Goal: Task Accomplishment & Management: Manage account settings

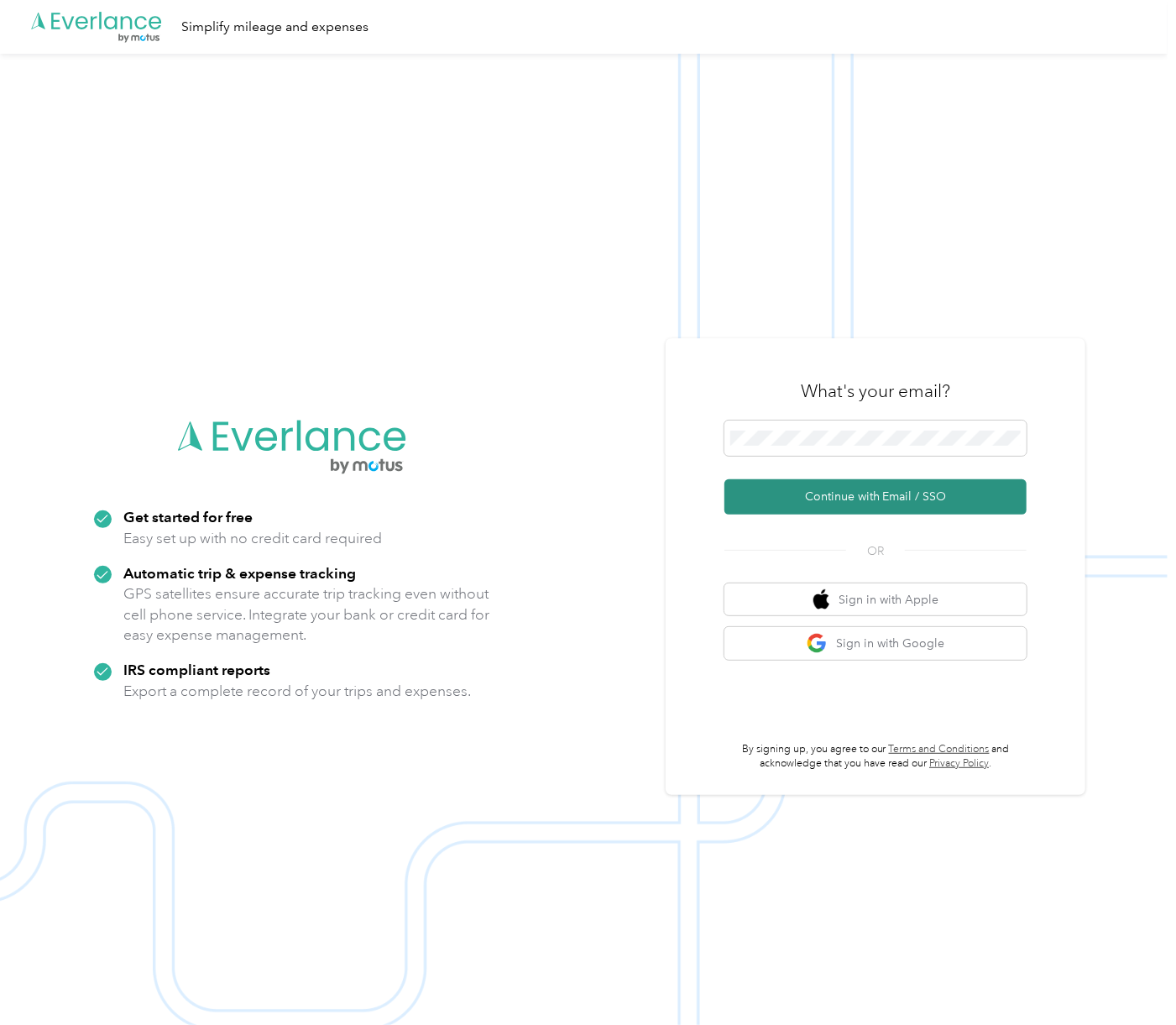
click at [874, 501] on button "Continue with Email / SSO" at bounding box center [875, 497] width 302 height 35
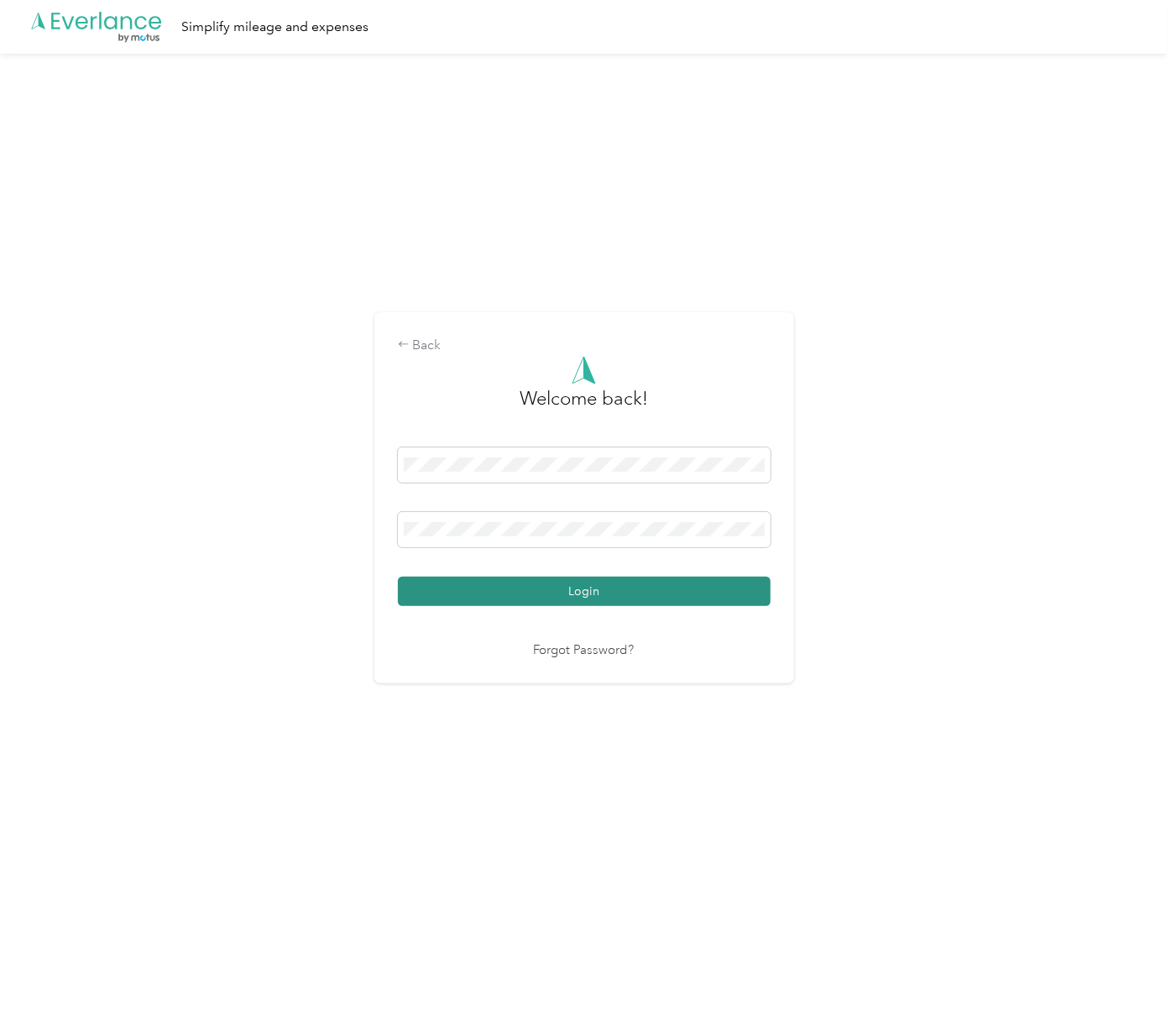
click at [567, 594] on button "Login" at bounding box center [584, 591] width 372 height 29
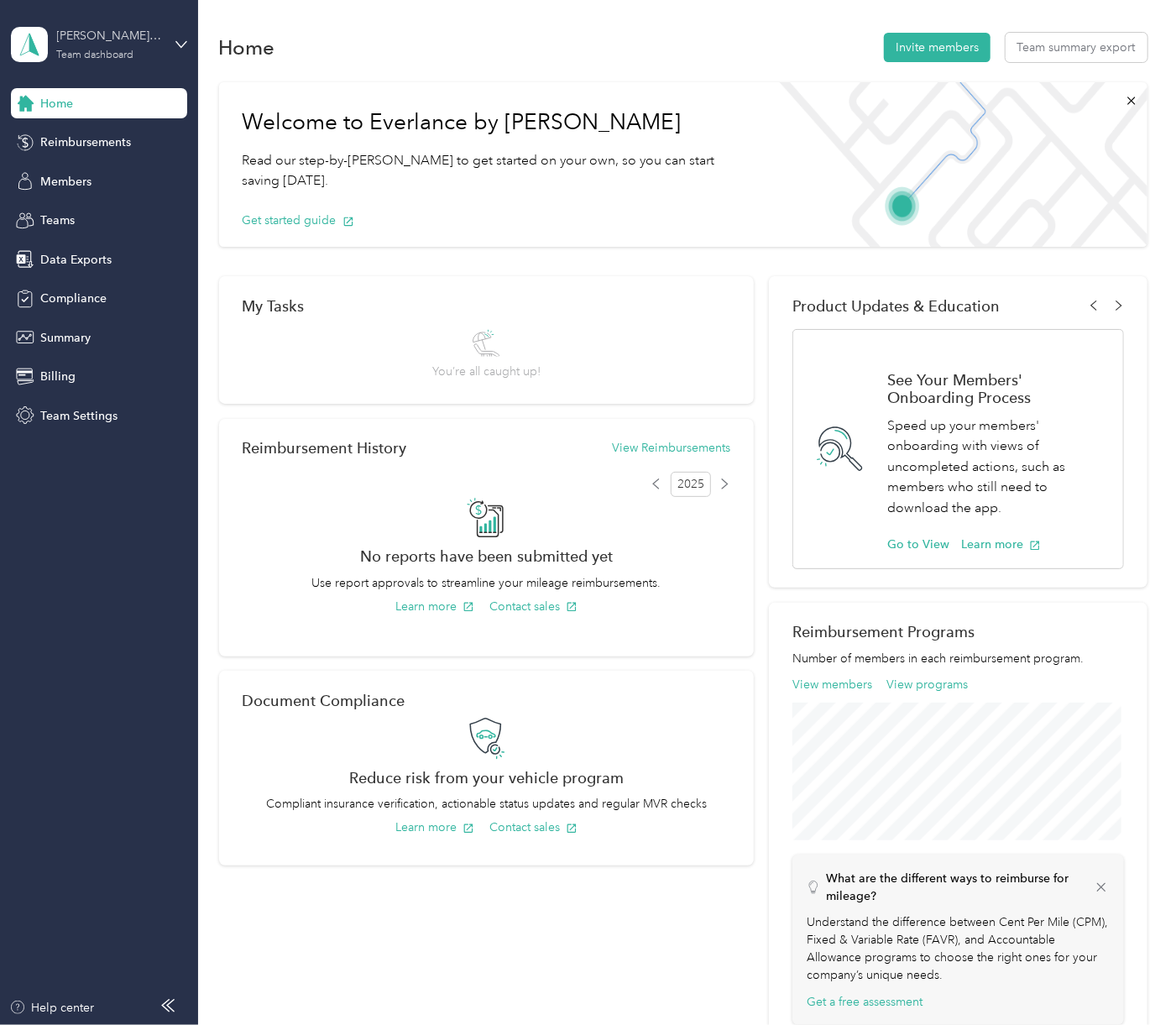
click at [98, 38] on div "[PERSON_NAME] Capital Partners" at bounding box center [109, 35] width 105 height 18
click at [74, 167] on div "Personal dashboard" at bounding box center [79, 175] width 106 height 18
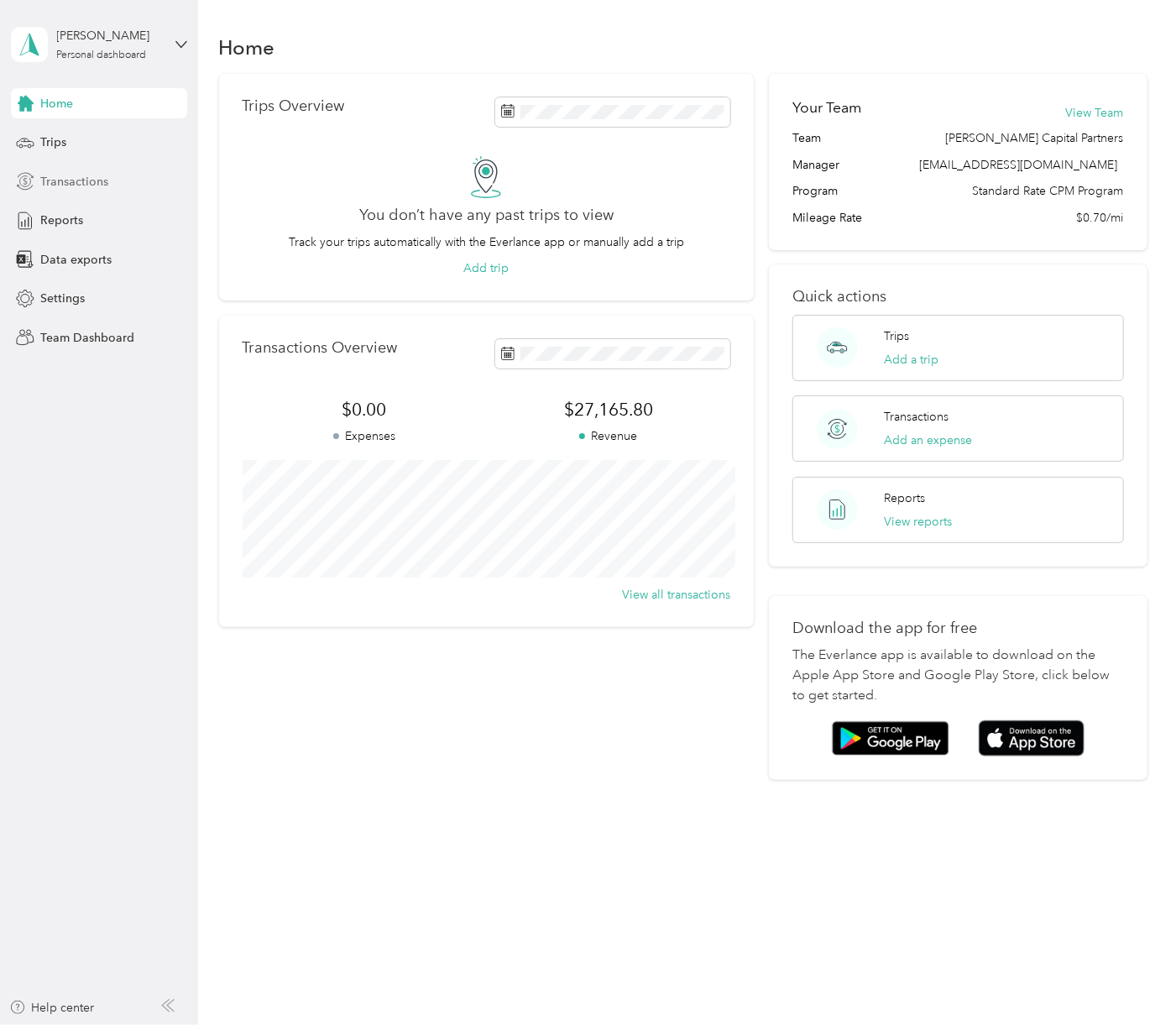
click at [82, 185] on span "Transactions" at bounding box center [74, 181] width 68 height 18
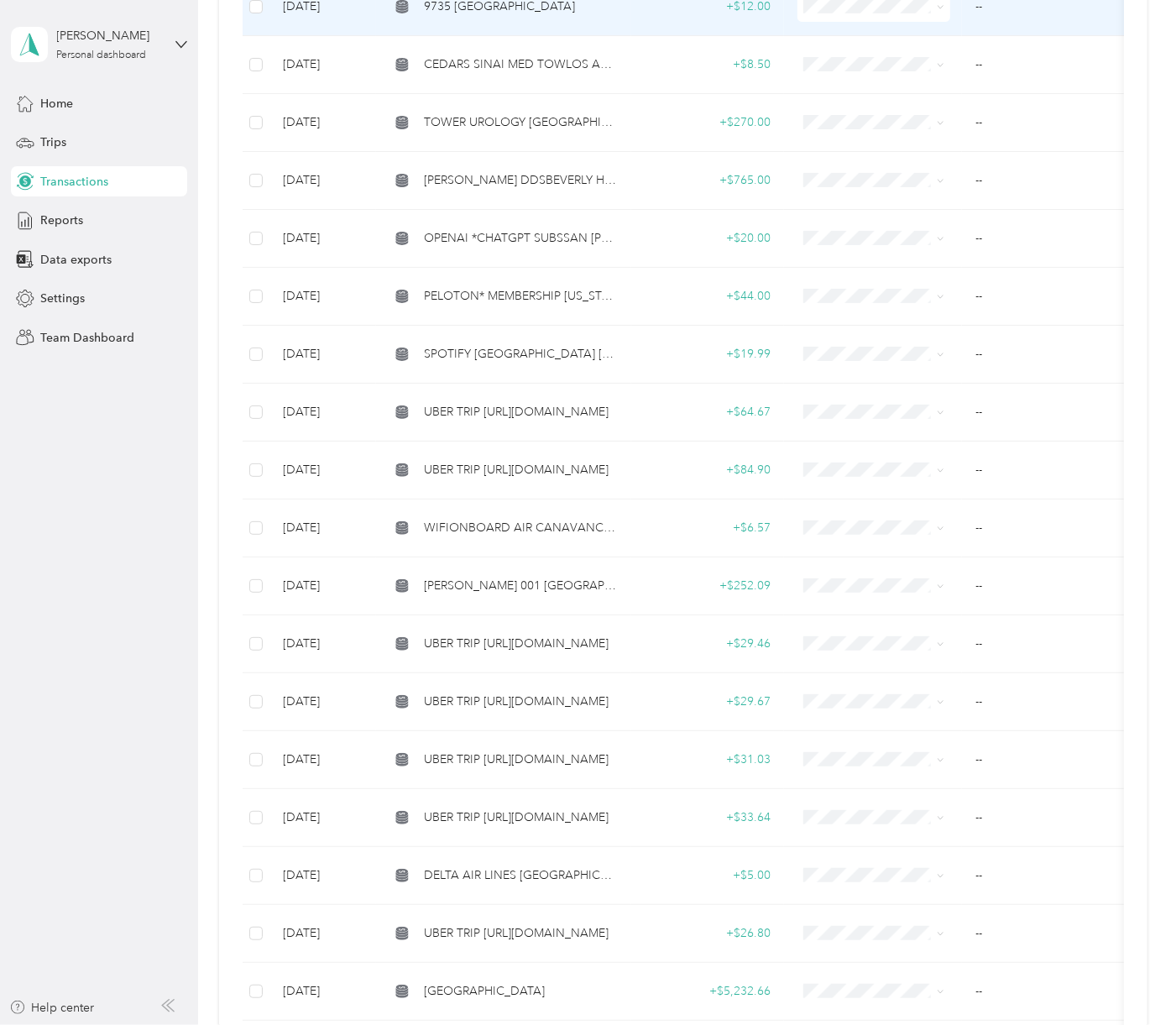
scroll to position [952, 0]
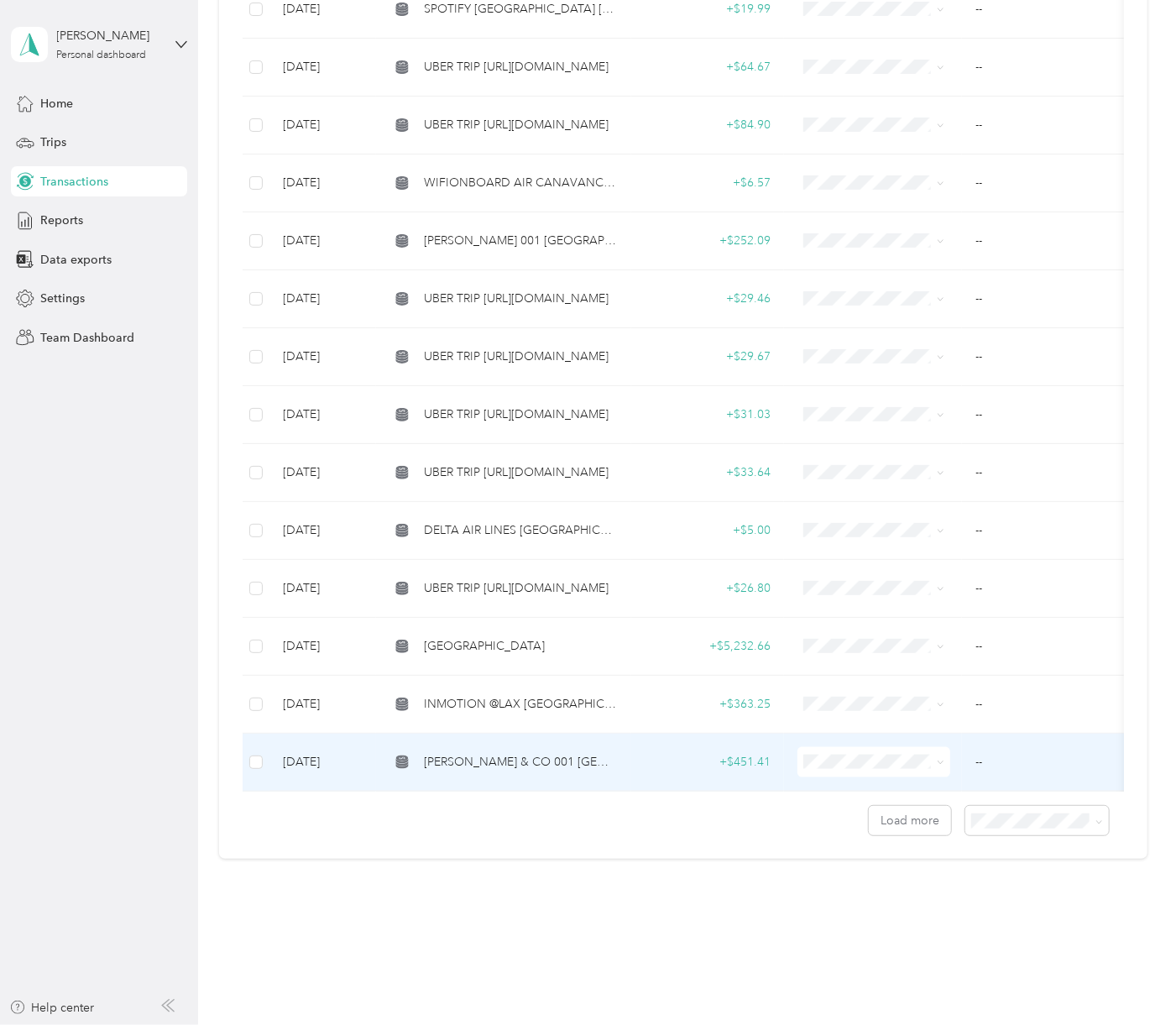
click at [512, 755] on span "[PERSON_NAME] & CO 001 [GEOGRAPHIC_DATA]" at bounding box center [521, 761] width 194 height 19
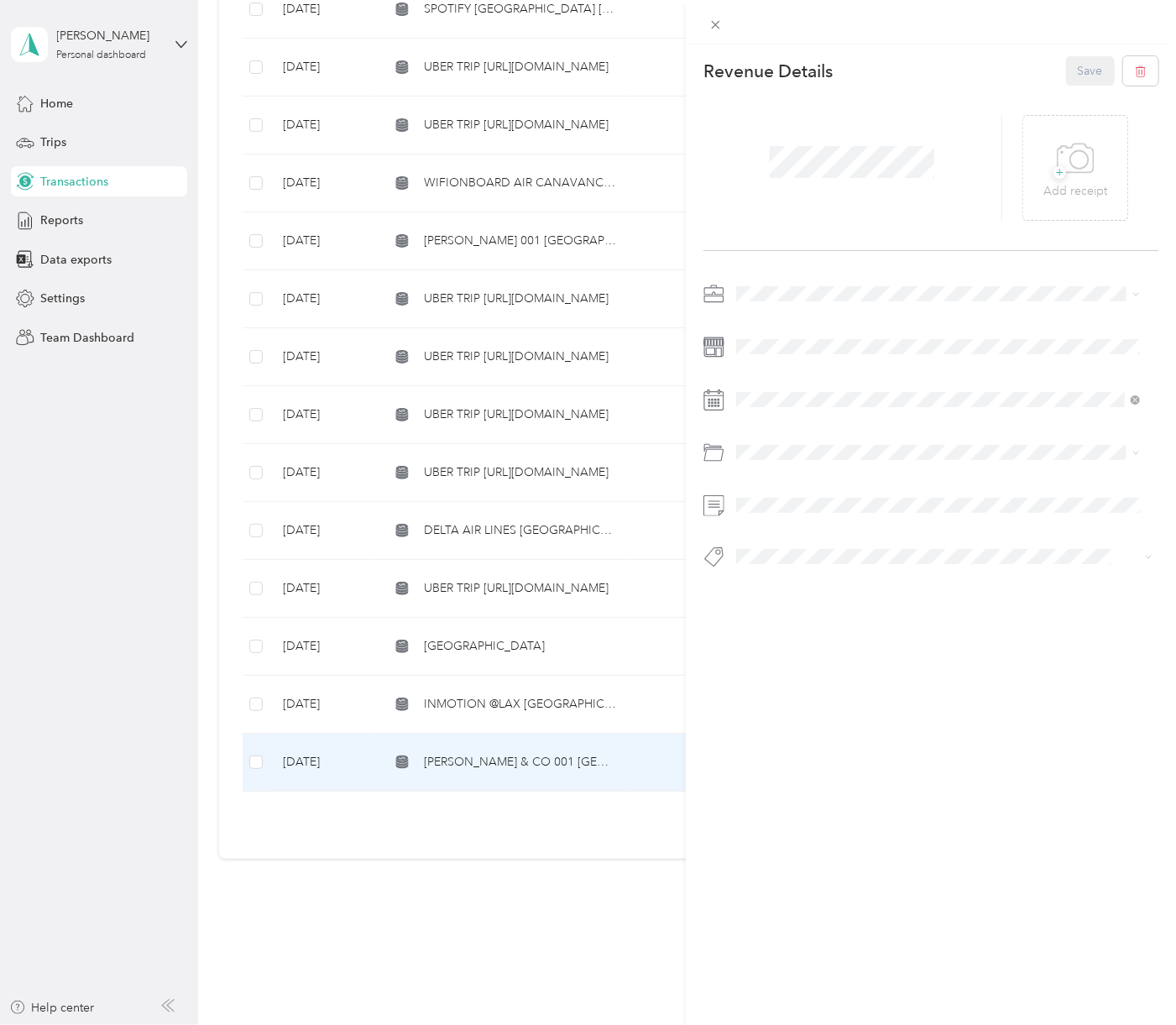
click at [71, 465] on div "This revenue cannot be edited because it is either under review, approved, or p…" at bounding box center [588, 512] width 1176 height 1025
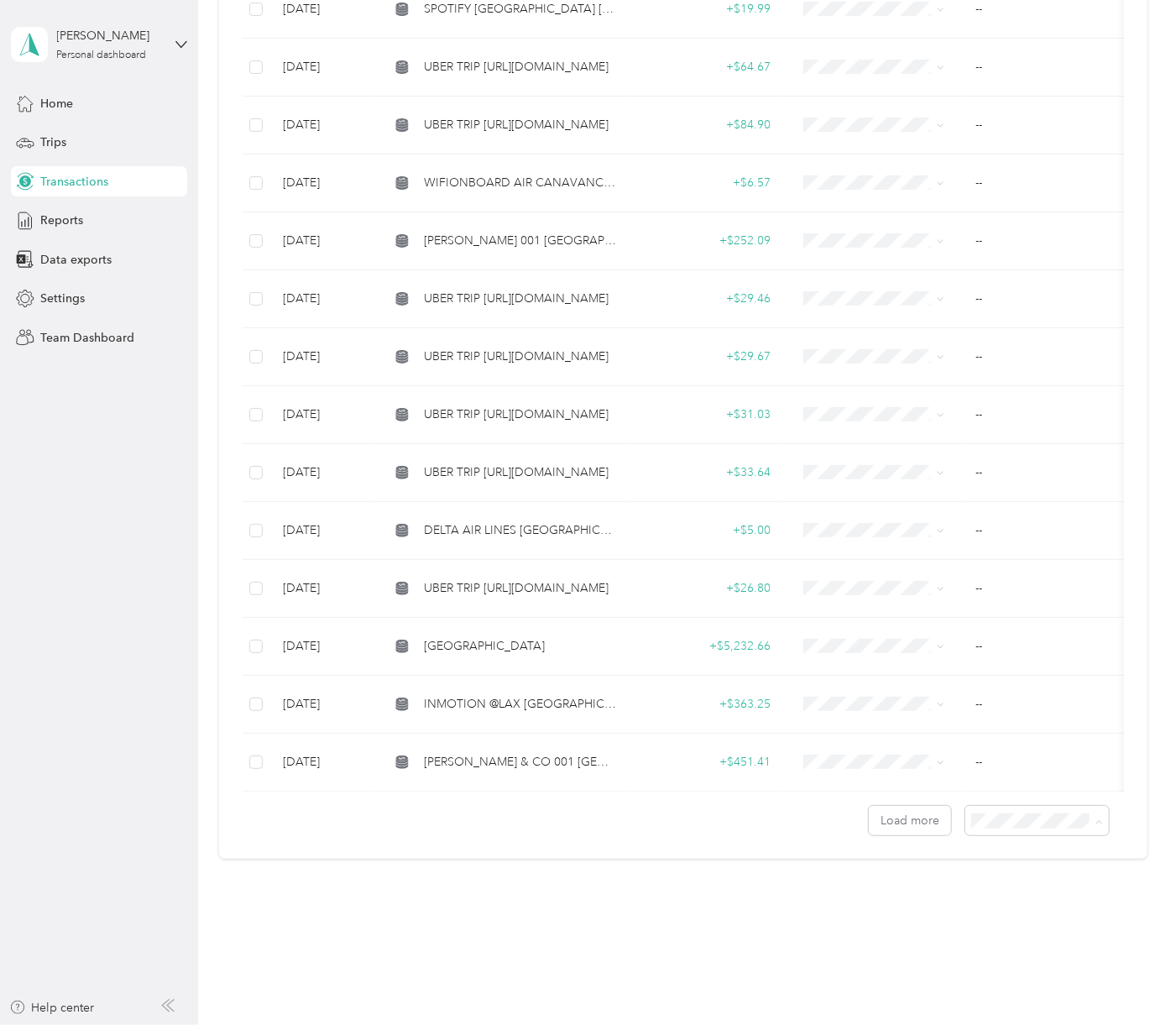
click at [1014, 907] on li "100 per load" at bounding box center [1033, 903] width 143 height 29
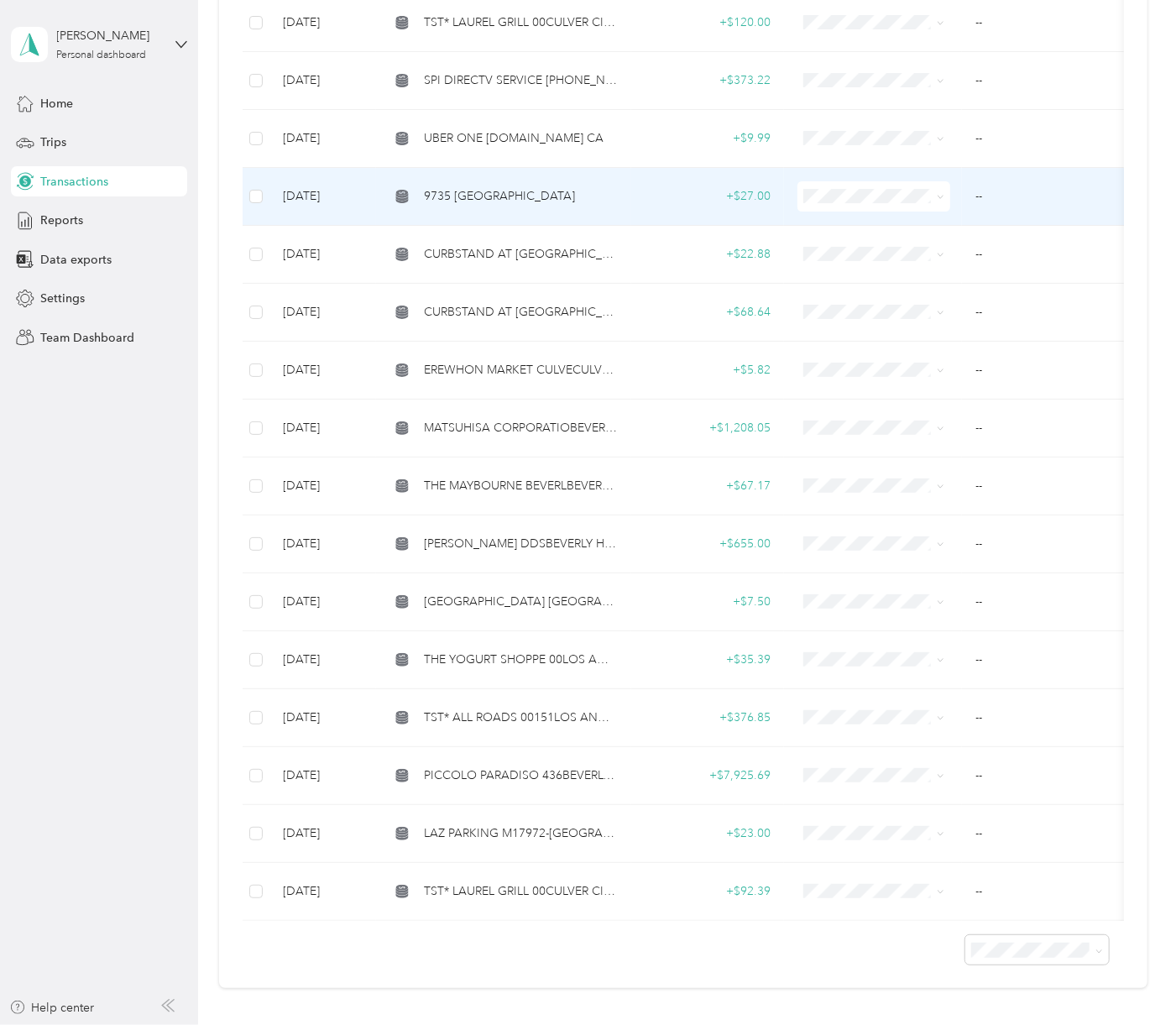
scroll to position [3431, 0]
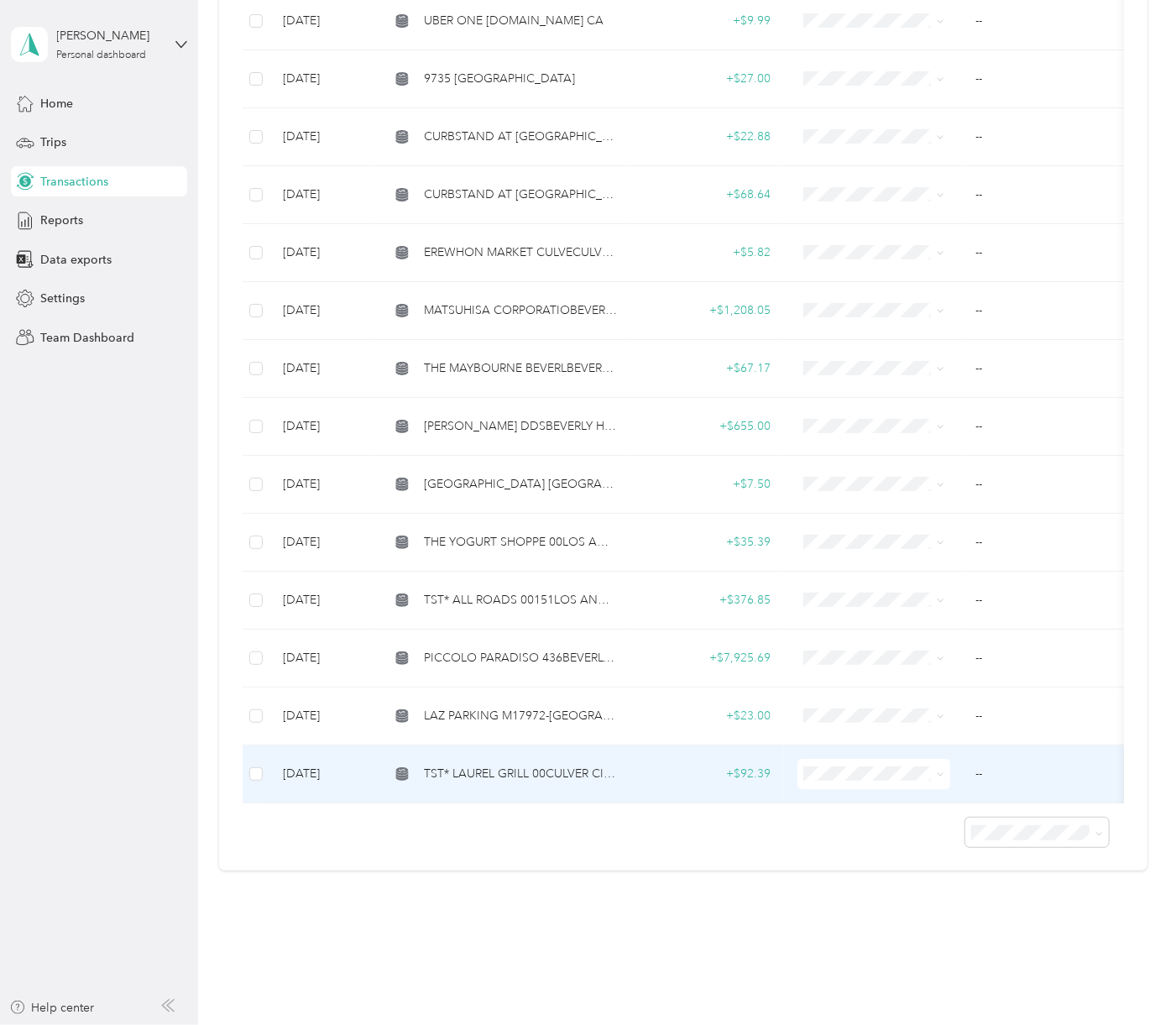
click at [530, 764] on span "TST* LAUREL GRILL 00CULVER CITY CA" at bounding box center [521, 773] width 194 height 19
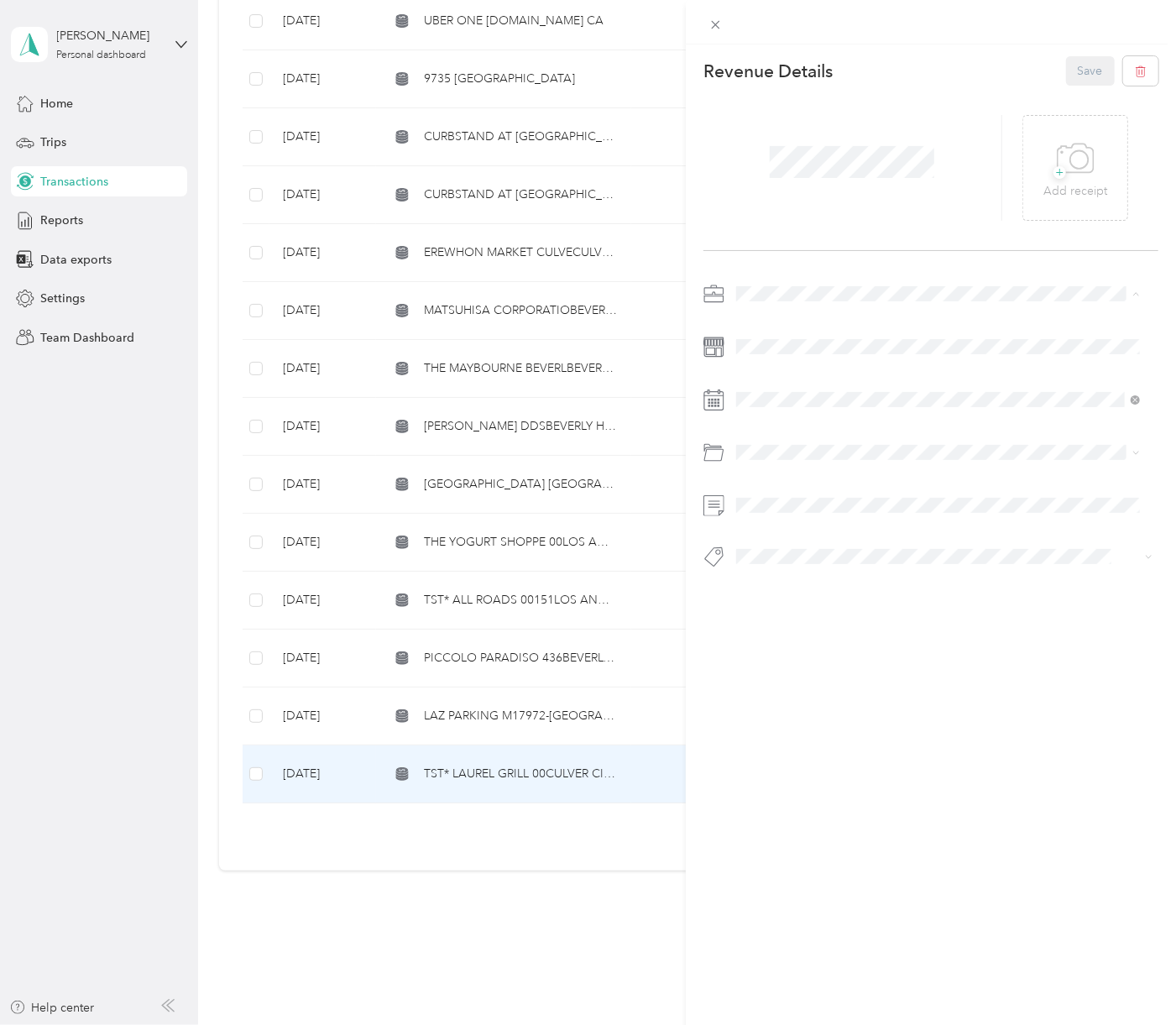
click at [787, 319] on span "[PERSON_NAME] Capital Partners" at bounding box center [831, 322] width 178 height 15
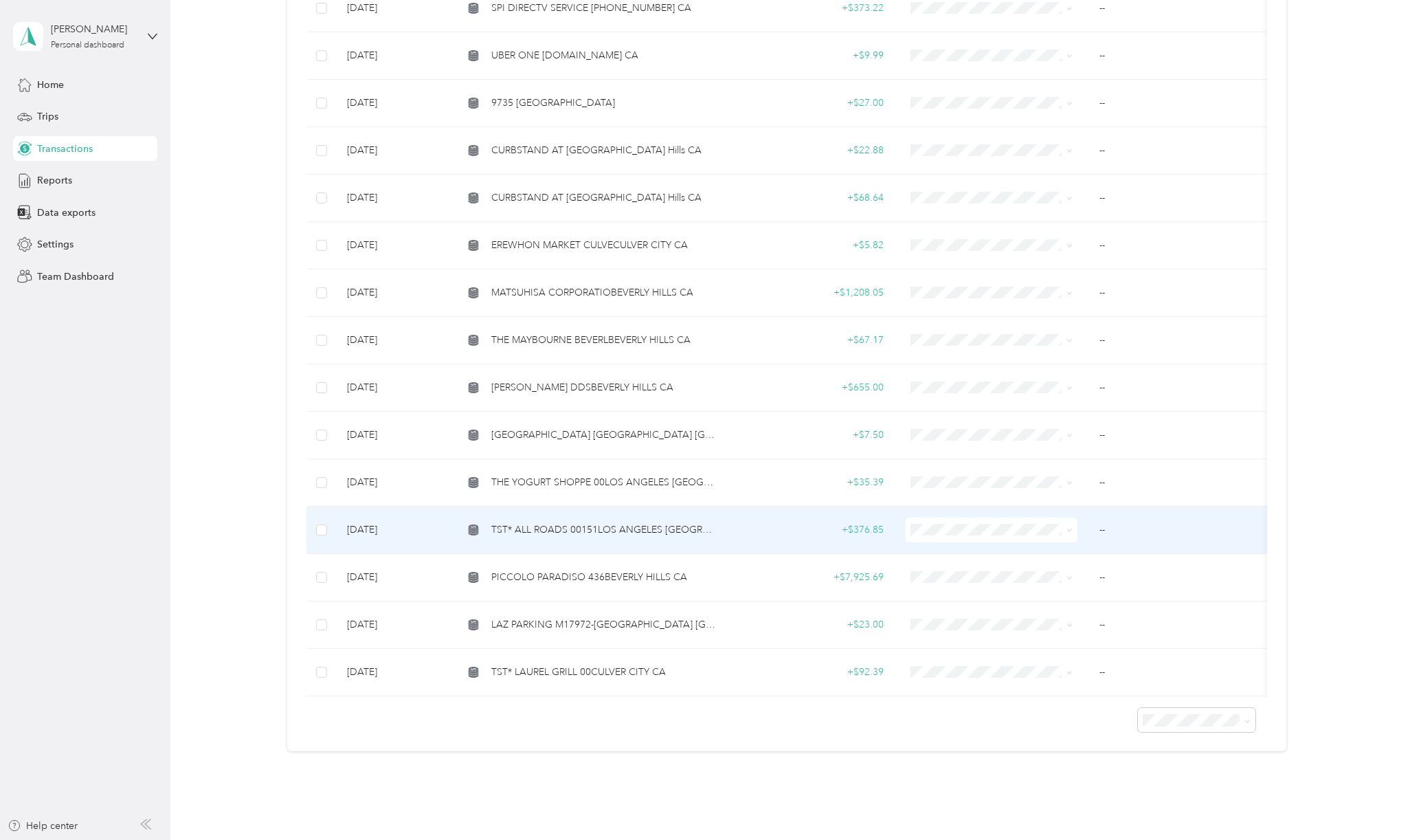
scroll to position [2808, 0]
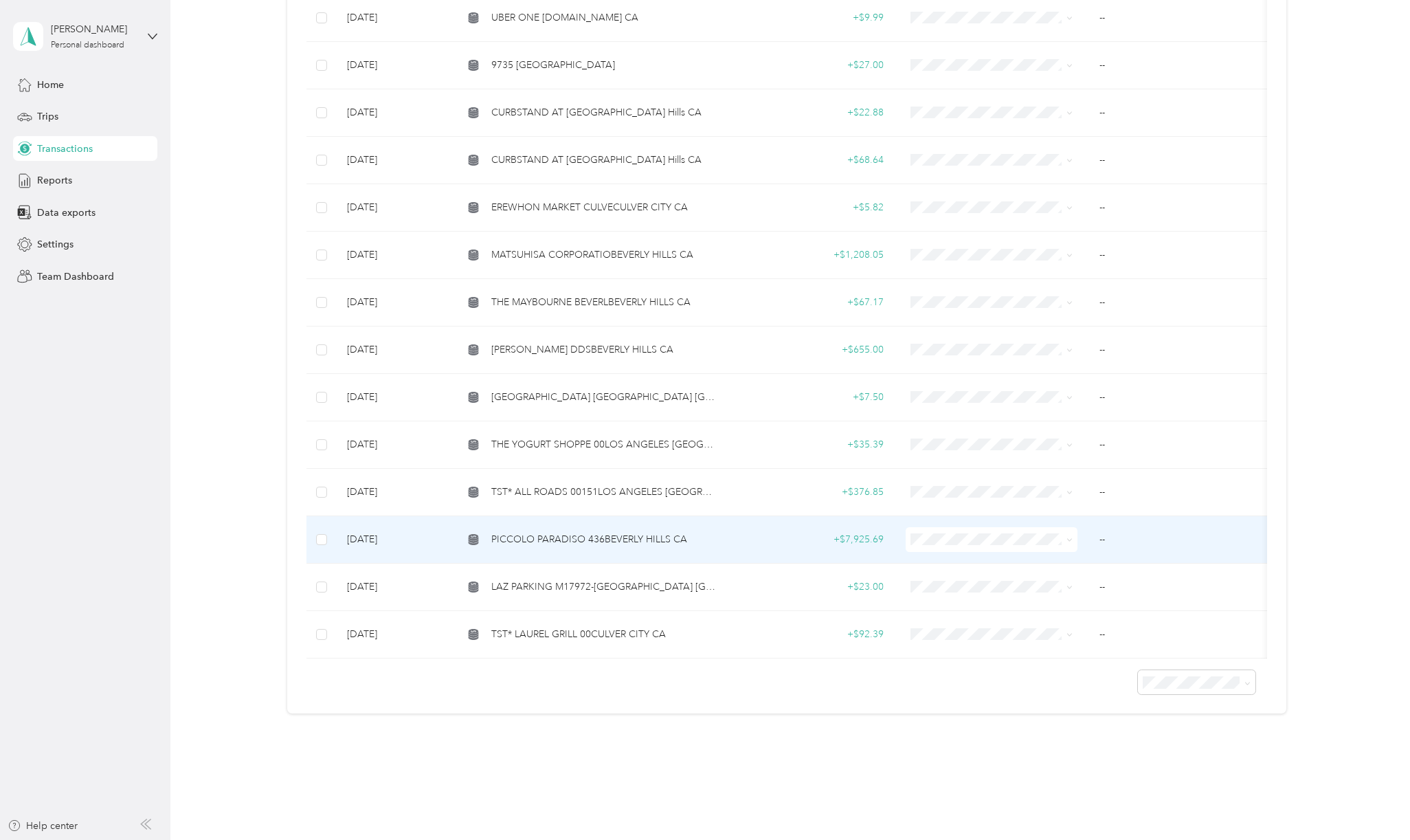
click at [571, 532] on span "PICCOLO PARADISO 436BEVERLY HILLS CA" at bounding box center [589, 539] width 196 height 15
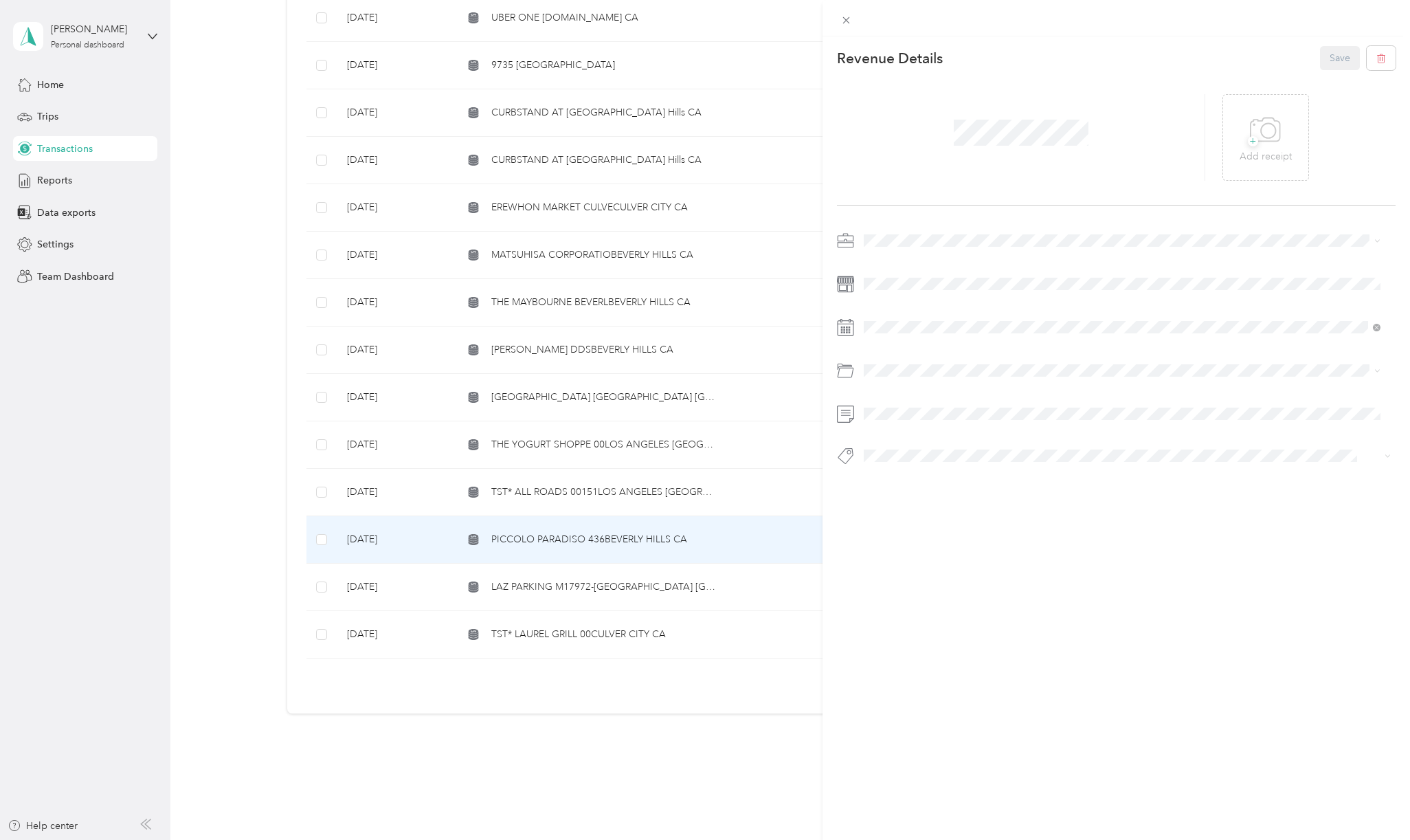
click at [588, 615] on div "This revenue cannot be edited because it is either under review, approved, or p…" at bounding box center [705, 420] width 1410 height 840
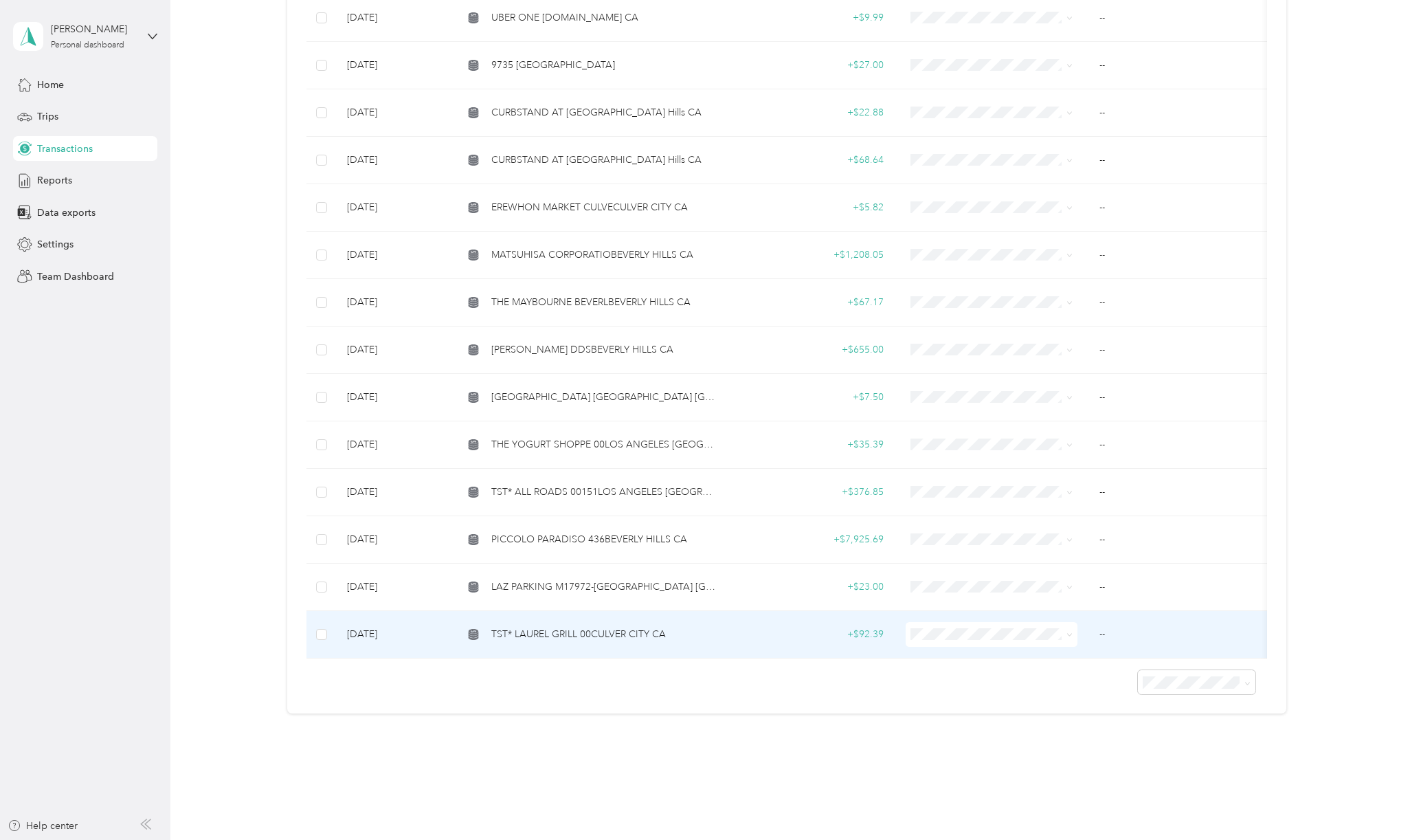
click at [594, 627] on span "TST* LAUREL GRILL 00CULVER CITY CA" at bounding box center [579, 634] width 175 height 15
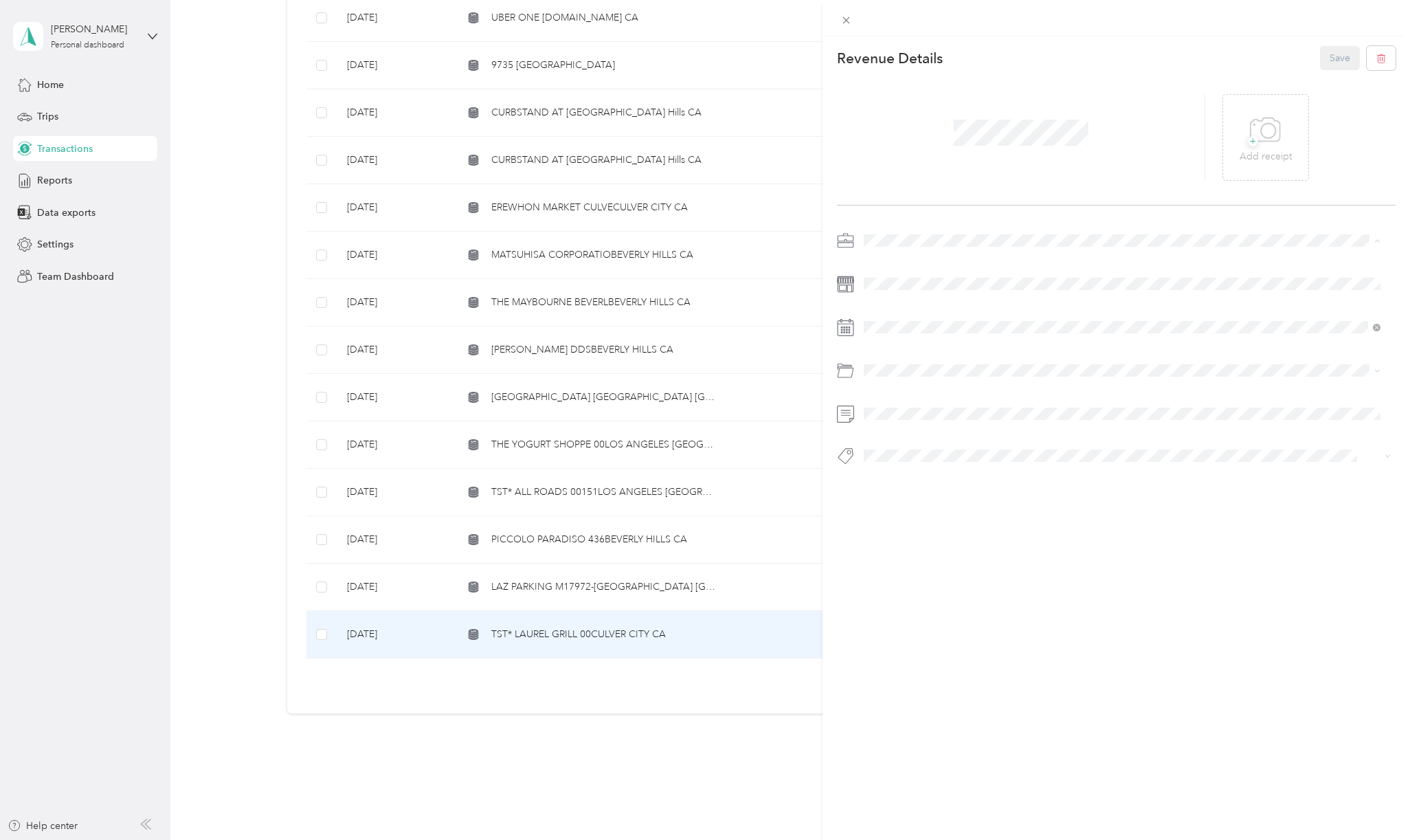
click at [893, 271] on ol "Hackman Capital Partners Personal" at bounding box center [1123, 276] width 526 height 48
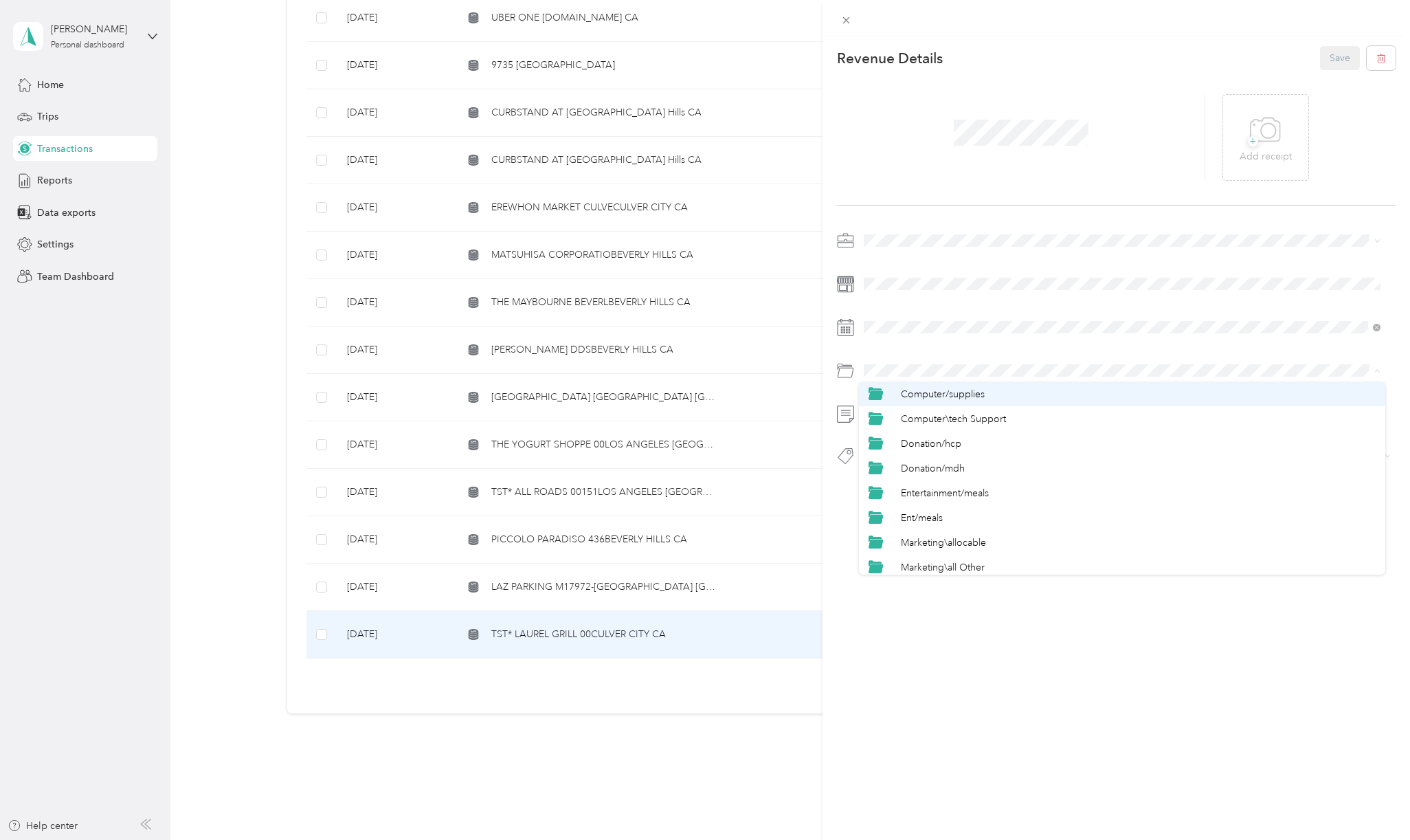
scroll to position [275, 0]
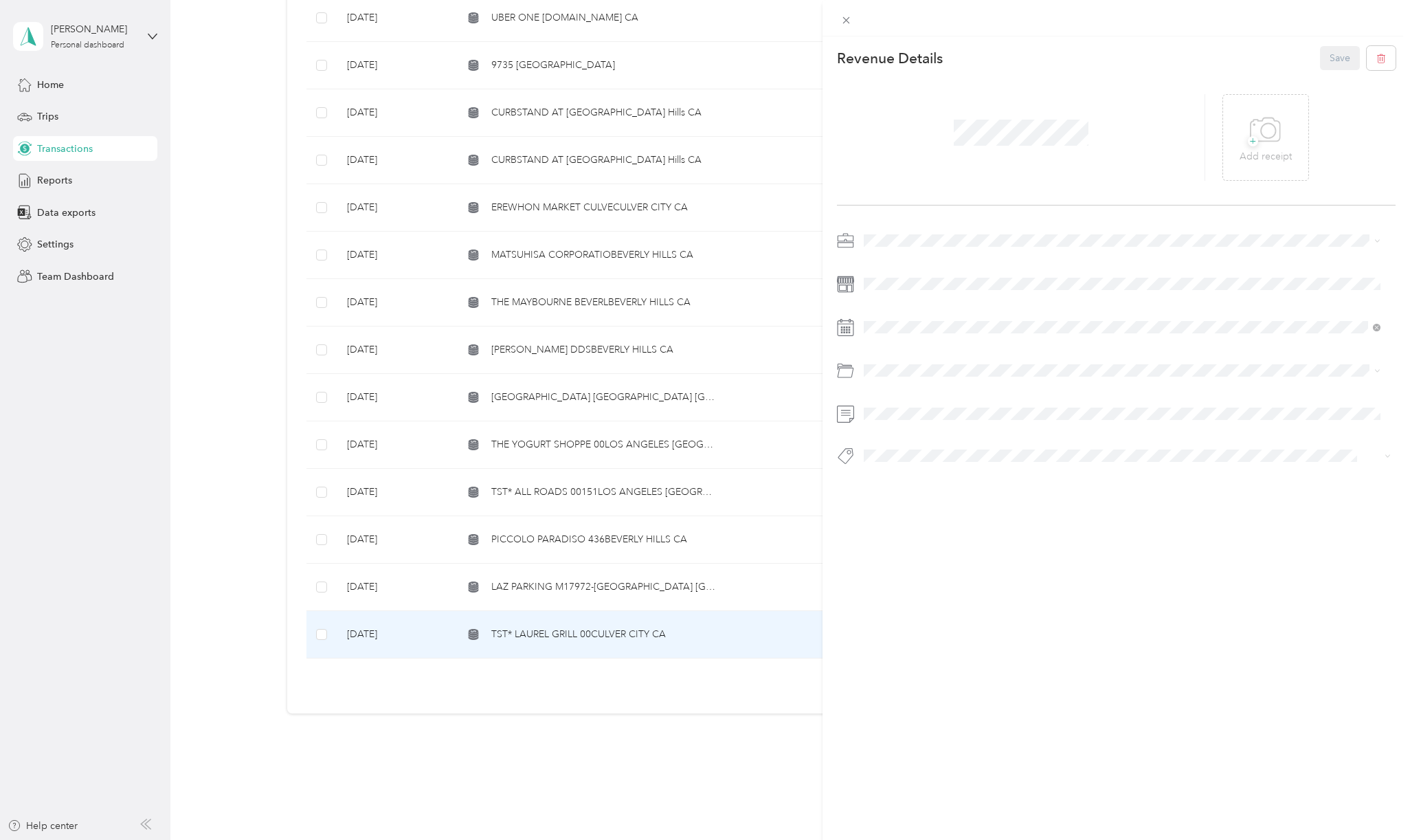
click at [929, 469] on span "Entertainment/meals" at bounding box center [945, 466] width 88 height 12
click at [914, 473] on button "Hcp 100" at bounding box center [895, 480] width 51 height 17
click at [1324, 65] on button "Save" at bounding box center [1340, 58] width 40 height 24
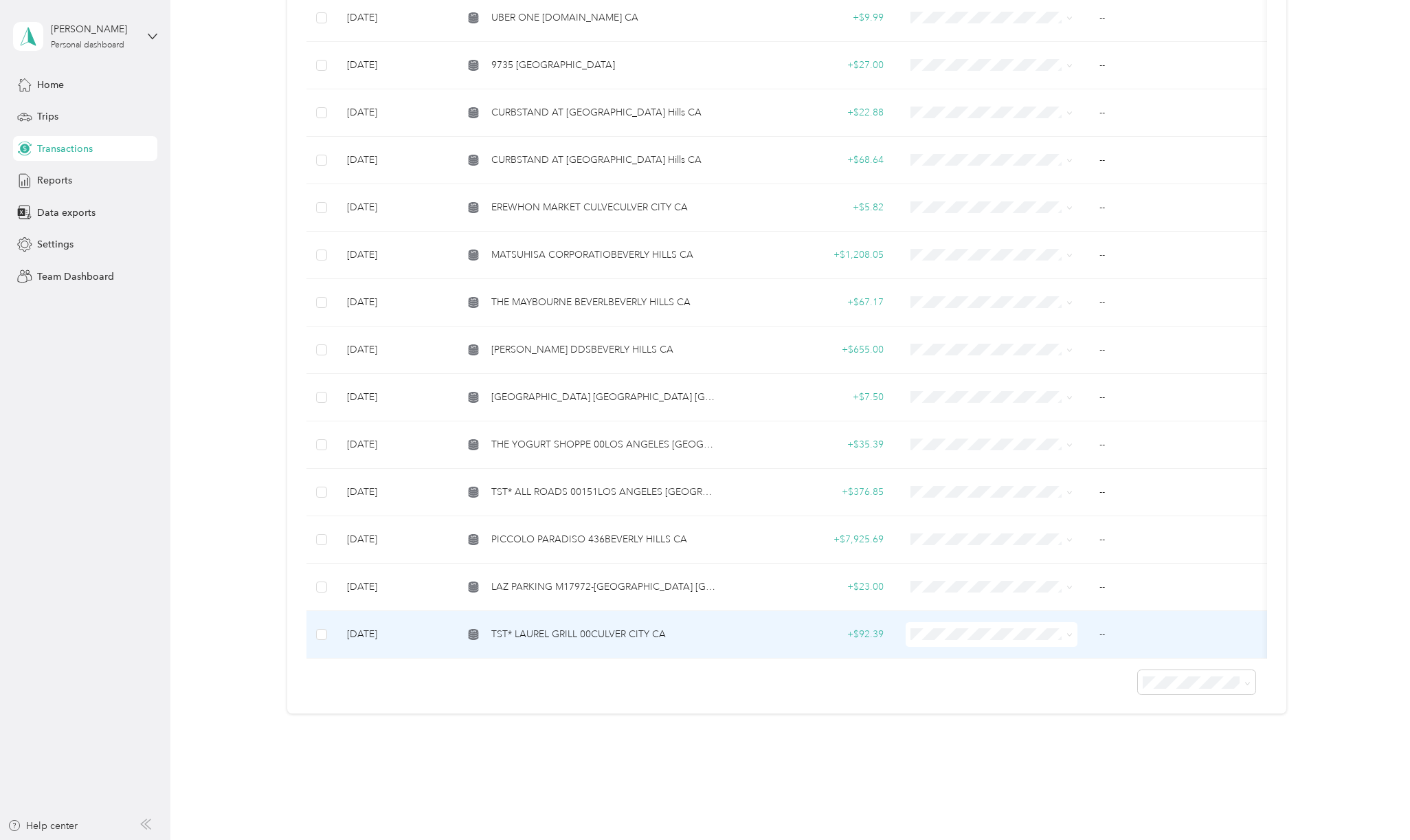
click at [962, 647] on span "[PERSON_NAME] Capital Partners" at bounding box center [1018, 644] width 156 height 14
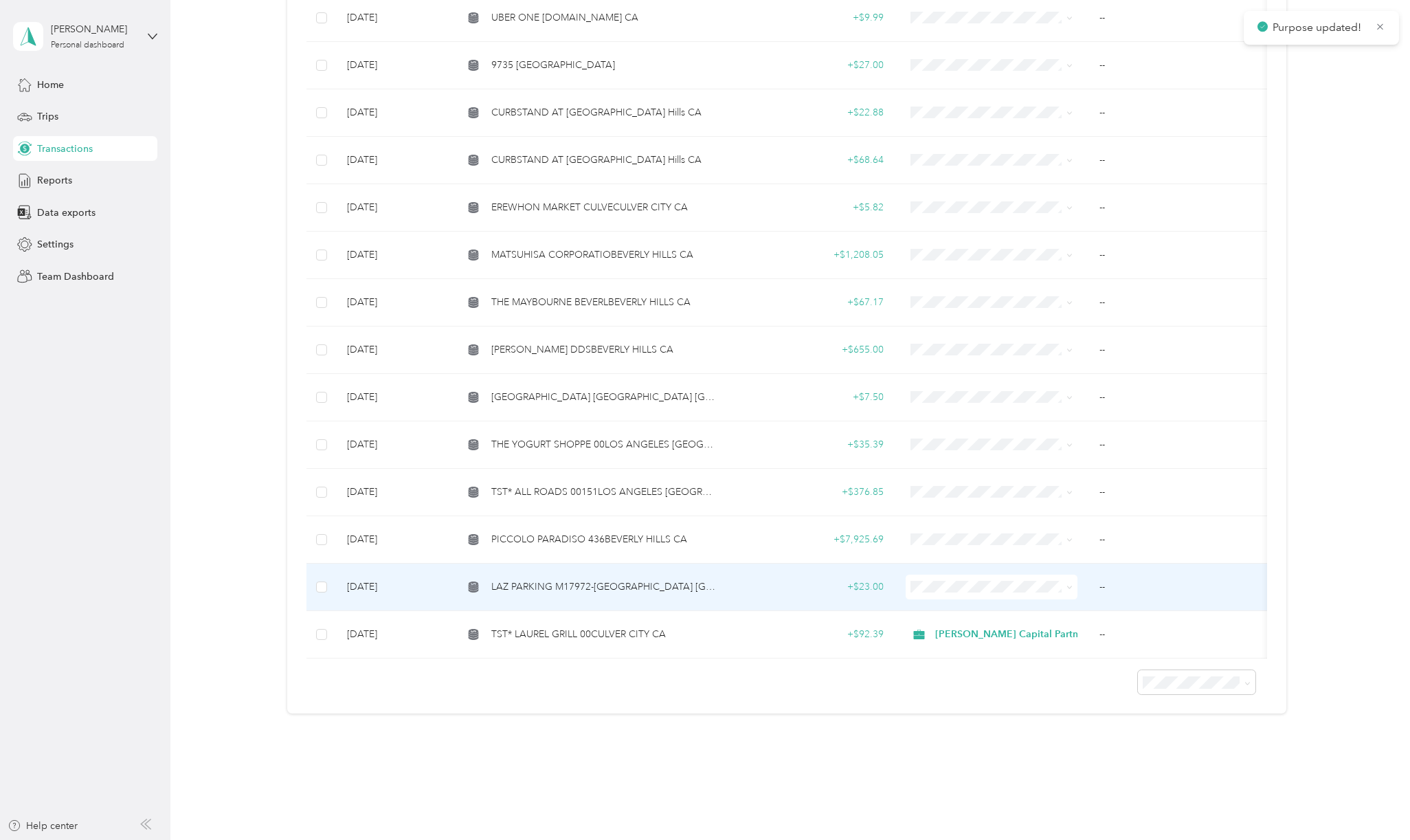
click at [614, 579] on span "LAZ PARKING M17972-[GEOGRAPHIC_DATA] [GEOGRAPHIC_DATA]" at bounding box center [604, 586] width 227 height 15
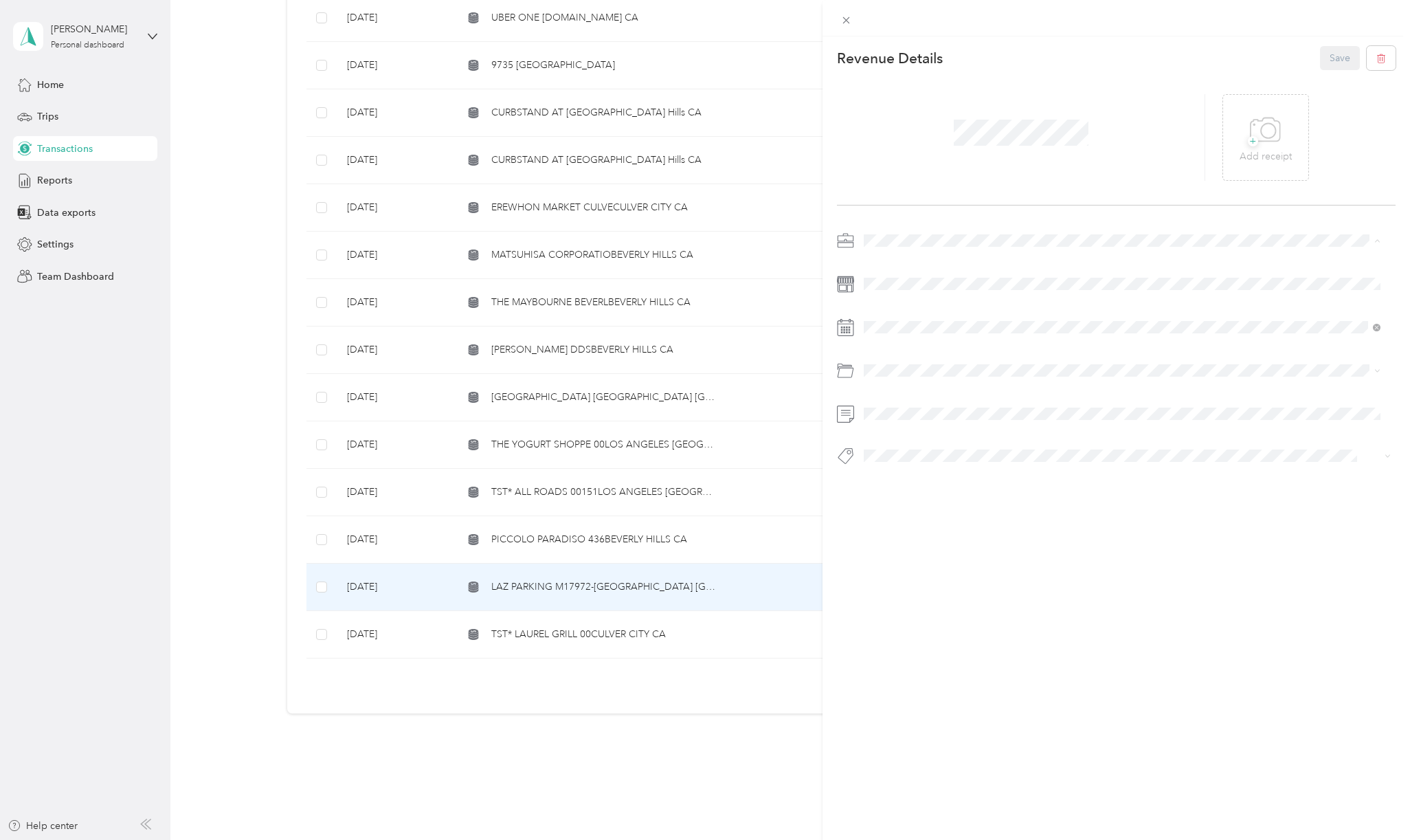
click at [902, 262] on span "[PERSON_NAME] Capital Partners" at bounding box center [942, 264] width 146 height 12
click at [941, 444] on span "Auto/other" at bounding box center [925, 441] width 48 height 12
click at [896, 362] on span at bounding box center [1128, 370] width 537 height 22
drag, startPoint x: 936, startPoint y: 470, endPoint x: 1063, endPoint y: 438, distance: 131.0
click at [936, 469] on span "Auto/tolls Parking" at bounding box center [939, 473] width 76 height 12
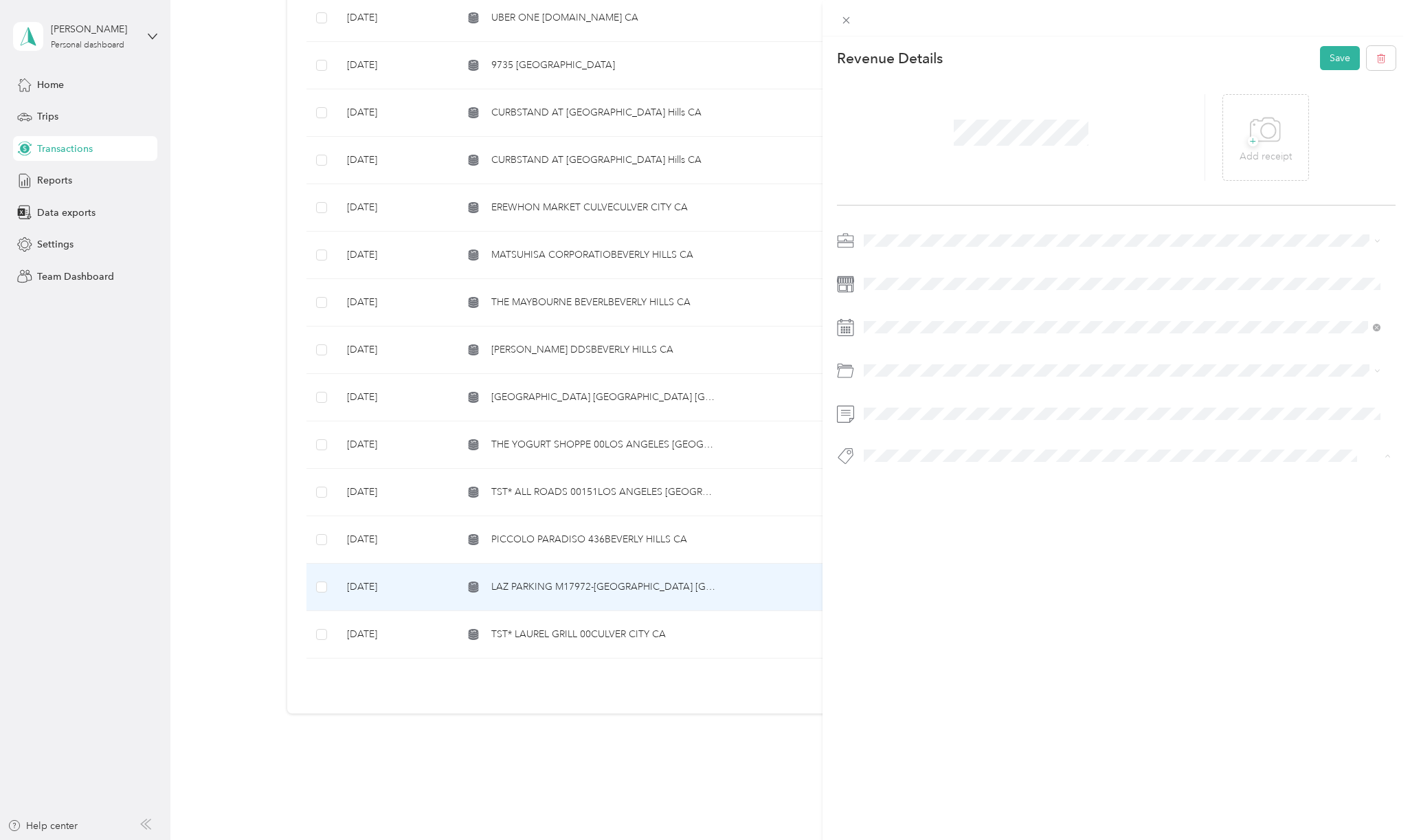
click at [894, 481] on span "Hcp 100" at bounding box center [895, 479] width 32 height 12
click at [665, 778] on div "This revenue cannot be edited because it is either under review, approved, or p…" at bounding box center [705, 420] width 1410 height 840
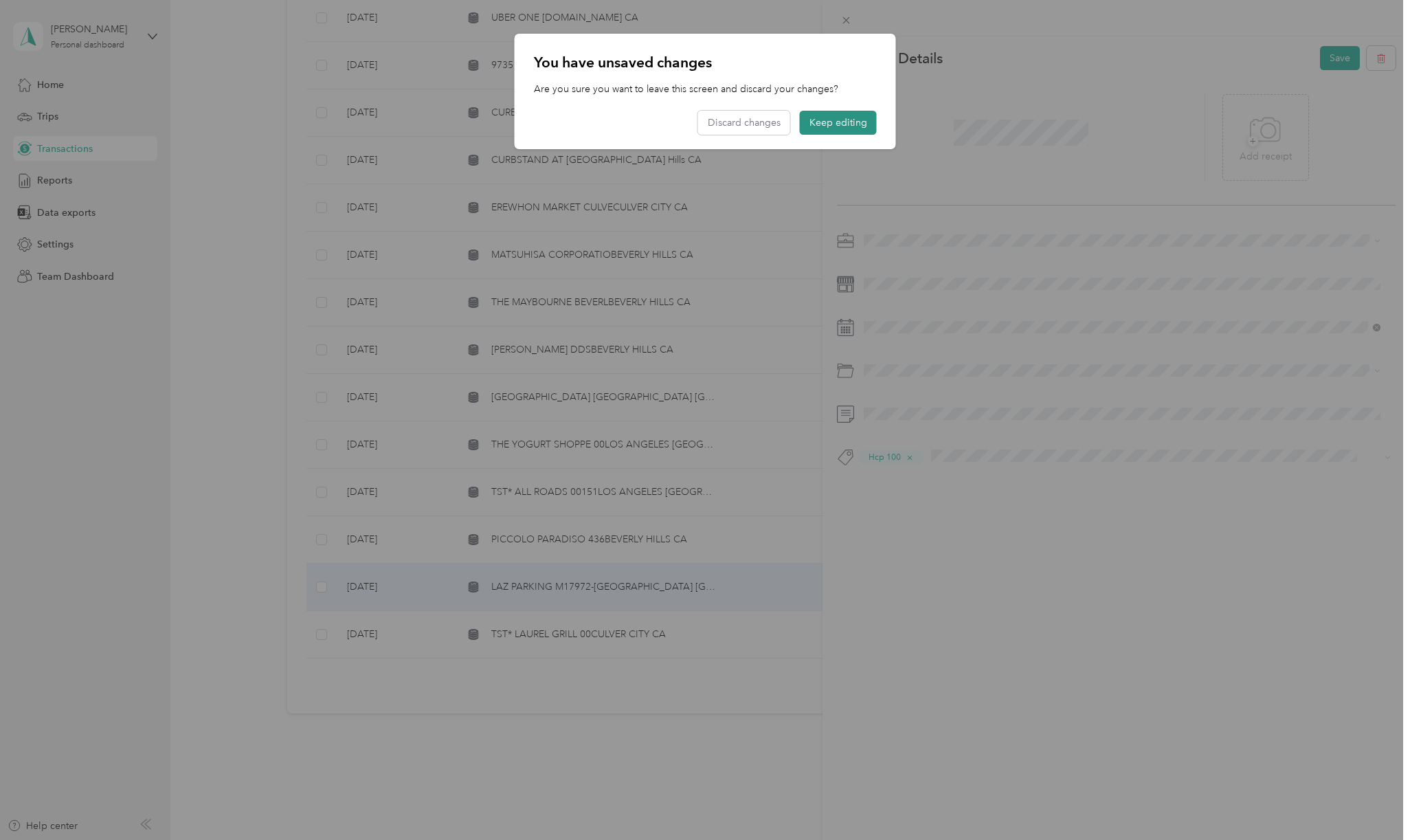
click at [823, 119] on button "Keep editing" at bounding box center [839, 123] width 77 height 24
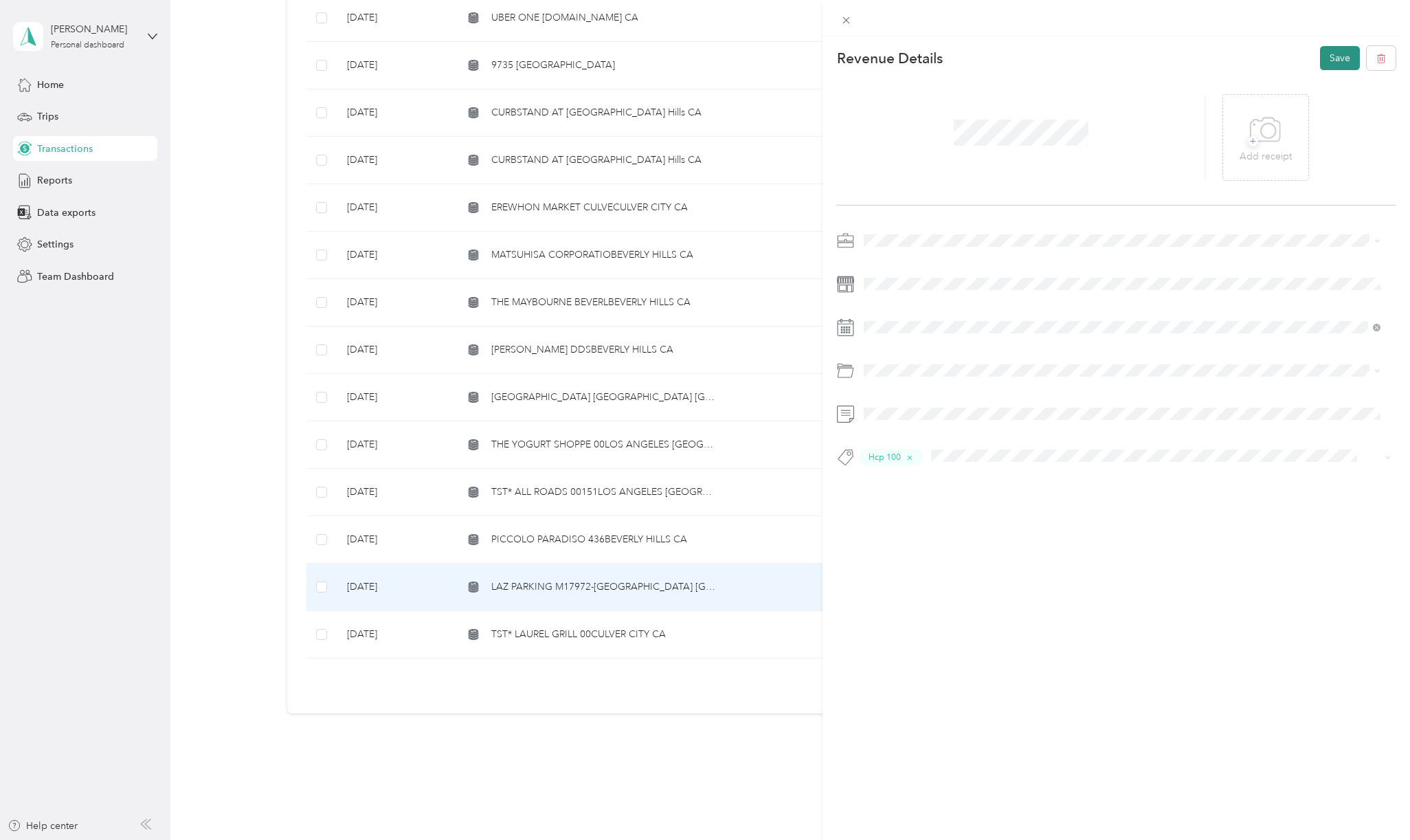
click at [1329, 59] on button "Save" at bounding box center [1340, 58] width 40 height 24
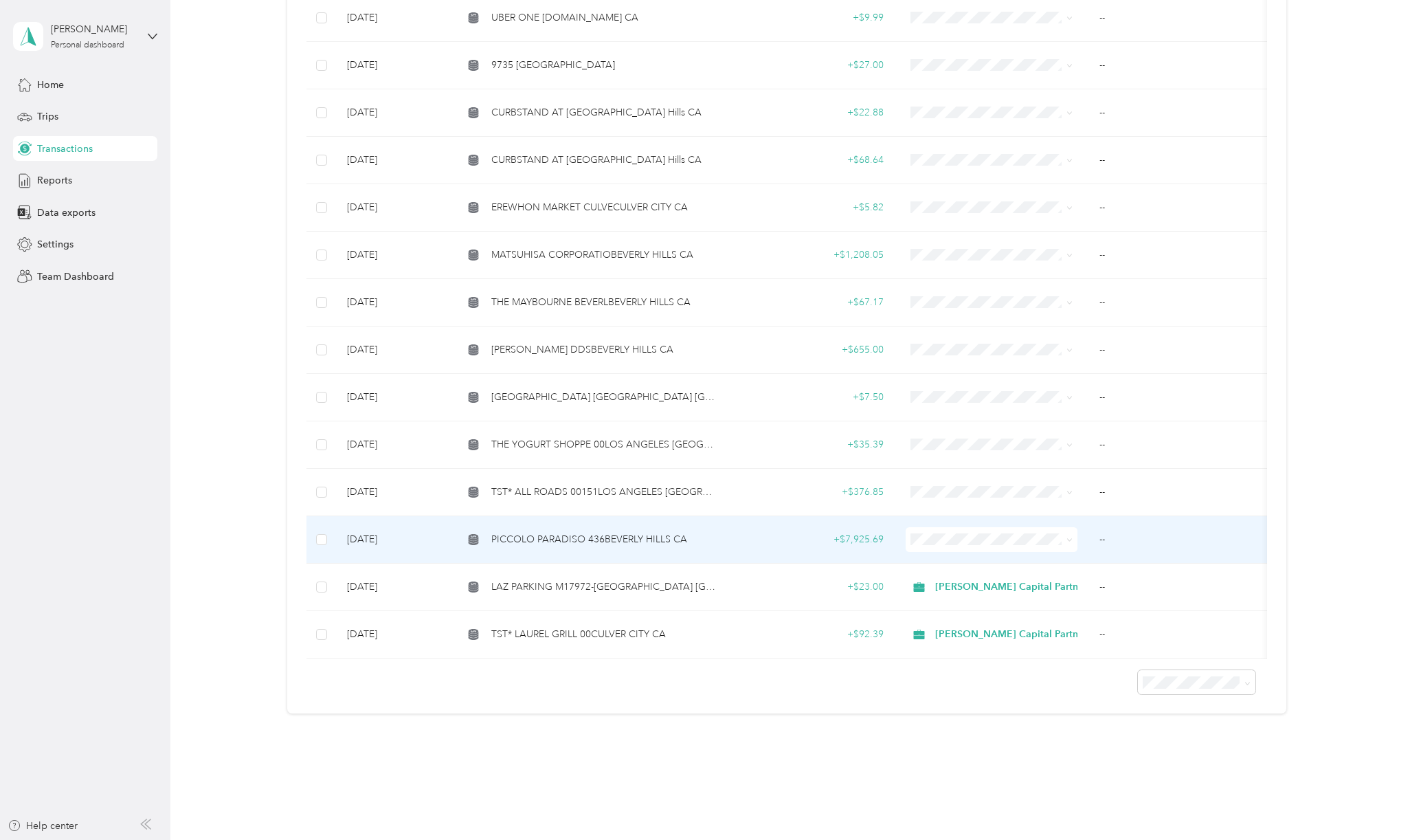
click at [677, 532] on span "PICCOLO PARADISO 436BEVERLY HILLS CA" at bounding box center [589, 539] width 196 height 15
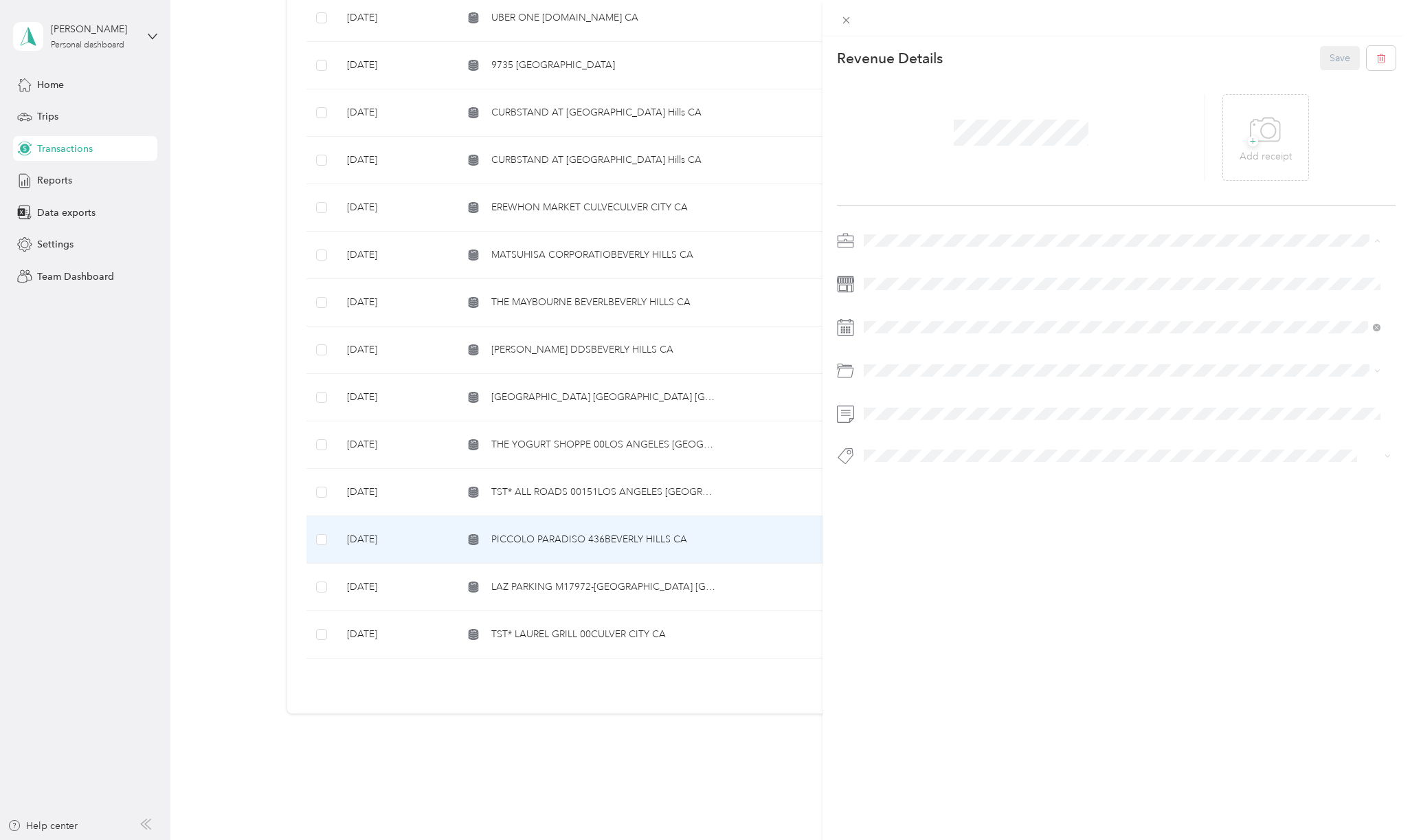
click at [908, 266] on span "[PERSON_NAME] Capital Partners" at bounding box center [942, 264] width 146 height 12
click at [892, 839] on div "This revenue cannot be edited because it is either under review, approved, or p…" at bounding box center [701, 840] width 1404 height 0
click at [224, 594] on div "This revenue cannot be edited because it is either under review, approved, or p…" at bounding box center [705, 420] width 1410 height 840
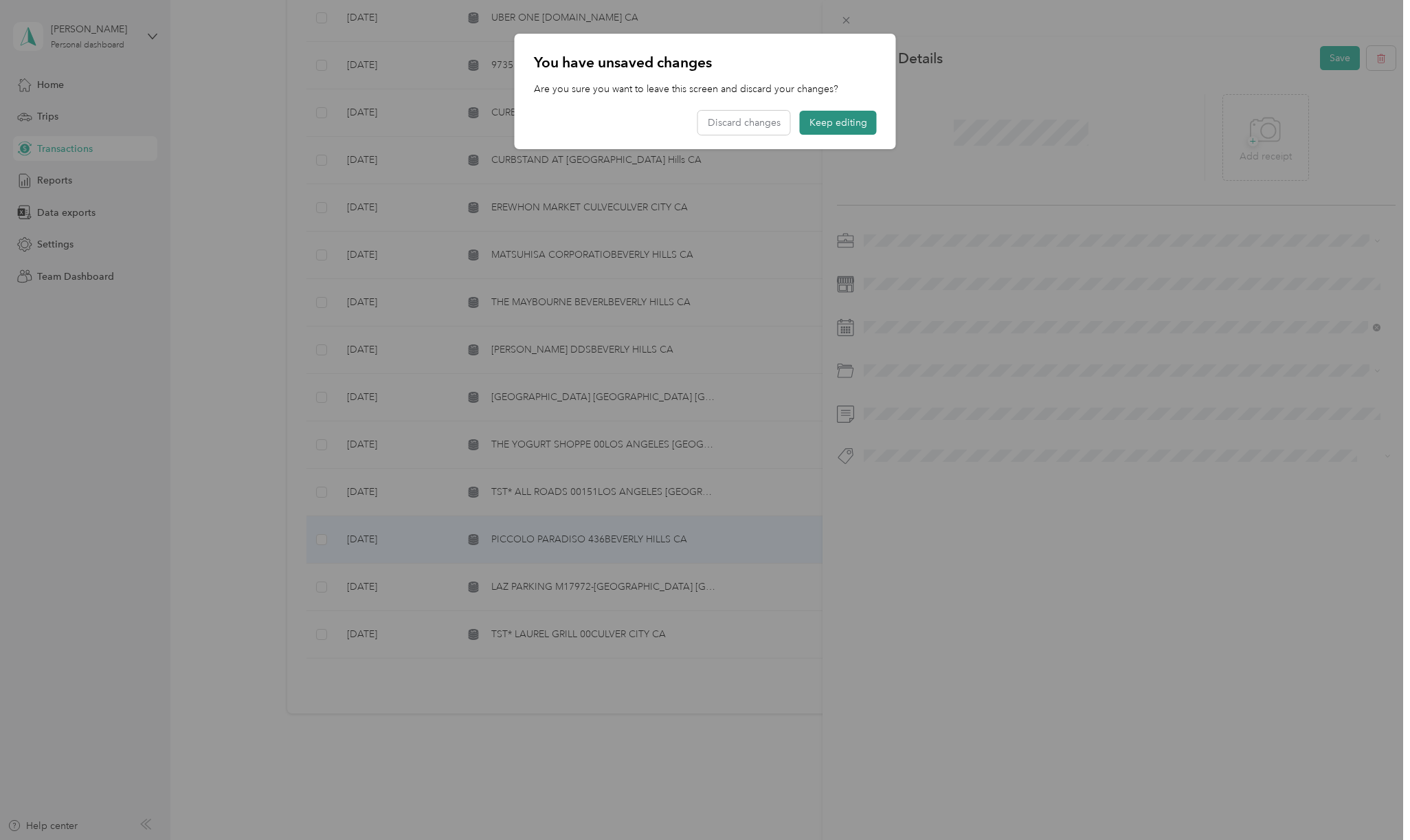
click at [858, 125] on button "Keep editing" at bounding box center [839, 123] width 77 height 24
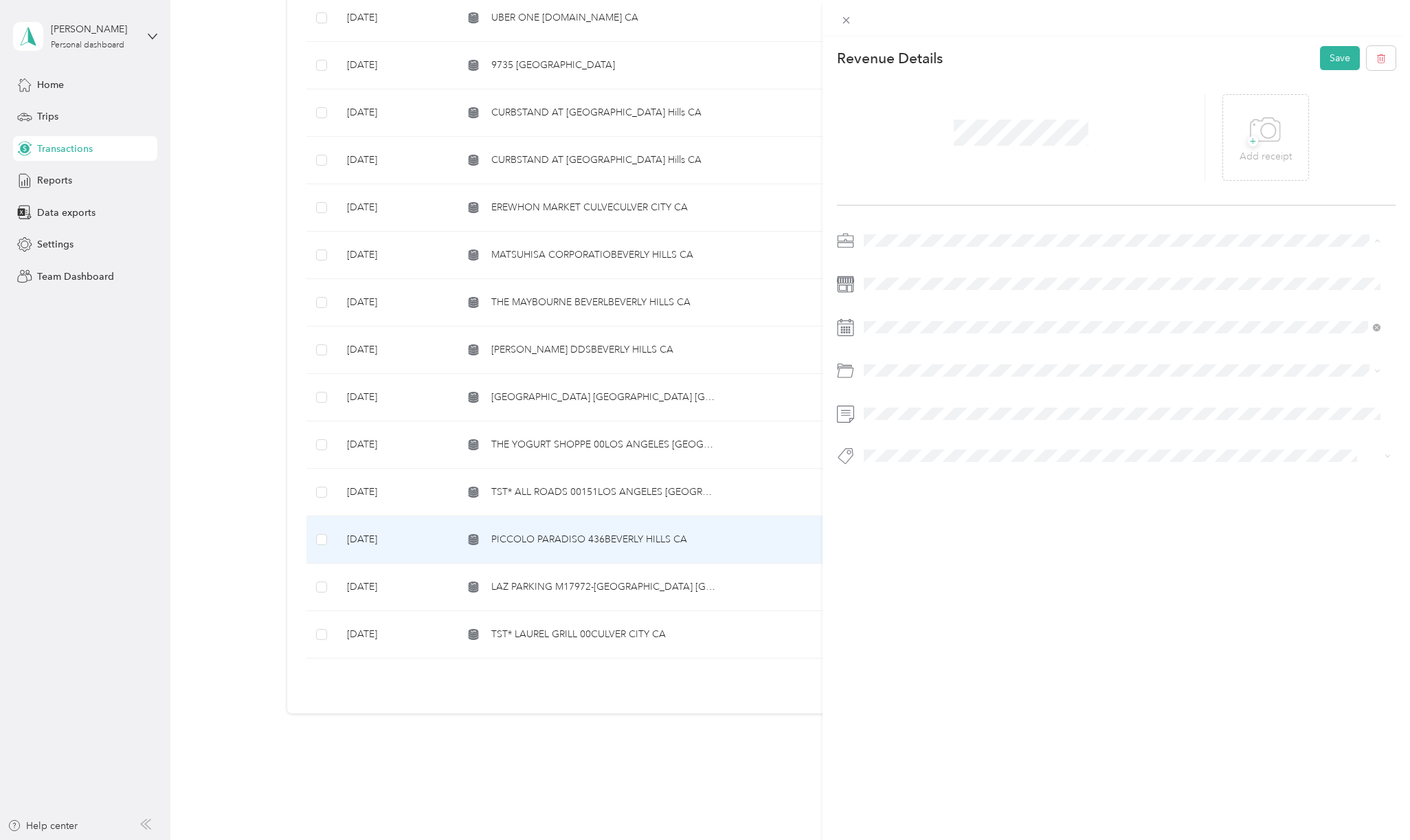
click at [900, 288] on span "Personal" at bounding box center [887, 288] width 36 height 12
click at [928, 435] on ol "Category Auto/operating Expense Auto/other Auto/tolls Parking Benefits\other Eb…" at bounding box center [1123, 478] width 526 height 193
click at [932, 419] on div "Personal" at bounding box center [1139, 426] width 475 height 14
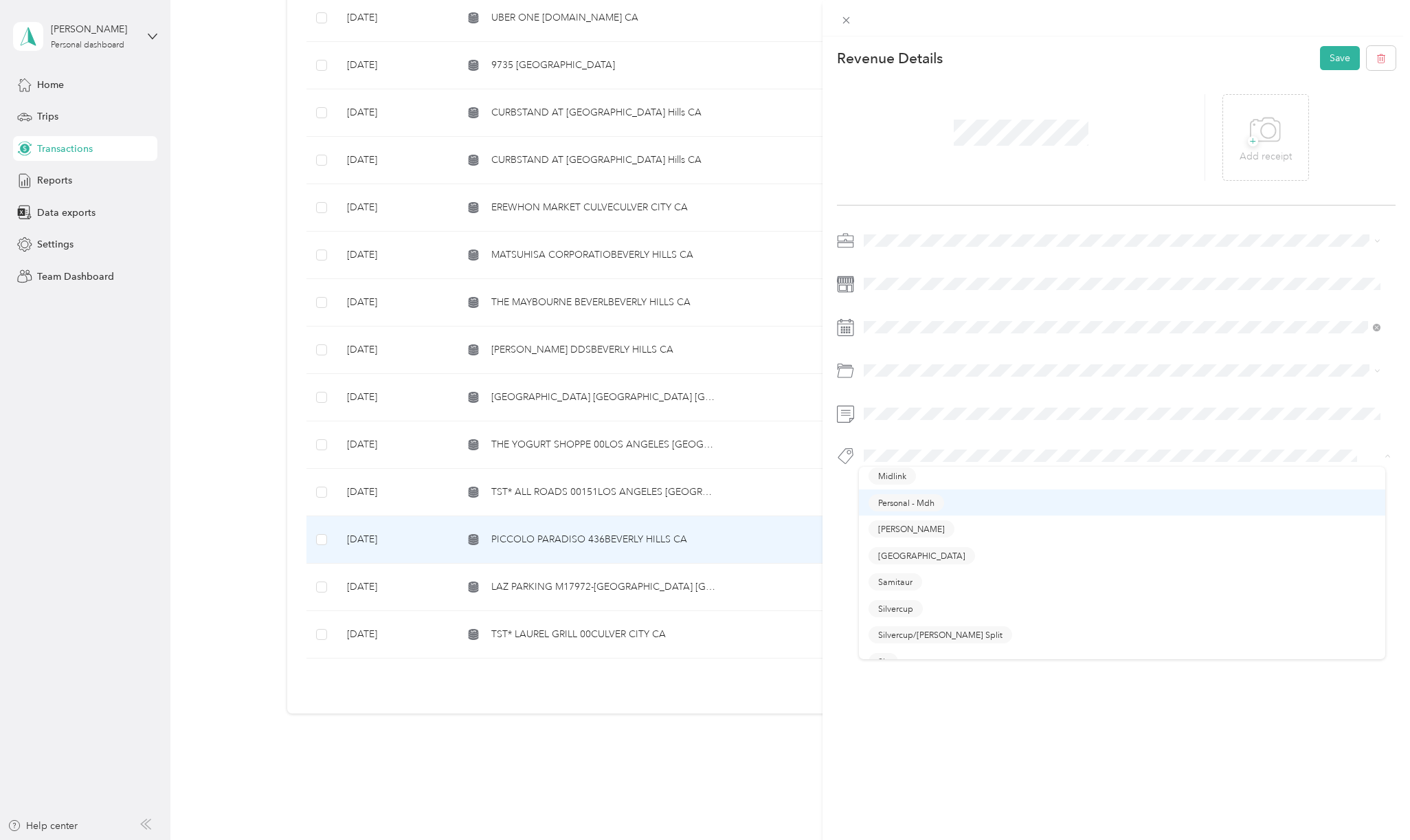
scroll to position [367, 0]
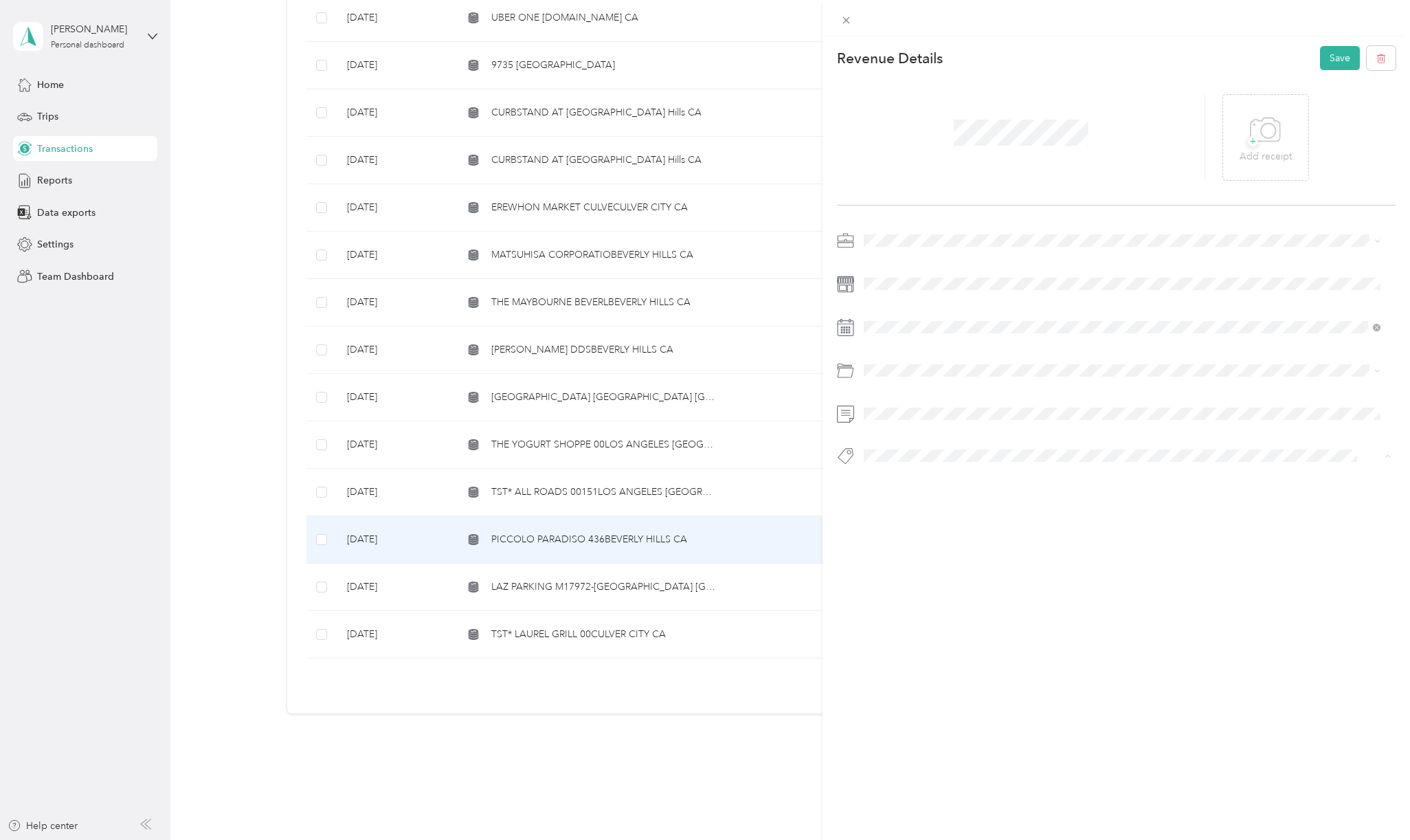
drag, startPoint x: 895, startPoint y: 534, endPoint x: 929, endPoint y: 467, distance: 75.1
click at [895, 534] on span "Personal - Mdh" at bounding box center [907, 536] width 56 height 12
click at [1320, 57] on button "Save" at bounding box center [1340, 58] width 40 height 24
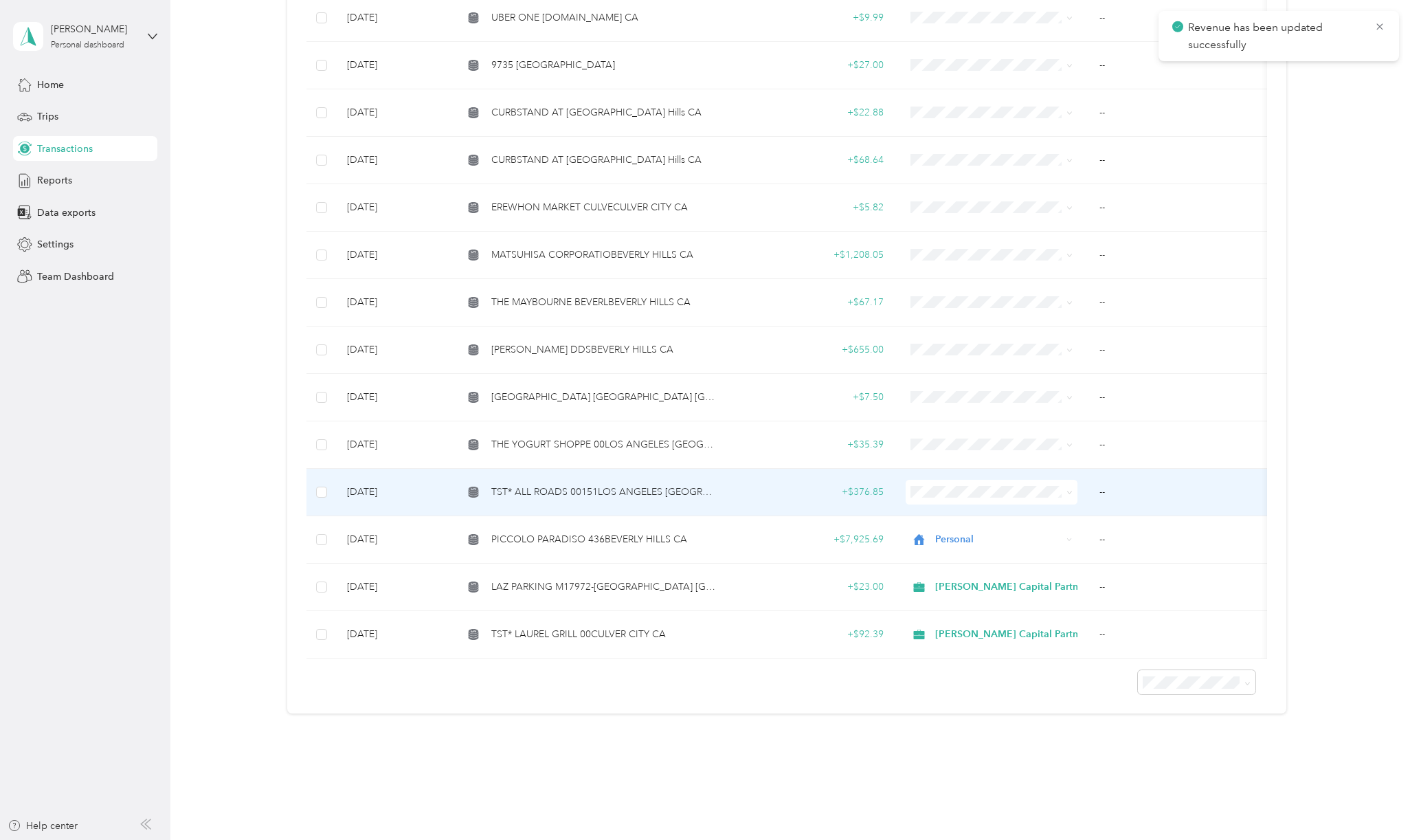
click at [644, 485] on span "TST* ALL ROADS 00151LOS ANGELES [GEOGRAPHIC_DATA]" at bounding box center [604, 492] width 227 height 15
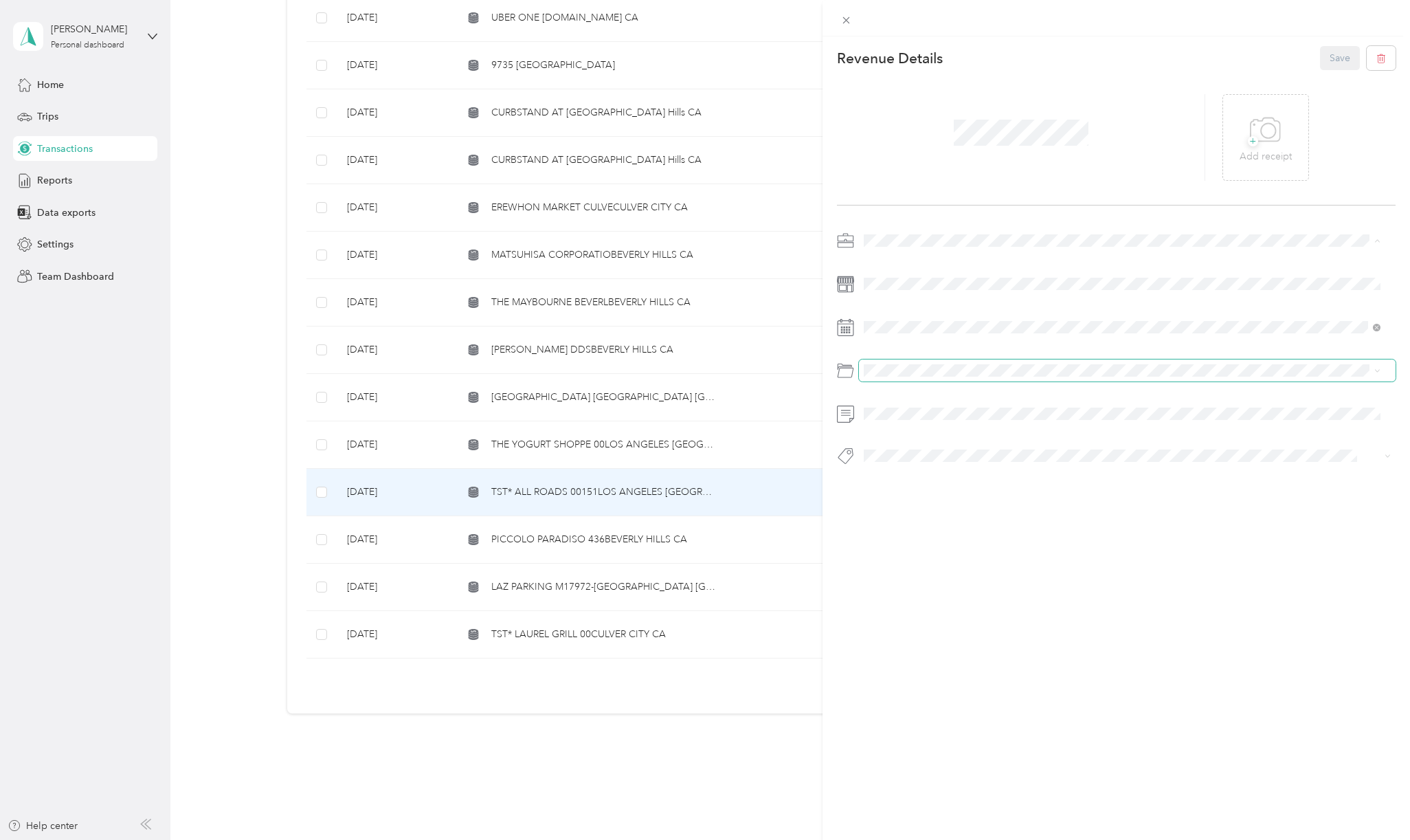
drag, startPoint x: 918, startPoint y: 264, endPoint x: 921, endPoint y: 359, distance: 95.0
click at [918, 265] on span "[PERSON_NAME] Capital Partners" at bounding box center [942, 264] width 146 height 12
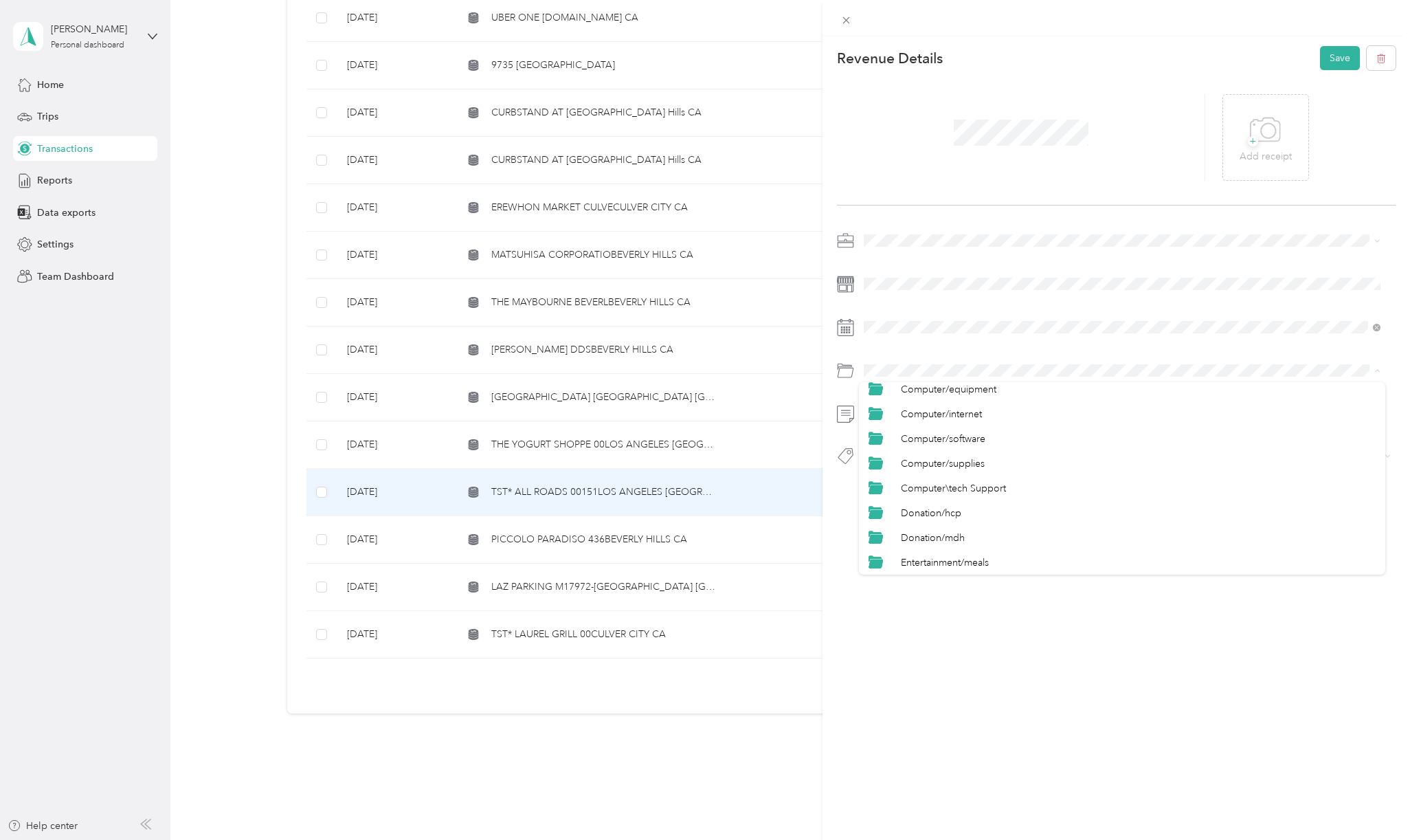
scroll to position [275, 0]
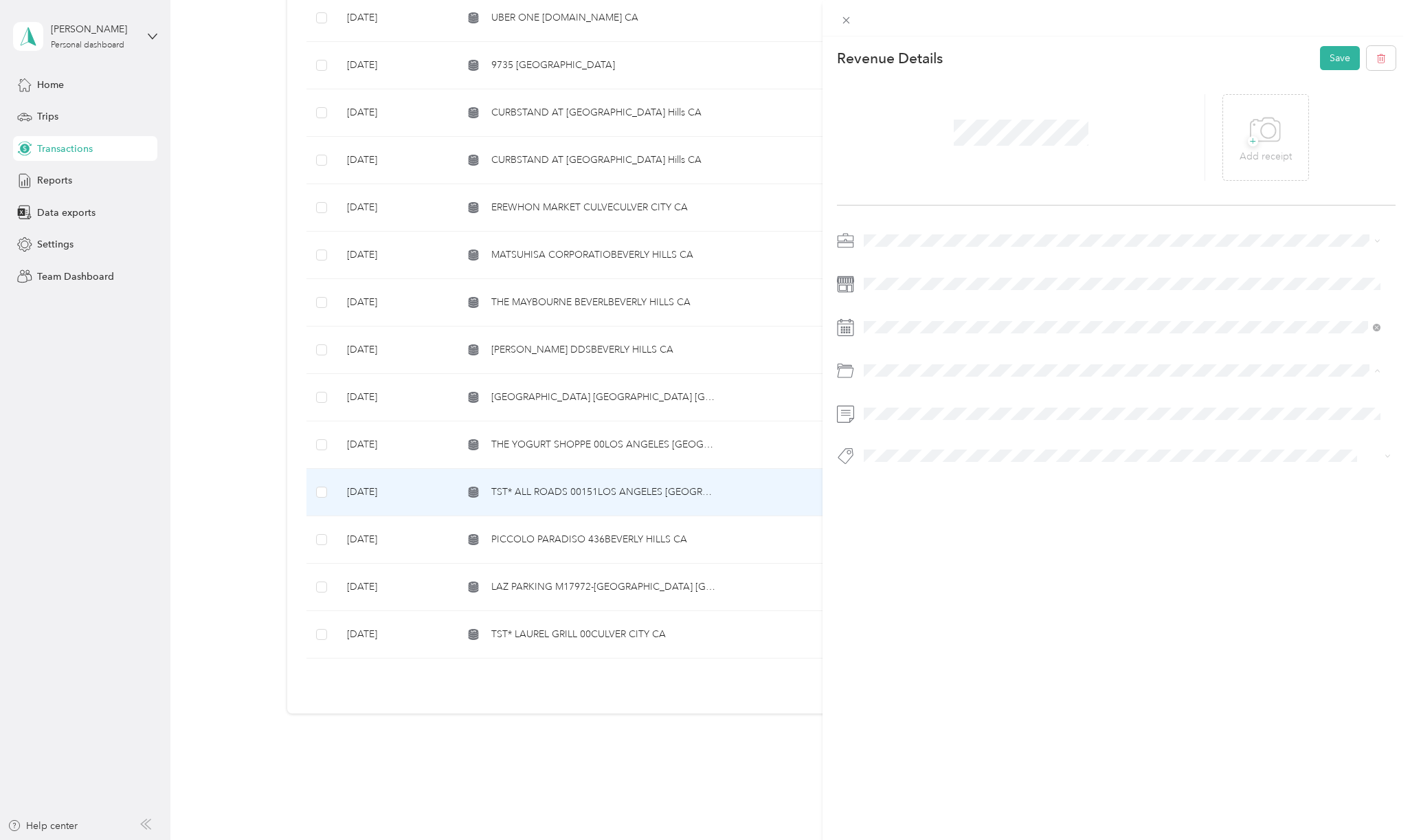
click at [965, 471] on span "Entertainment/meals" at bounding box center [945, 470] width 88 height 12
click at [898, 473] on button "Hcp 100" at bounding box center [895, 480] width 51 height 17
click at [1324, 55] on button "Save" at bounding box center [1340, 58] width 40 height 24
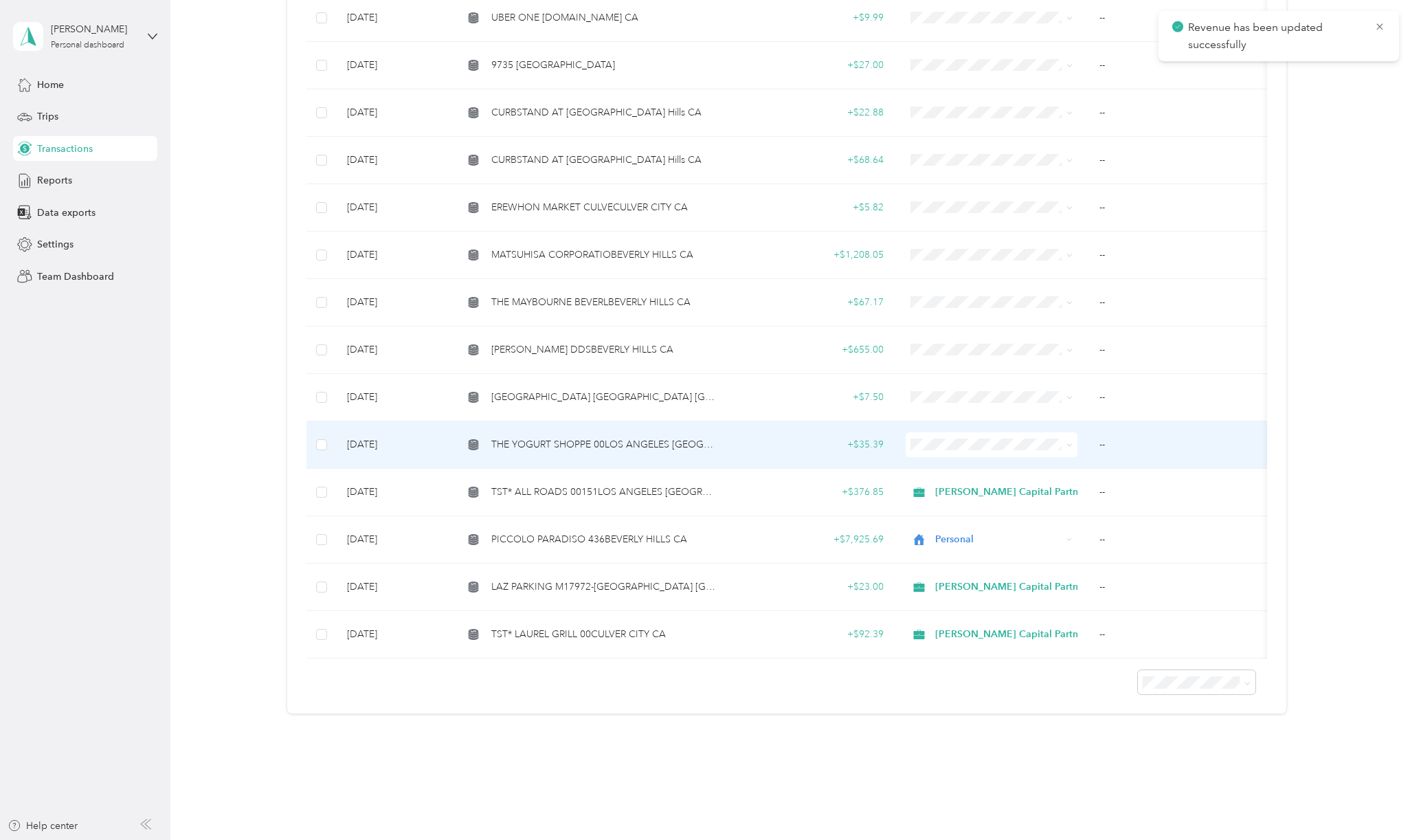
click at [627, 439] on td "THE YOGURT SHOPPE 00LOS ANGELES [GEOGRAPHIC_DATA]" at bounding box center [591, 444] width 276 height 47
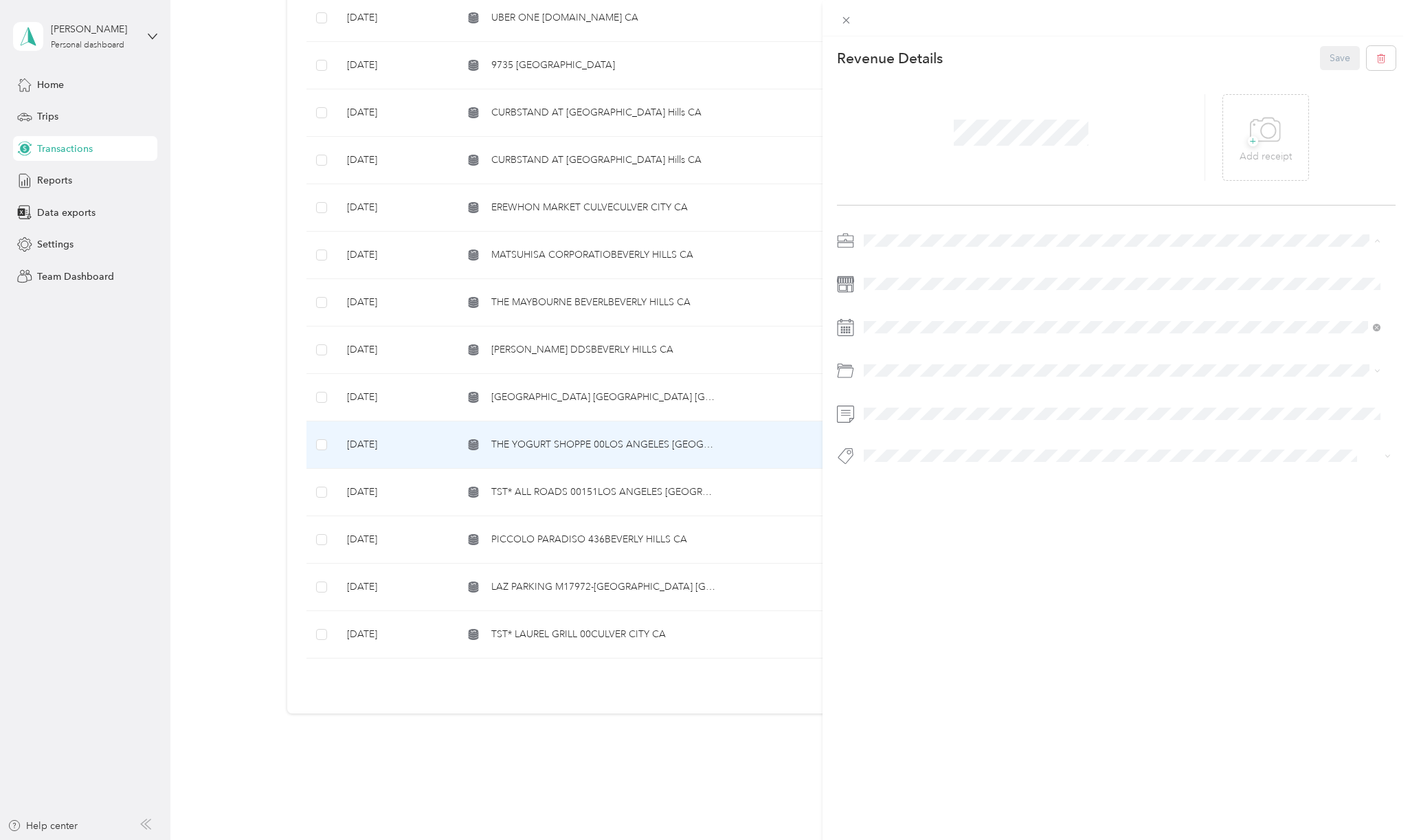
click at [905, 267] on li "[PERSON_NAME] Capital Partners" at bounding box center [1123, 264] width 526 height 24
drag, startPoint x: 908, startPoint y: 290, endPoint x: 916, endPoint y: 275, distance: 17.0
click at [908, 290] on div "Personal" at bounding box center [1123, 287] width 507 height 14
click at [893, 375] on span at bounding box center [1128, 370] width 537 height 22
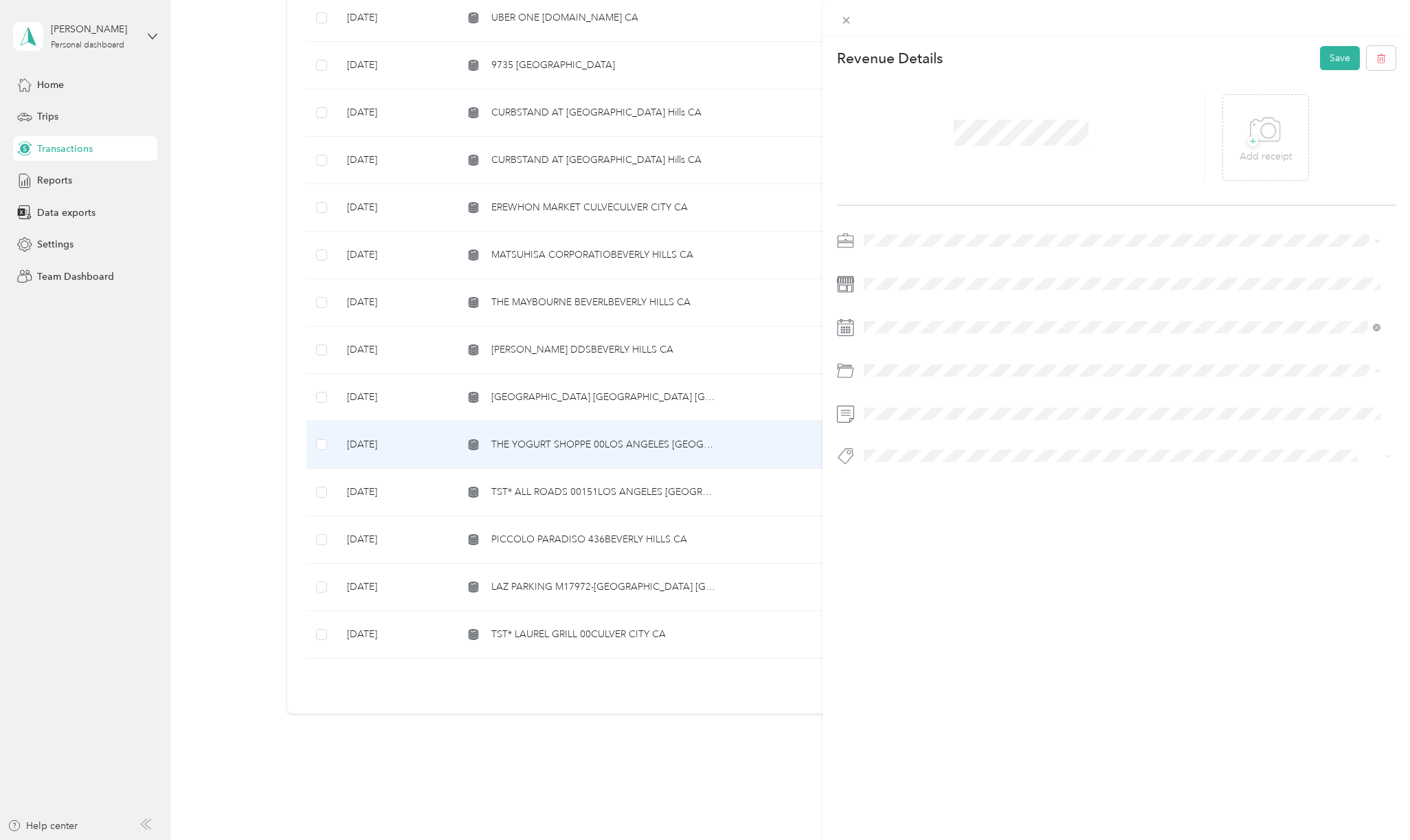
click at [919, 513] on span "Personal" at bounding box center [919, 517] width 36 height 12
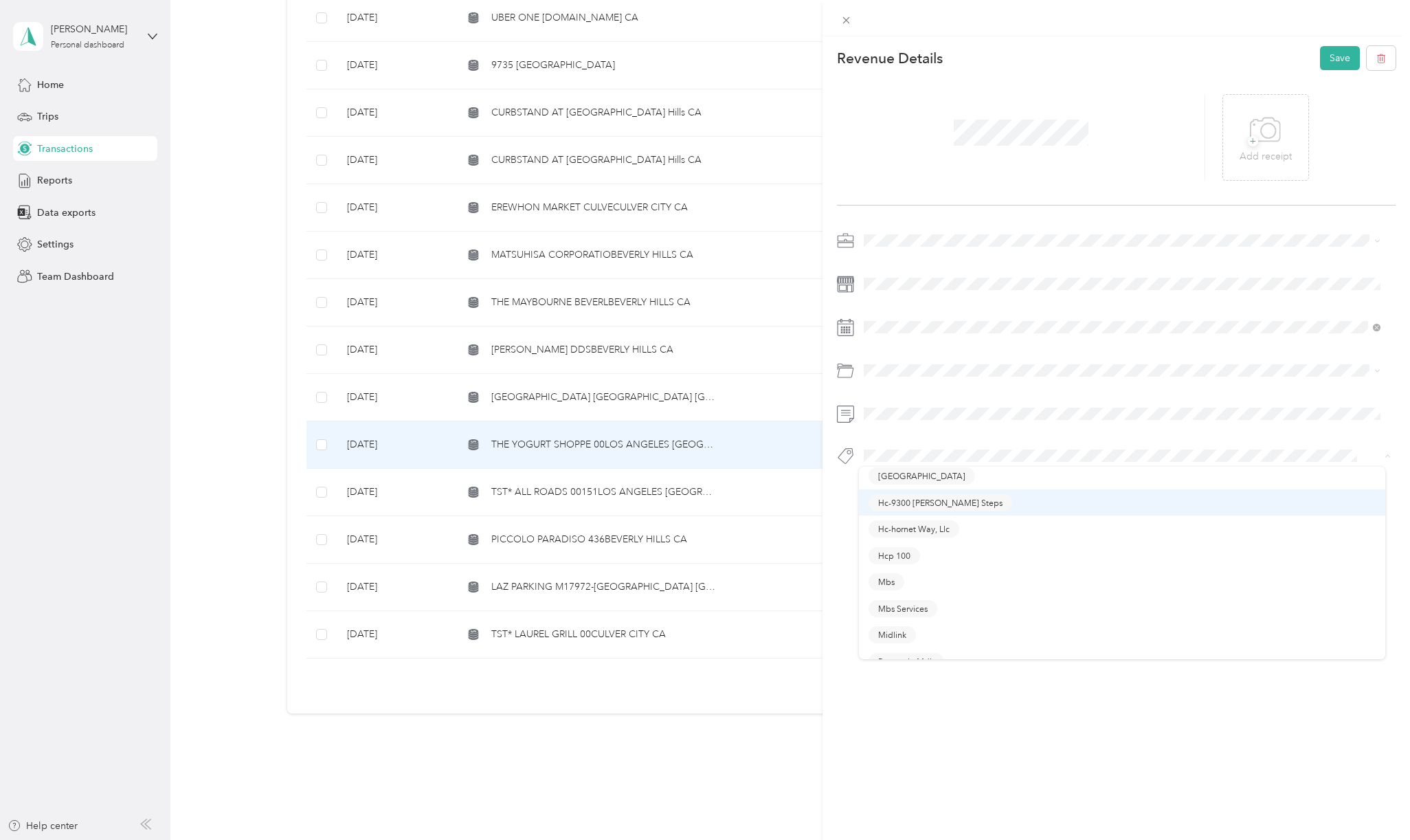
scroll to position [275, 0]
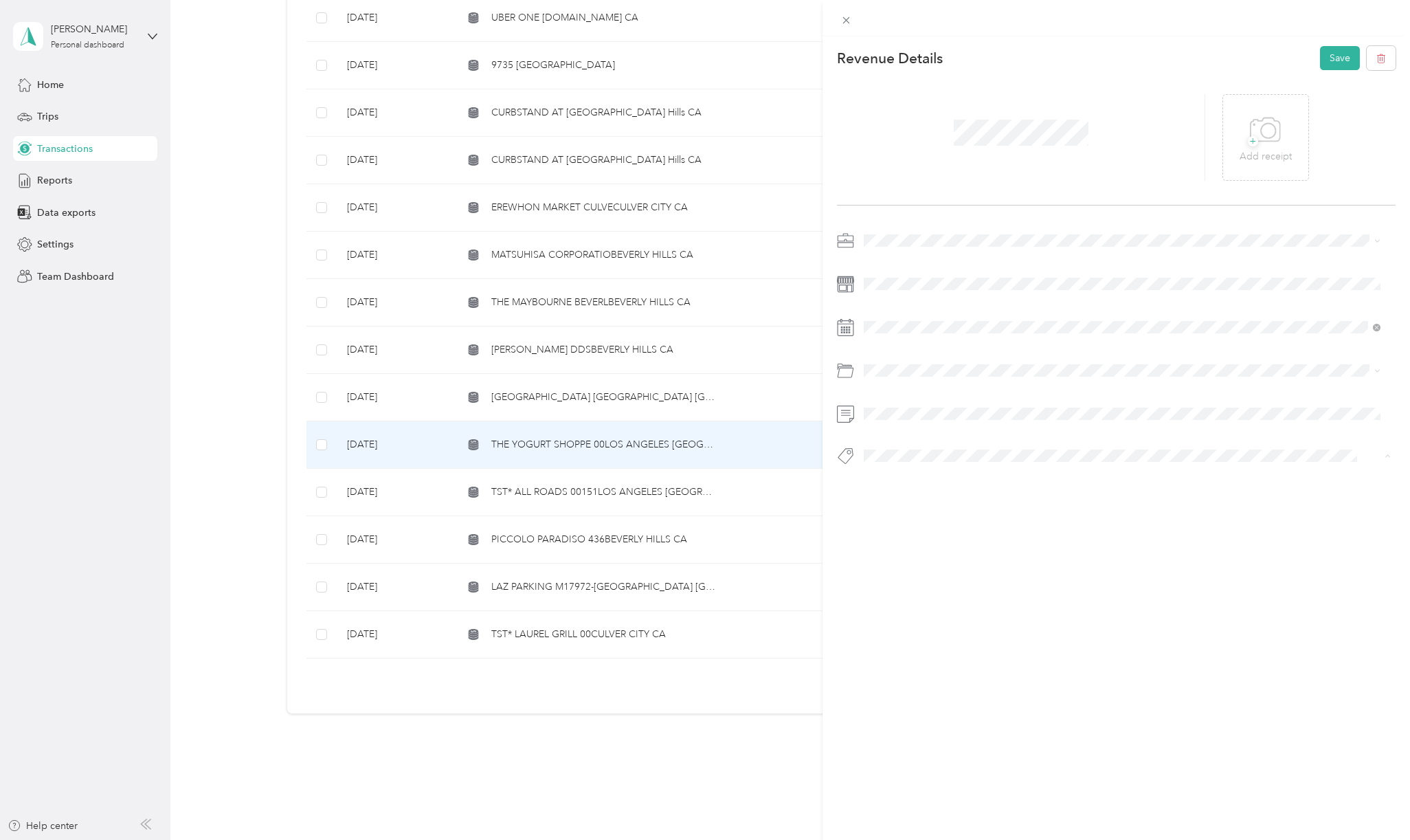
click at [899, 622] on span "Personal - Mdh" at bounding box center [907, 627] width 56 height 12
click at [1329, 60] on button "Save" at bounding box center [1340, 58] width 40 height 24
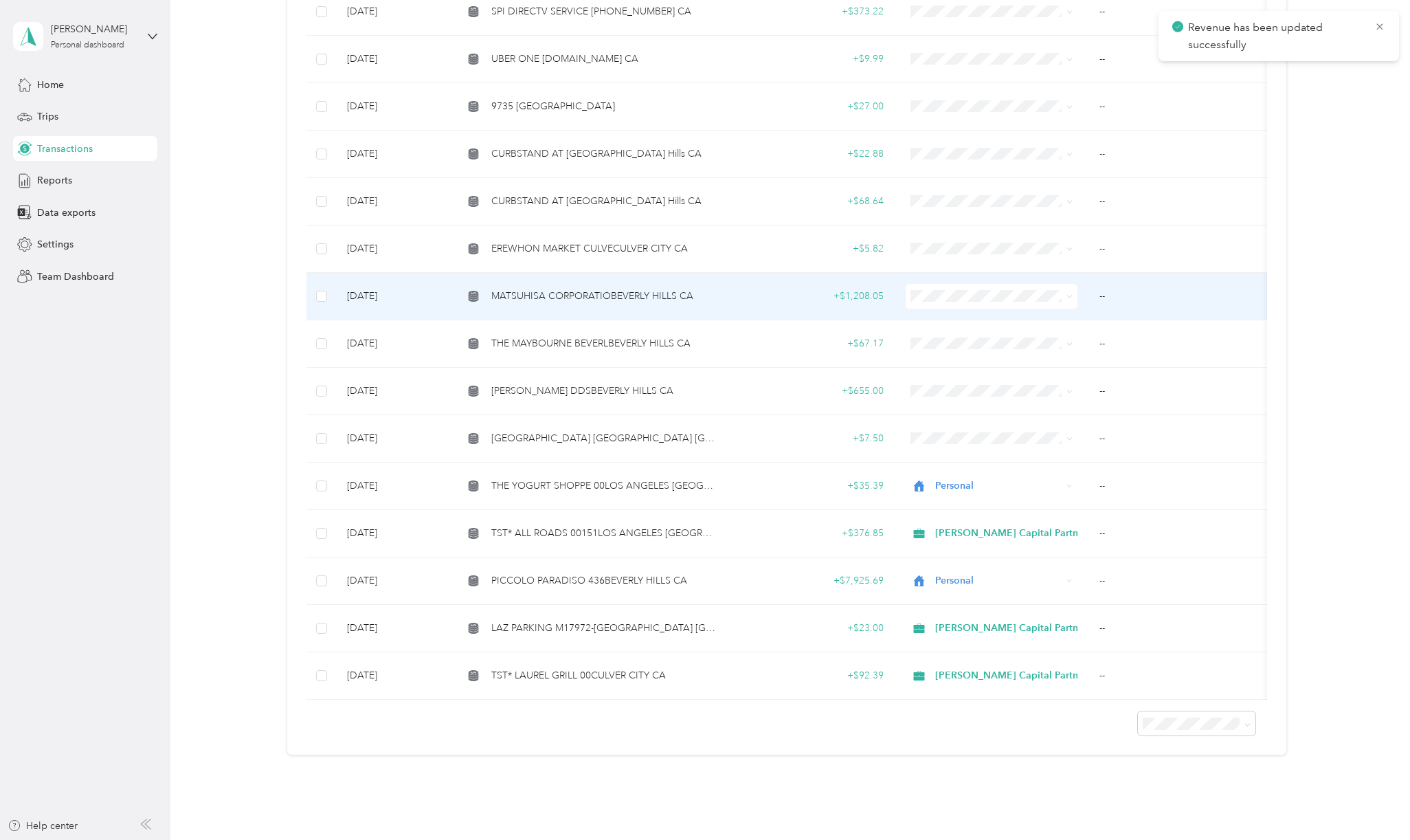
scroll to position [2717, 0]
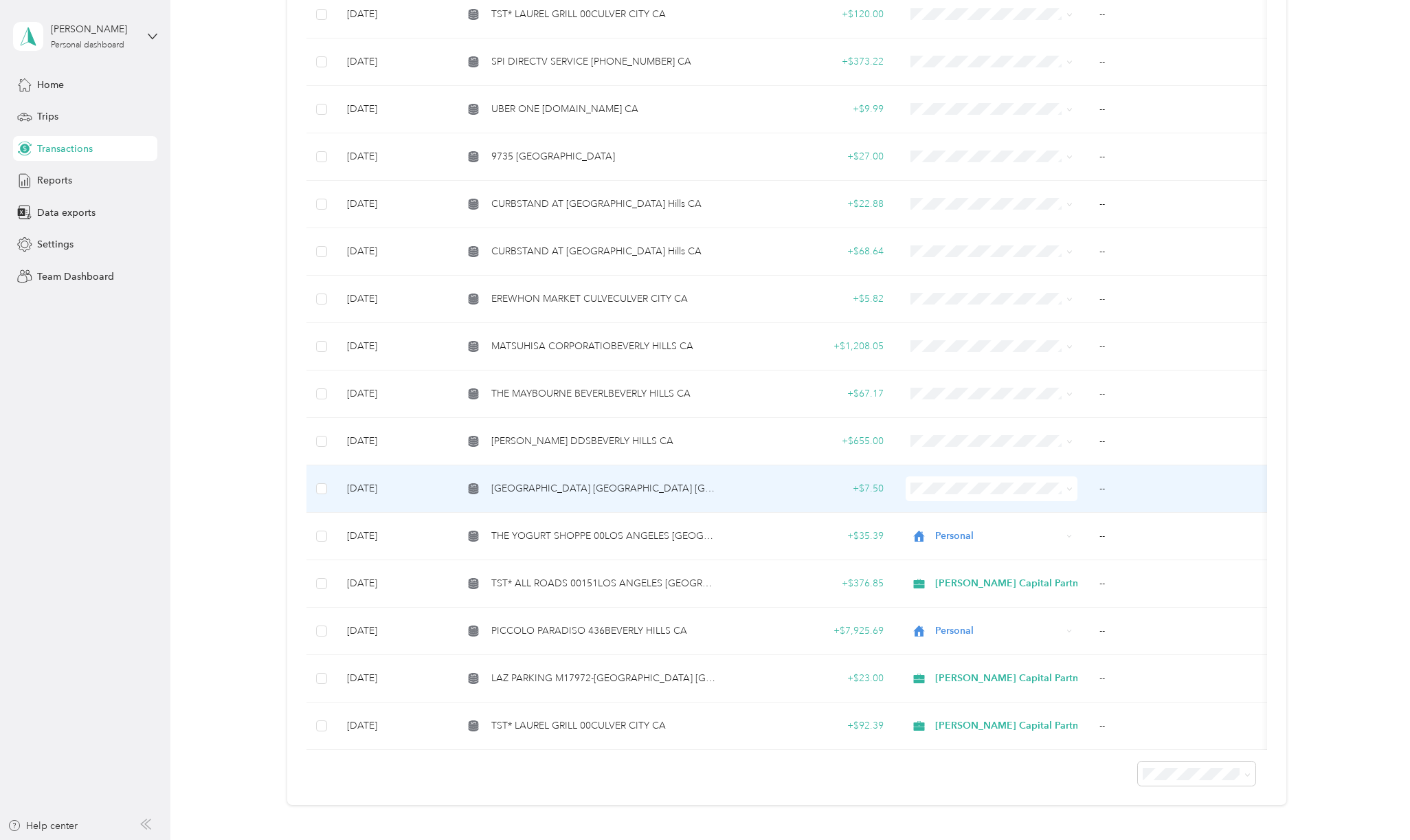
click at [616, 481] on span "[GEOGRAPHIC_DATA] [GEOGRAPHIC_DATA] [GEOGRAPHIC_DATA] [GEOGRAPHIC_DATA]" at bounding box center [604, 489] width 227 height 15
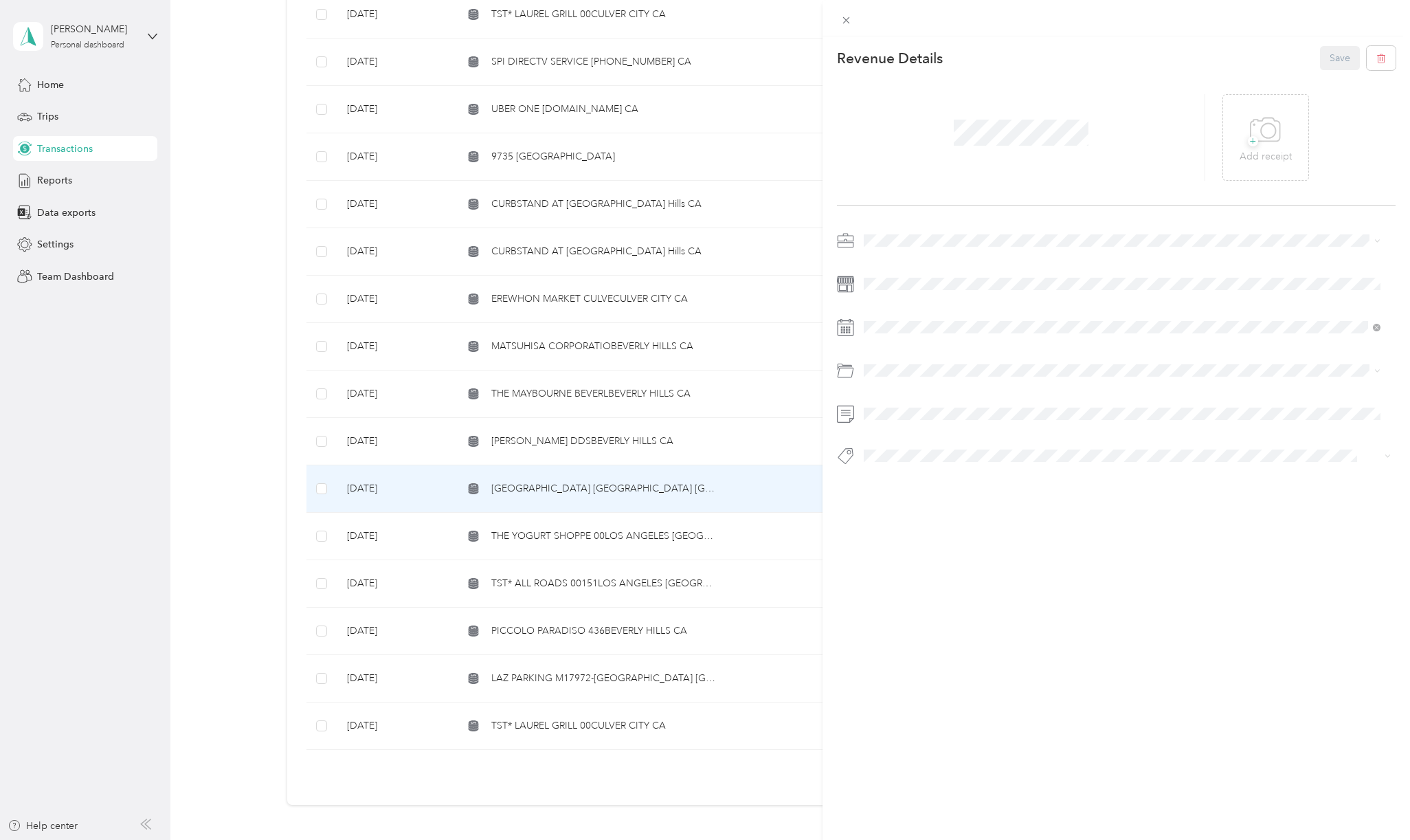
click at [900, 257] on div "[PERSON_NAME] Capital Partners" at bounding box center [1123, 262] width 507 height 14
click at [953, 471] on span "Auto/tolls Parking" at bounding box center [939, 473] width 76 height 12
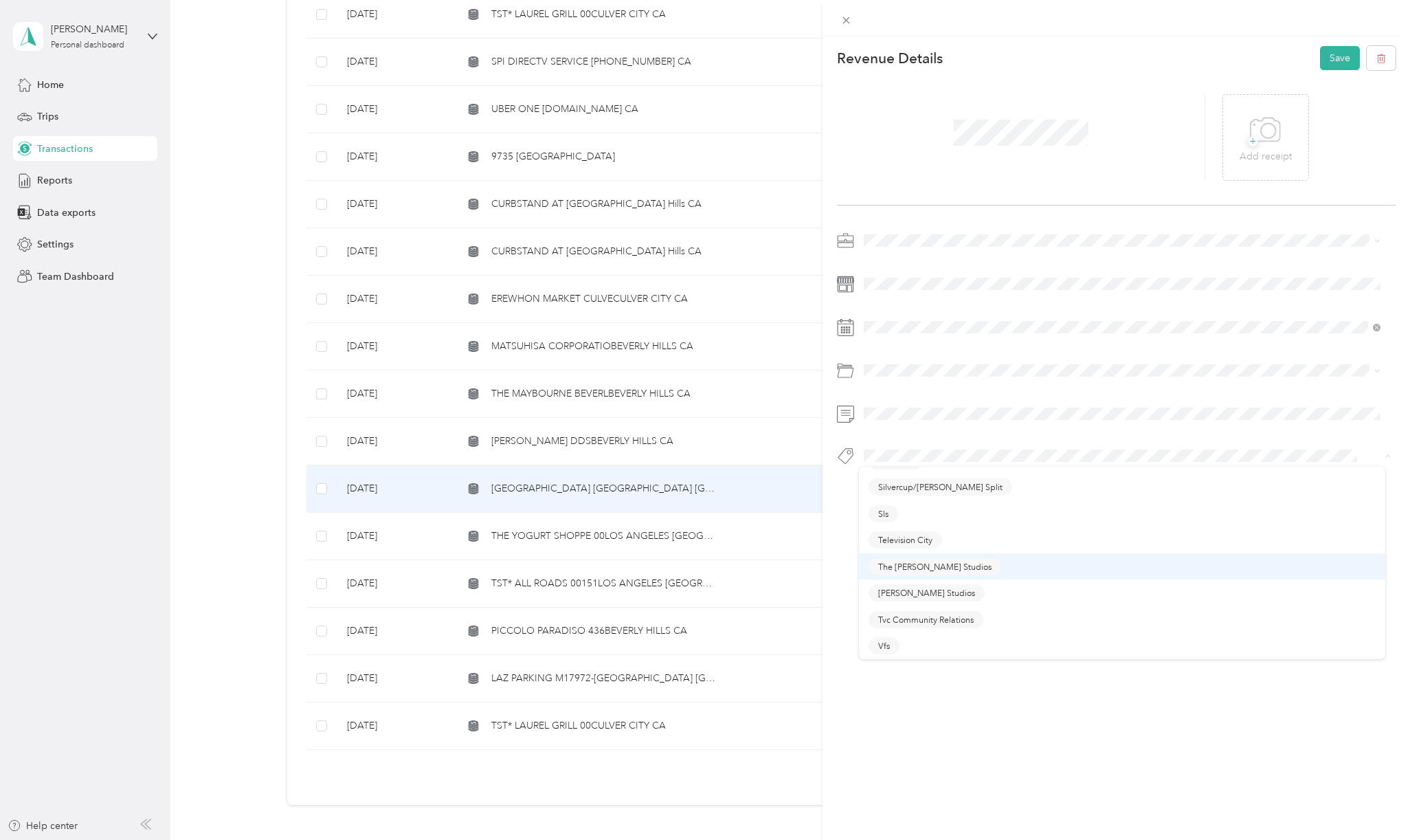
scroll to position [274, 0]
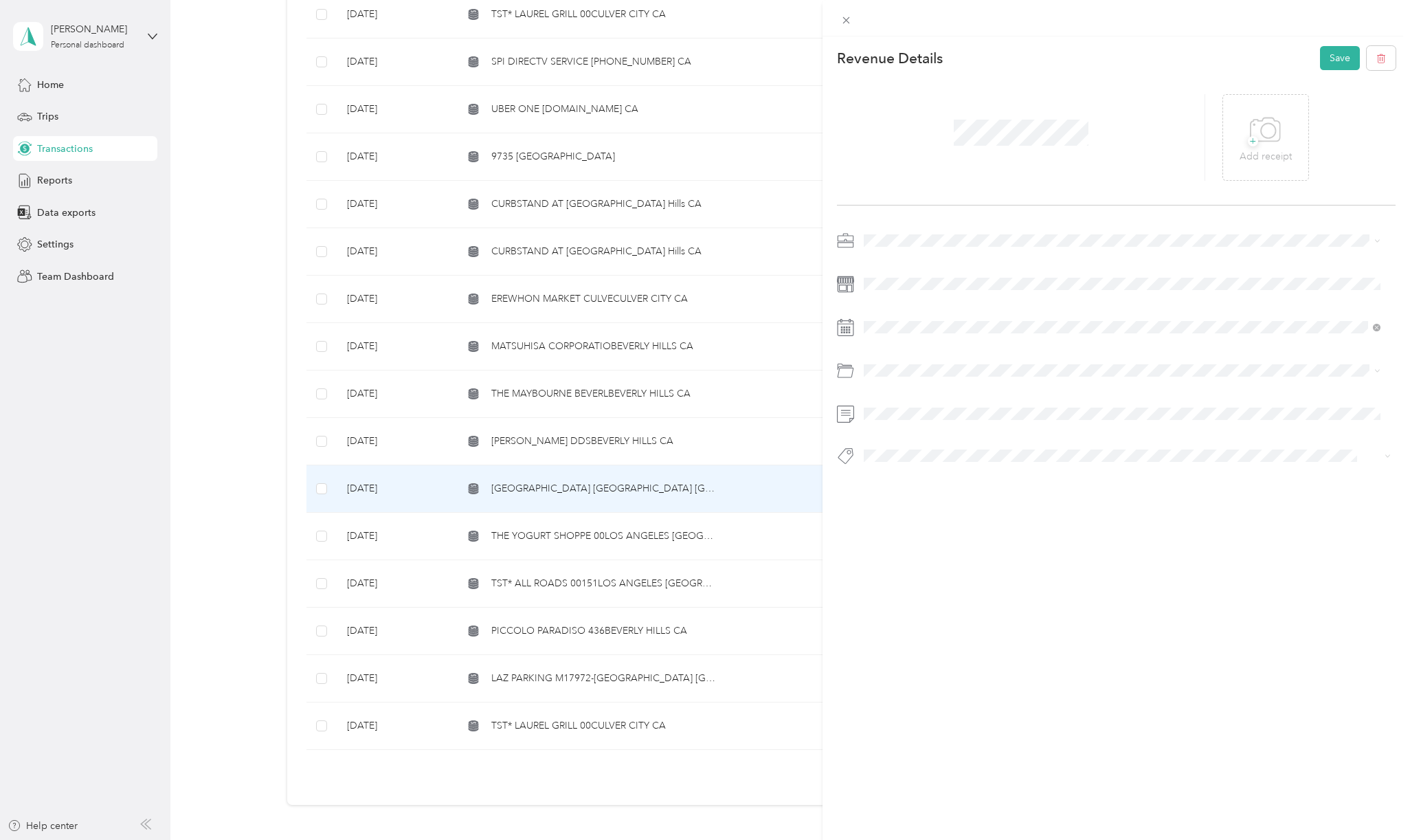
click at [911, 520] on button "Hcp 100" at bounding box center [895, 521] width 51 height 17
click at [1331, 57] on button "Save" at bounding box center [1340, 58] width 40 height 24
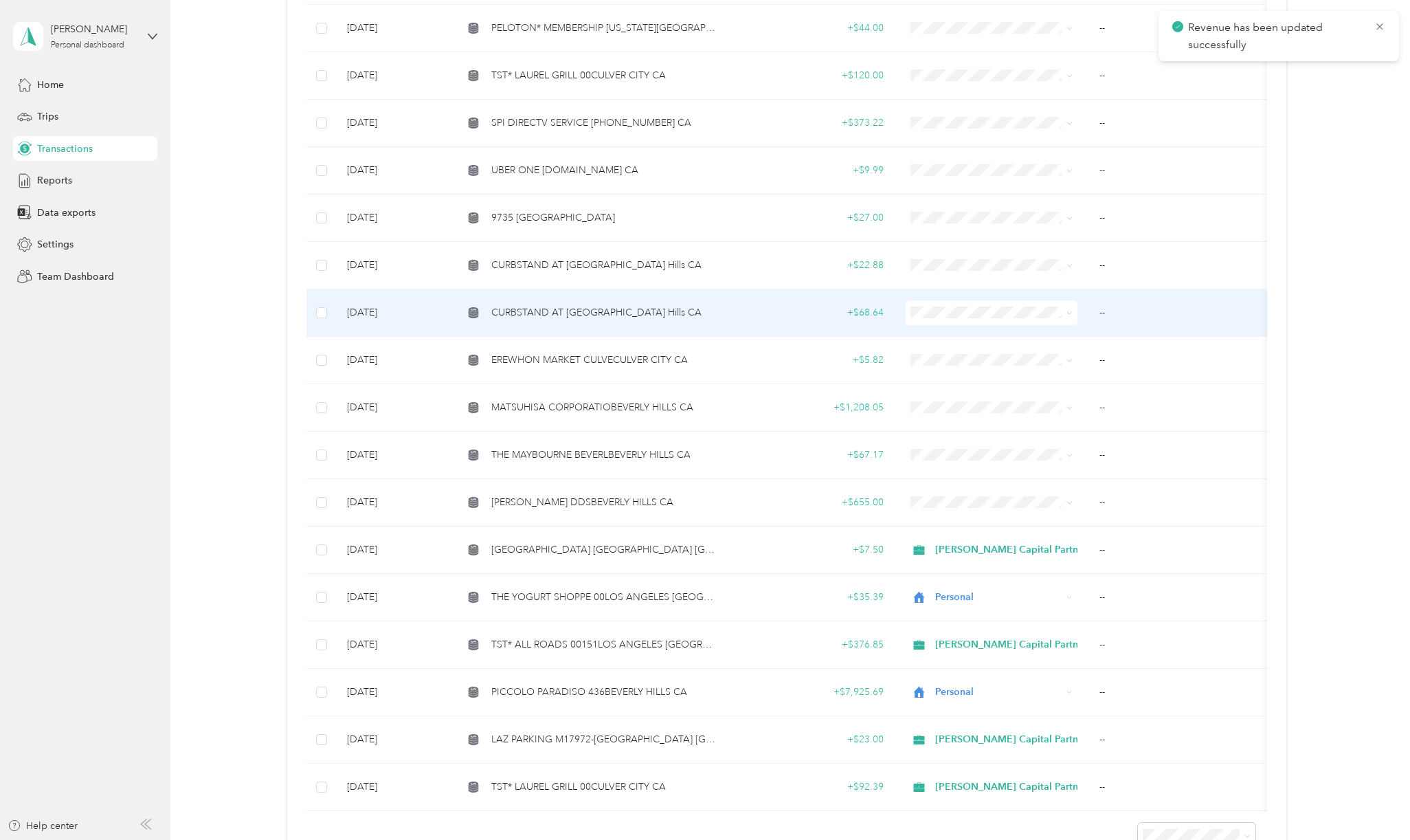
scroll to position [2625, 0]
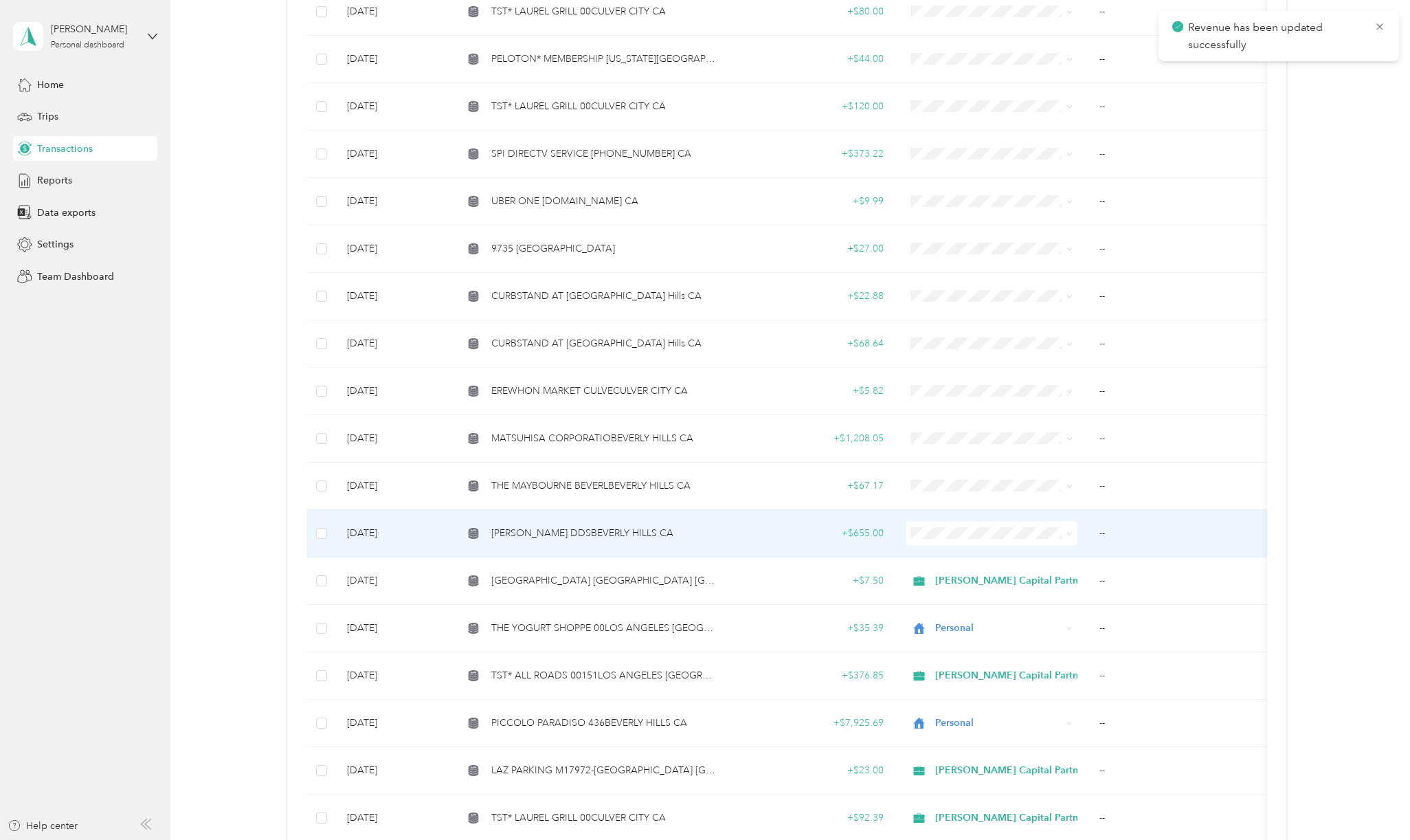
click at [611, 526] on span "[PERSON_NAME] DDSBEVERLY HILLS CA" at bounding box center [582, 533] width 182 height 15
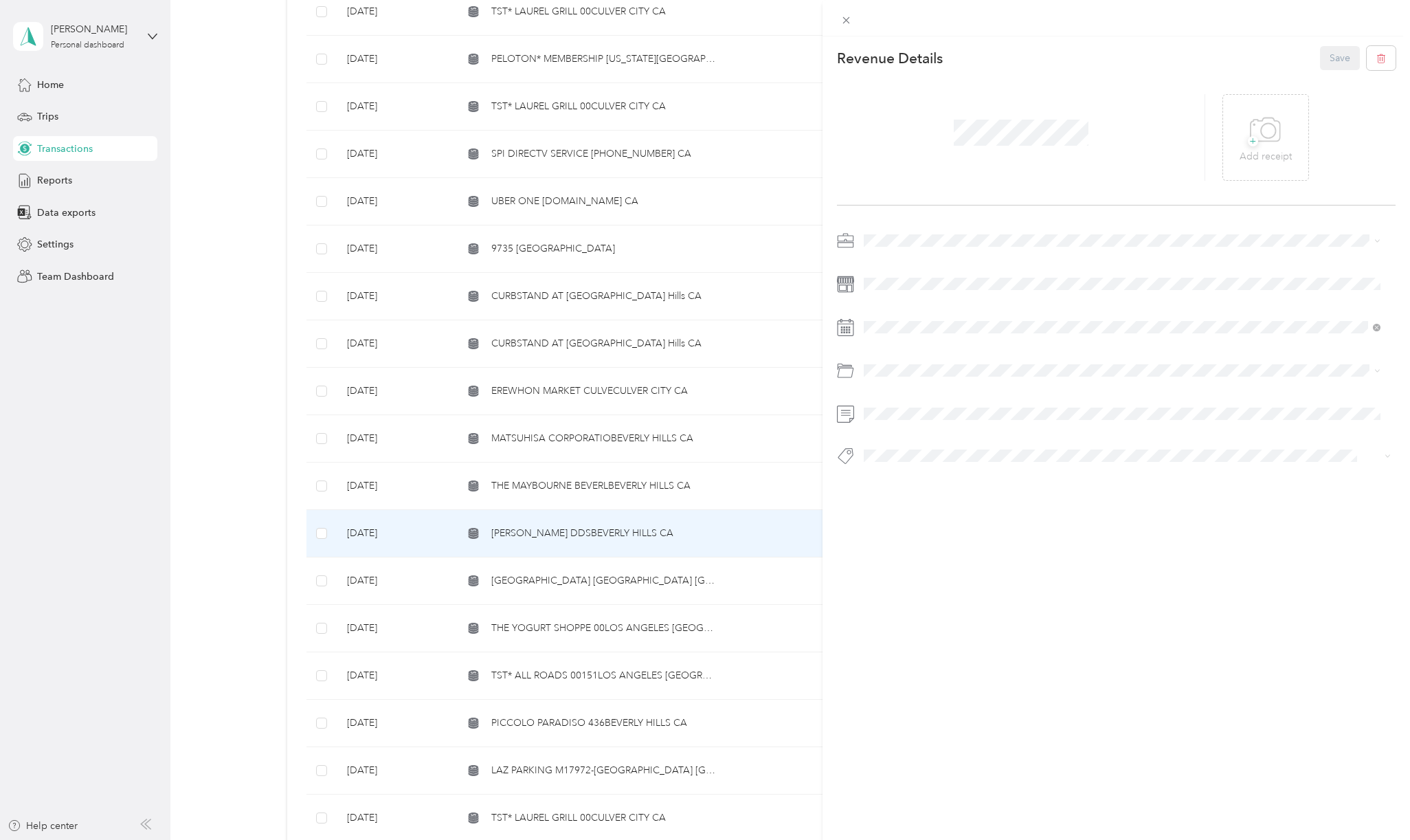
click at [883, 282] on span "Personal" at bounding box center [887, 288] width 36 height 12
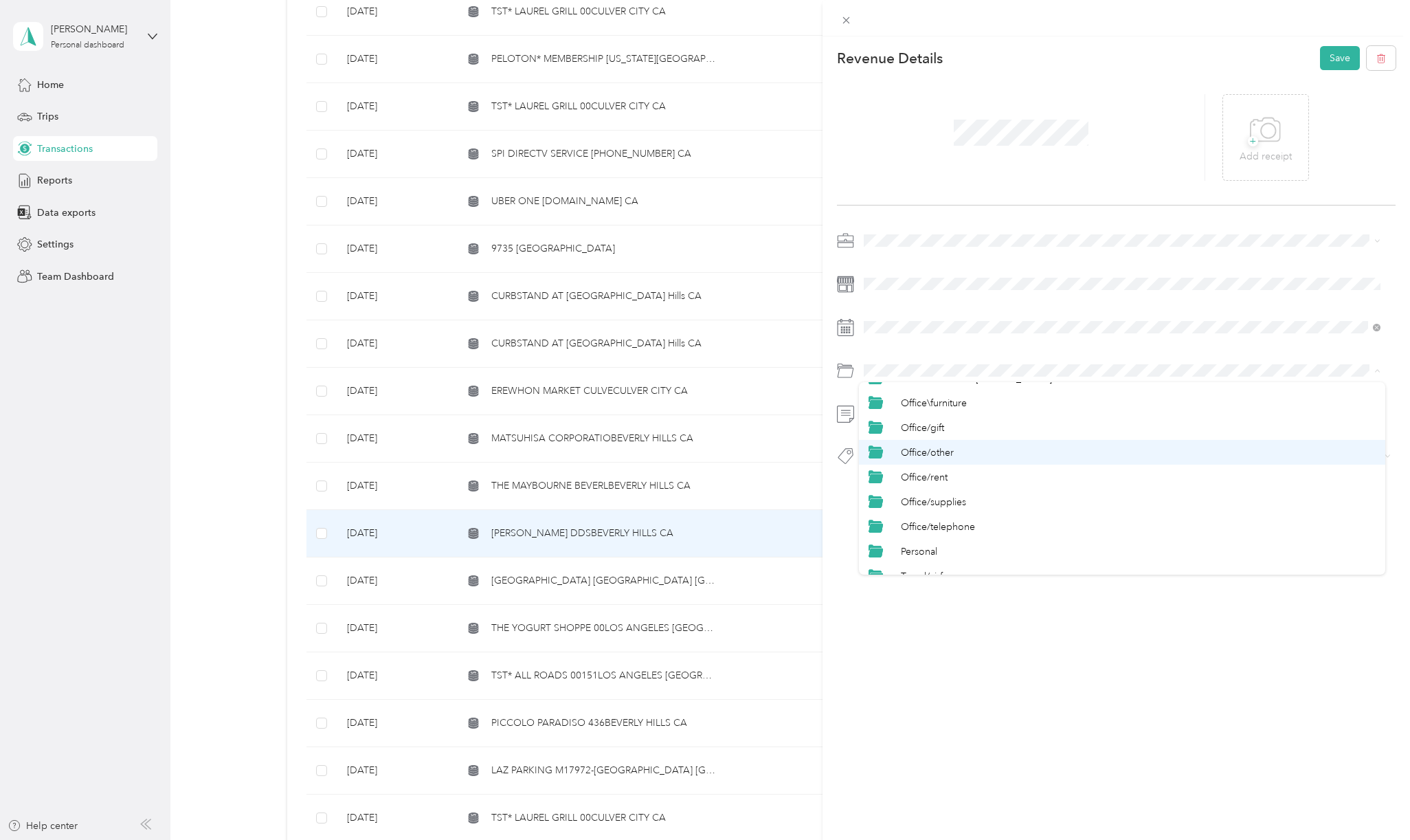
scroll to position [550, 0]
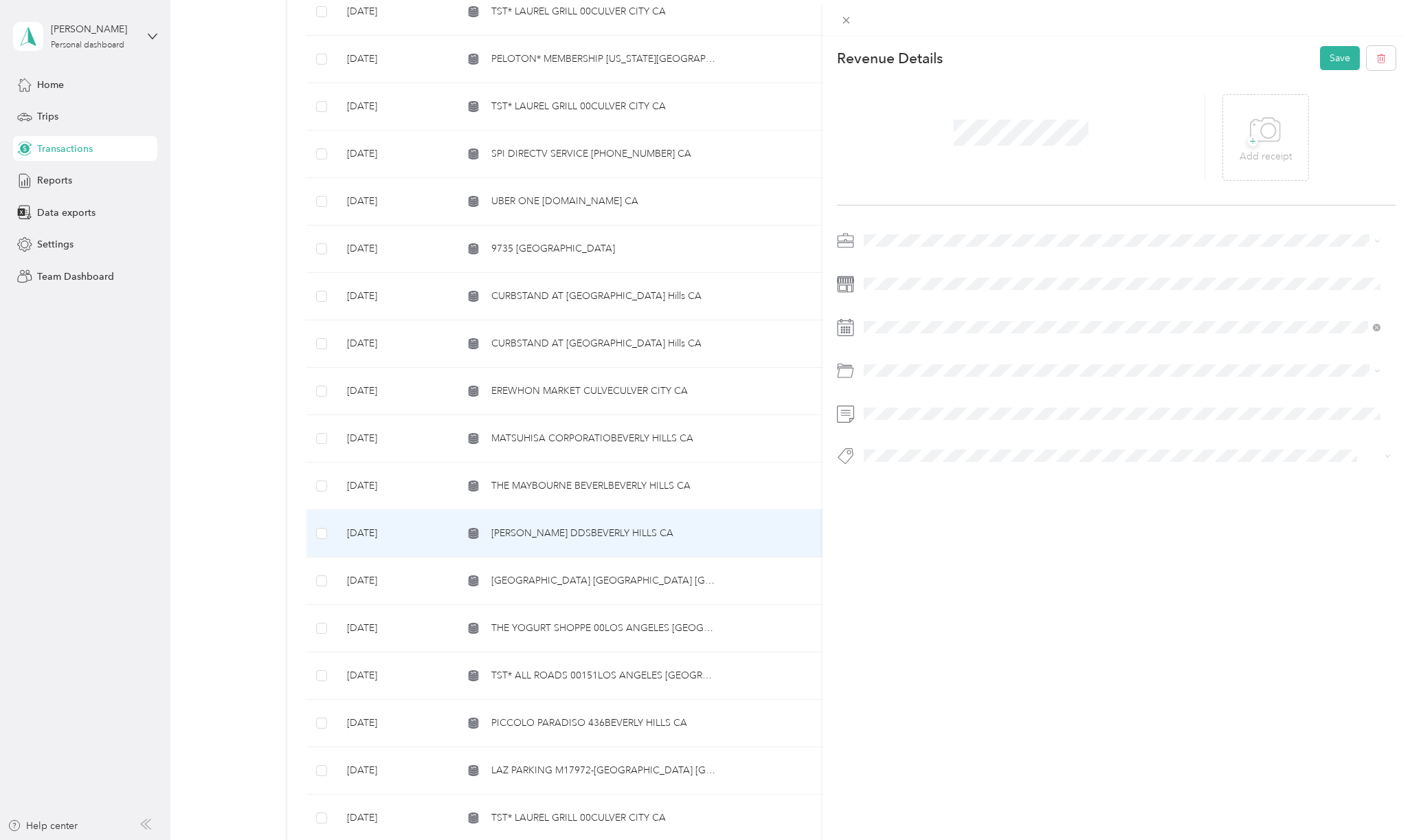
click at [918, 519] on li "Personal" at bounding box center [1123, 517] width 526 height 25
click at [903, 625] on span "Personal - Mdh" at bounding box center [907, 627] width 56 height 12
click at [1331, 54] on button "Save" at bounding box center [1340, 58] width 40 height 24
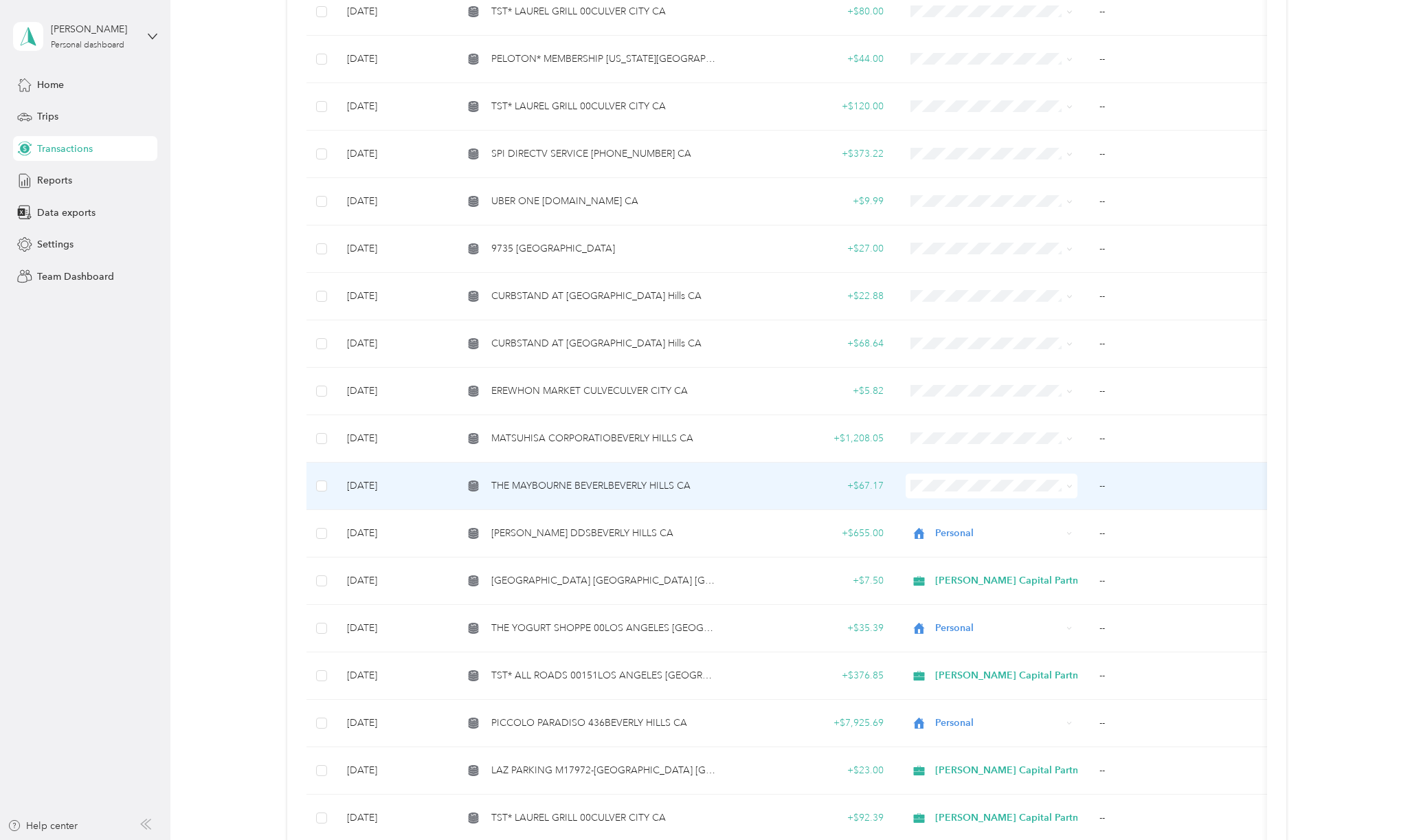
click at [630, 478] on span "THE MAYBOURNE BEVERLBEVERLY HILLS CA" at bounding box center [591, 485] width 199 height 15
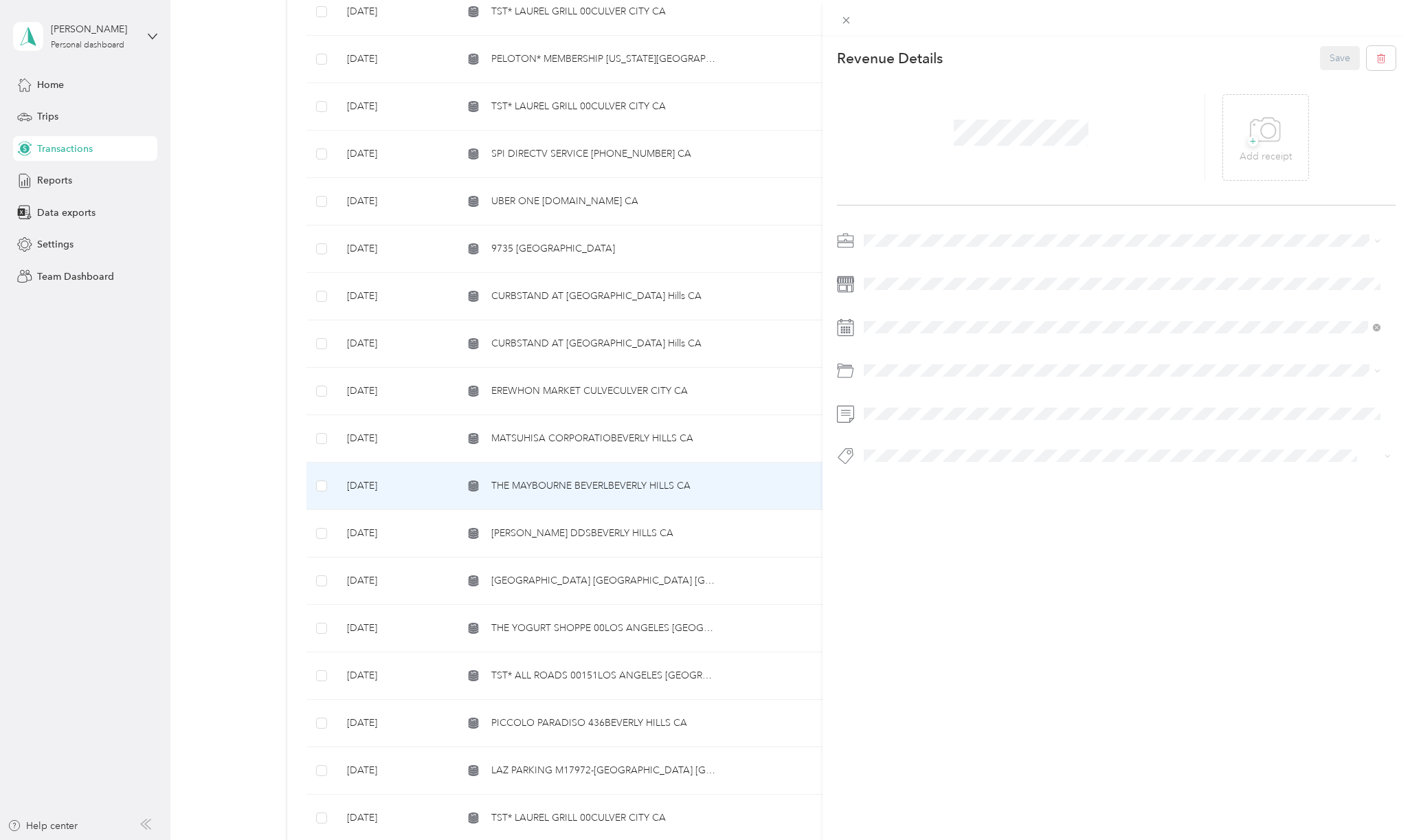
click at [883, 266] on li "[PERSON_NAME] Capital Partners" at bounding box center [1123, 258] width 526 height 24
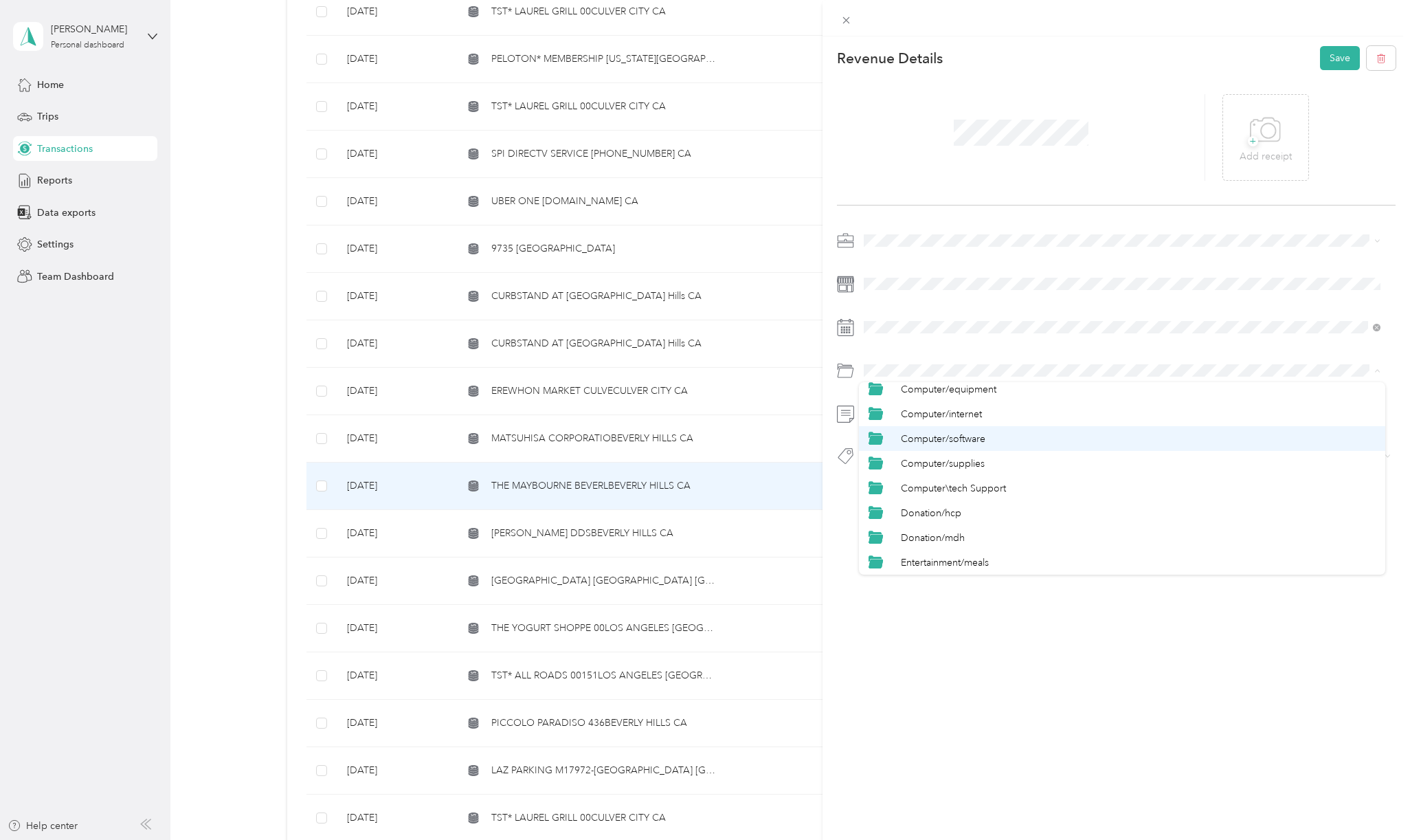
scroll to position [275, 0]
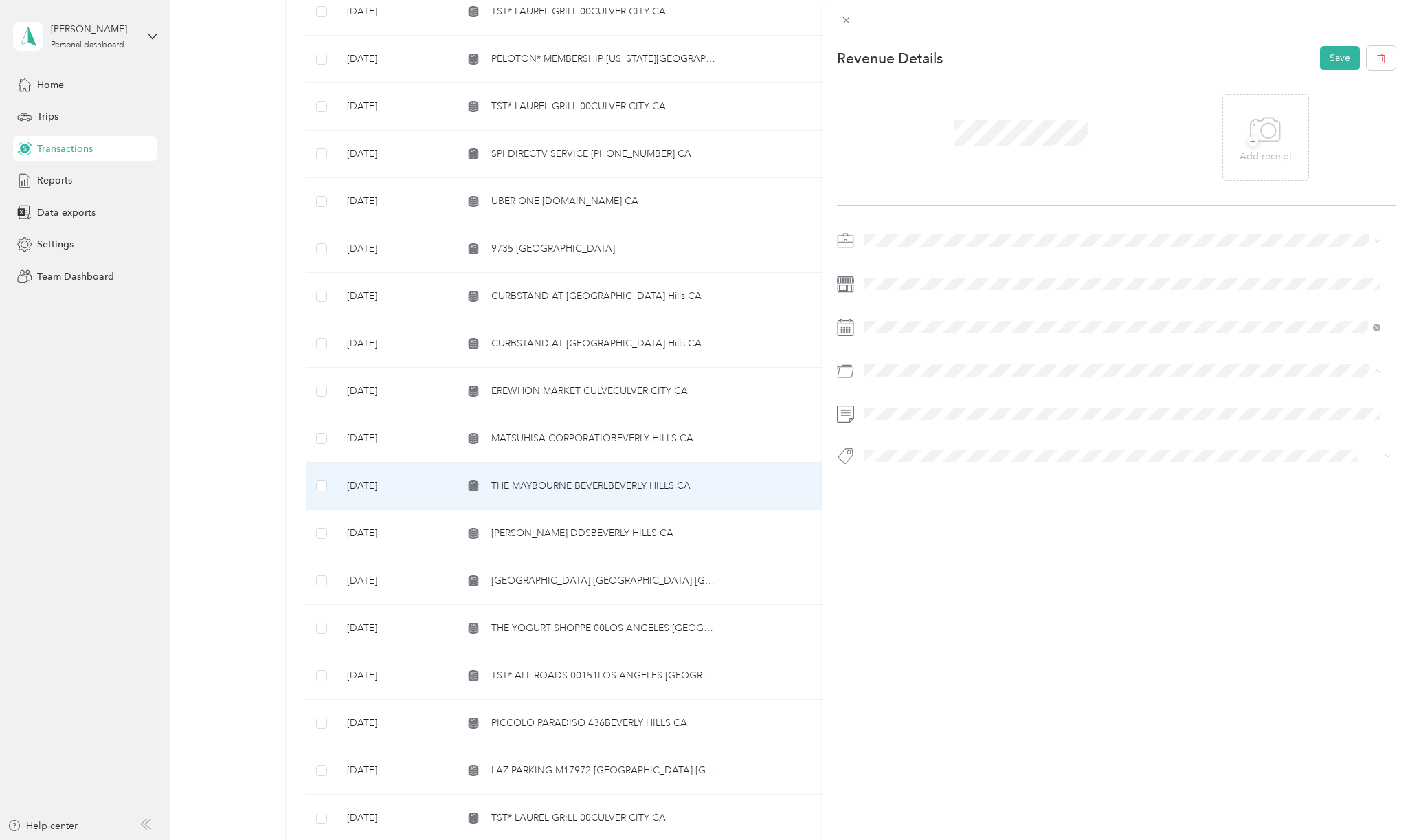
click at [956, 469] on span "Entertainment/meals" at bounding box center [945, 470] width 88 height 12
click at [912, 420] on span at bounding box center [1128, 413] width 537 height 22
click at [895, 839] on div "This revenue cannot be edited because it is either under review, approved, or p…" at bounding box center [701, 840] width 1404 height 0
click at [885, 446] on span at bounding box center [1128, 456] width 537 height 19
click at [892, 479] on span "Hcp 100" at bounding box center [895, 474] width 32 height 12
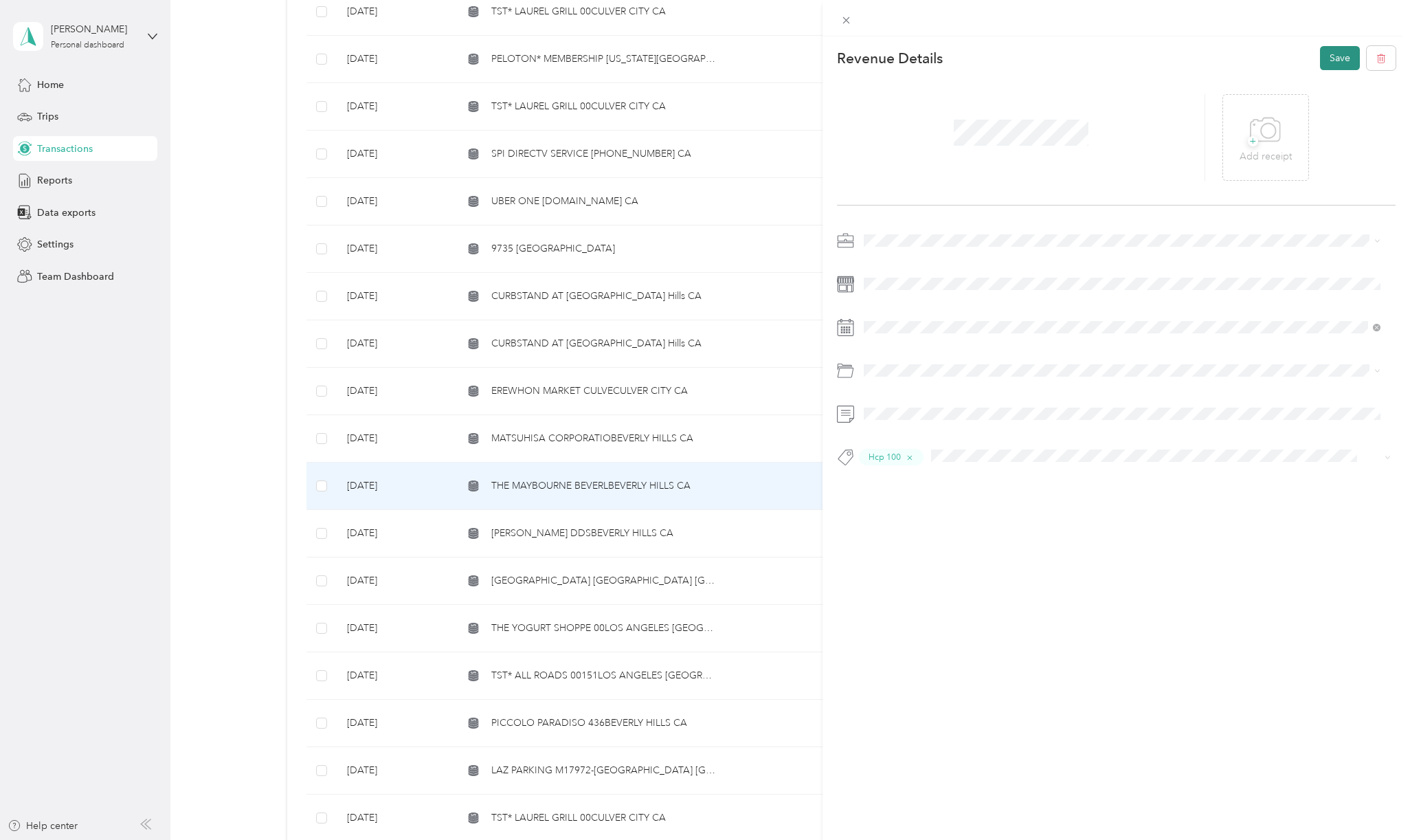
click at [1324, 63] on button "Save" at bounding box center [1340, 58] width 40 height 24
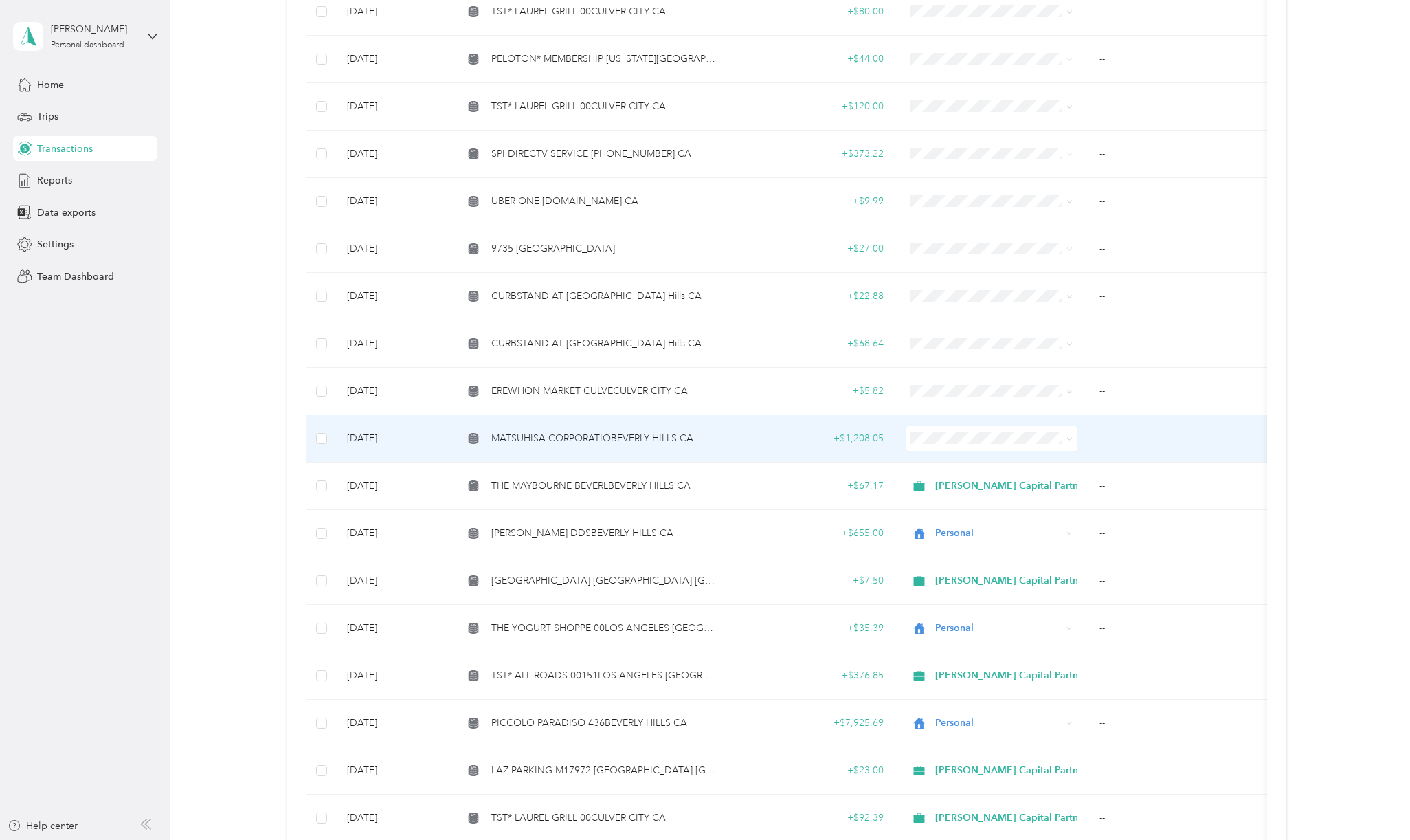
click at [587, 431] on span "MATSUHISA CORPORATIOBEVERLY HILLS CA" at bounding box center [592, 438] width 202 height 15
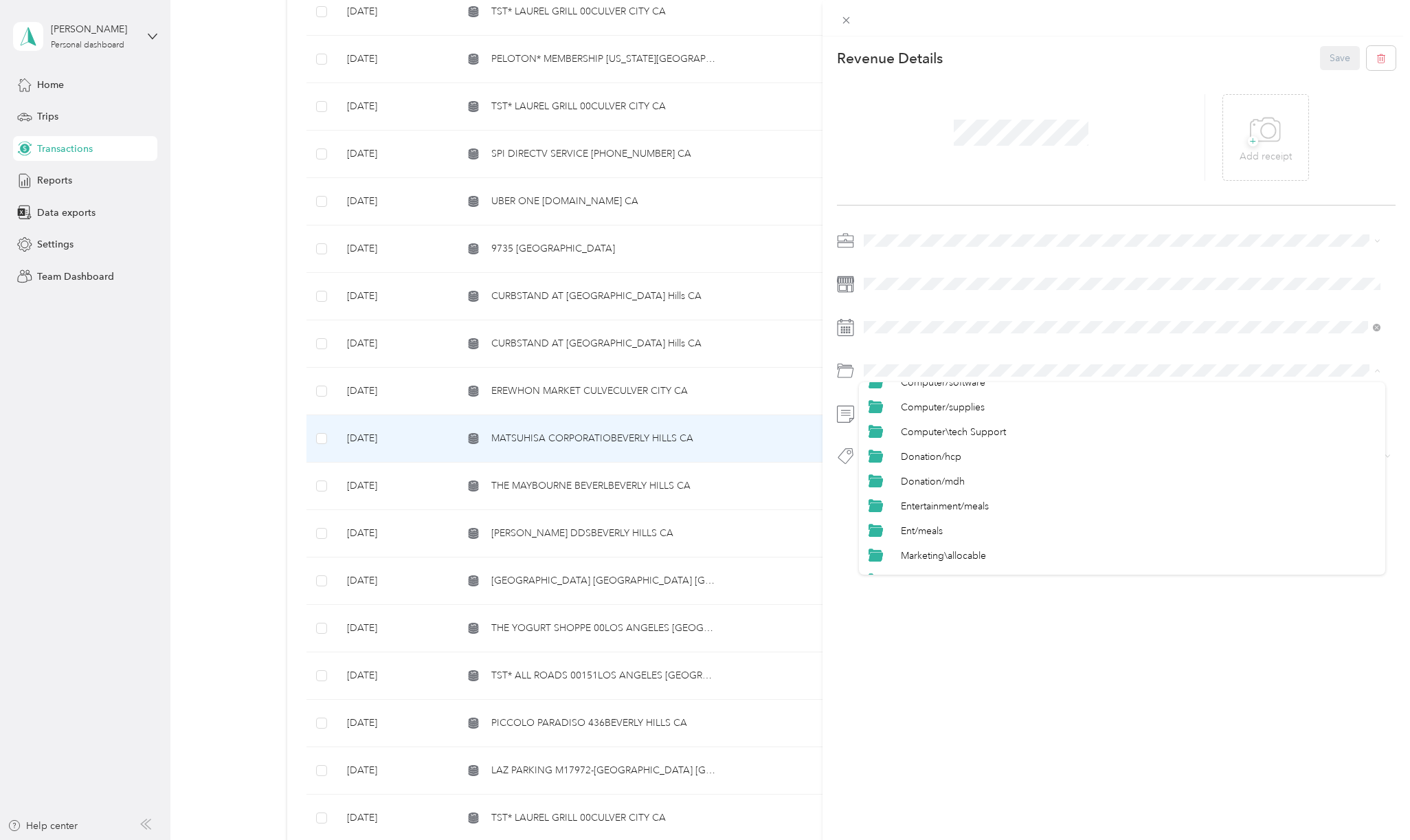
scroll to position [275, 0]
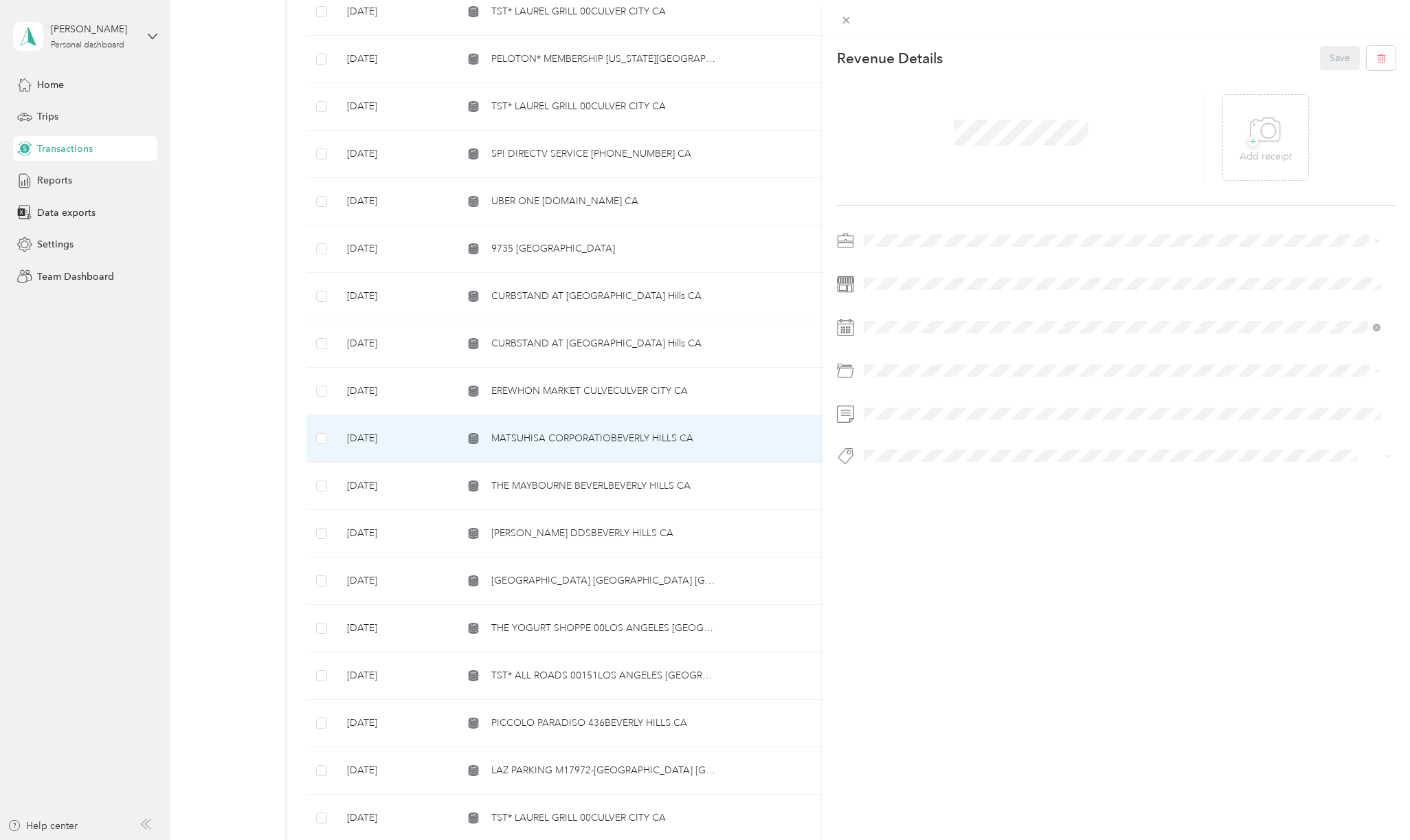
click at [943, 463] on div "Entertainment/meals" at bounding box center [1139, 470] width 475 height 14
click at [900, 482] on button "Hcp 100" at bounding box center [895, 480] width 51 height 17
click at [1330, 59] on button "Save" at bounding box center [1340, 58] width 40 height 24
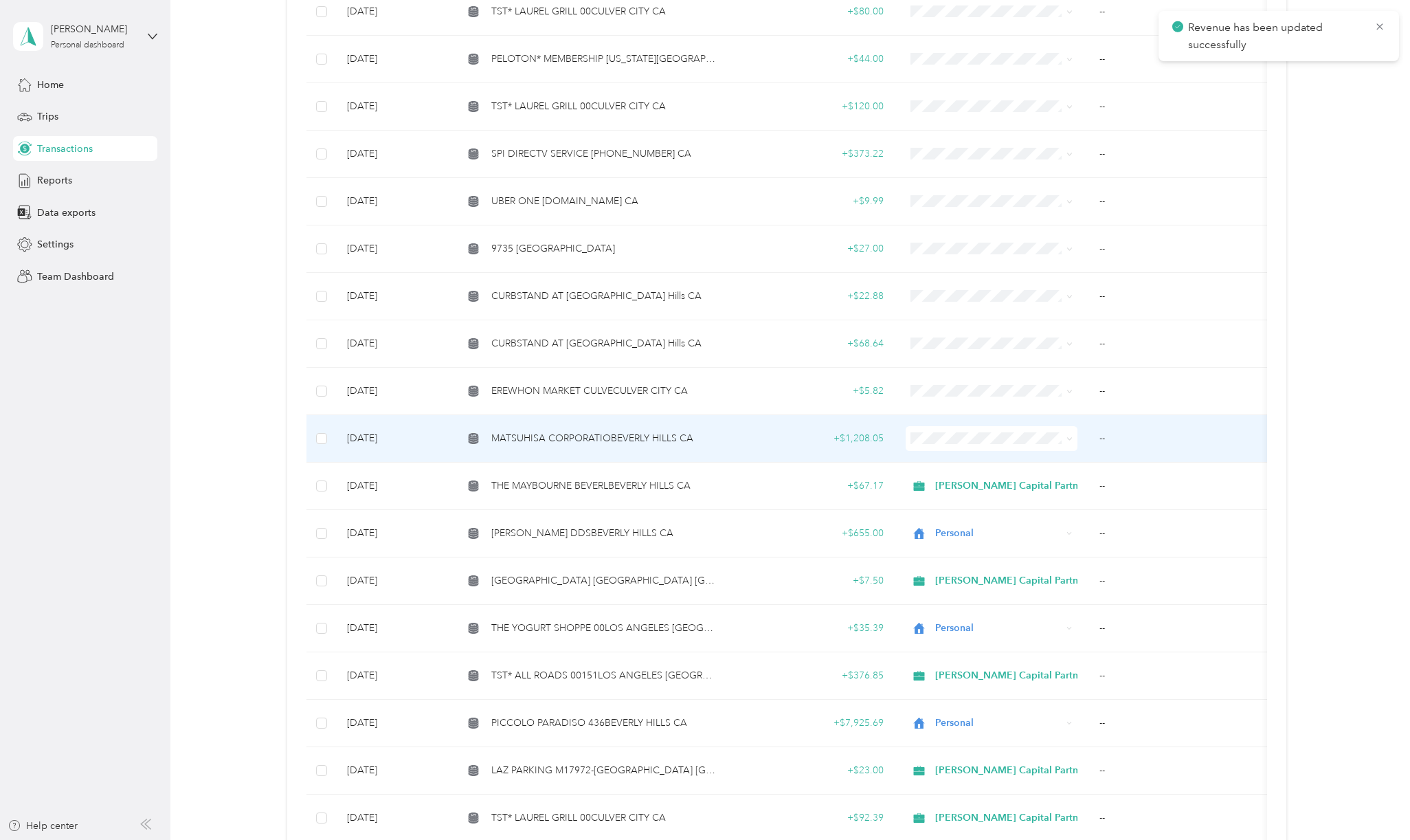
click at [947, 432] on span at bounding box center [992, 438] width 172 height 25
click at [1070, 436] on icon at bounding box center [1070, 439] width 6 height 6
click at [973, 452] on li "[PERSON_NAME] Capital Partners" at bounding box center [1006, 450] width 200 height 24
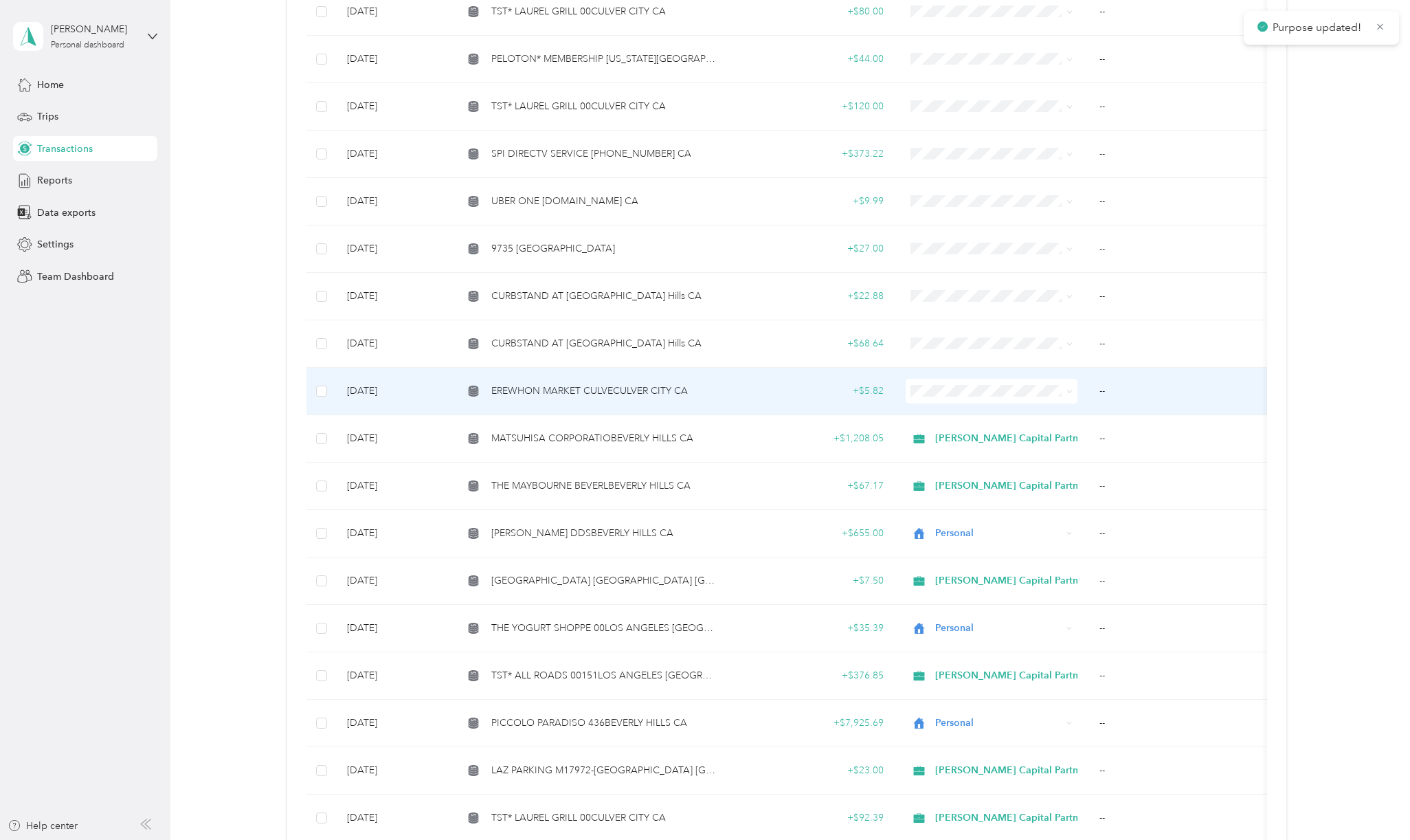
click at [617, 383] on span "EREWHON MARKET CULVECULVER CITY CA" at bounding box center [589, 391] width 197 height 15
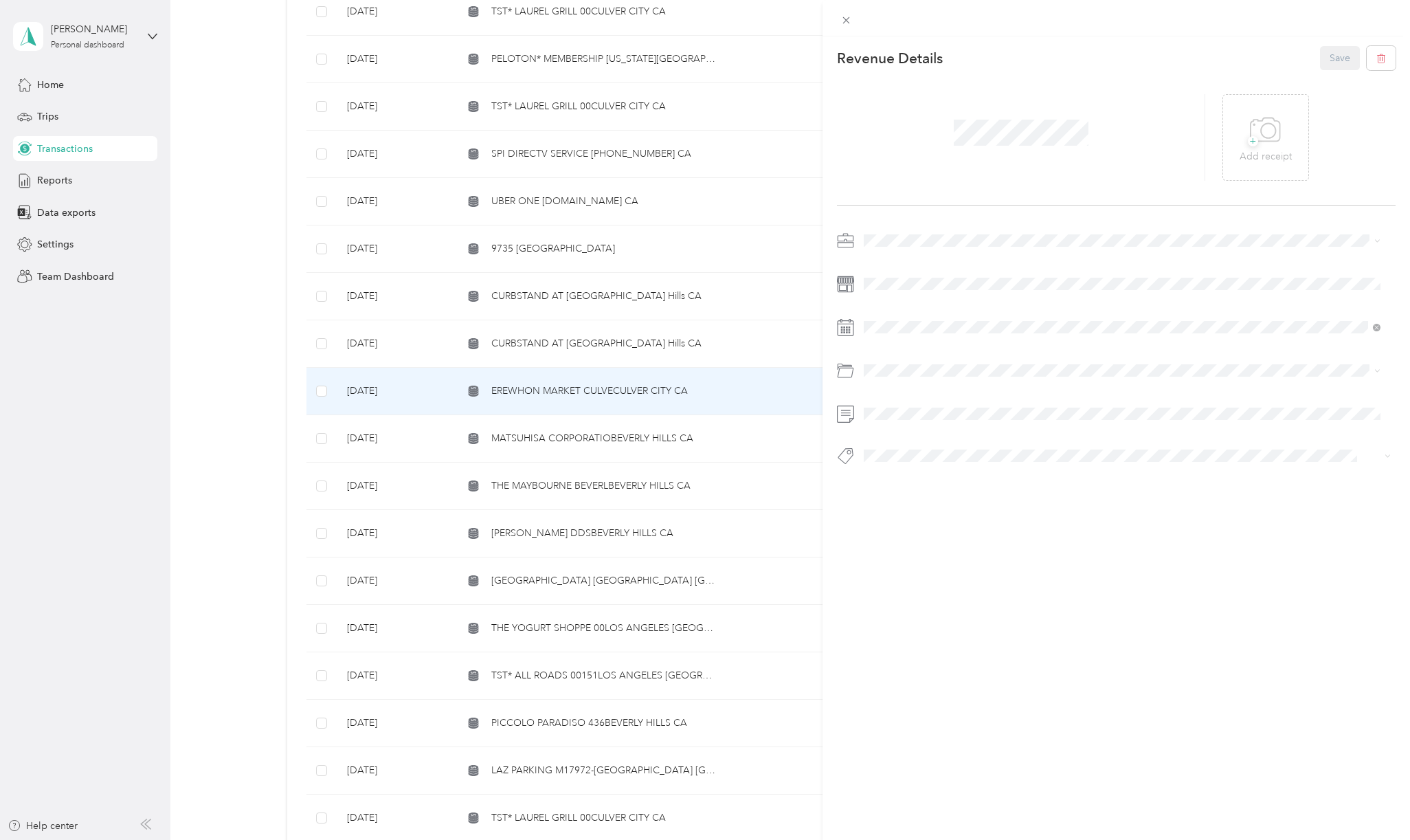
click at [904, 259] on span "[PERSON_NAME] Capital Partners" at bounding box center [942, 262] width 146 height 12
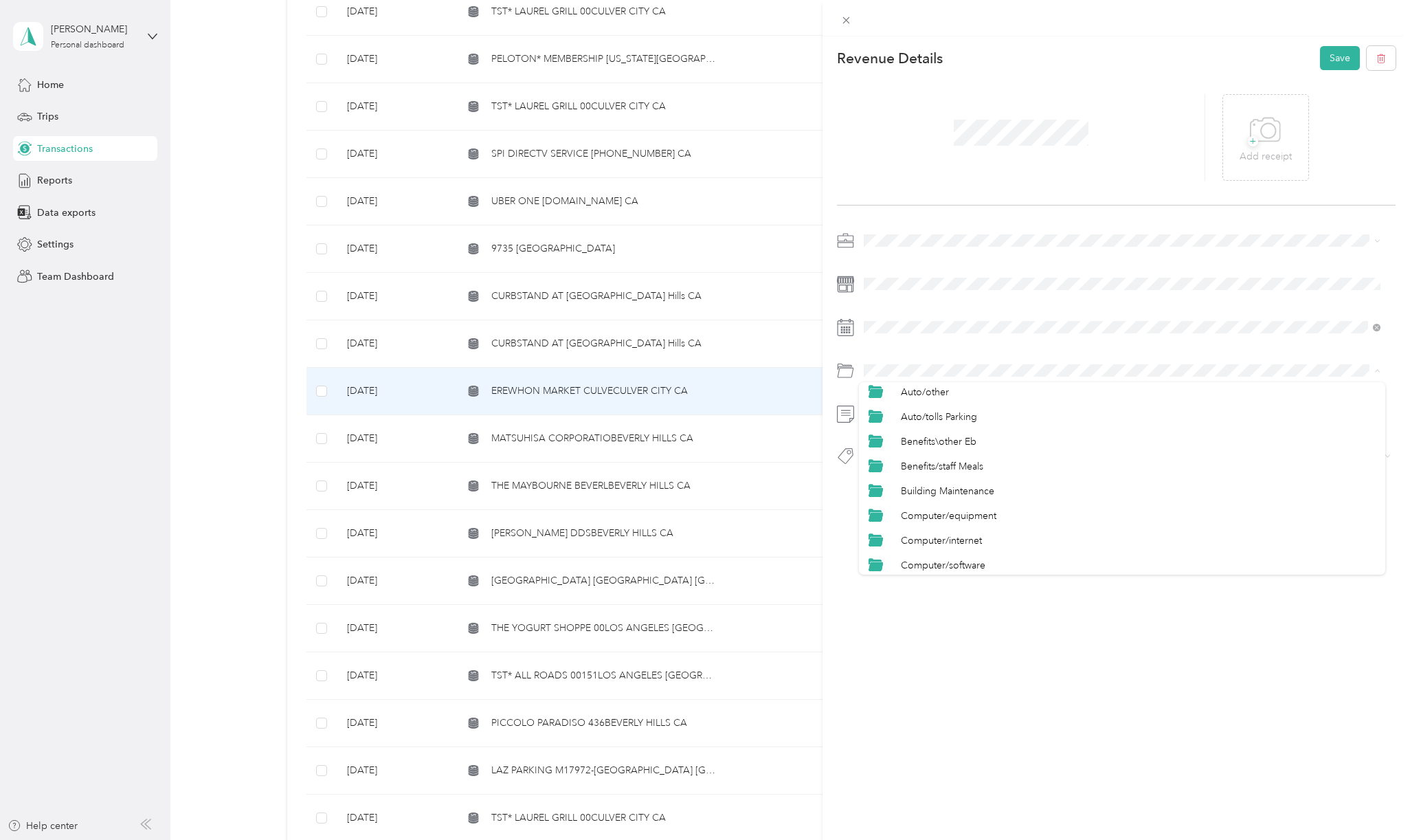
scroll to position [91, 0]
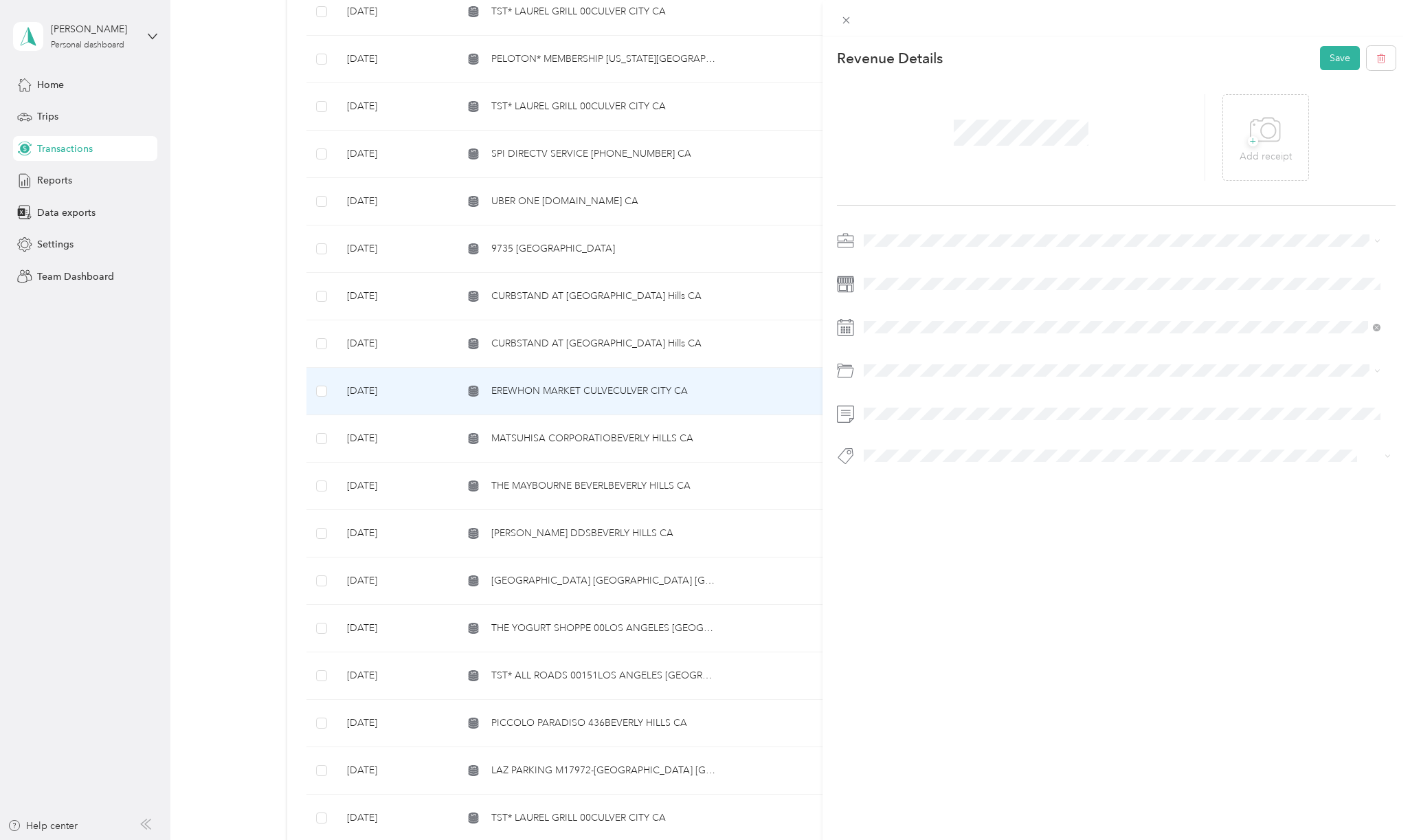
click at [976, 424] on span "Benefits/staff Meals" at bounding box center [942, 429] width 83 height 12
click at [908, 523] on span "Hcp 100" at bounding box center [895, 521] width 32 height 12
click at [1334, 55] on button "Save" at bounding box center [1340, 58] width 40 height 24
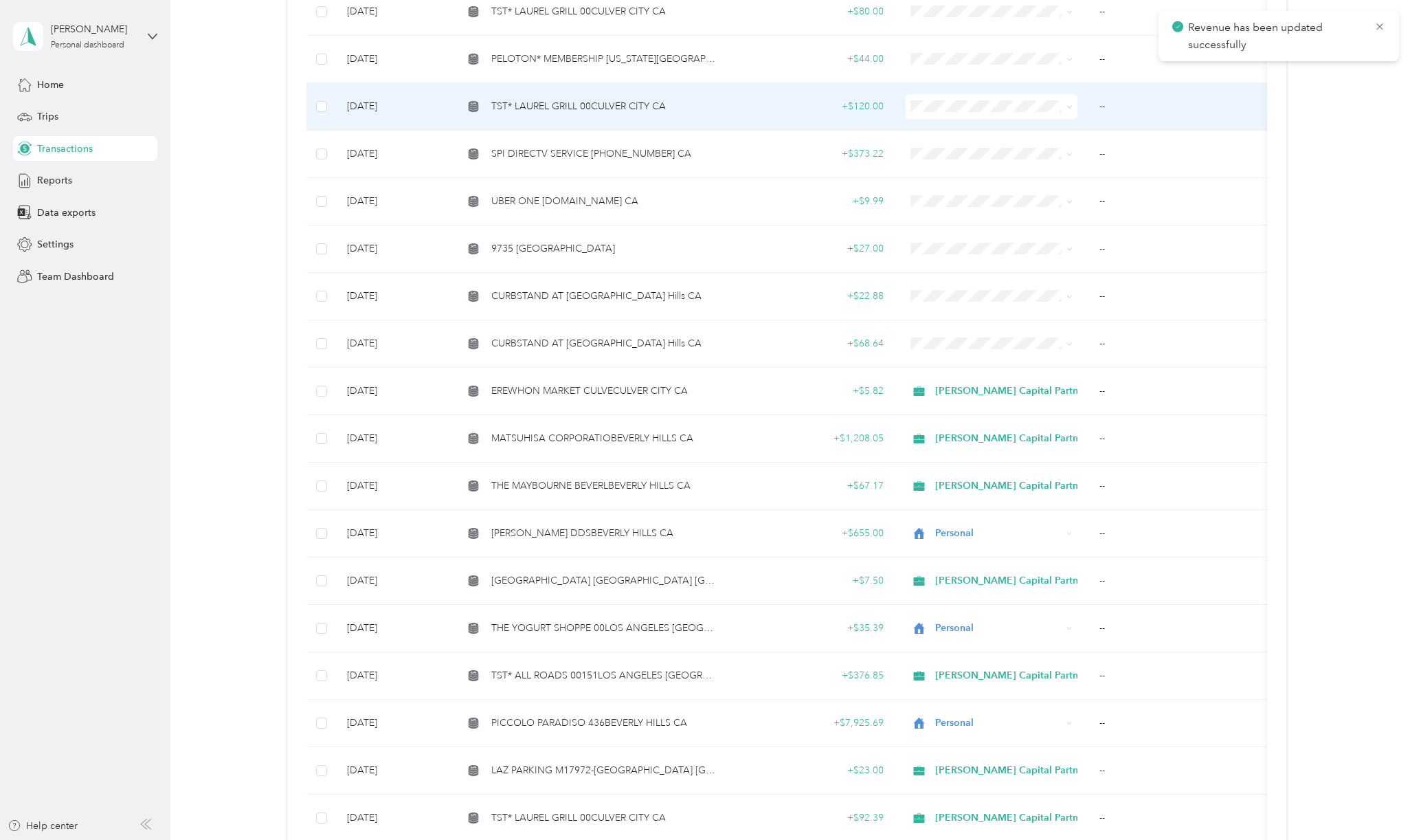
scroll to position [2534, 0]
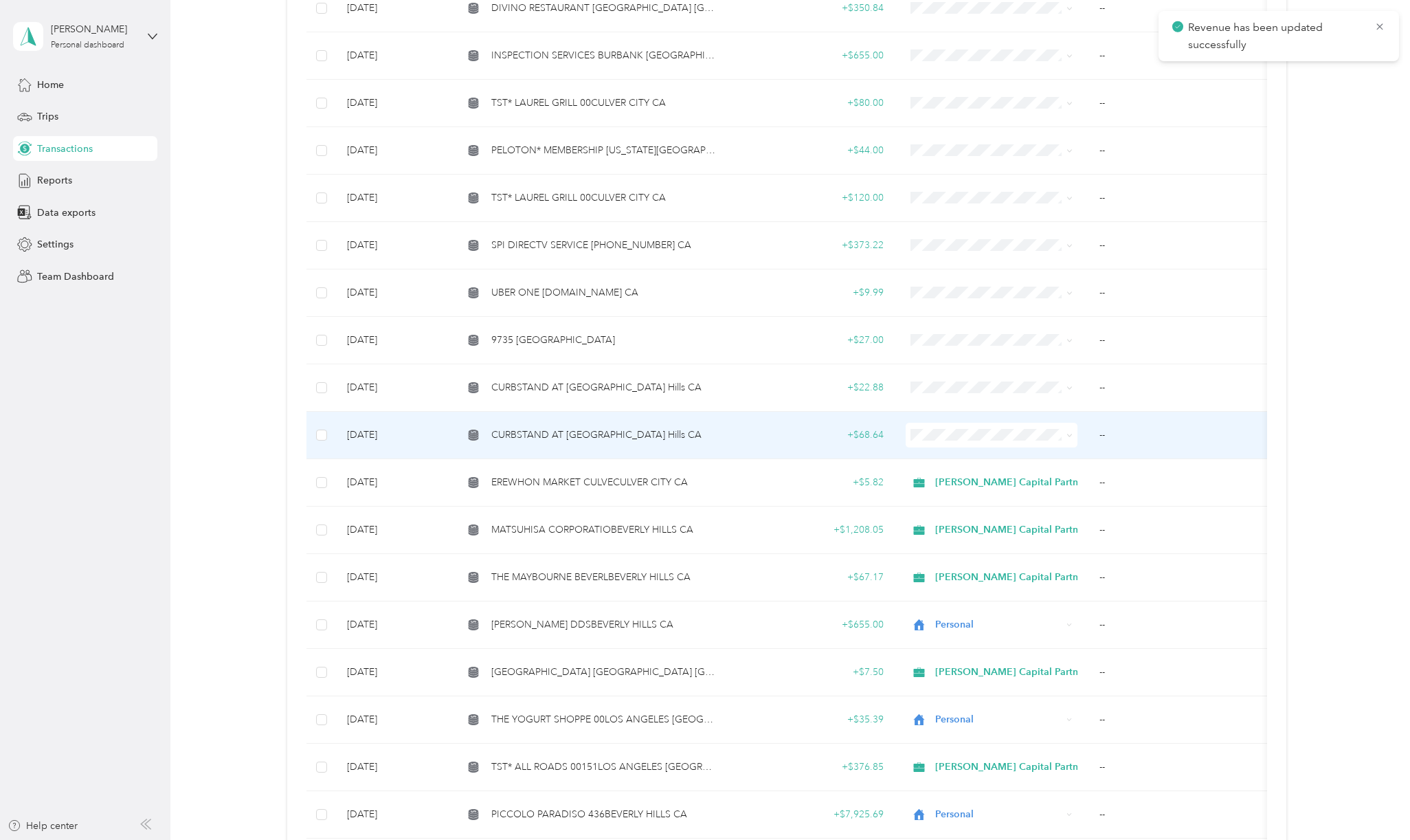
click at [545, 413] on td "CURBSTAND AT [GEOGRAPHIC_DATA] Hills CA" at bounding box center [591, 435] width 276 height 47
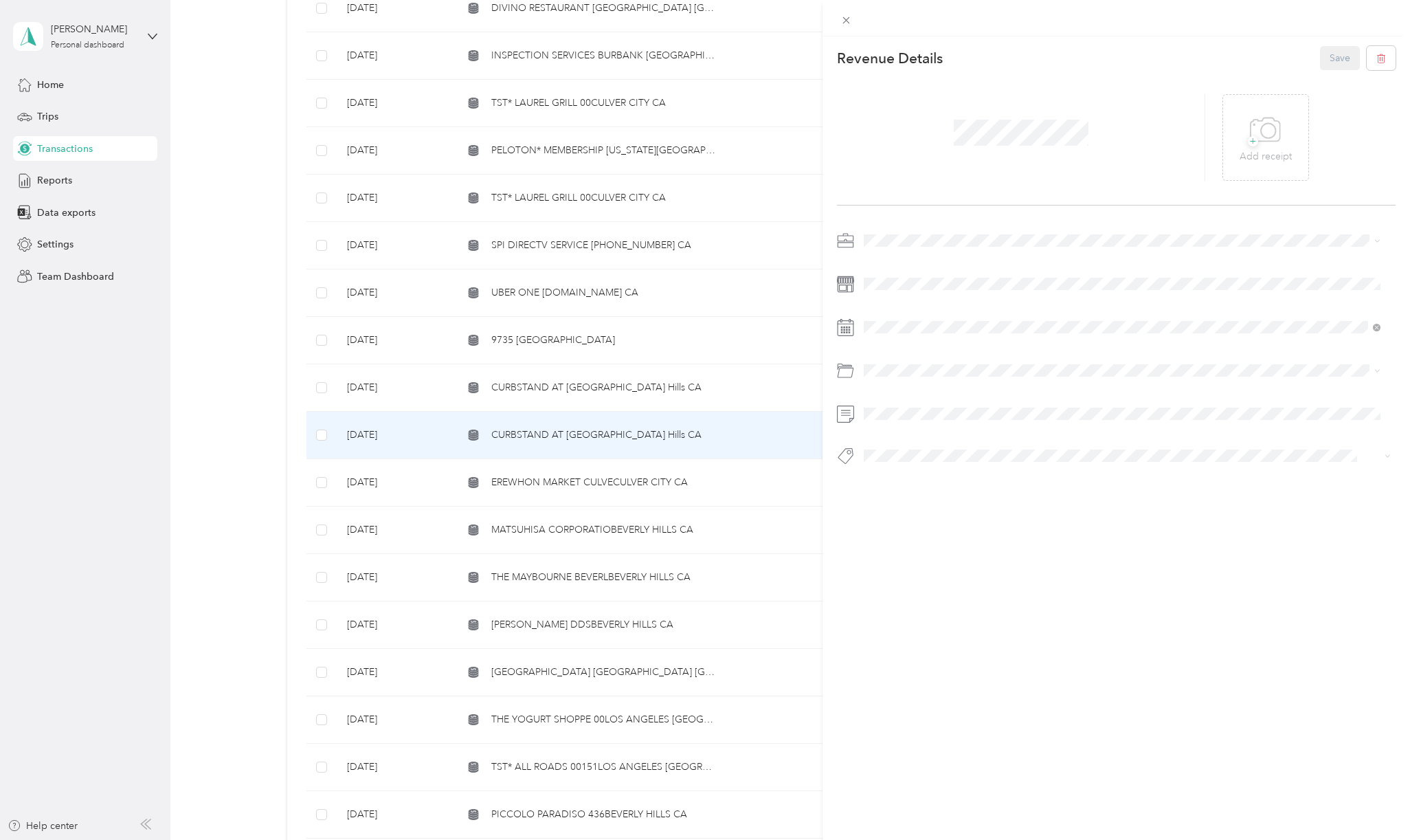
click at [656, 427] on div "This revenue cannot be edited because it is either under review, approved, or p…" at bounding box center [705, 420] width 1410 height 840
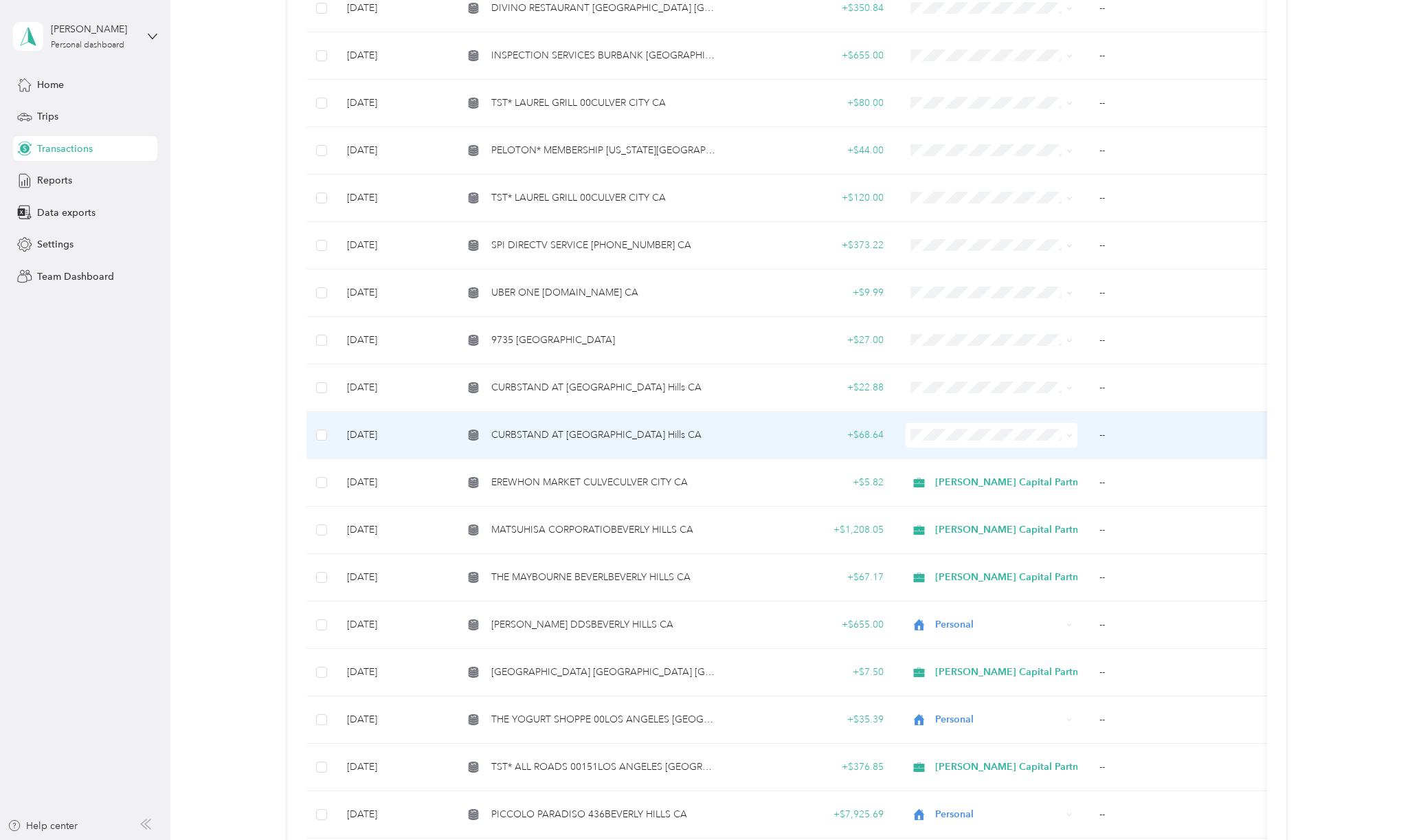
click at [641, 428] on span "CURBSTAND AT [GEOGRAPHIC_DATA] Hills CA" at bounding box center [596, 435] width 210 height 15
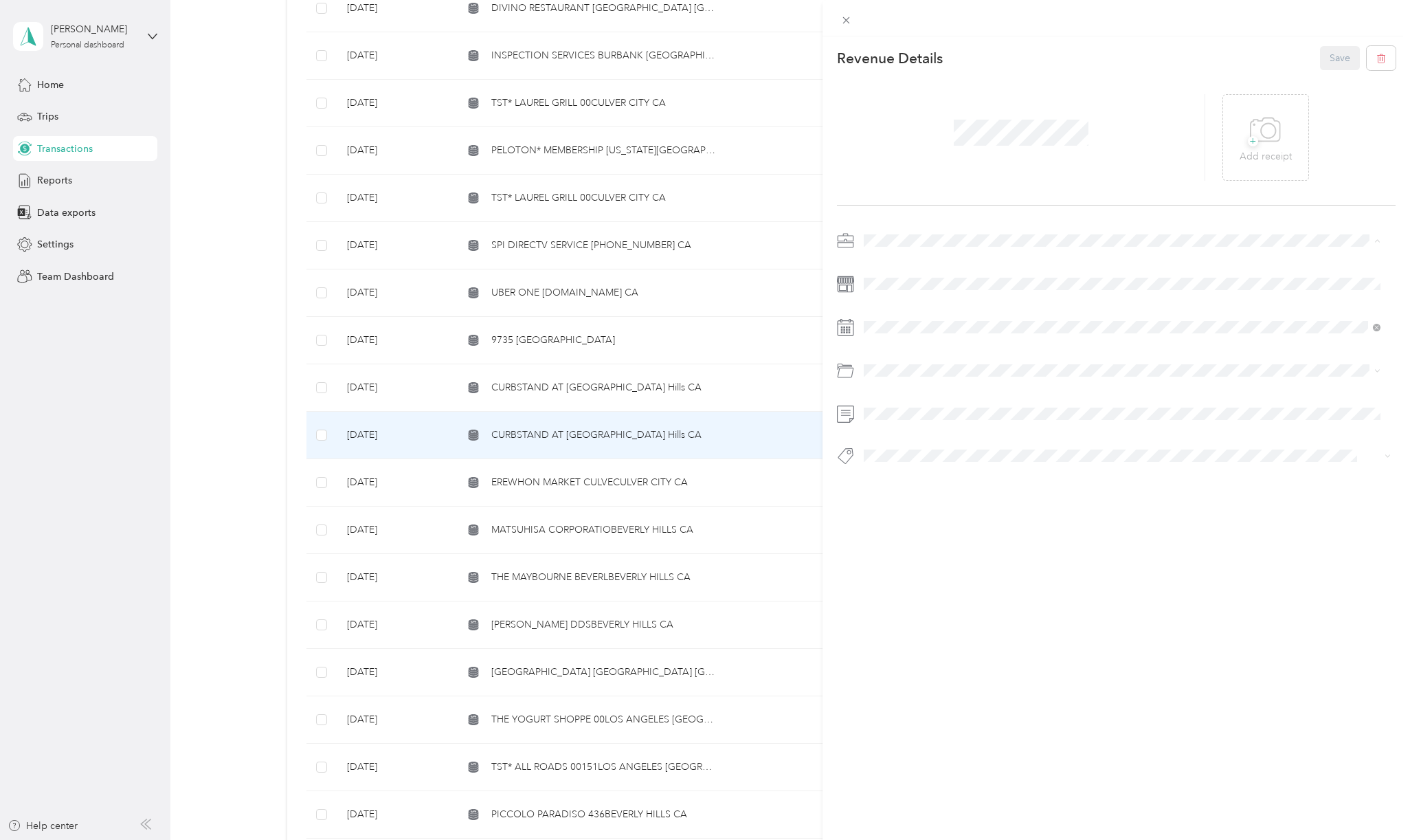
click at [892, 256] on li "[PERSON_NAME] Capital Partners" at bounding box center [1123, 264] width 526 height 24
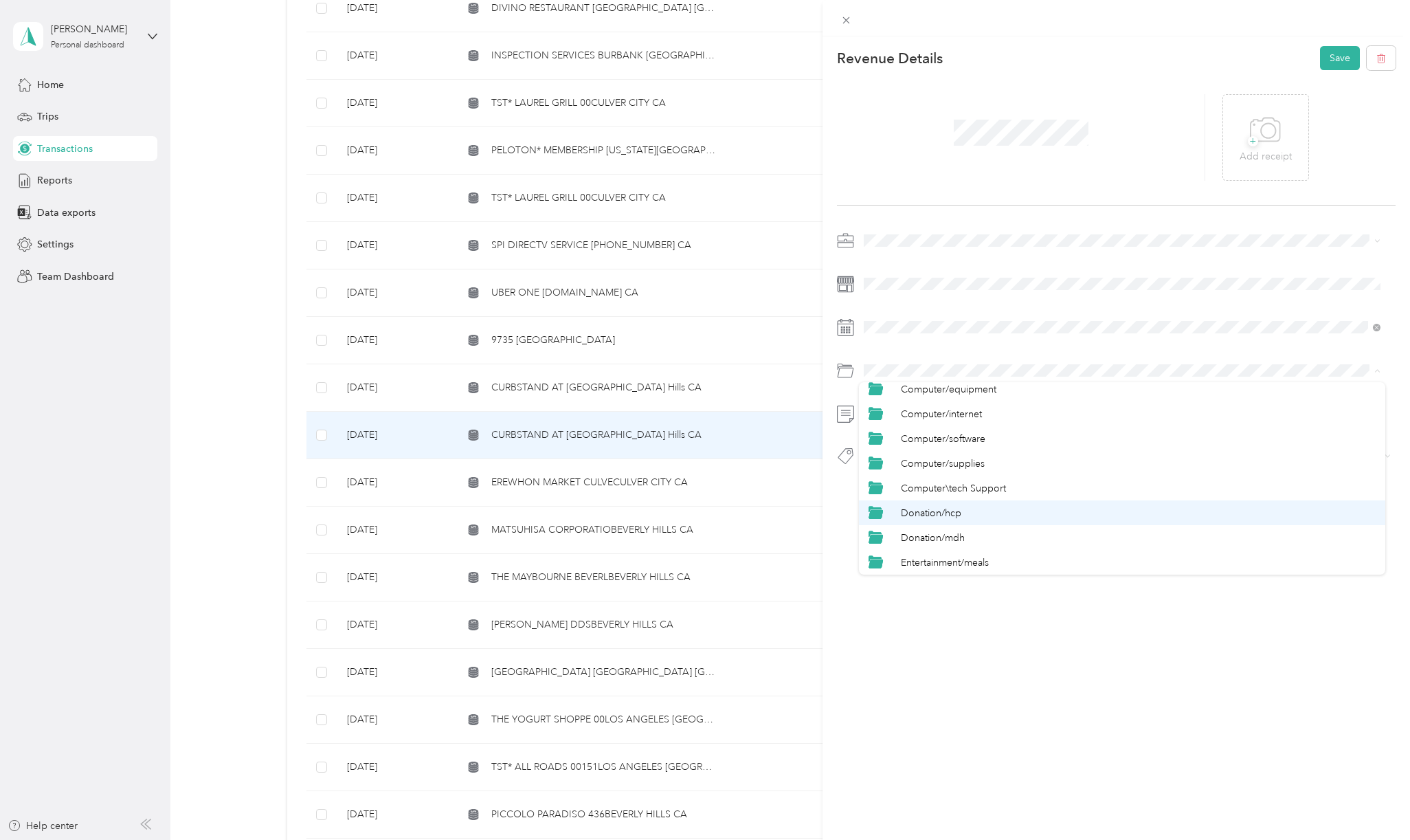
scroll to position [275, 0]
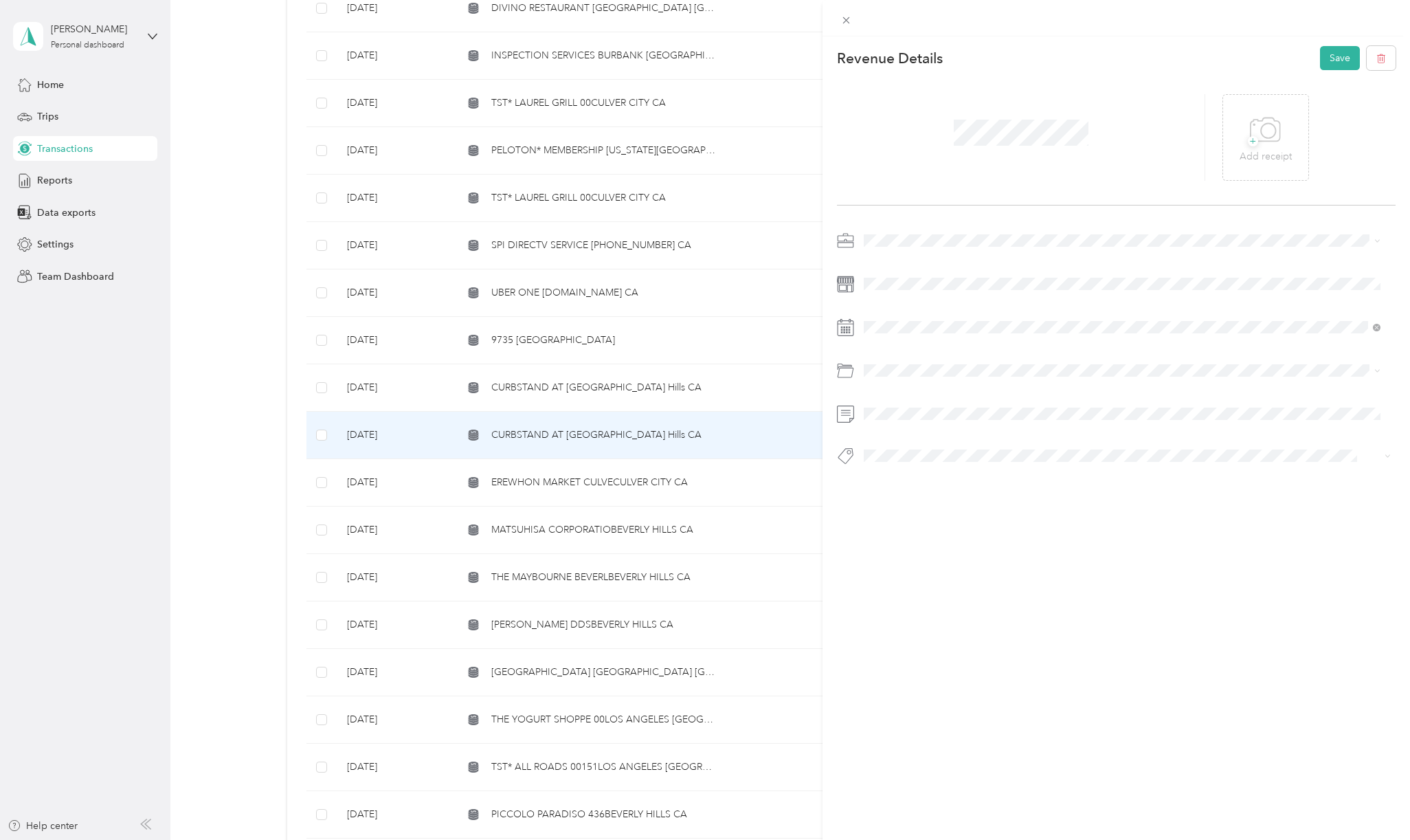
click at [962, 467] on span "Entertainment/meals" at bounding box center [945, 469] width 88 height 12
click at [920, 520] on span "Hcp 100" at bounding box center [895, 521] width 51 height 12
click at [1323, 61] on button "Save" at bounding box center [1340, 58] width 40 height 24
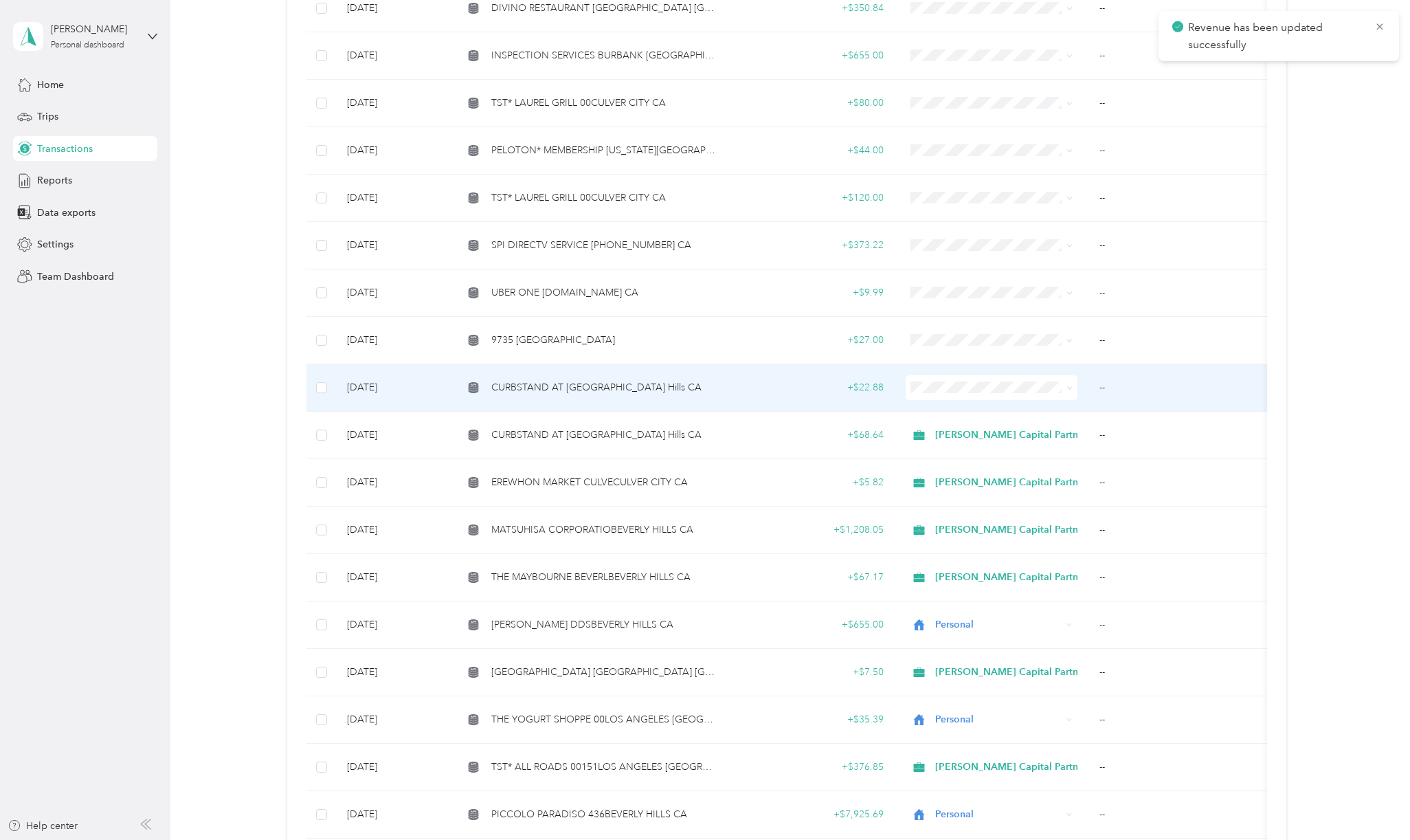
click at [567, 380] on span "CURBSTAND AT [GEOGRAPHIC_DATA] Hills CA" at bounding box center [596, 388] width 210 height 15
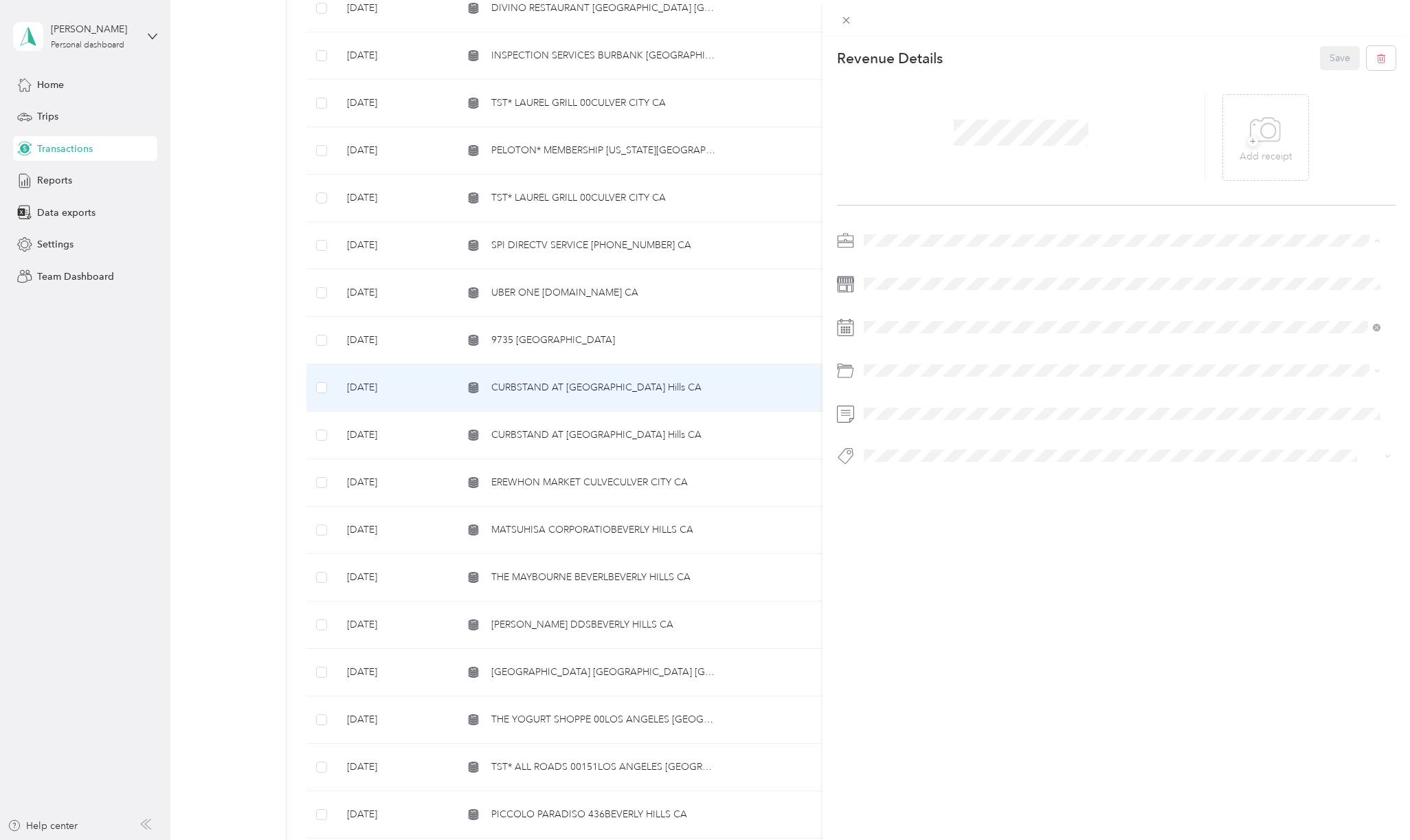
click at [891, 254] on li "[PERSON_NAME] Capital Partners" at bounding box center [1123, 264] width 526 height 24
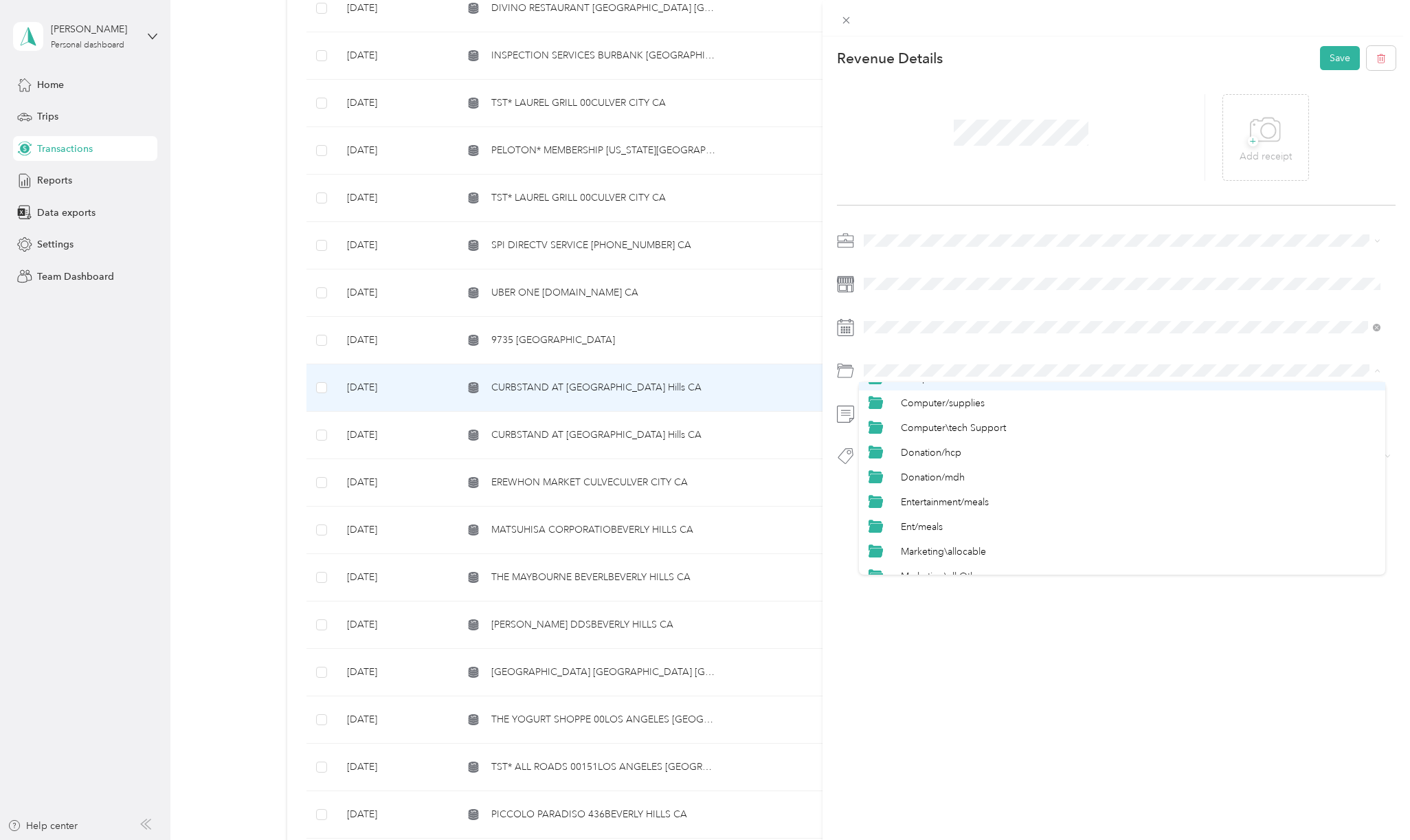
scroll to position [275, 0]
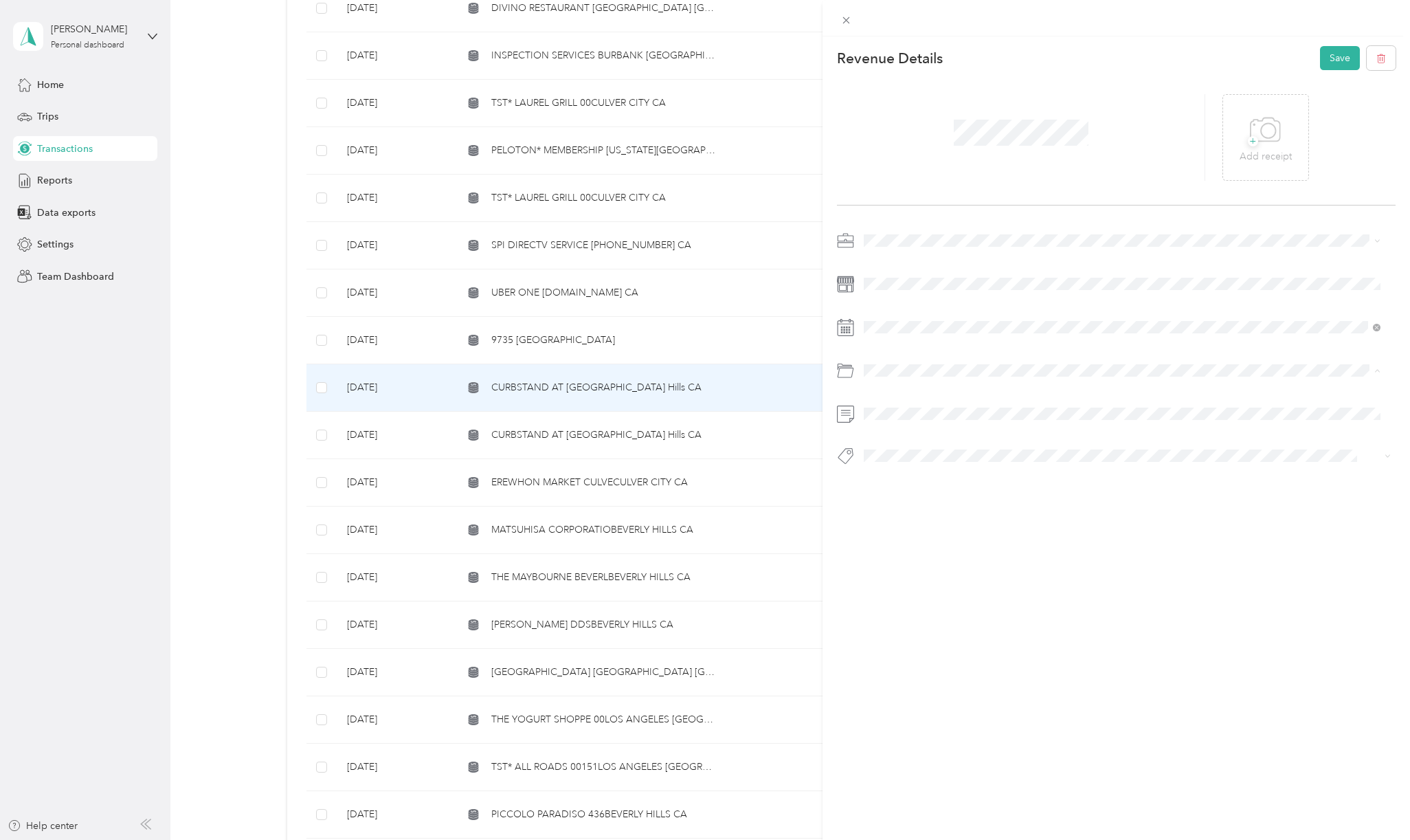
click at [941, 467] on span "Entertainment/meals" at bounding box center [945, 470] width 88 height 12
click at [896, 481] on span "Hcp 100" at bounding box center [895, 479] width 32 height 12
drag, startPoint x: 1326, startPoint y: 55, endPoint x: 1413, endPoint y: 77, distance: 89.7
click at [1327, 55] on button "Save" at bounding box center [1340, 58] width 40 height 24
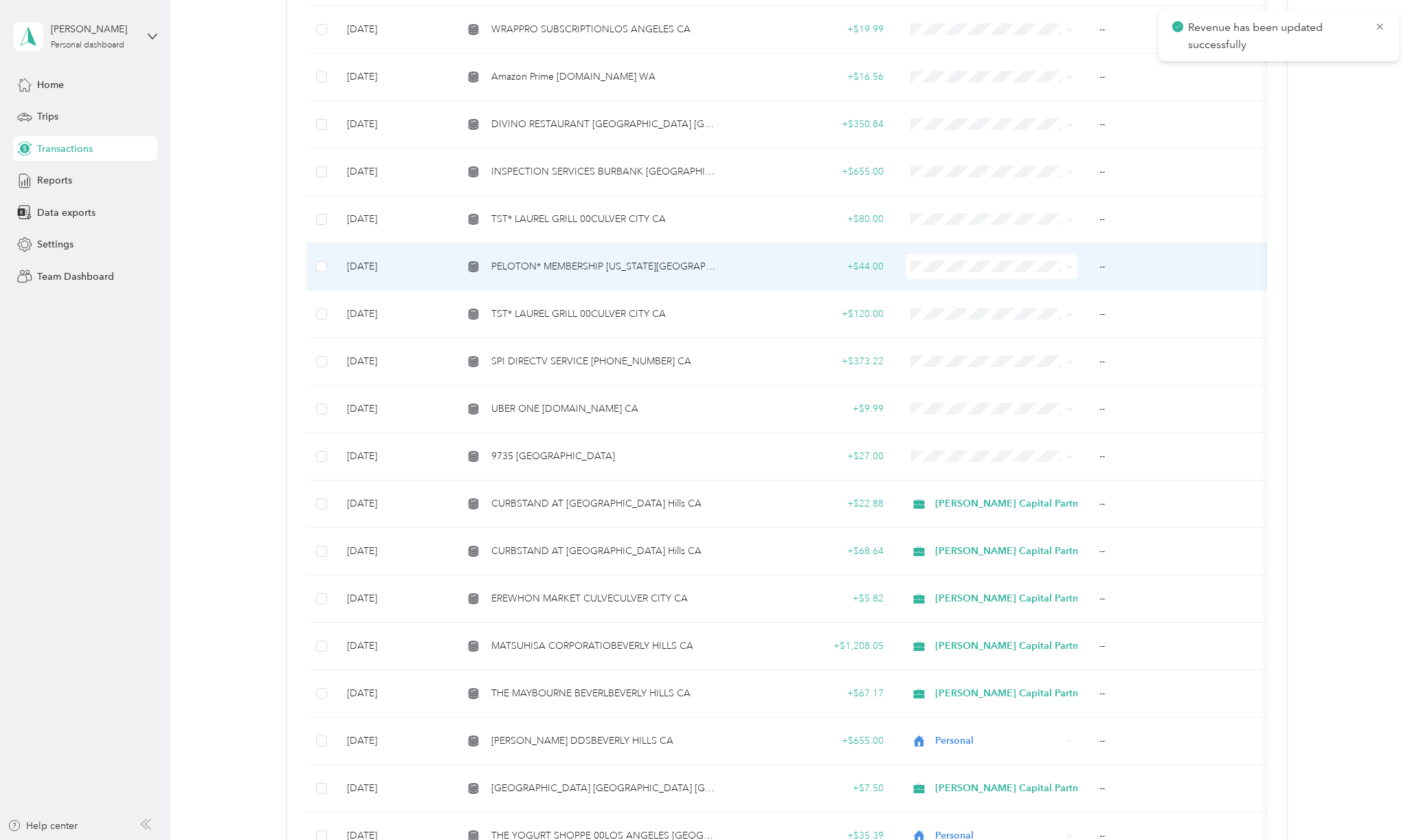
scroll to position [2350, 0]
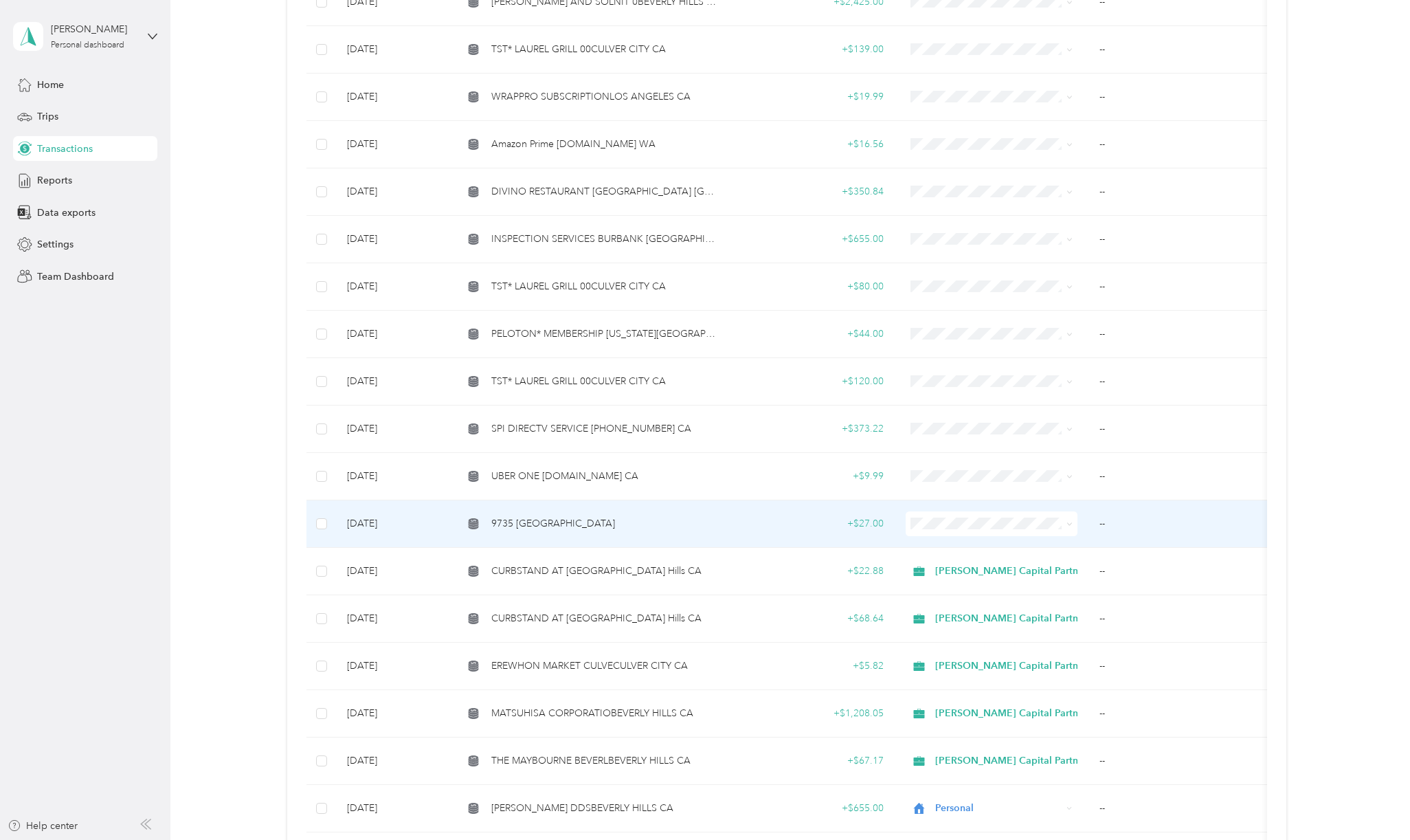
click at [566, 516] on span "9735 [GEOGRAPHIC_DATA]" at bounding box center [553, 523] width 124 height 15
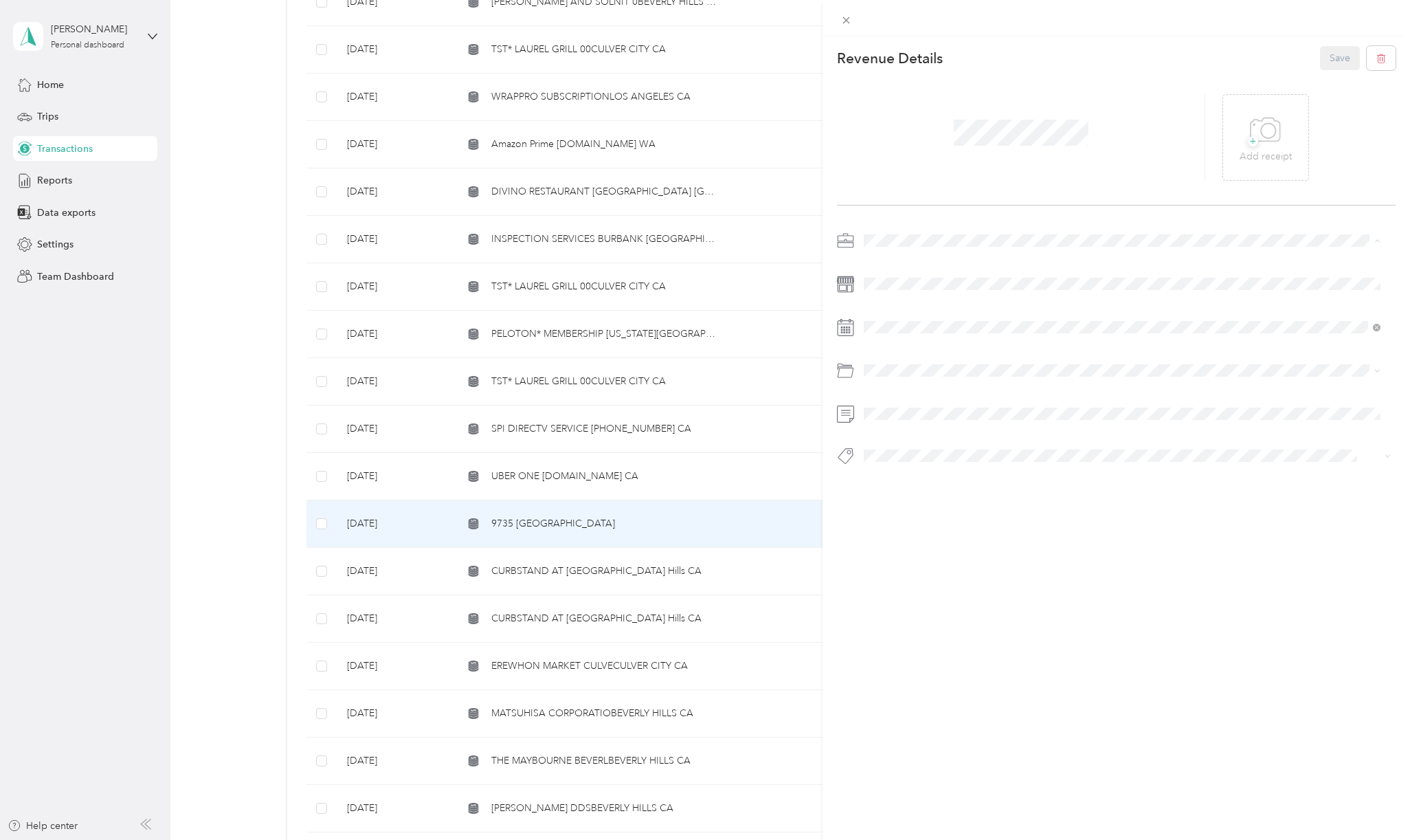
click at [896, 261] on span "[PERSON_NAME] Capital Partners" at bounding box center [942, 264] width 146 height 12
click at [953, 477] on li "Auto/tolls Parking" at bounding box center [1123, 473] width 526 height 25
click at [900, 477] on span "Hcp 100" at bounding box center [895, 479] width 32 height 12
click at [1337, 61] on button "Save" at bounding box center [1340, 58] width 40 height 24
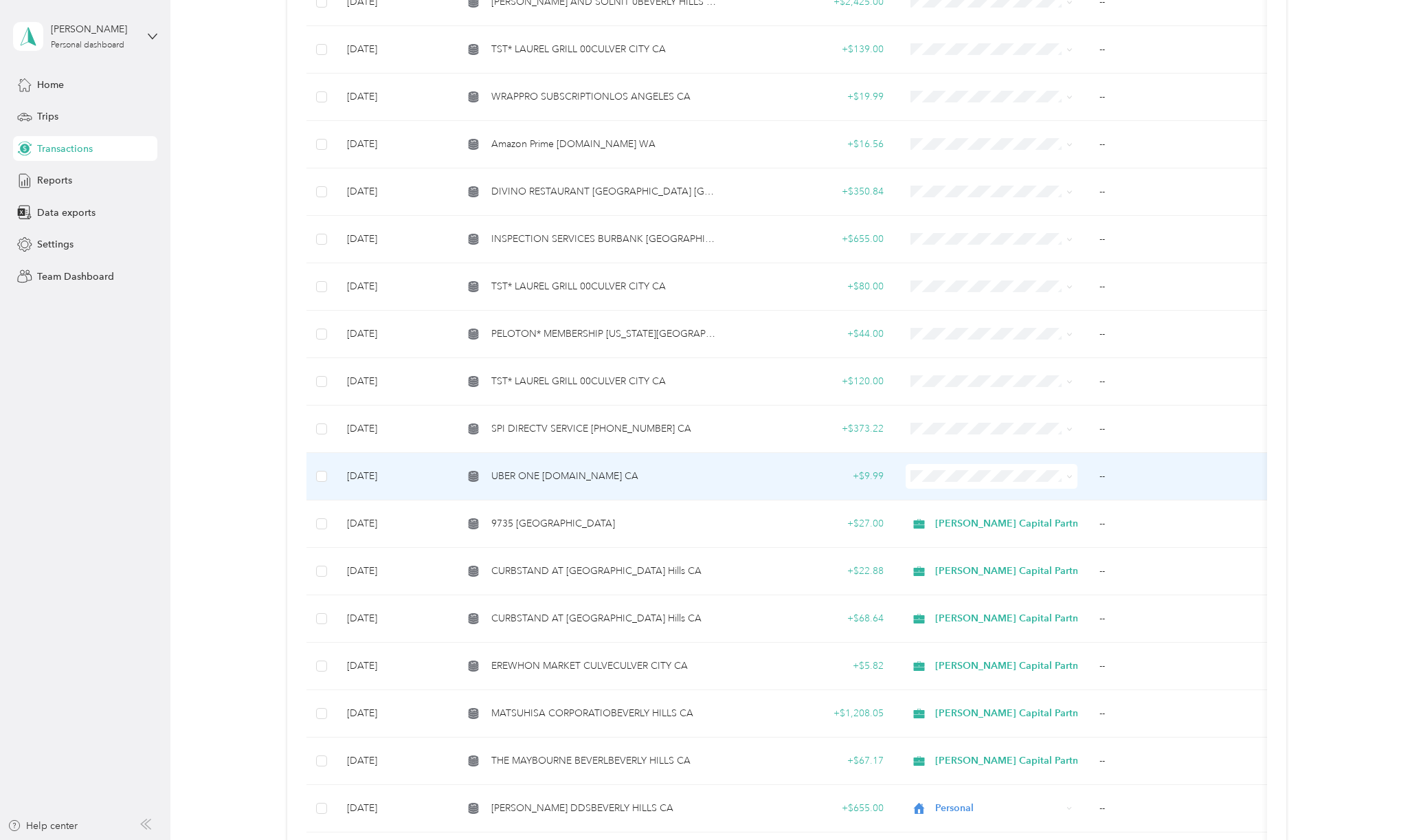
click at [595, 469] on span "UBER ONE [DOMAIN_NAME] CA" at bounding box center [564, 476] width 147 height 15
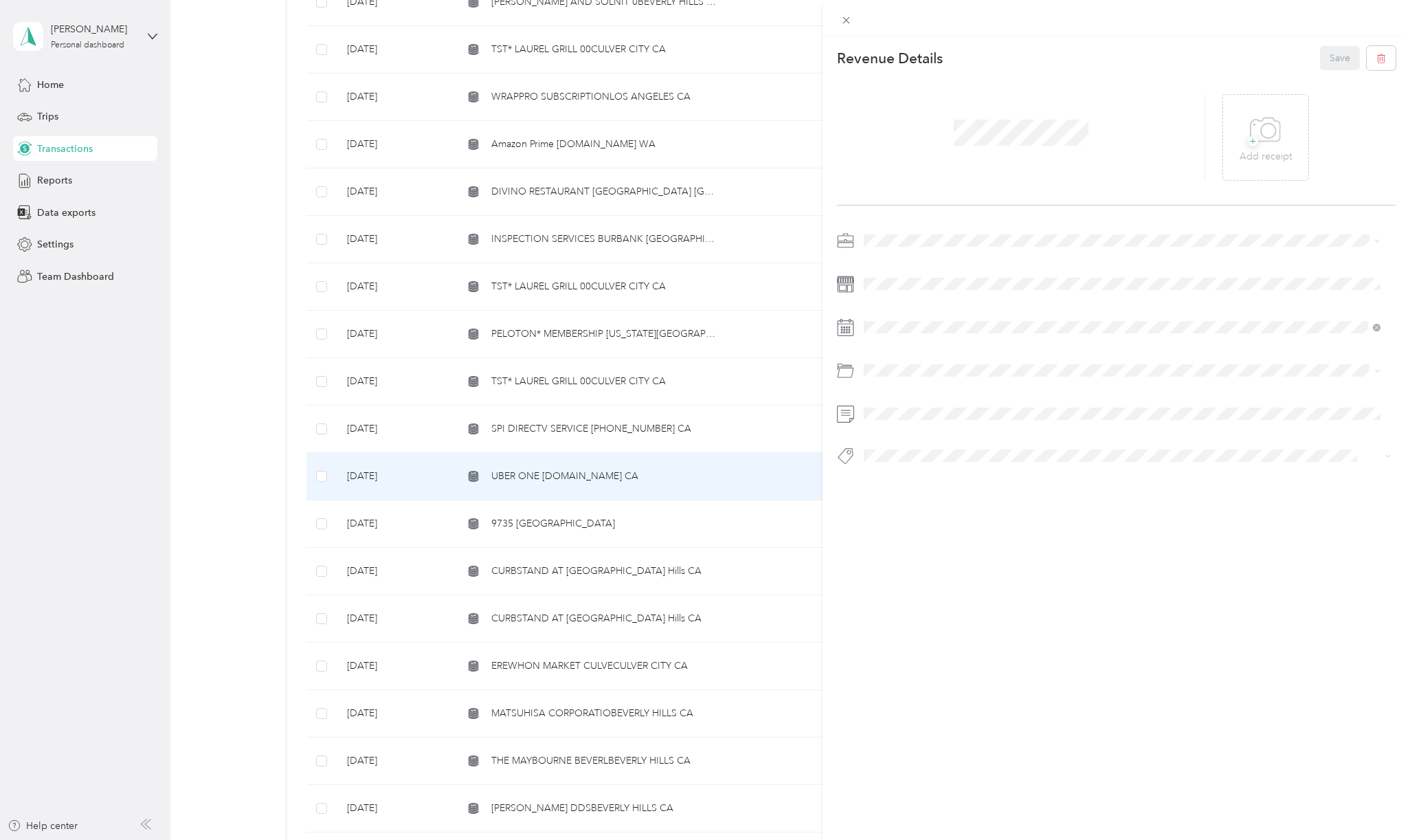
click at [903, 271] on ol "Hackman Capital Partners Personal" at bounding box center [1123, 271] width 526 height 48
click at [916, 560] on span "Travel/taxi" at bounding box center [923, 559] width 43 height 12
click at [892, 420] on span at bounding box center [1128, 413] width 537 height 22
click at [904, 485] on li "Hcp 100" at bounding box center [1123, 475] width 526 height 26
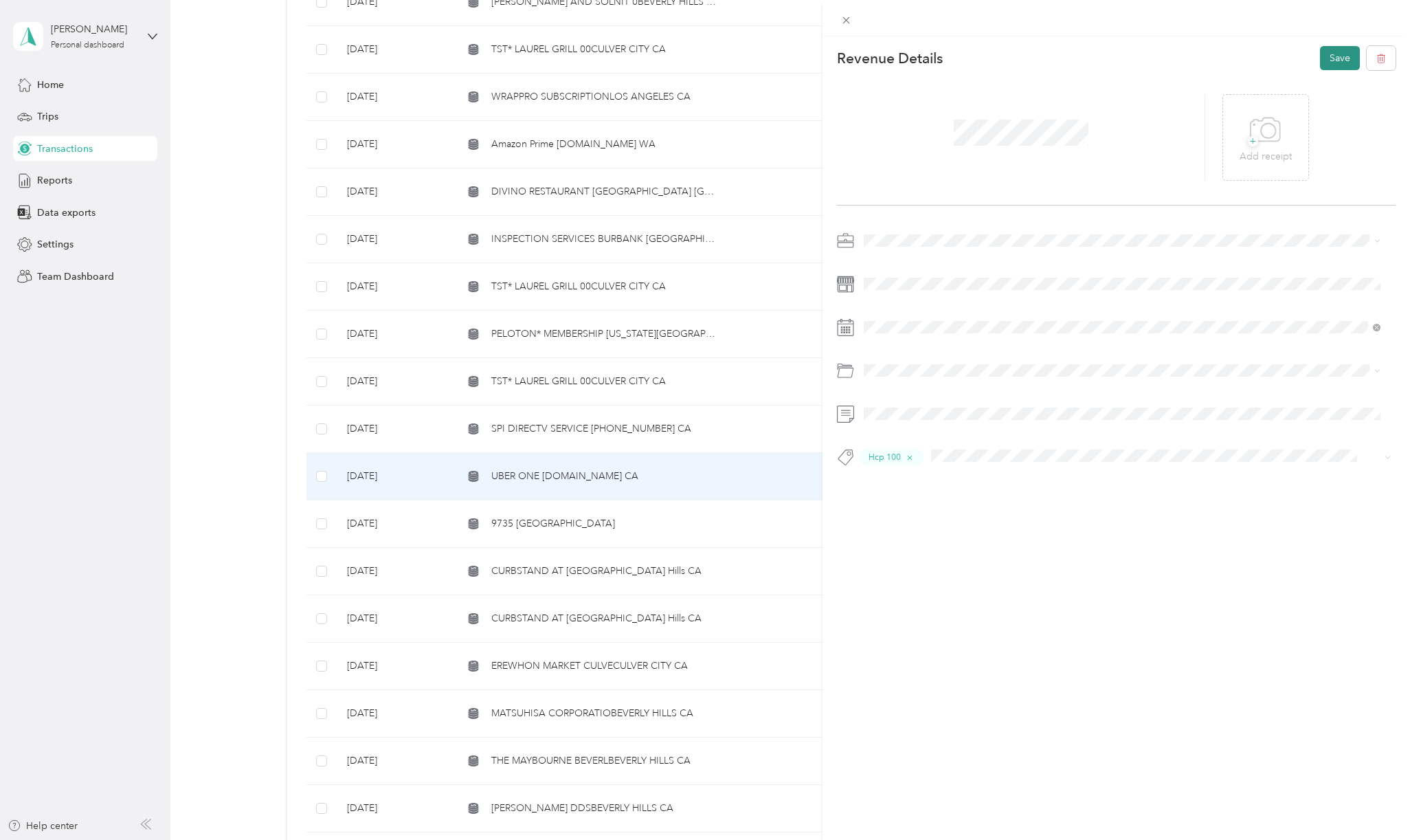
click at [1323, 59] on button "Save" at bounding box center [1340, 58] width 40 height 24
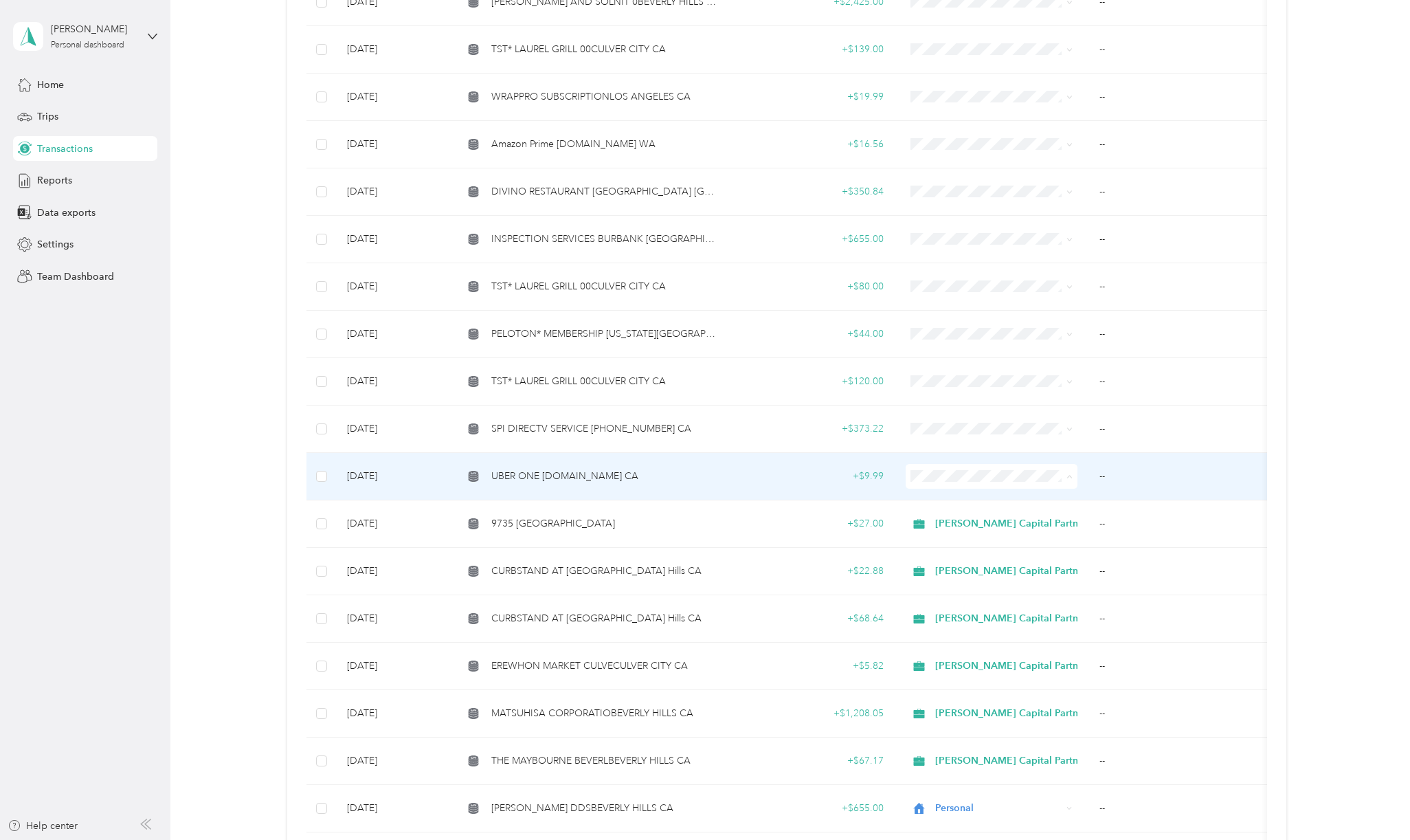
click at [950, 490] on span "[PERSON_NAME] Capital Partners" at bounding box center [1018, 489] width 156 height 14
click at [1062, 466] on div "[PERSON_NAME] Capital Partners" at bounding box center [992, 476] width 172 height 25
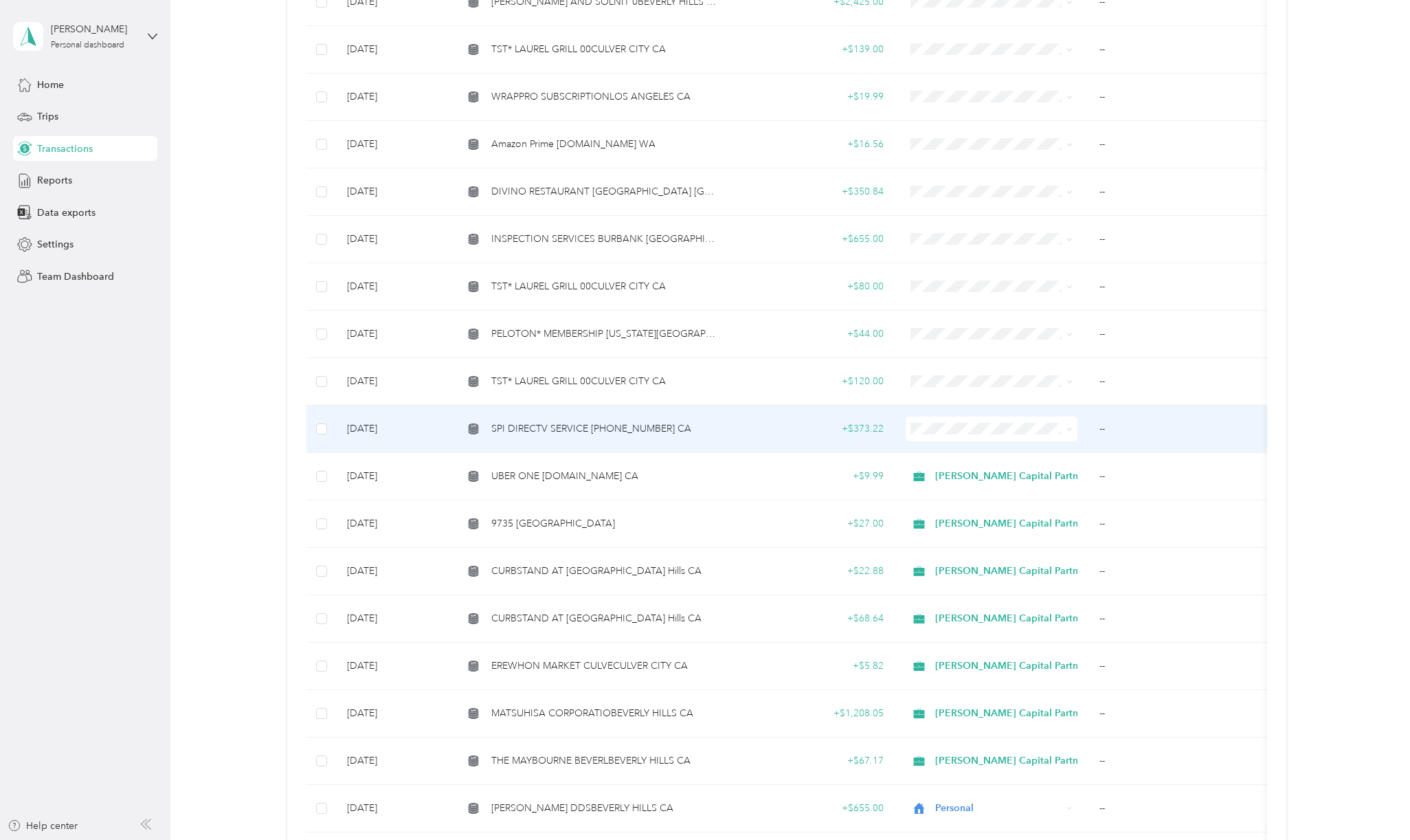
click at [623, 424] on td "SPI DIRECTV SERVICE [PHONE_NUMBER] CA" at bounding box center [591, 428] width 276 height 47
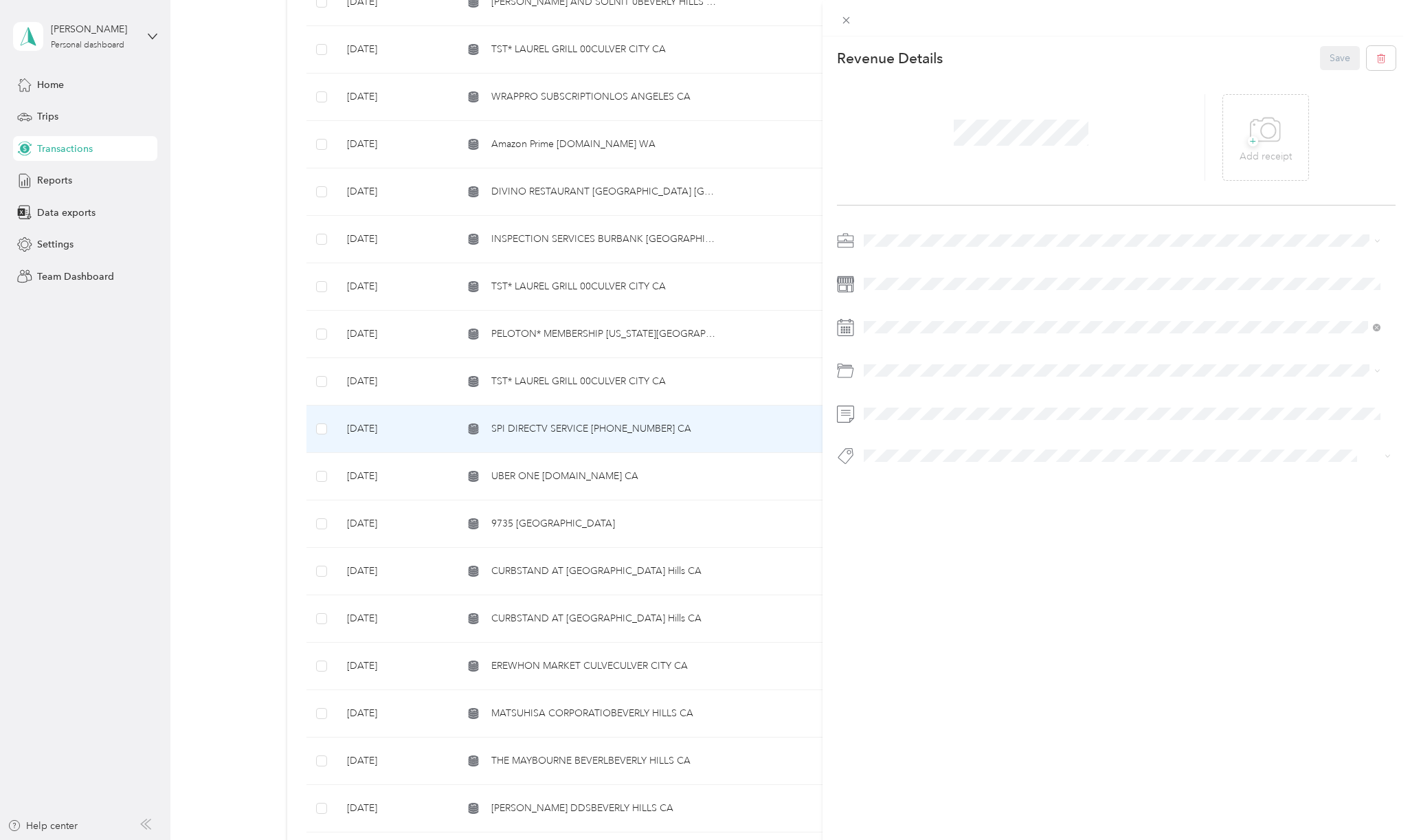
click at [889, 281] on div "Personal" at bounding box center [1123, 285] width 507 height 14
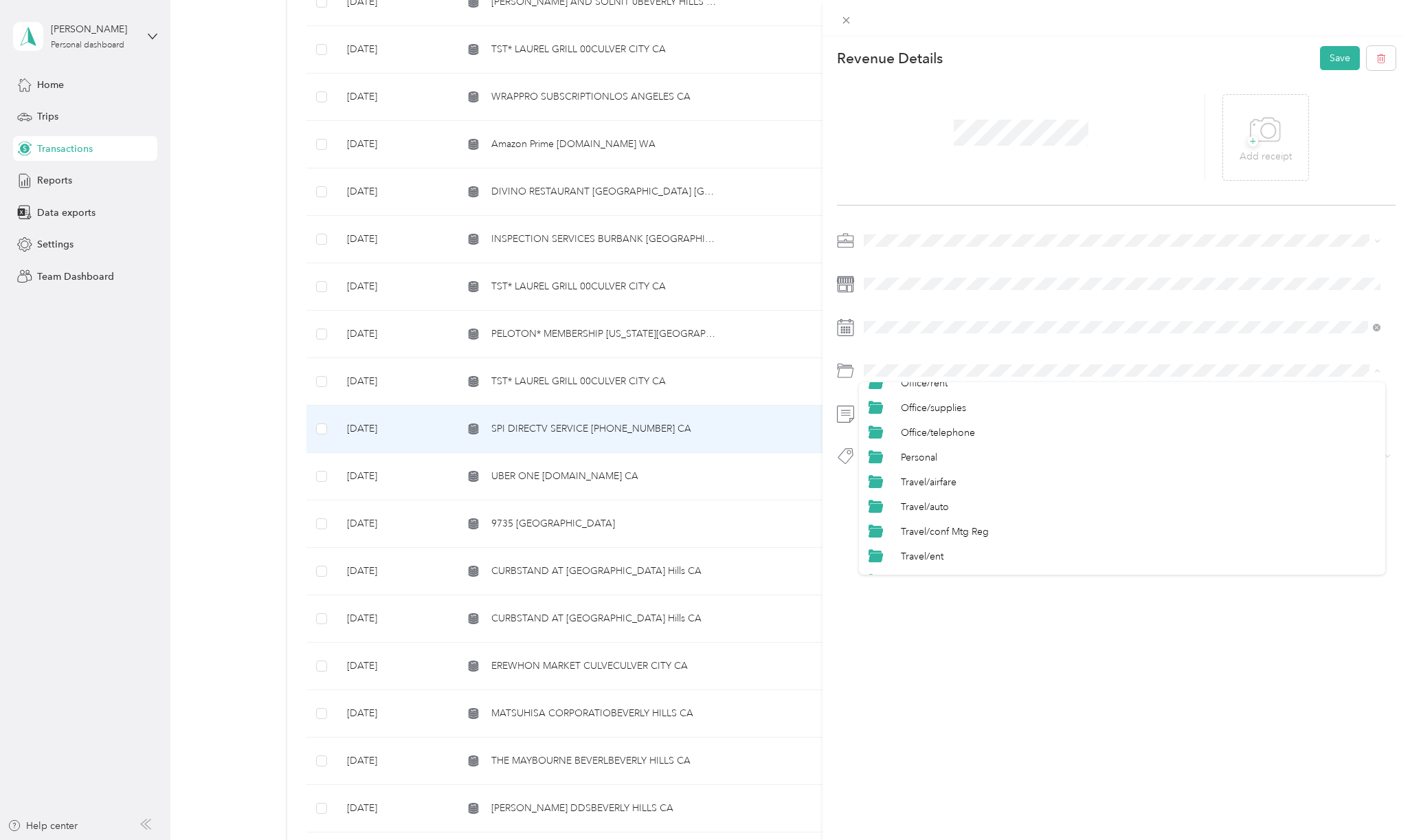
scroll to position [641, 0]
click at [920, 424] on span "Personal" at bounding box center [919, 424] width 36 height 12
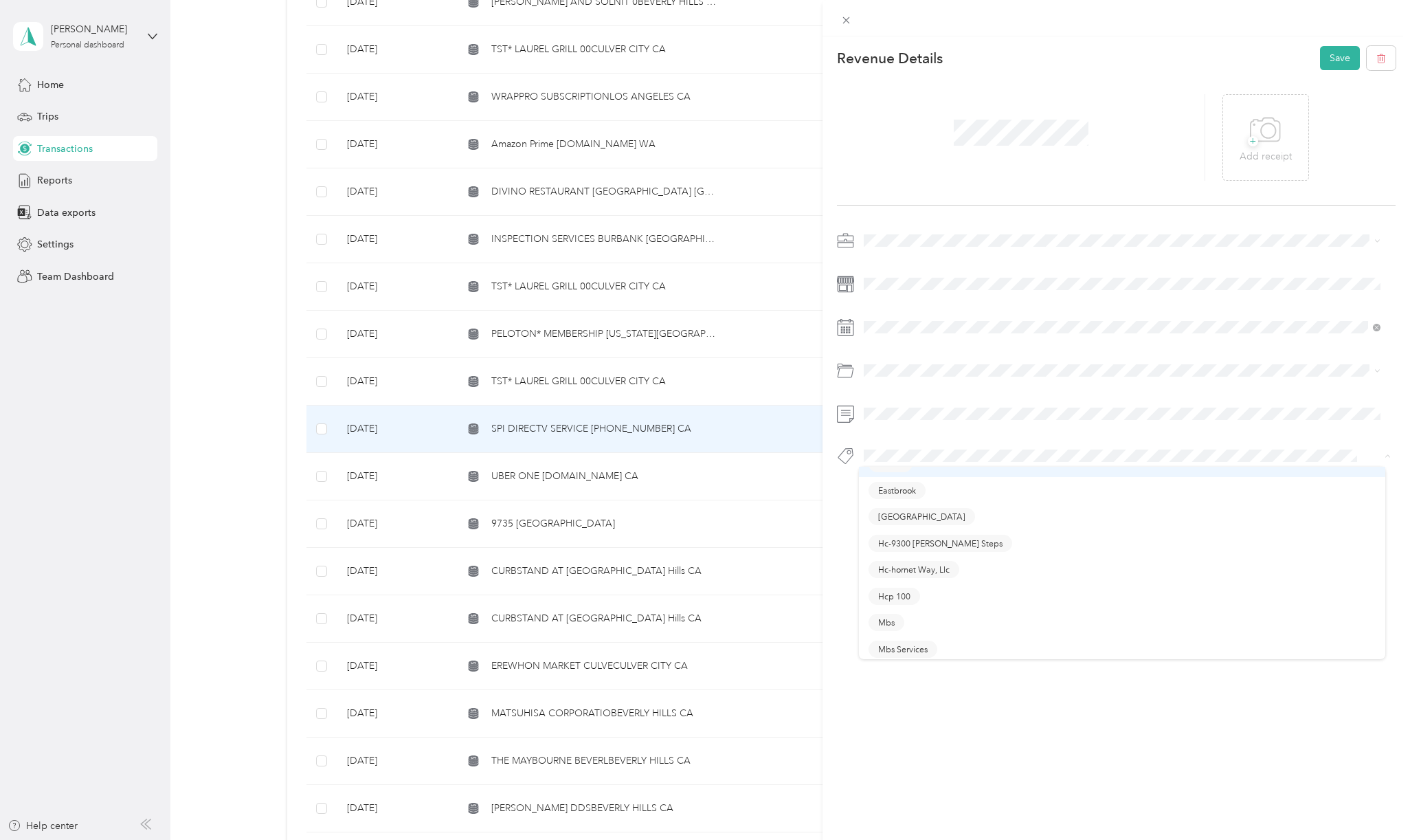
scroll to position [275, 0]
click at [924, 632] on li "Personal - Mdh" at bounding box center [1123, 627] width 526 height 26
click at [1321, 55] on button "Save" at bounding box center [1340, 58] width 40 height 24
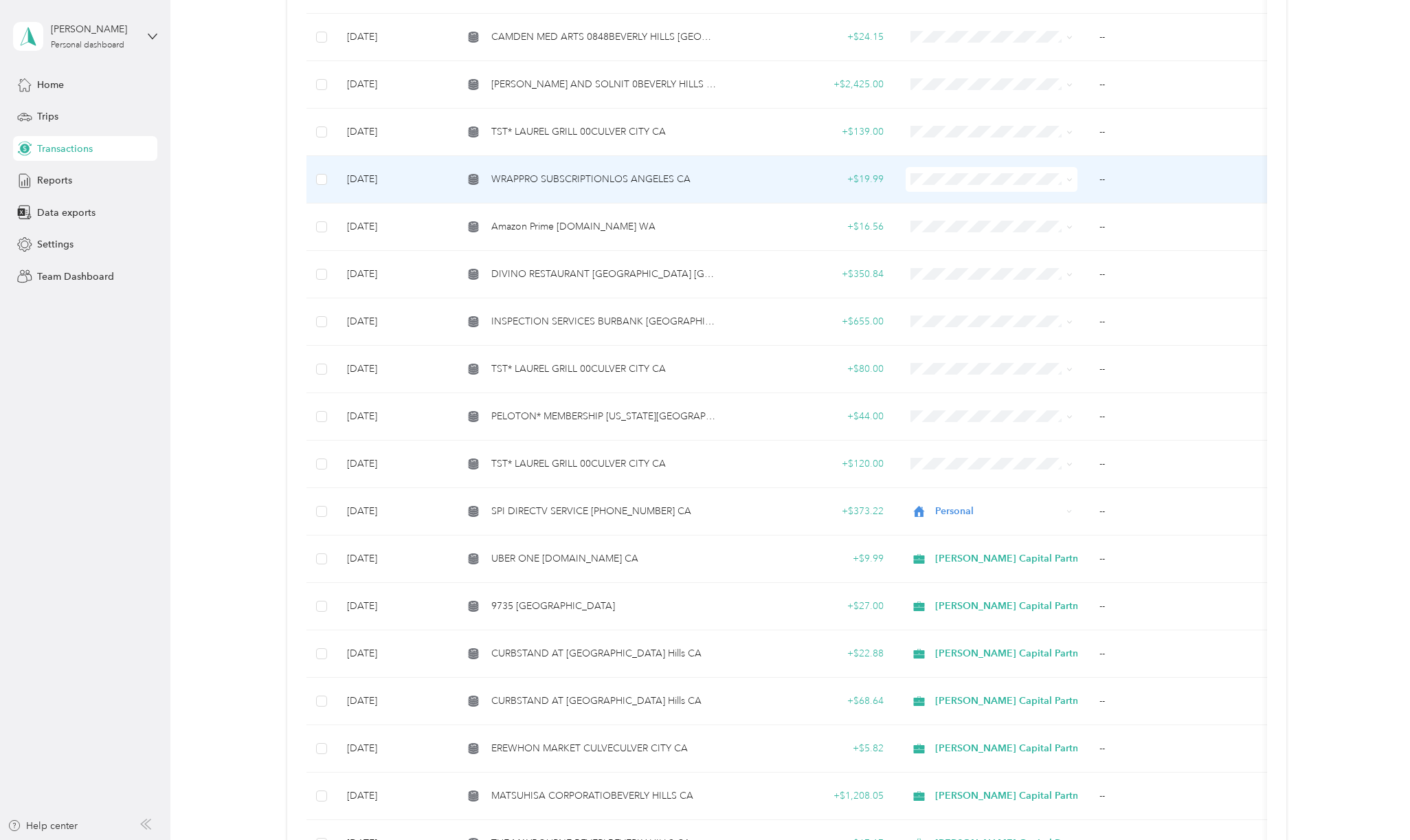
scroll to position [2167, 0]
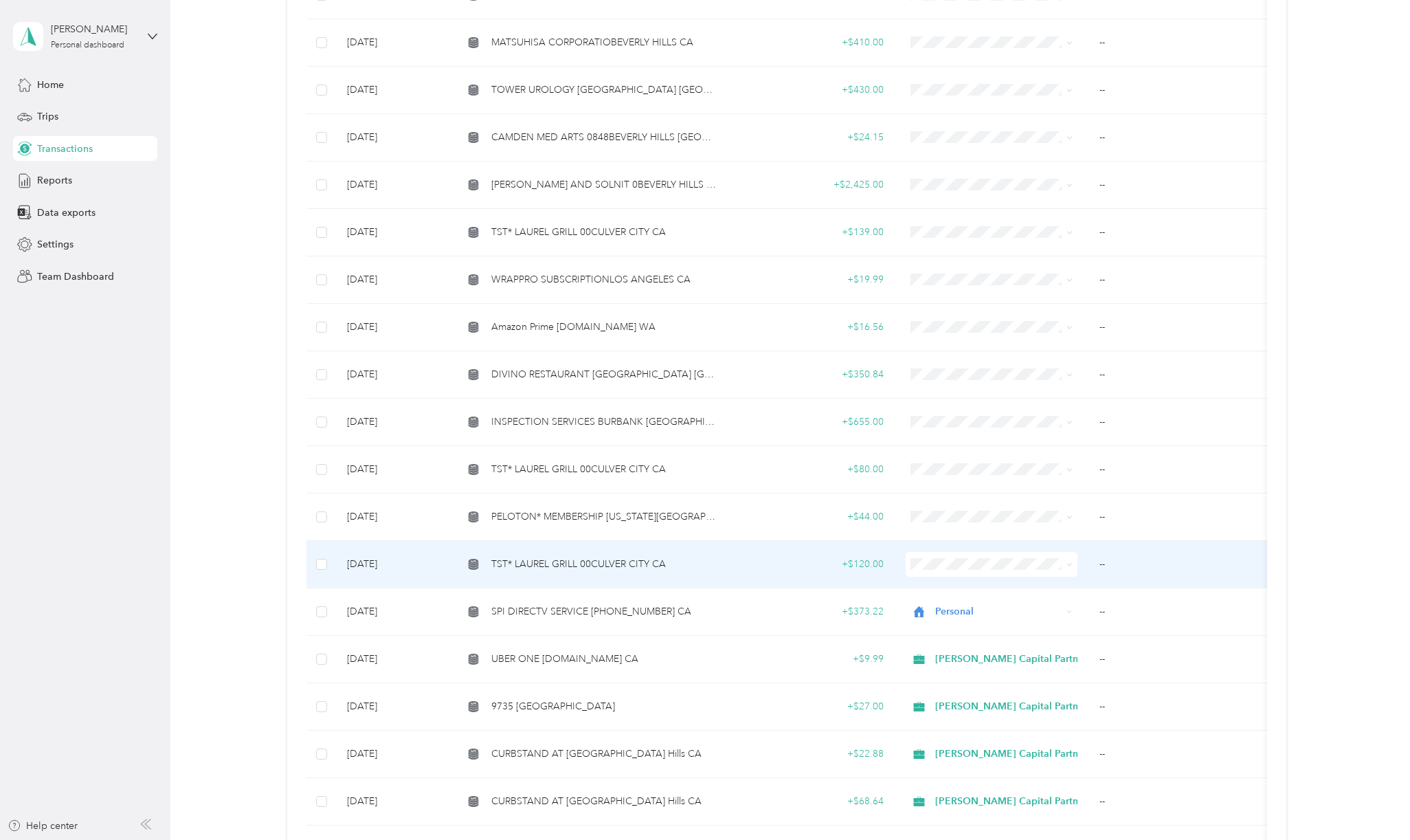
click at [656, 564] on td "TST* LAUREL GRILL 00CULVER CITY CA" at bounding box center [591, 564] width 276 height 47
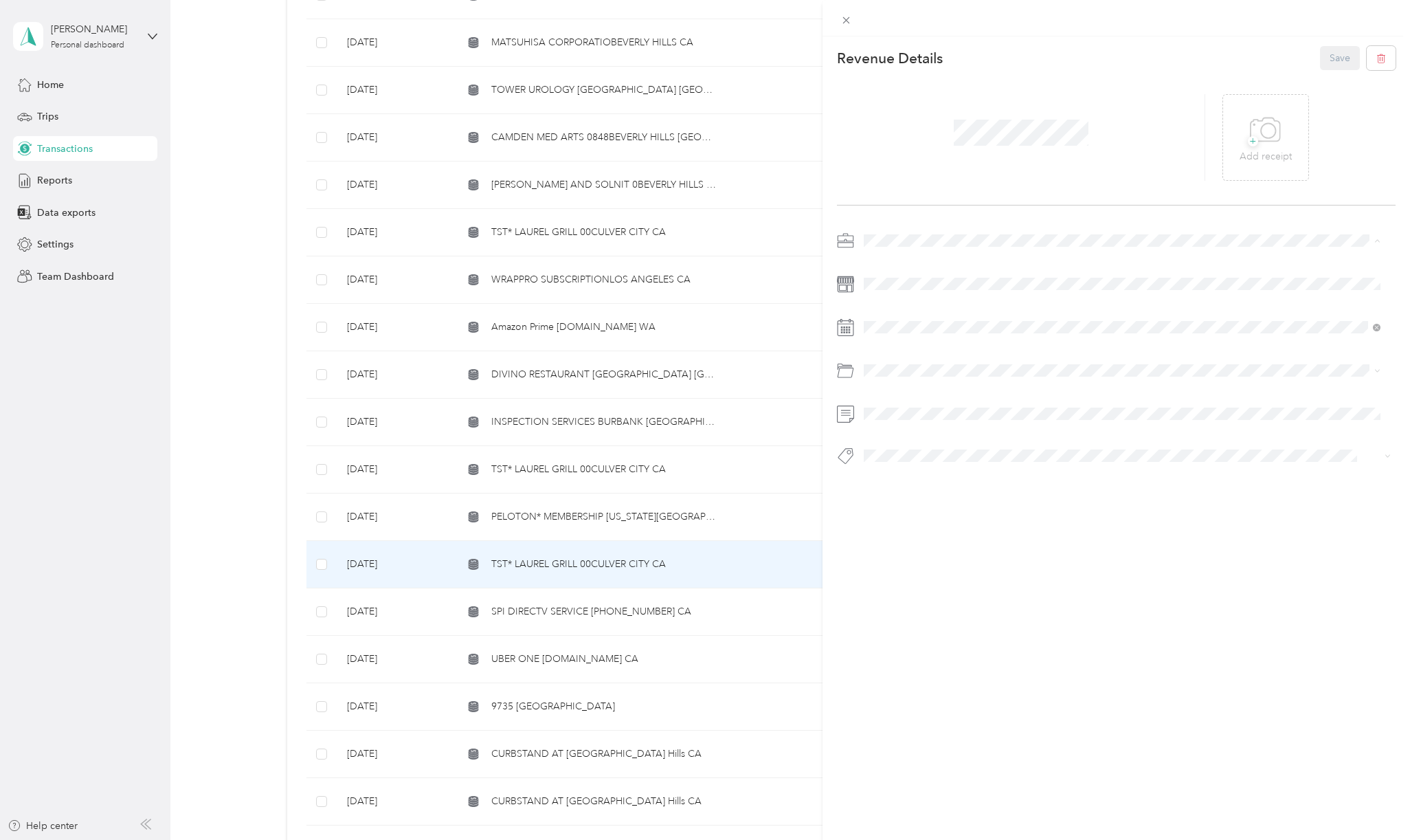
click at [919, 263] on span "[PERSON_NAME] Capital Partners" at bounding box center [942, 264] width 146 height 12
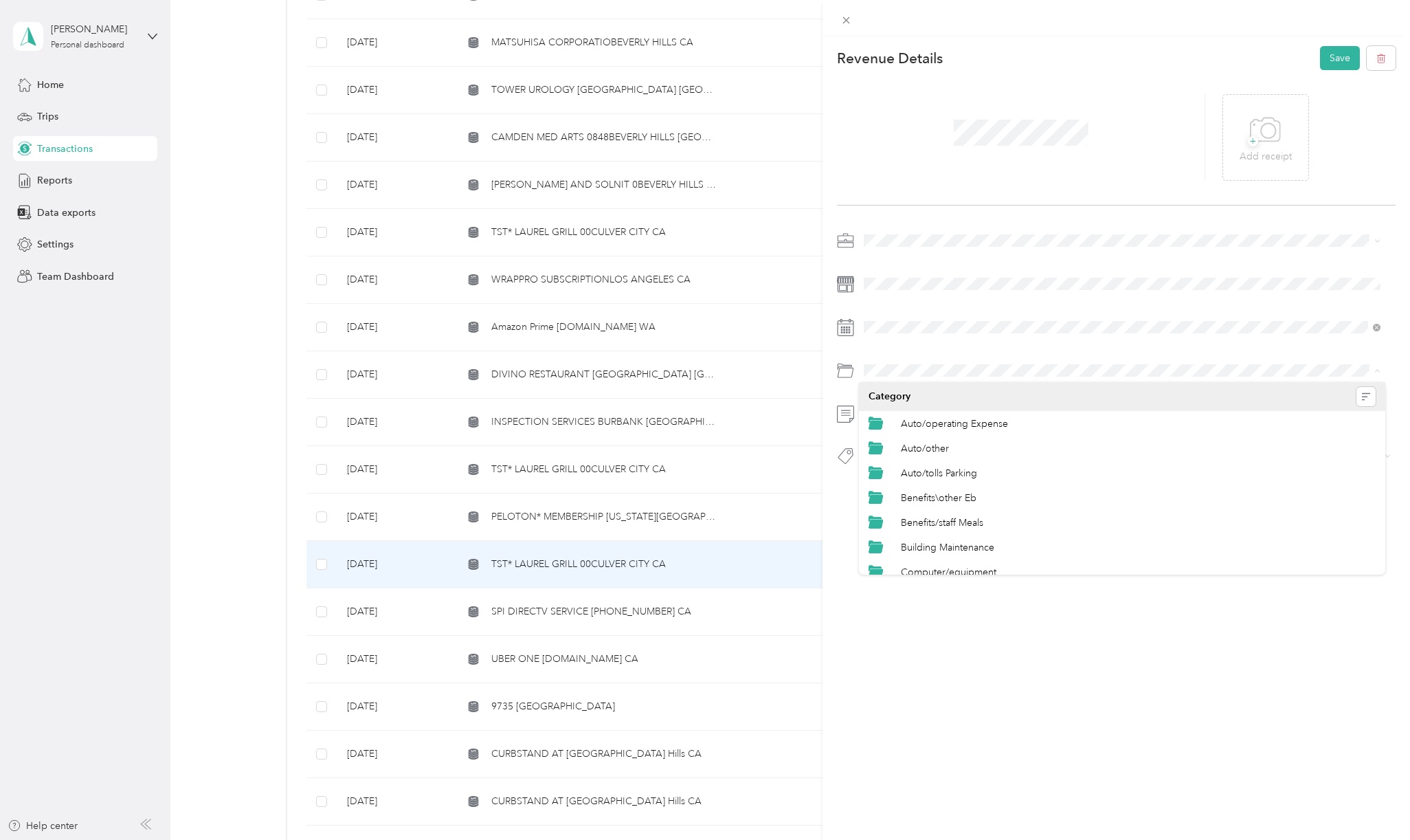
scroll to position [91, 0]
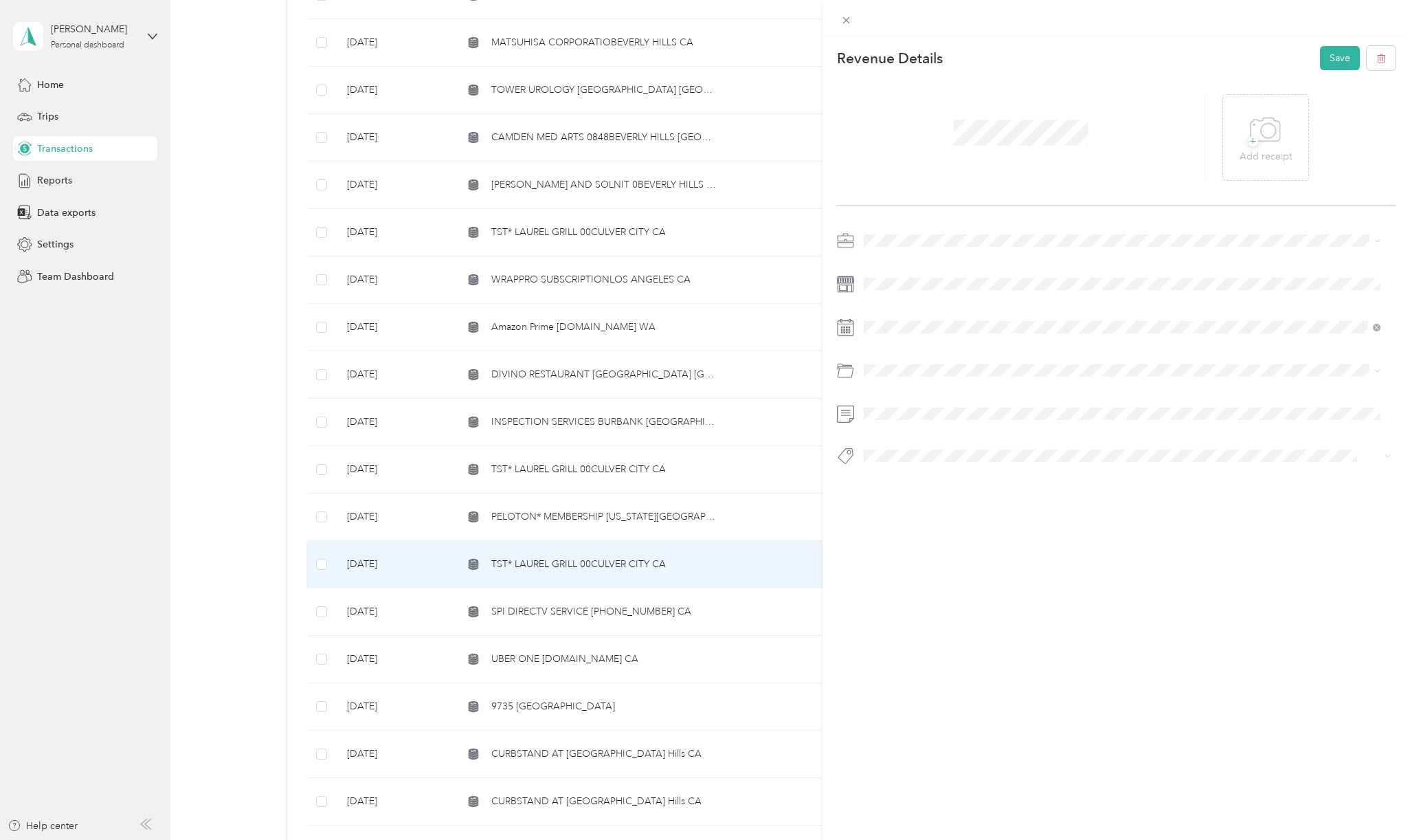
click at [961, 426] on span "Benefits/staff Meals" at bounding box center [942, 430] width 83 height 12
click at [891, 475] on span "Hcp 100" at bounding box center [895, 479] width 32 height 12
click at [1328, 59] on button "Save" at bounding box center [1340, 58] width 40 height 24
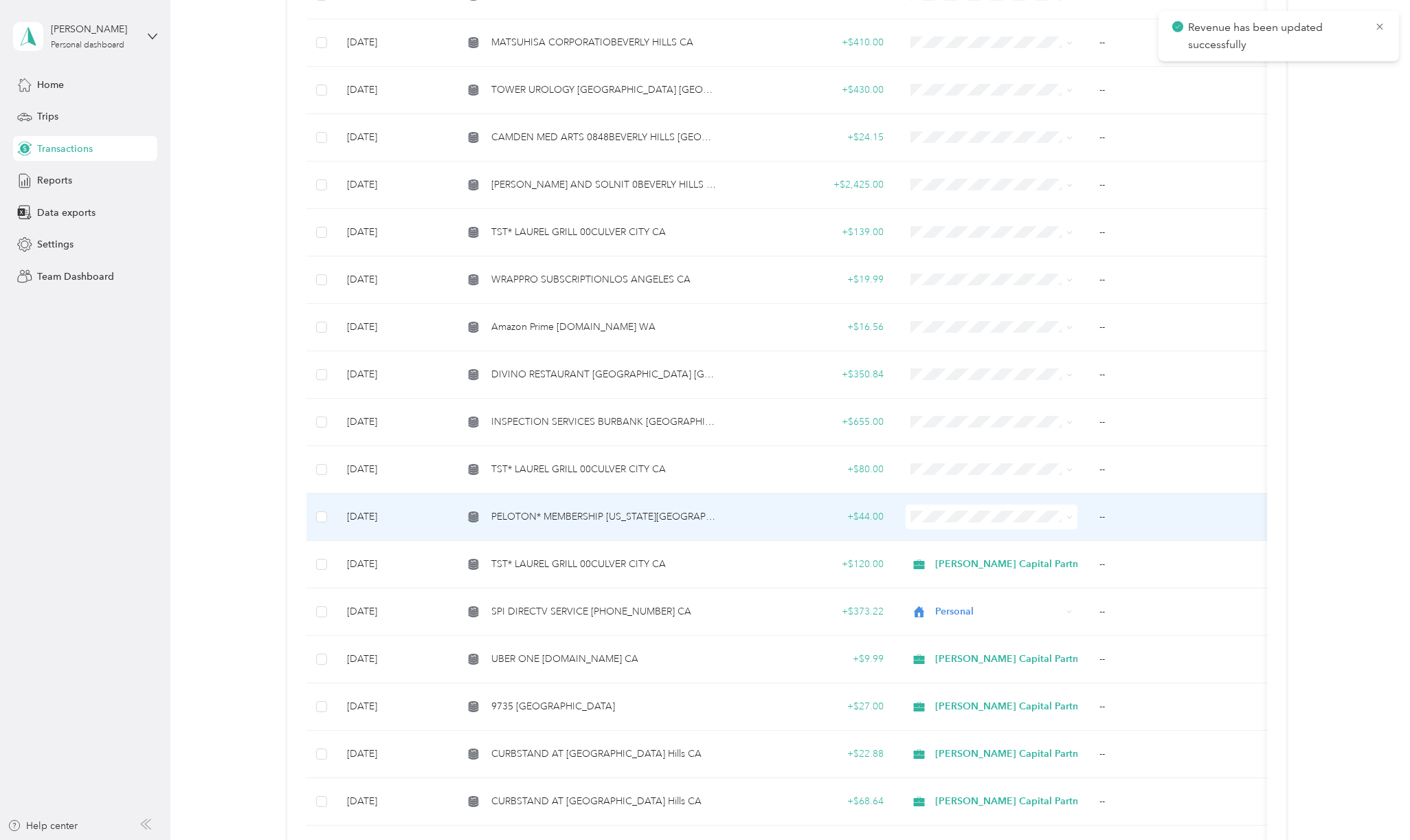
click at [560, 509] on span "PELOTON* MEMBERSHIP [US_STATE][GEOGRAPHIC_DATA] [GEOGRAPHIC_DATA]" at bounding box center [604, 517] width 227 height 15
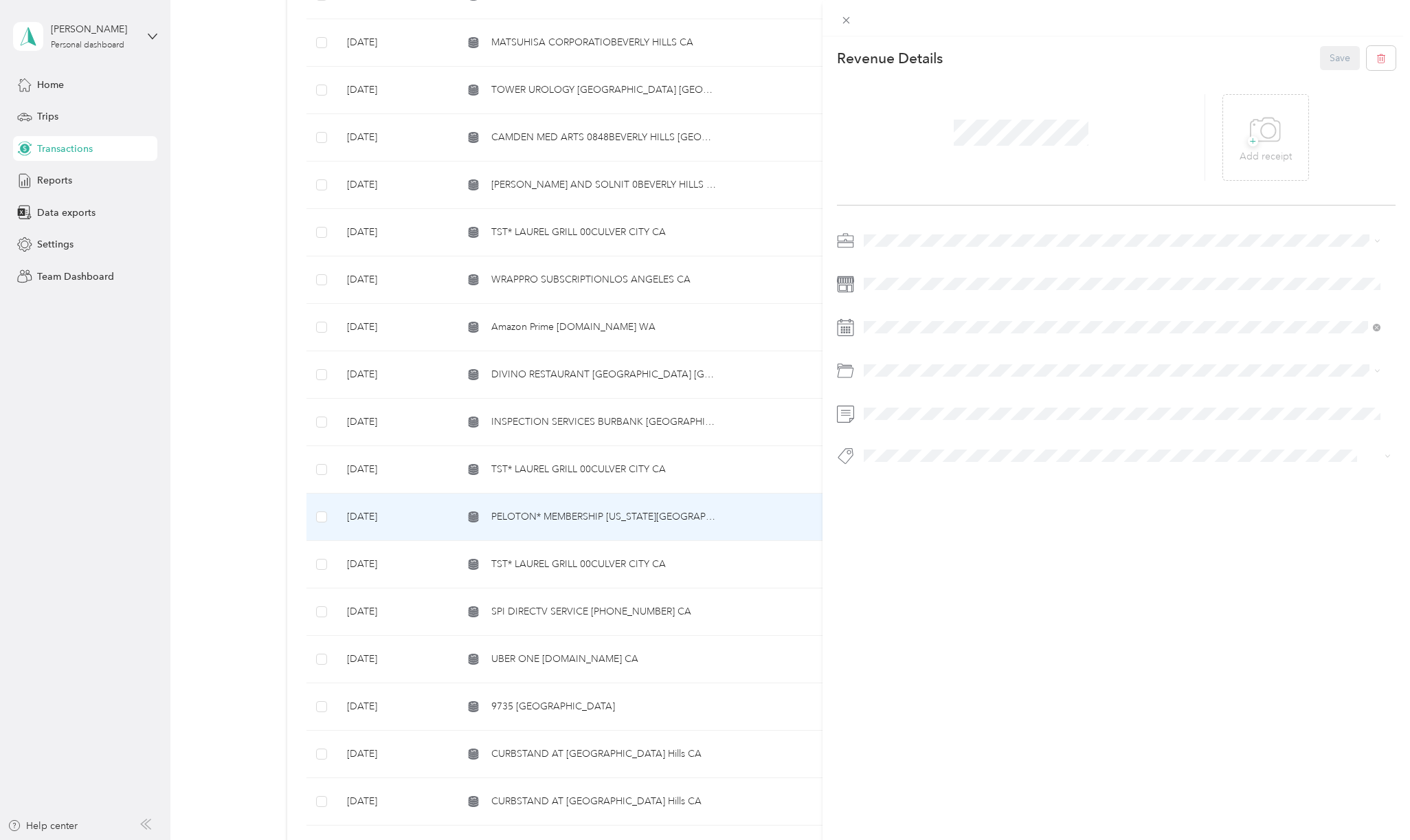
click at [887, 267] on li "[PERSON_NAME] Capital Partners" at bounding box center [1123, 260] width 526 height 24
click at [941, 505] on li "Benefits\other Eb" at bounding box center [1123, 497] width 526 height 25
click at [900, 481] on span "Hcp 100" at bounding box center [895, 479] width 32 height 12
click at [1324, 56] on button "Save" at bounding box center [1340, 58] width 40 height 24
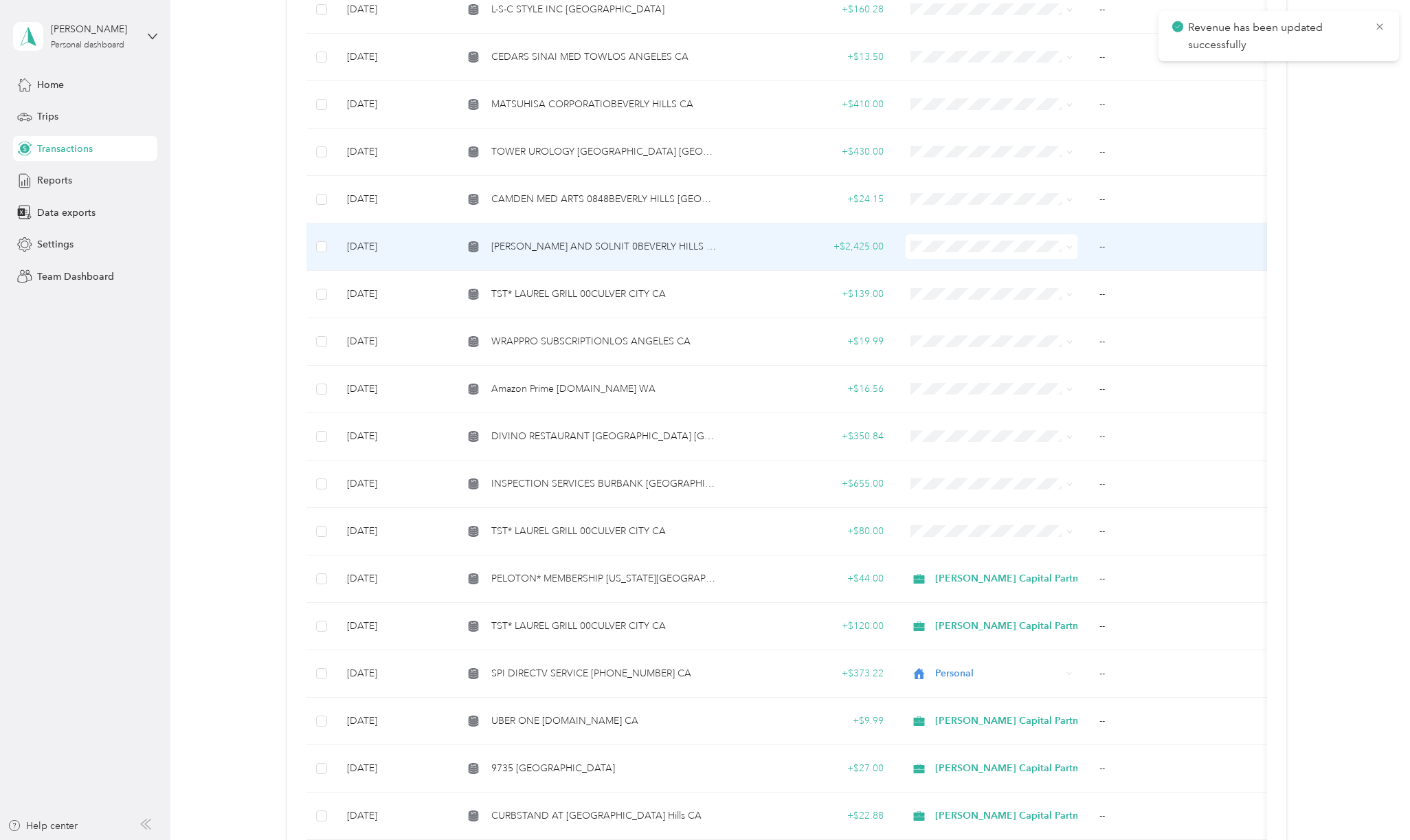
scroll to position [2076, 0]
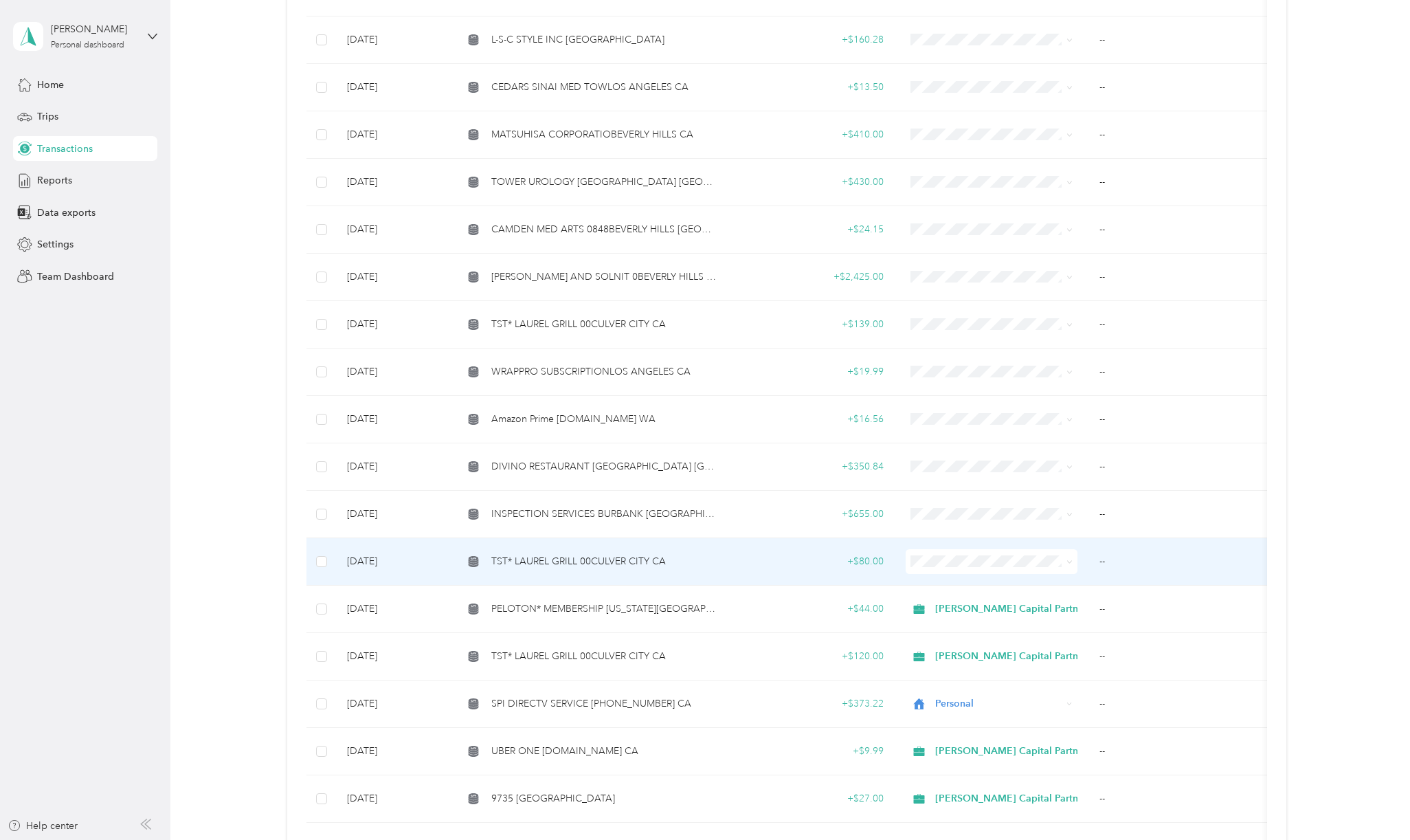
click at [568, 554] on span "TST* LAUREL GRILL 00CULVER CITY CA" at bounding box center [579, 561] width 175 height 15
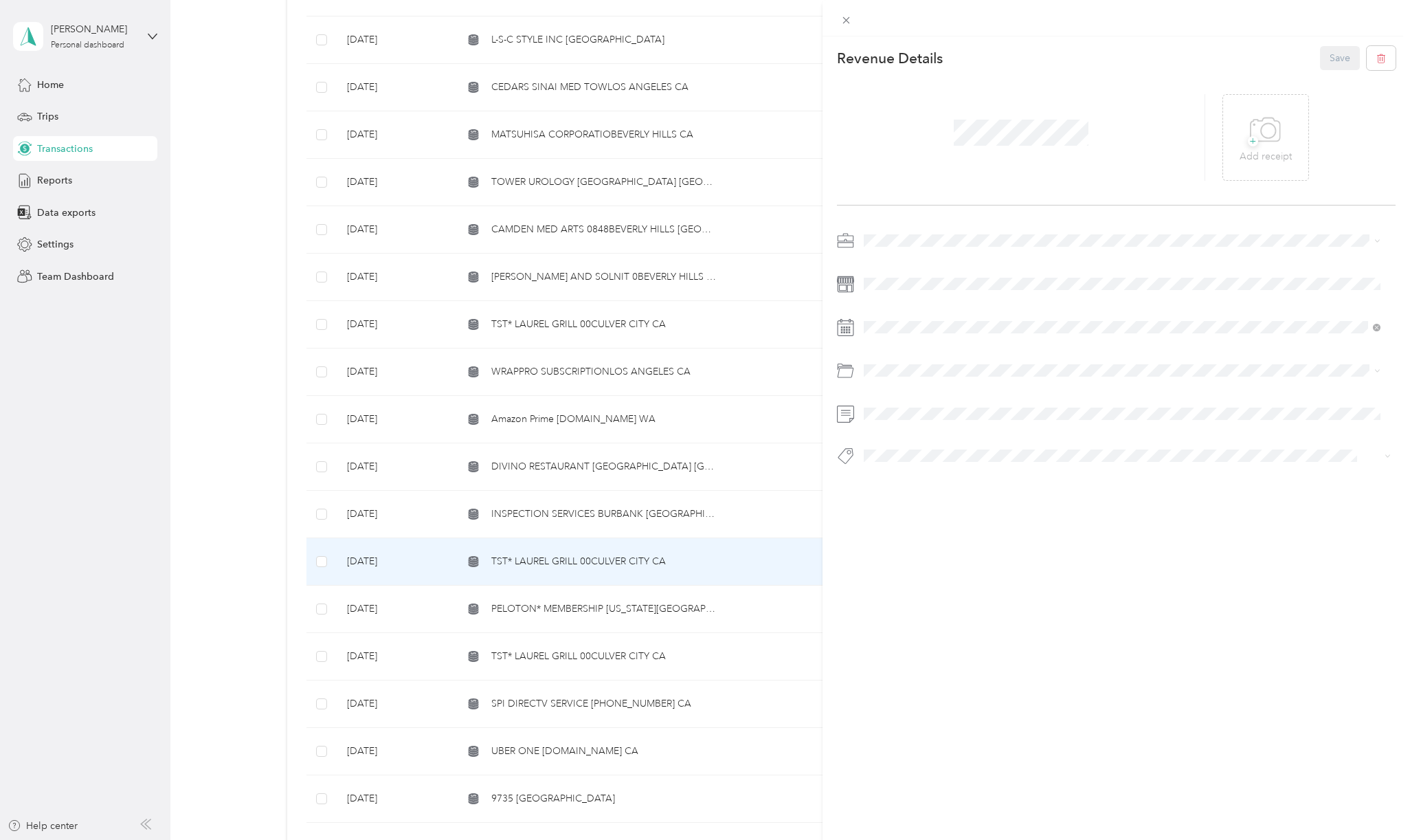
click at [898, 250] on span at bounding box center [1128, 240] width 537 height 22
click at [899, 262] on span "[PERSON_NAME] Capital Partners" at bounding box center [942, 264] width 146 height 12
click at [957, 518] on span "Benefits/staff Meals" at bounding box center [942, 522] width 83 height 12
click at [905, 485] on li "Hcp 100" at bounding box center [1123, 480] width 526 height 26
click at [1321, 59] on button "Save" at bounding box center [1340, 58] width 40 height 24
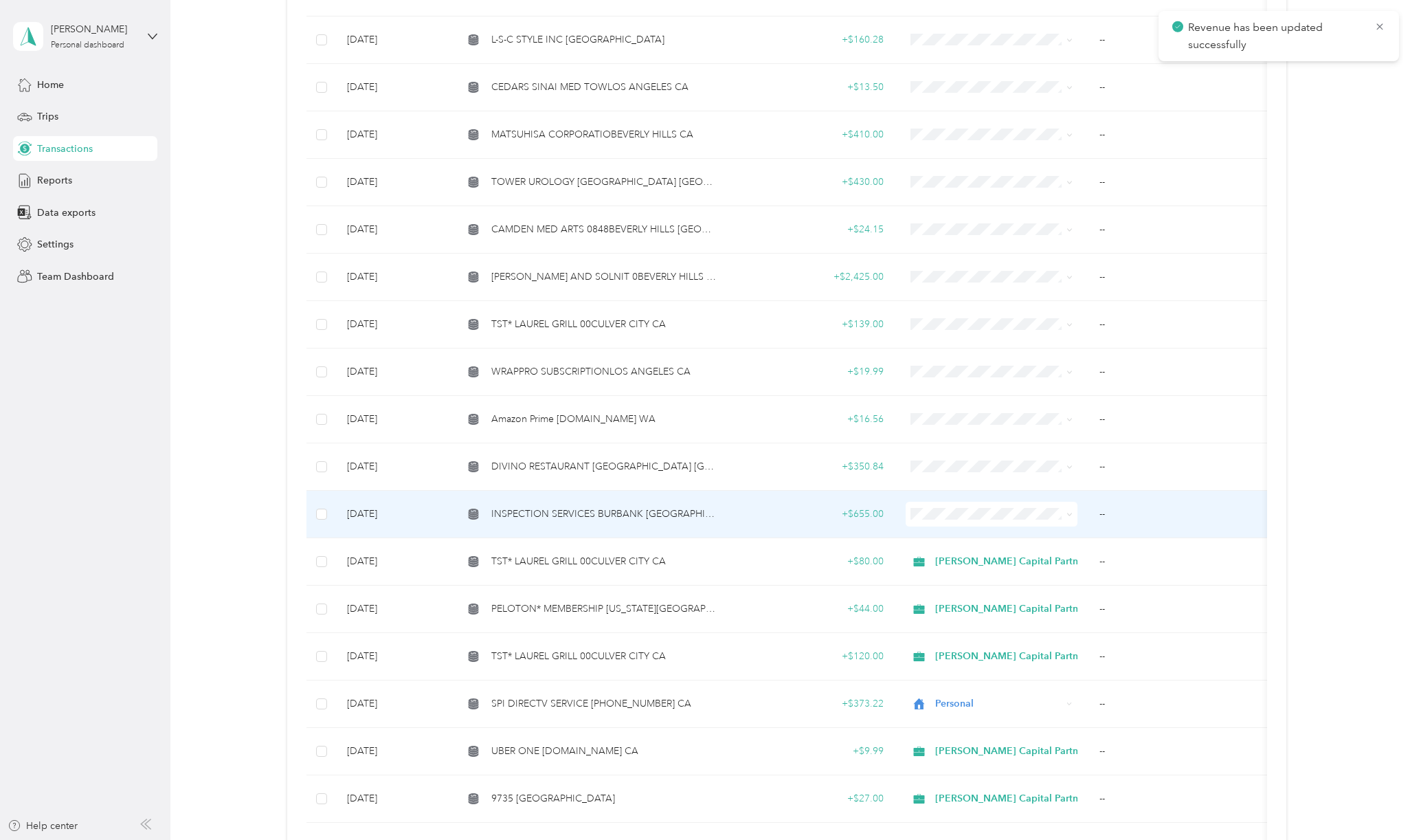
click at [580, 506] on span "INSPECTION SERVICES BURBANK [GEOGRAPHIC_DATA]" at bounding box center [604, 513] width 227 height 15
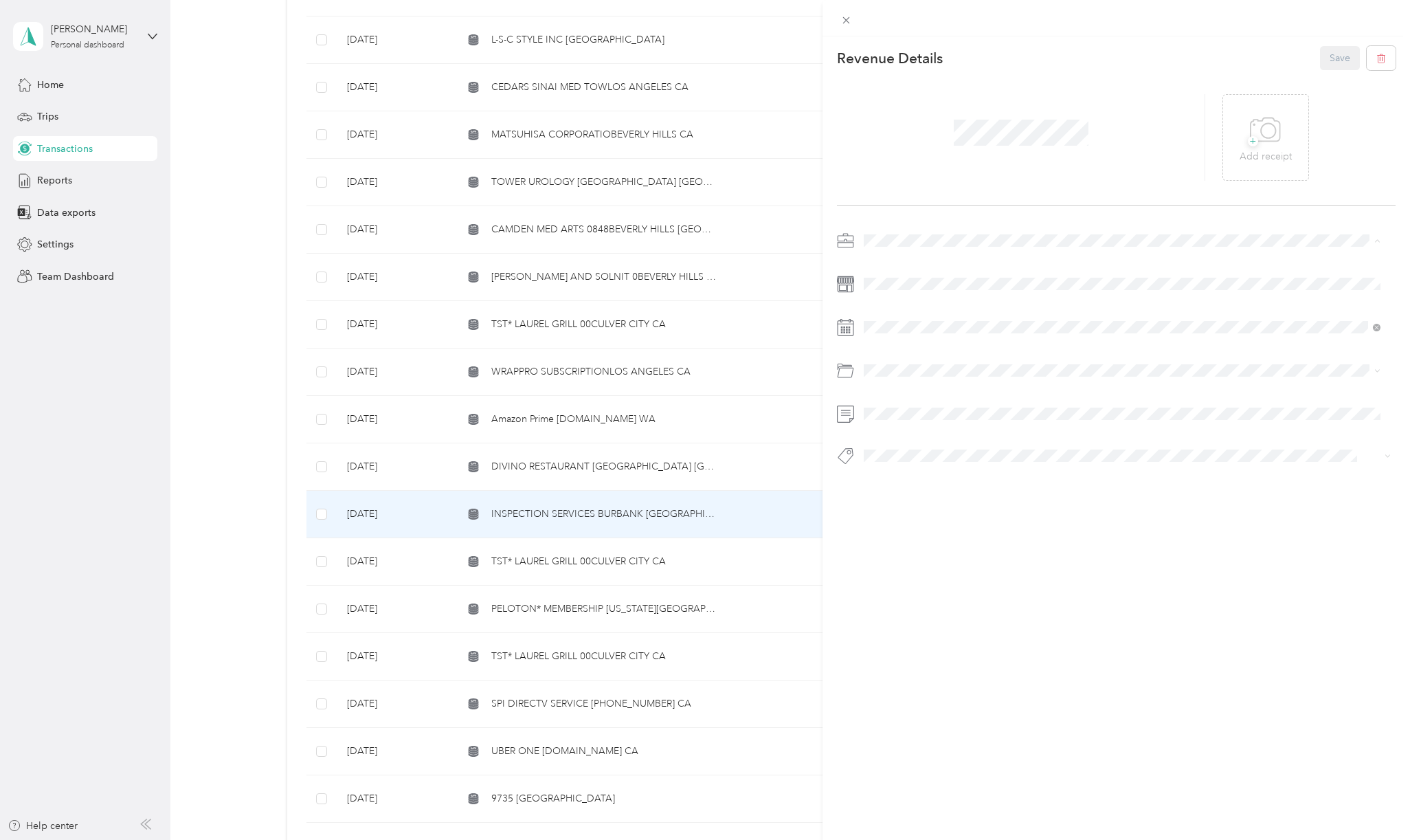
click at [896, 286] on span "Personal" at bounding box center [887, 288] width 36 height 12
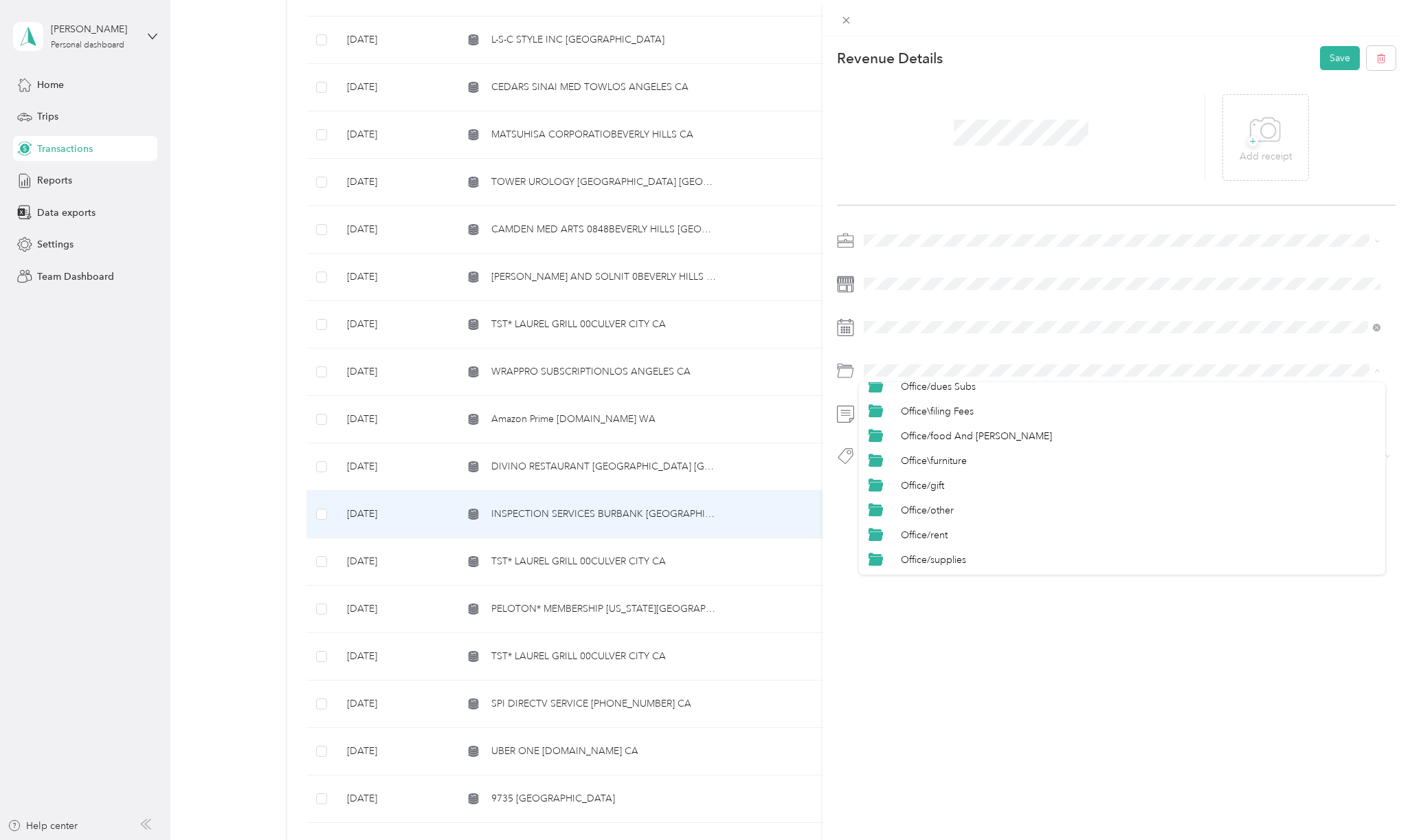
scroll to position [550, 0]
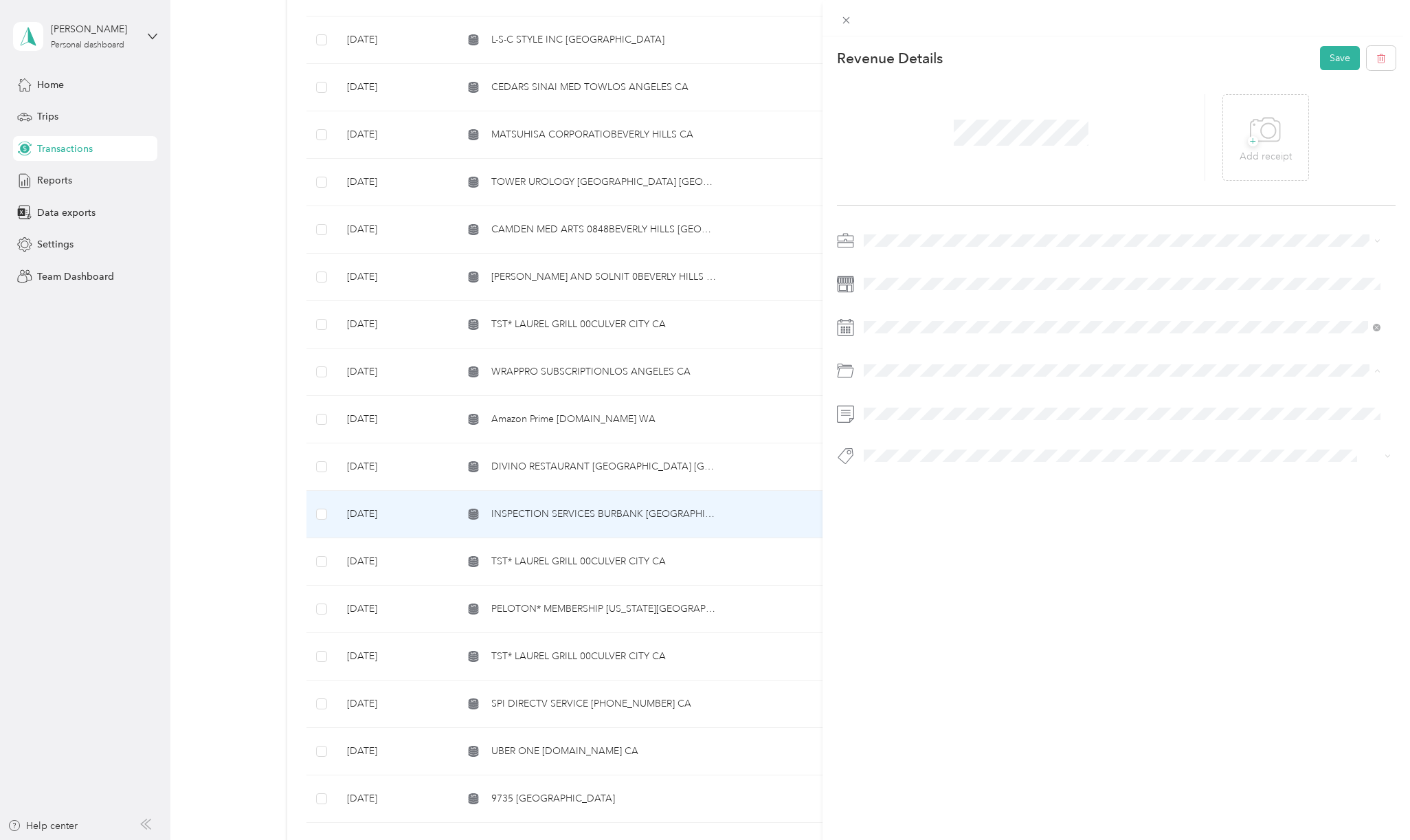
click at [932, 515] on span "Personal" at bounding box center [919, 517] width 36 height 12
click at [909, 479] on button "Personal - Mdh" at bounding box center [907, 480] width 75 height 17
click at [1324, 59] on button "Save" at bounding box center [1340, 58] width 40 height 24
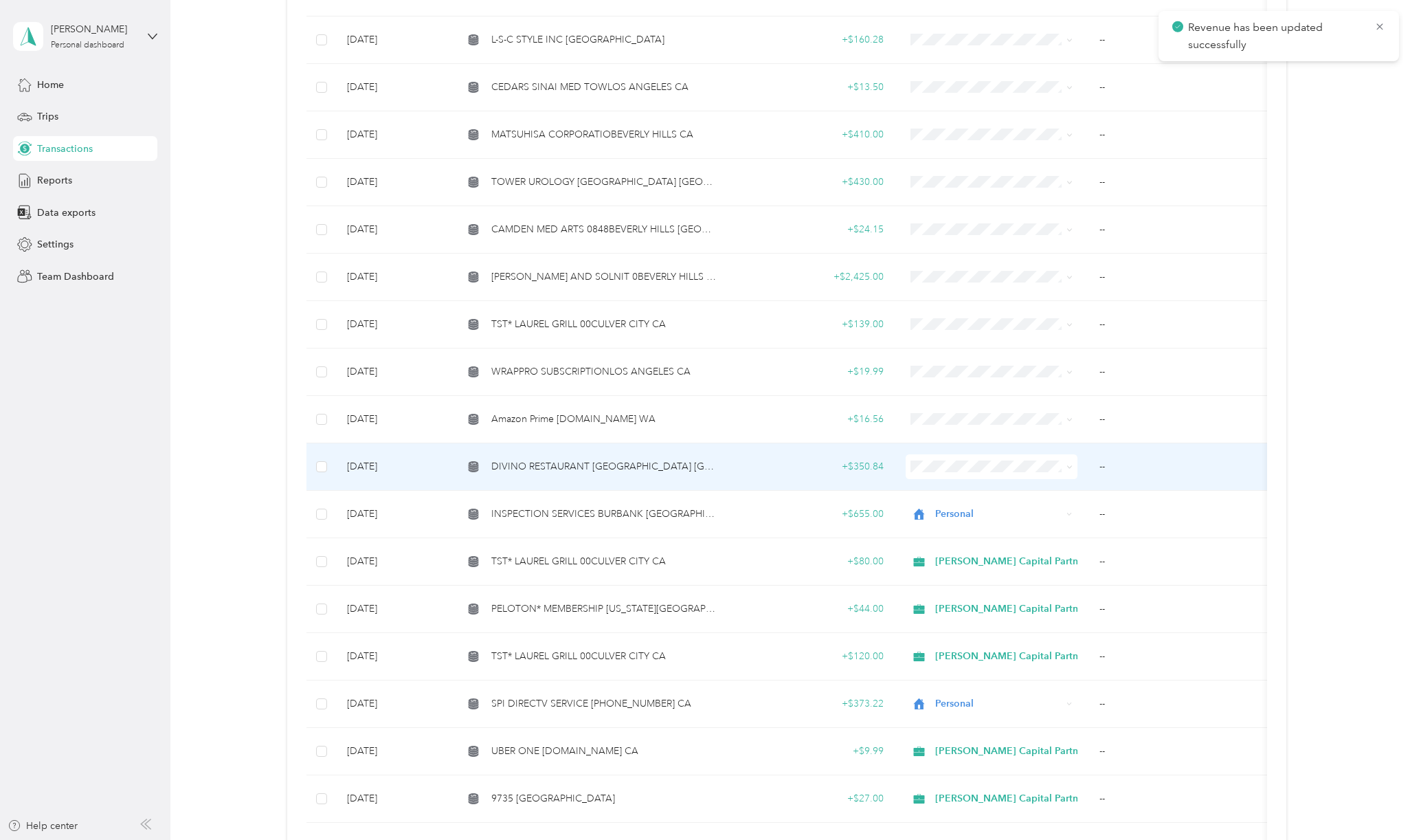
click at [613, 464] on td "DIVINO RESTAURANT [GEOGRAPHIC_DATA] [GEOGRAPHIC_DATA]" at bounding box center [591, 466] width 276 height 47
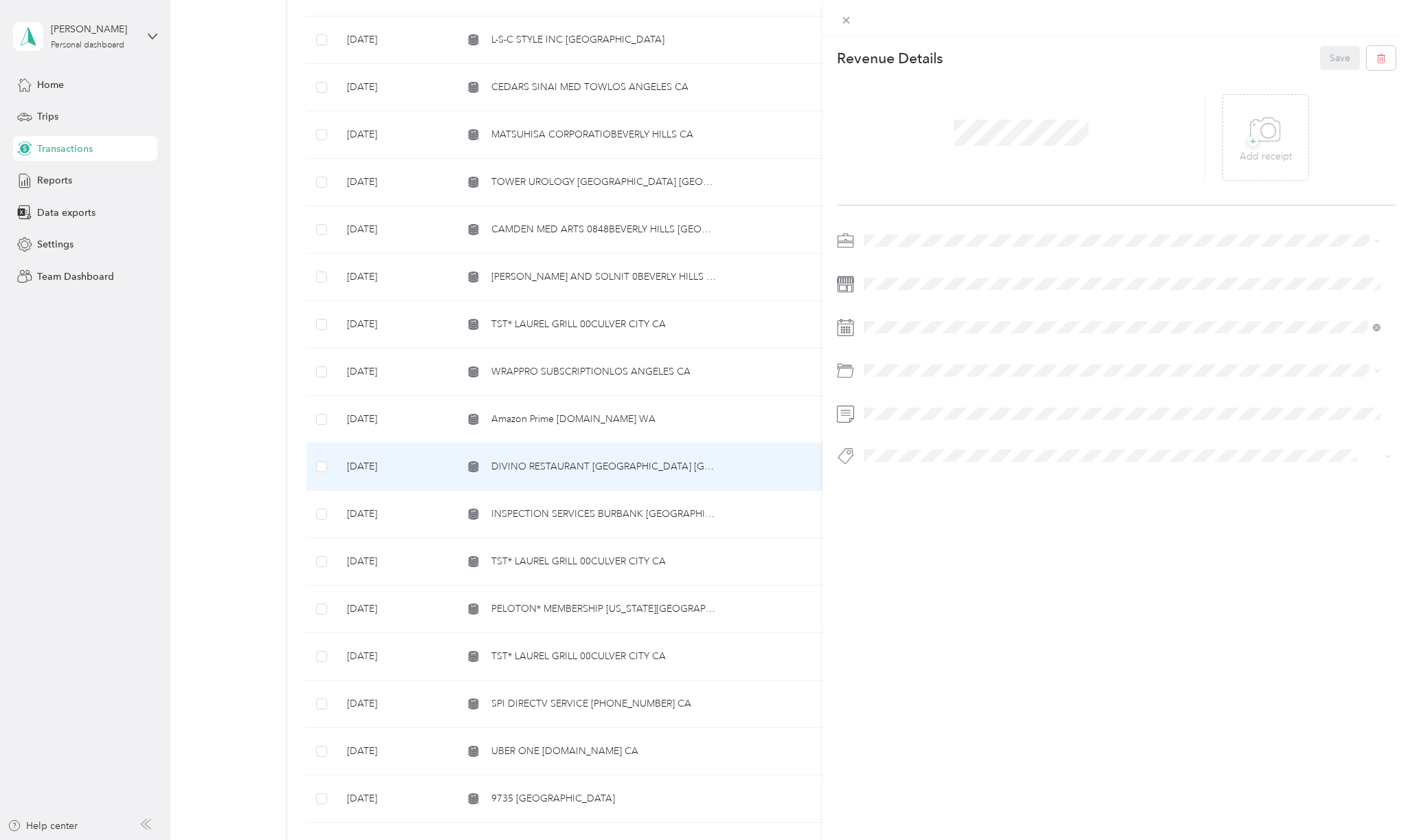
click at [906, 261] on span "[PERSON_NAME] Capital Partners" at bounding box center [942, 257] width 146 height 12
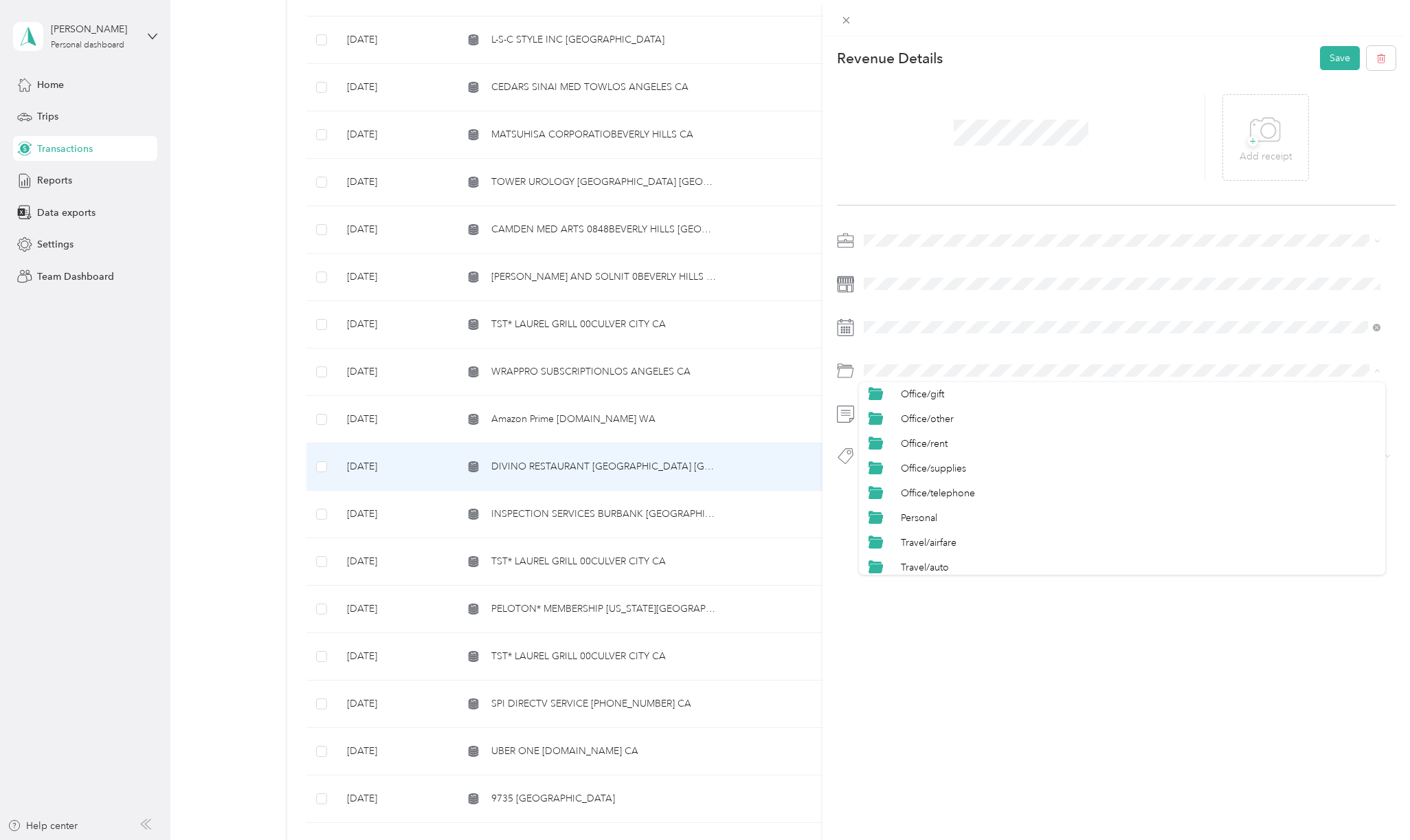
scroll to position [367, 0]
click at [921, 395] on div "Ent/meals" at bounding box center [1139, 402] width 475 height 14
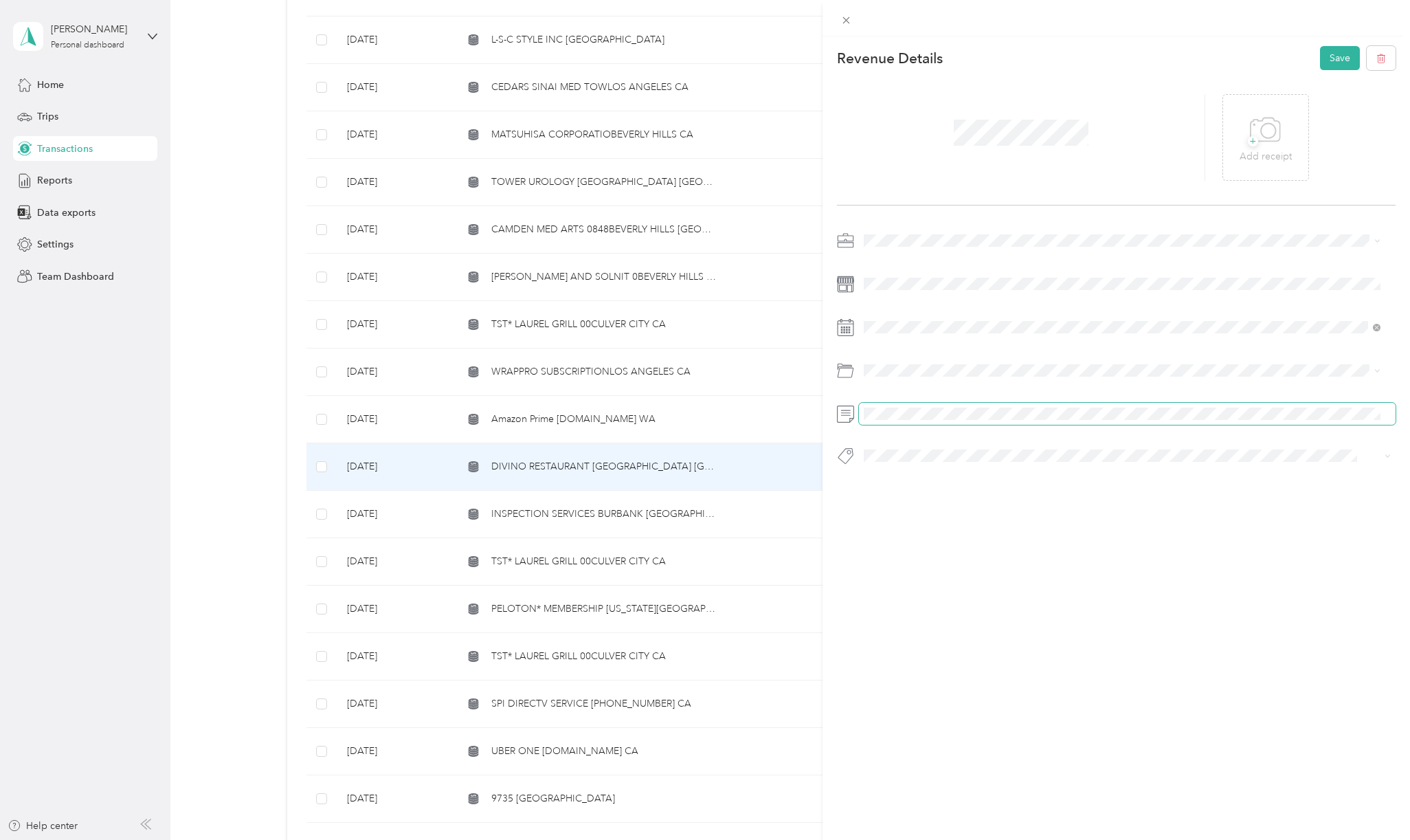
click at [888, 419] on span at bounding box center [1128, 413] width 537 height 22
click at [902, 478] on span "Hcp 100" at bounding box center [895, 479] width 32 height 12
click at [1327, 65] on button "Save" at bounding box center [1340, 58] width 40 height 24
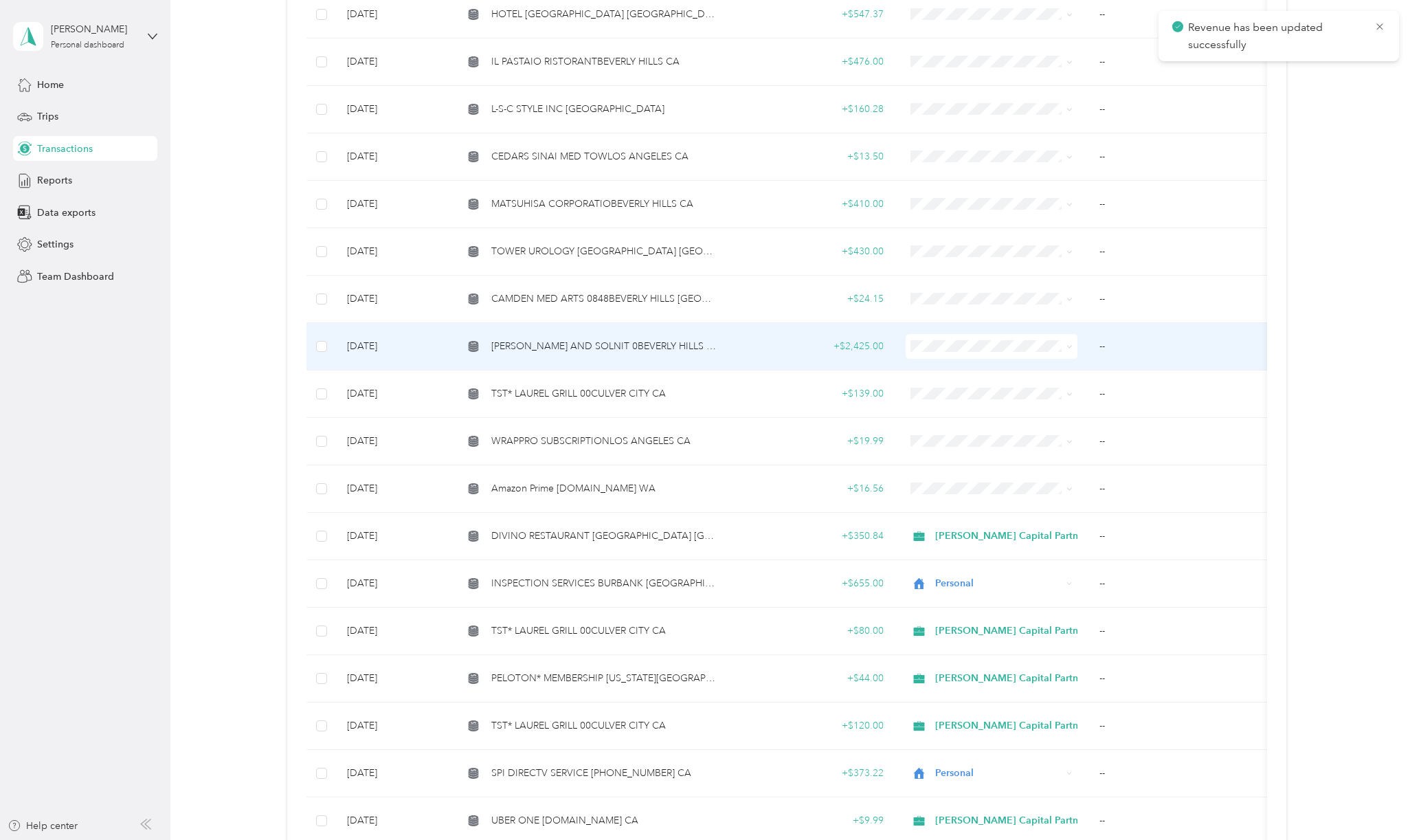
scroll to position [1984, 0]
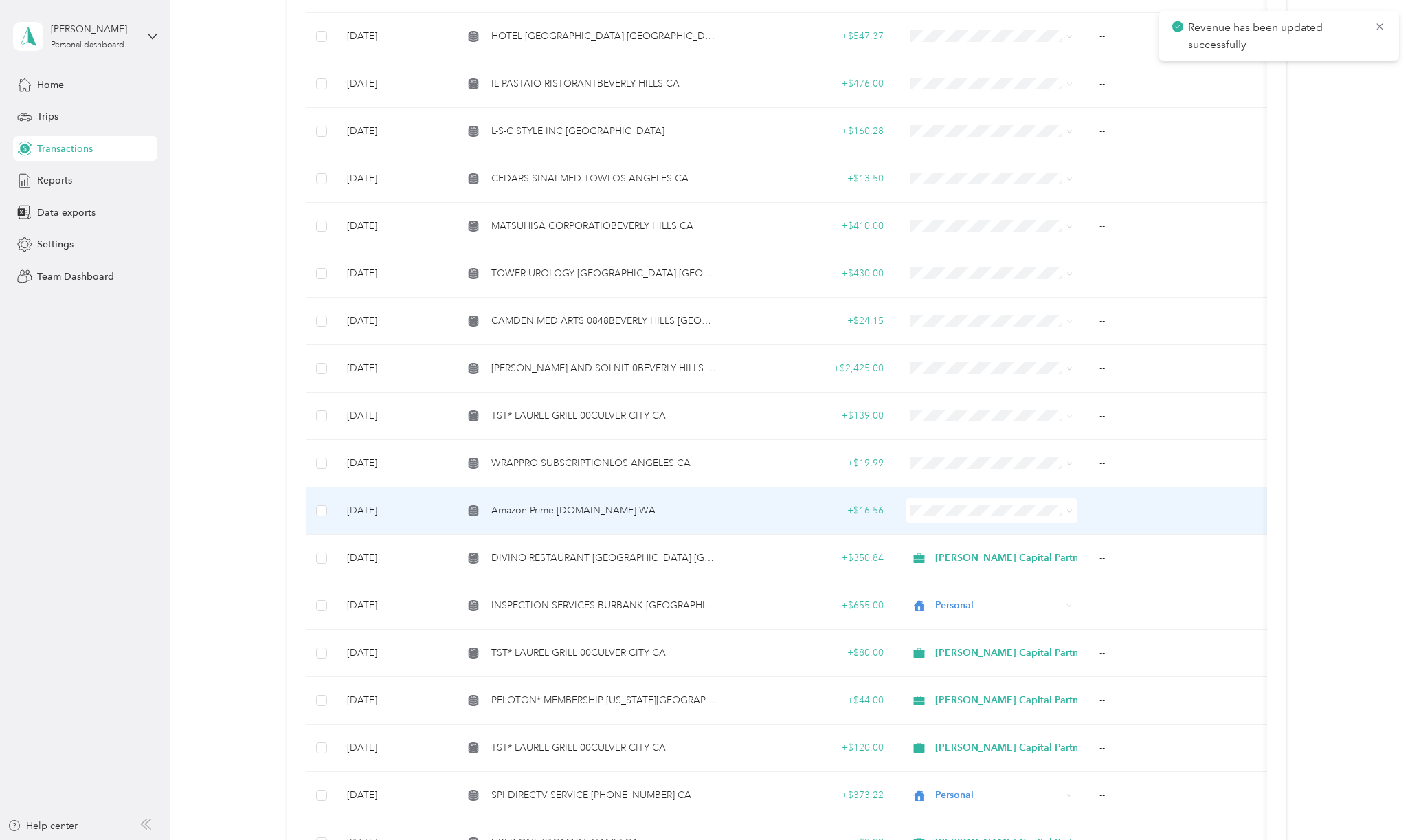
click at [603, 506] on span "Amazon Prime [DOMAIN_NAME] WA" at bounding box center [573, 510] width 165 height 15
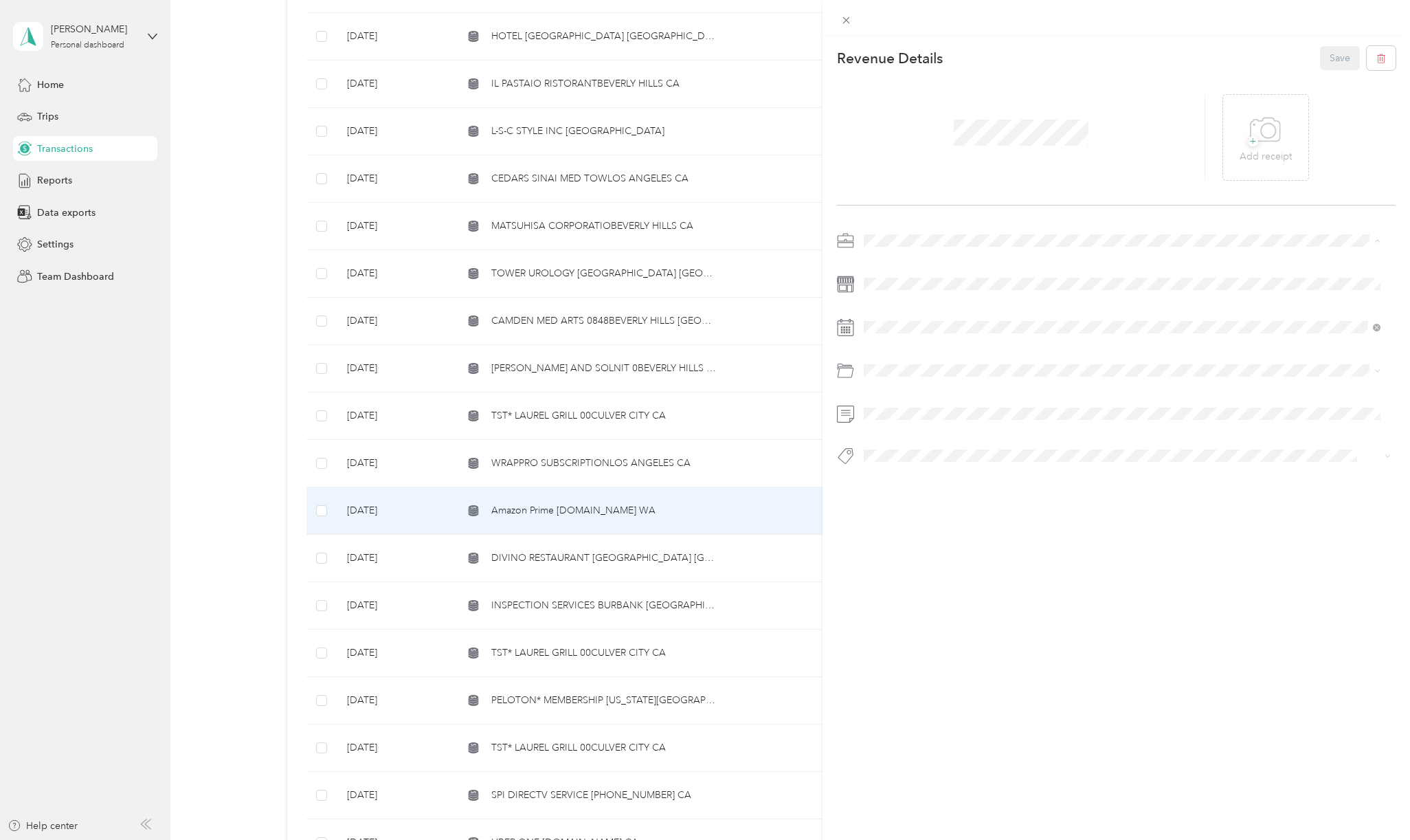
click at [895, 288] on span "Personal" at bounding box center [887, 288] width 36 height 12
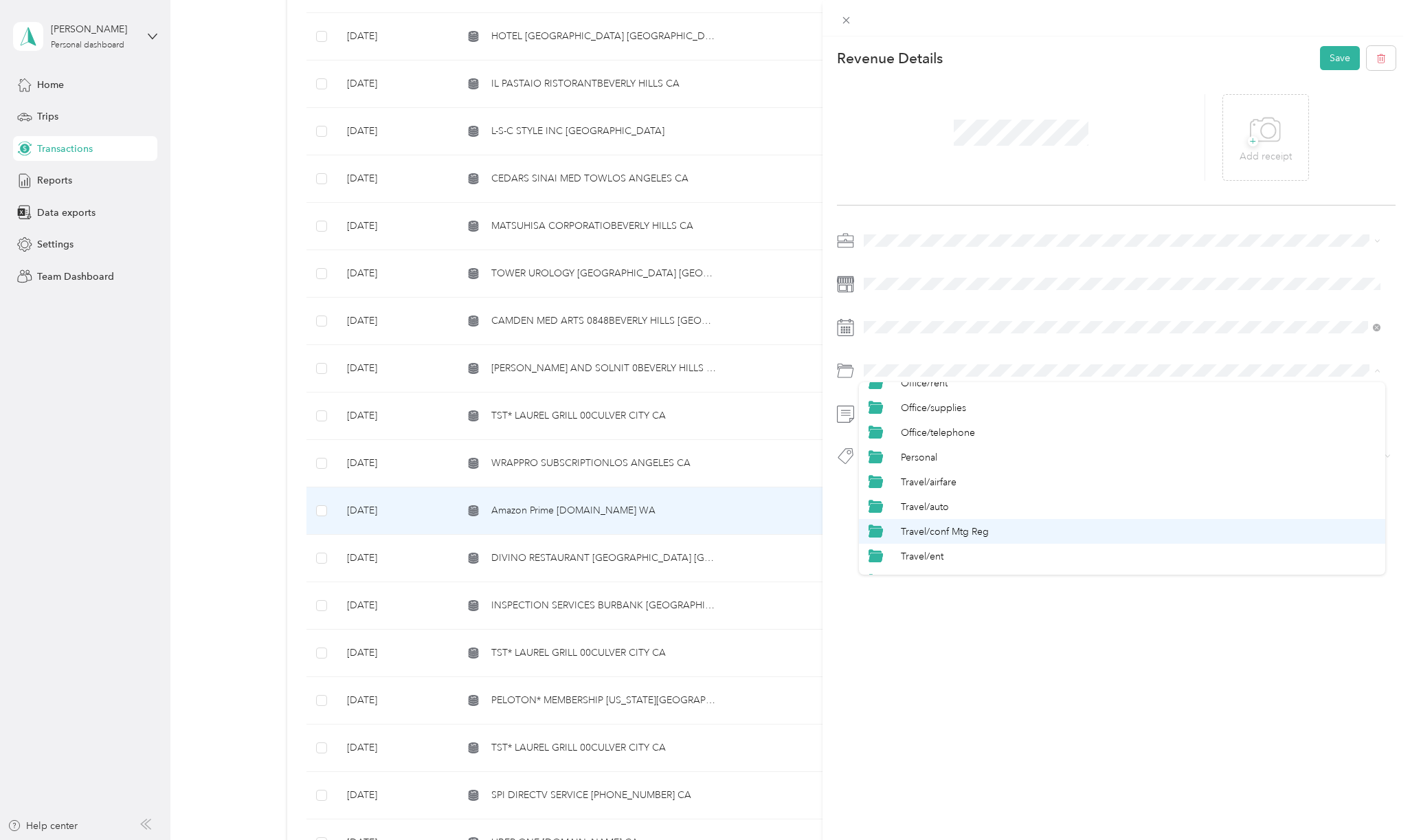
scroll to position [641, 0]
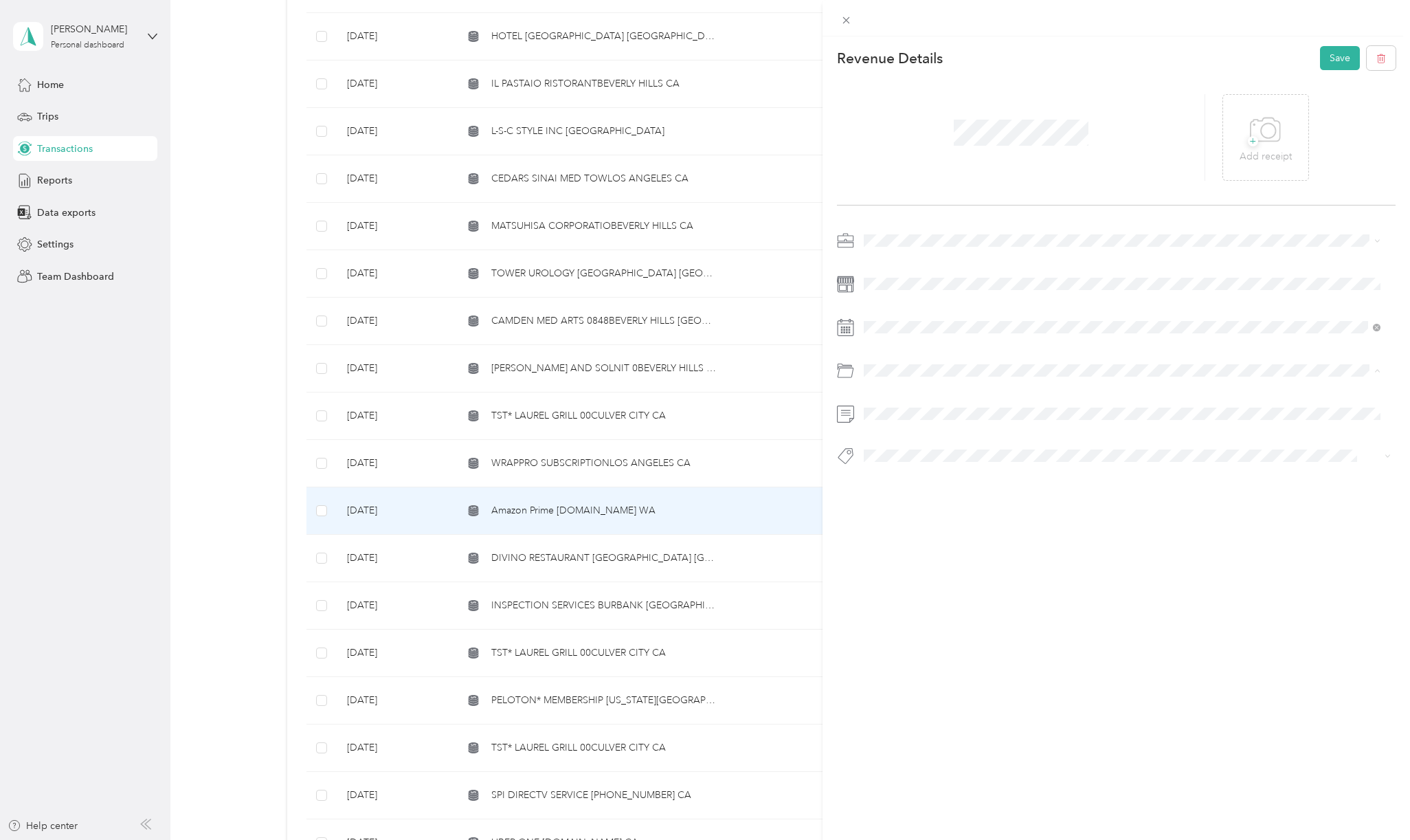
click at [941, 424] on div "Personal" at bounding box center [1139, 426] width 475 height 14
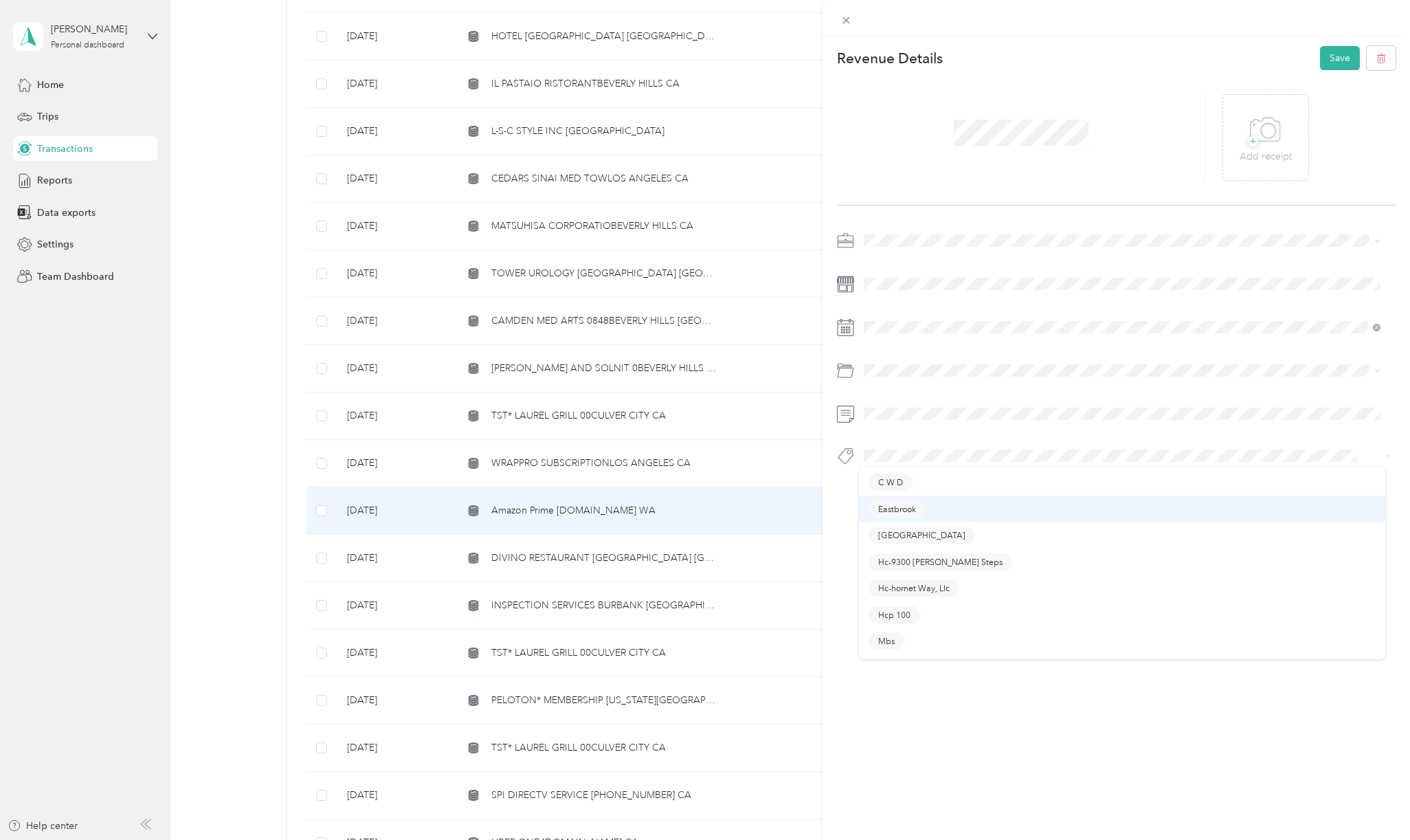
scroll to position [275, 0]
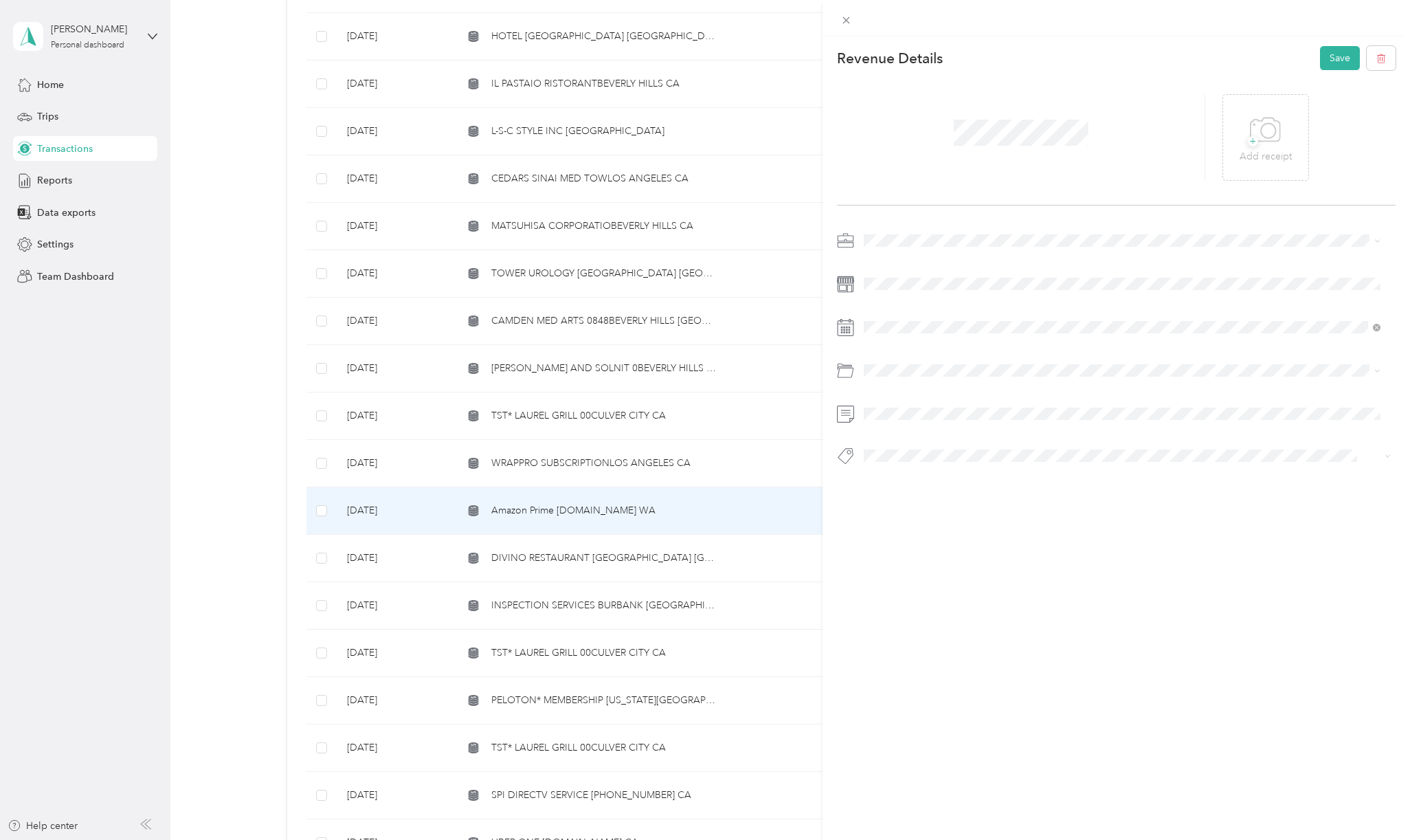
click at [918, 625] on span "Personal - Mdh" at bounding box center [907, 627] width 56 height 12
click at [1329, 46] on button "Save" at bounding box center [1340, 58] width 40 height 24
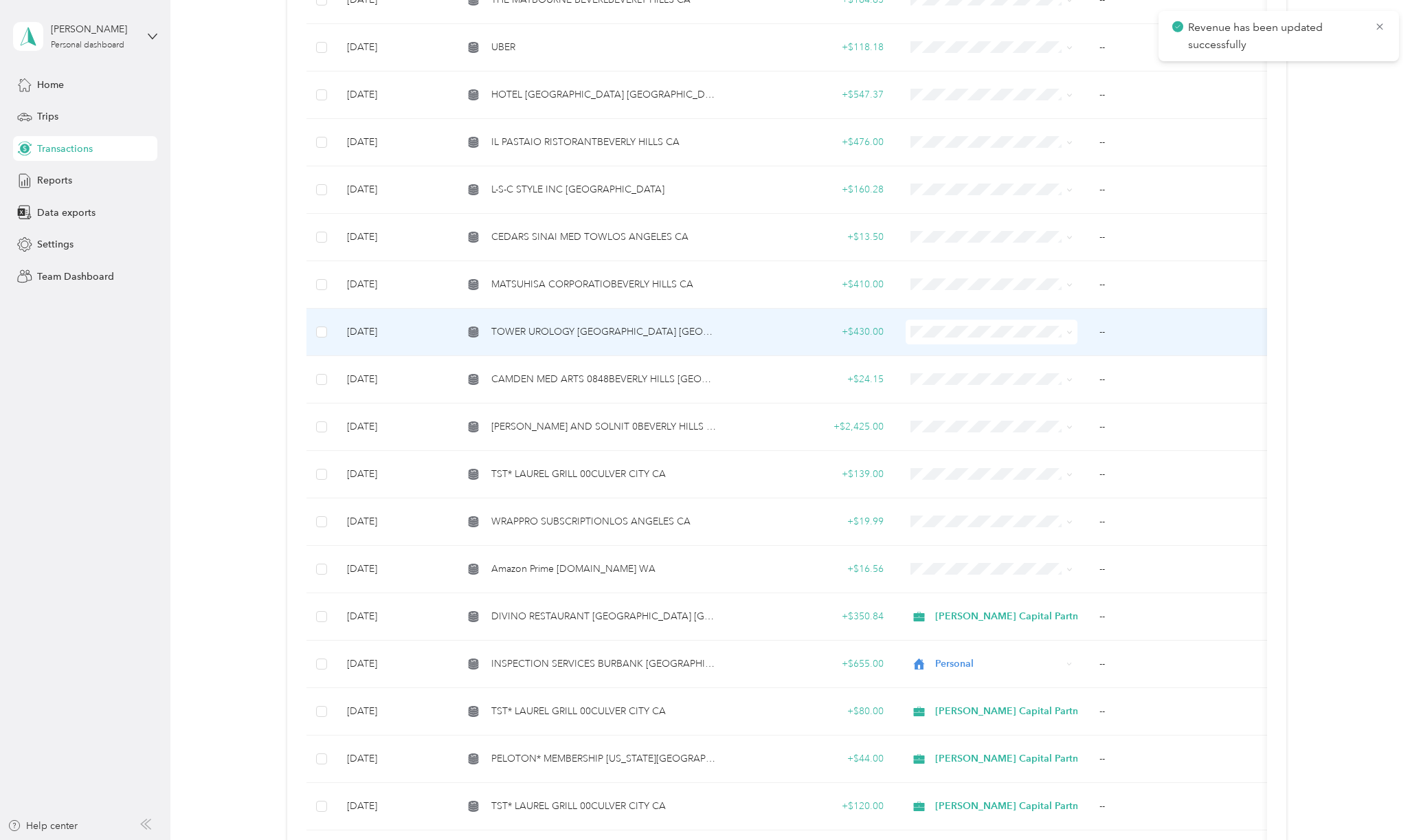
scroll to position [1893, 0]
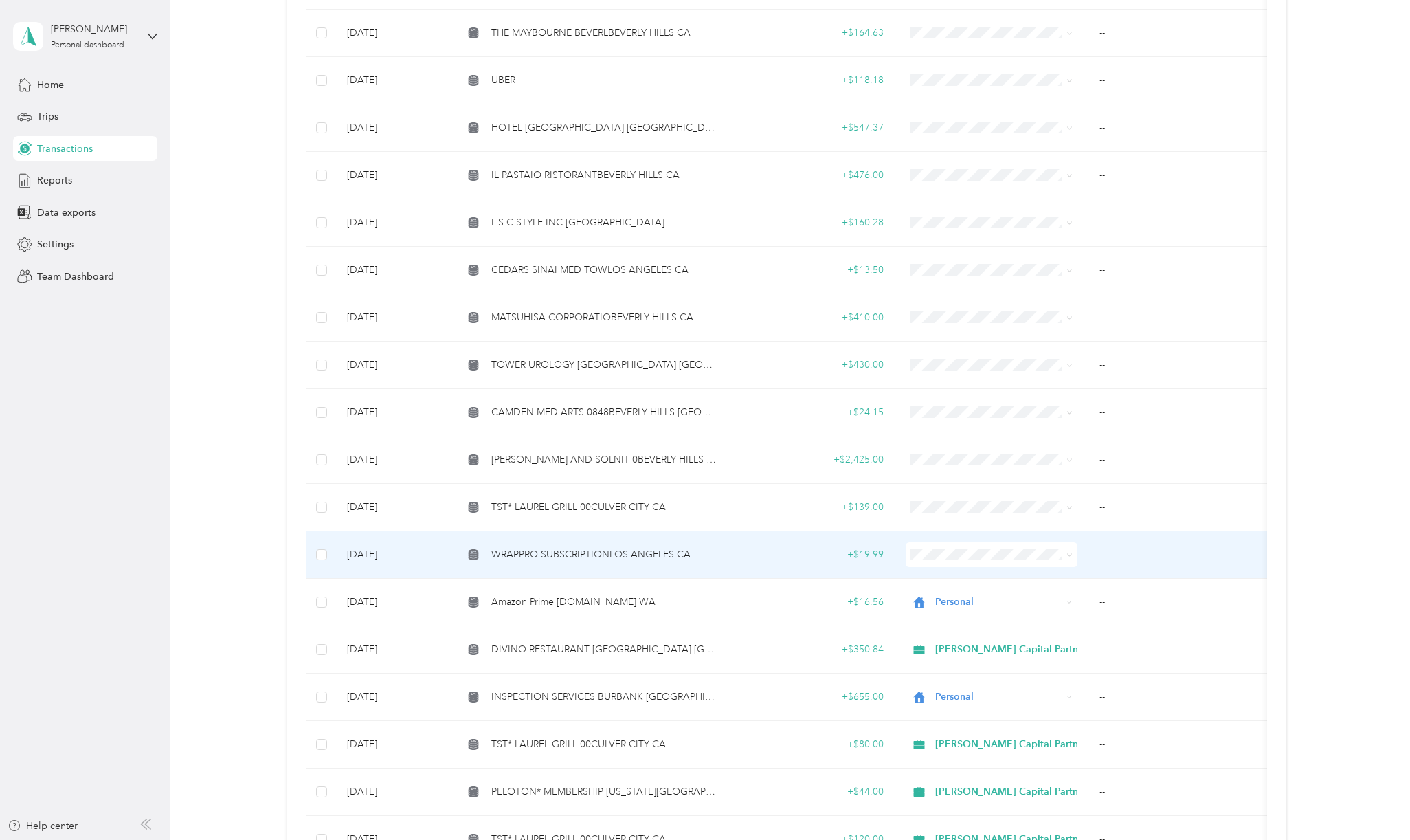
click at [602, 547] on span "WRAPPRO SUBSCRIPTIONLOS ANGELES CA" at bounding box center [591, 554] width 199 height 15
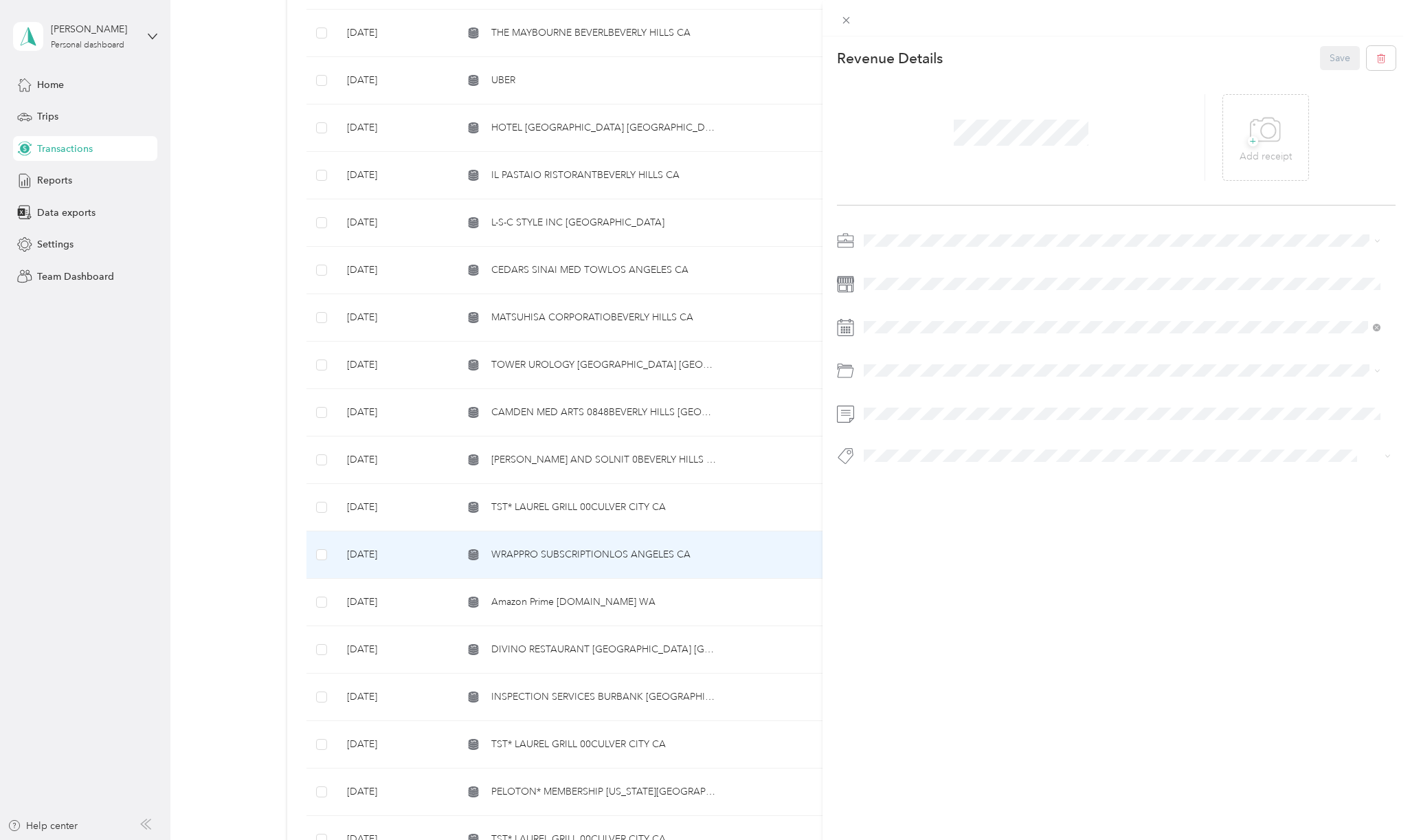
click at [912, 261] on span "[PERSON_NAME] Capital Partners" at bounding box center [942, 262] width 146 height 12
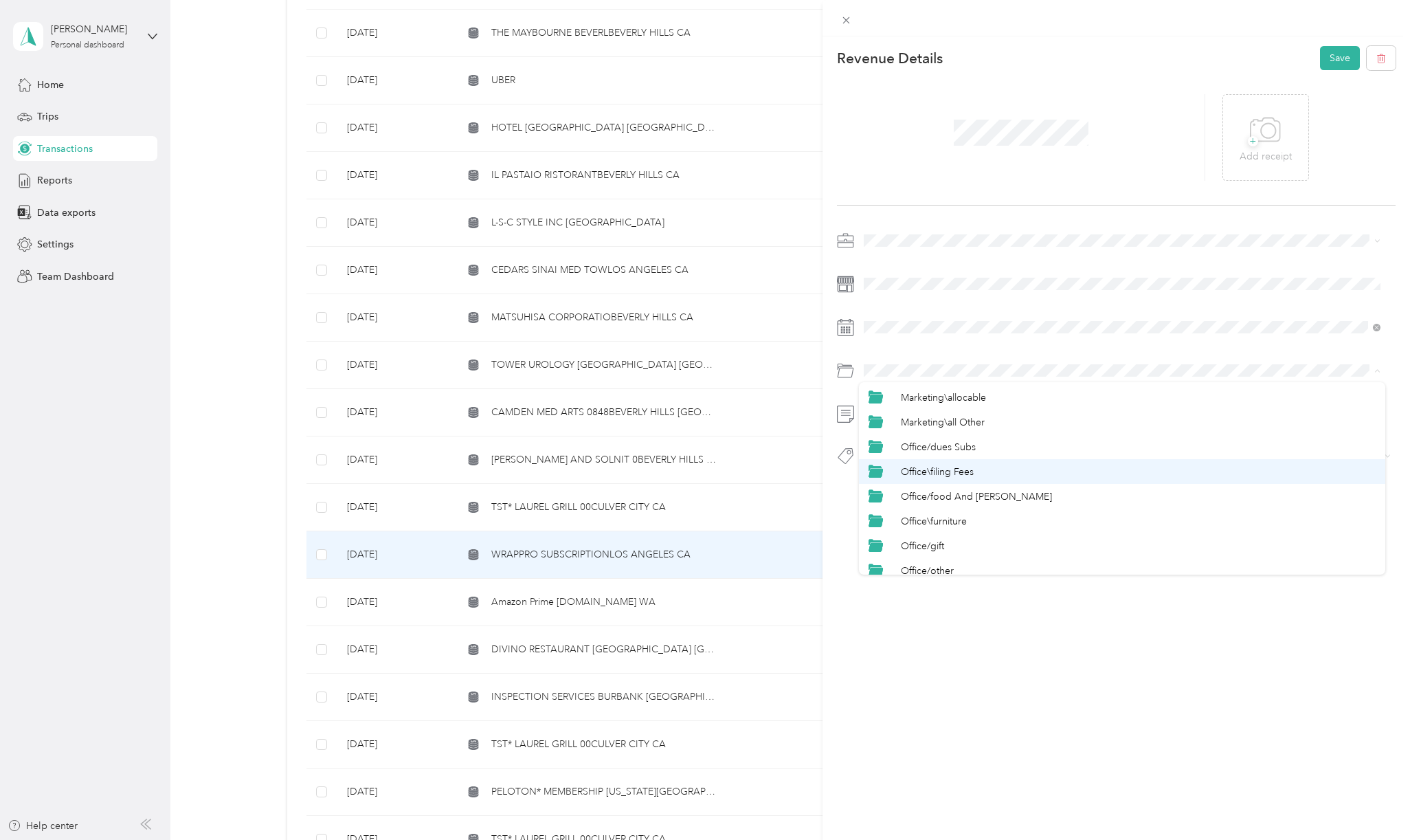
scroll to position [367, 0]
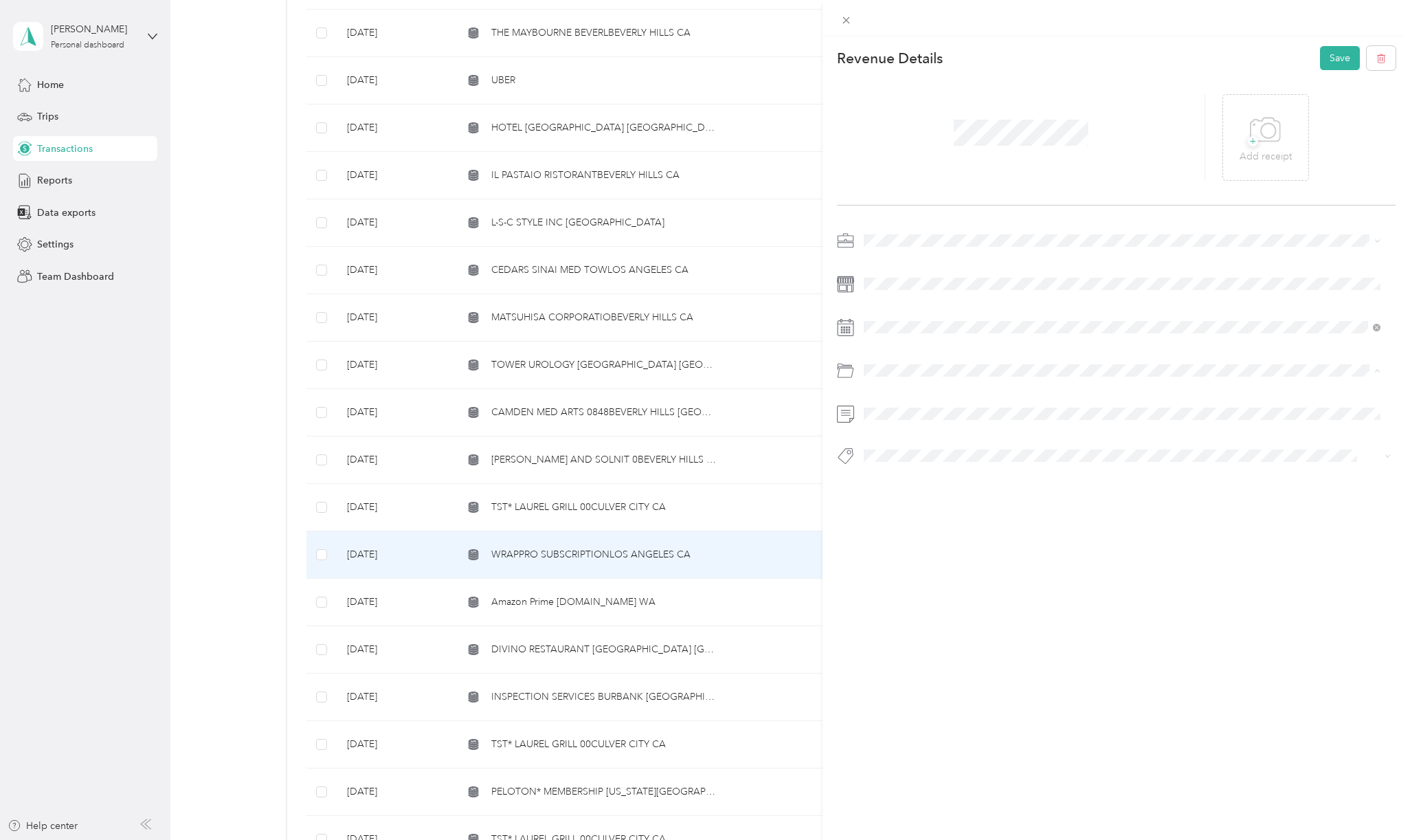
click at [945, 477] on span "Office/dues Subs" at bounding box center [938, 477] width 75 height 12
click at [902, 479] on span "Hcp 100" at bounding box center [895, 477] width 32 height 12
click at [1339, 61] on button "Save" at bounding box center [1340, 58] width 40 height 24
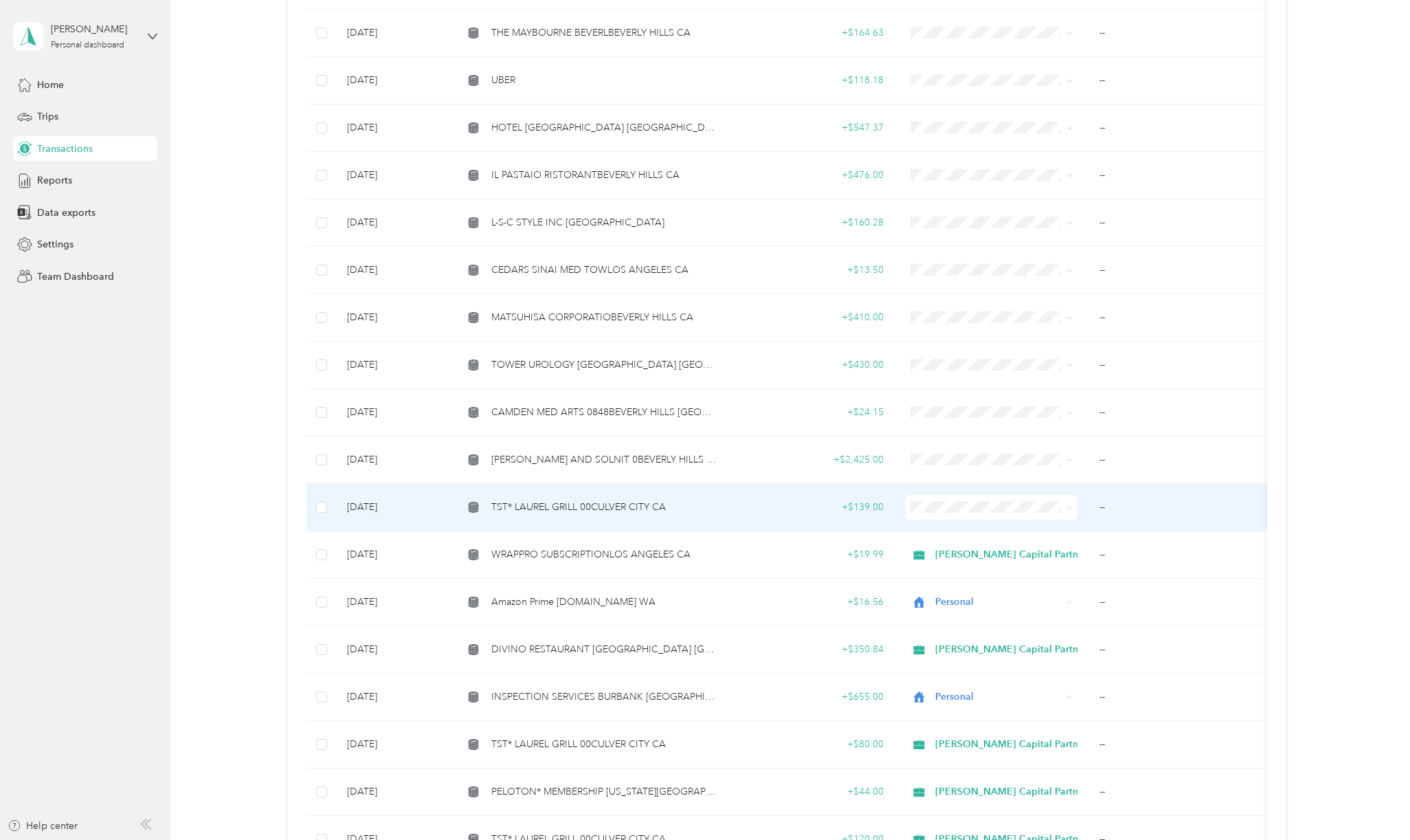
click at [591, 500] on span "TST* LAUREL GRILL 00CULVER CITY CA" at bounding box center [579, 507] width 175 height 15
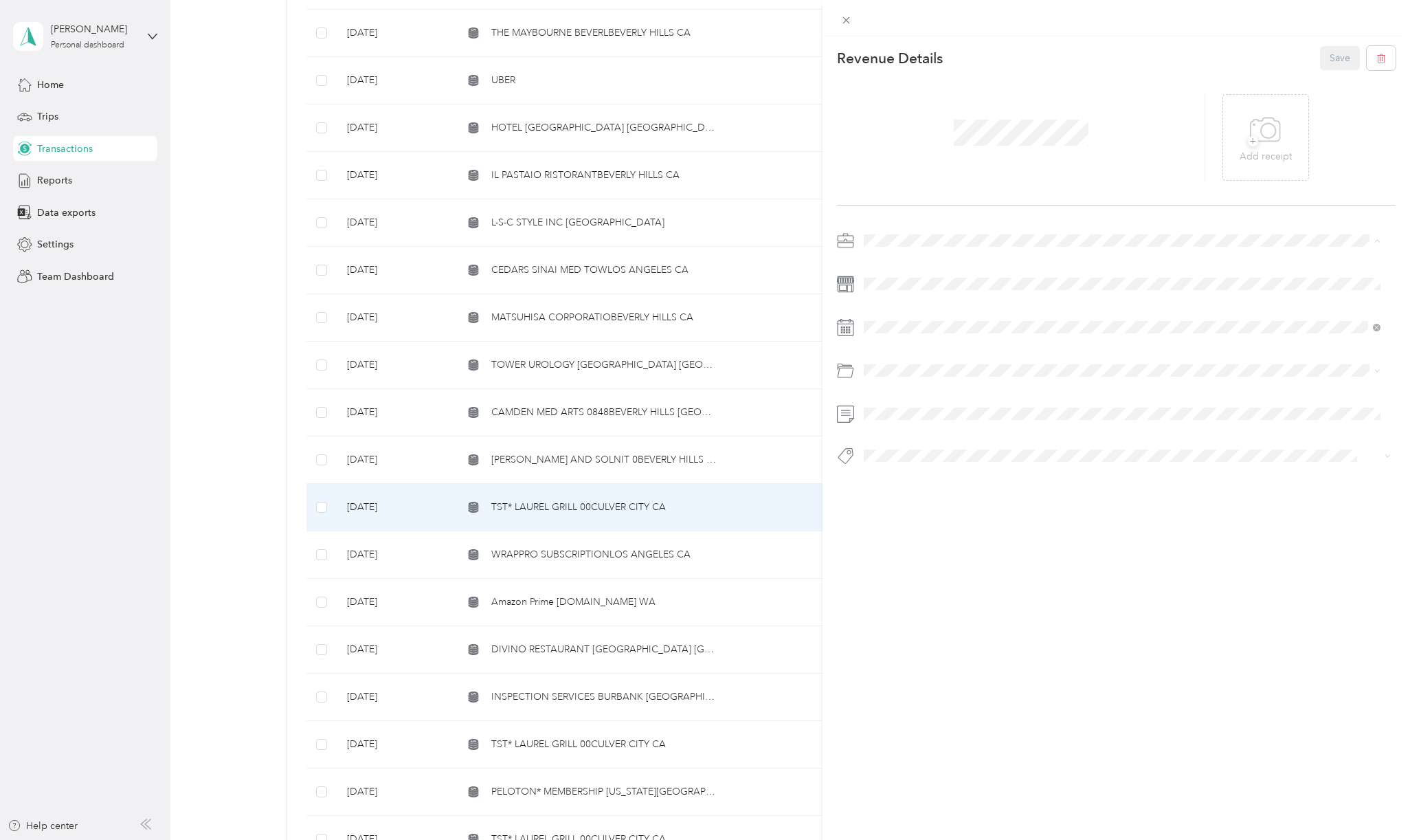
click at [903, 262] on span "[PERSON_NAME] Capital Partners" at bounding box center [942, 264] width 146 height 12
click at [945, 514] on li "Benefits/staff Meals" at bounding box center [1123, 522] width 526 height 25
click at [899, 481] on span "Hcp 100" at bounding box center [895, 479] width 32 height 12
click at [1325, 59] on button "Save" at bounding box center [1340, 58] width 40 height 24
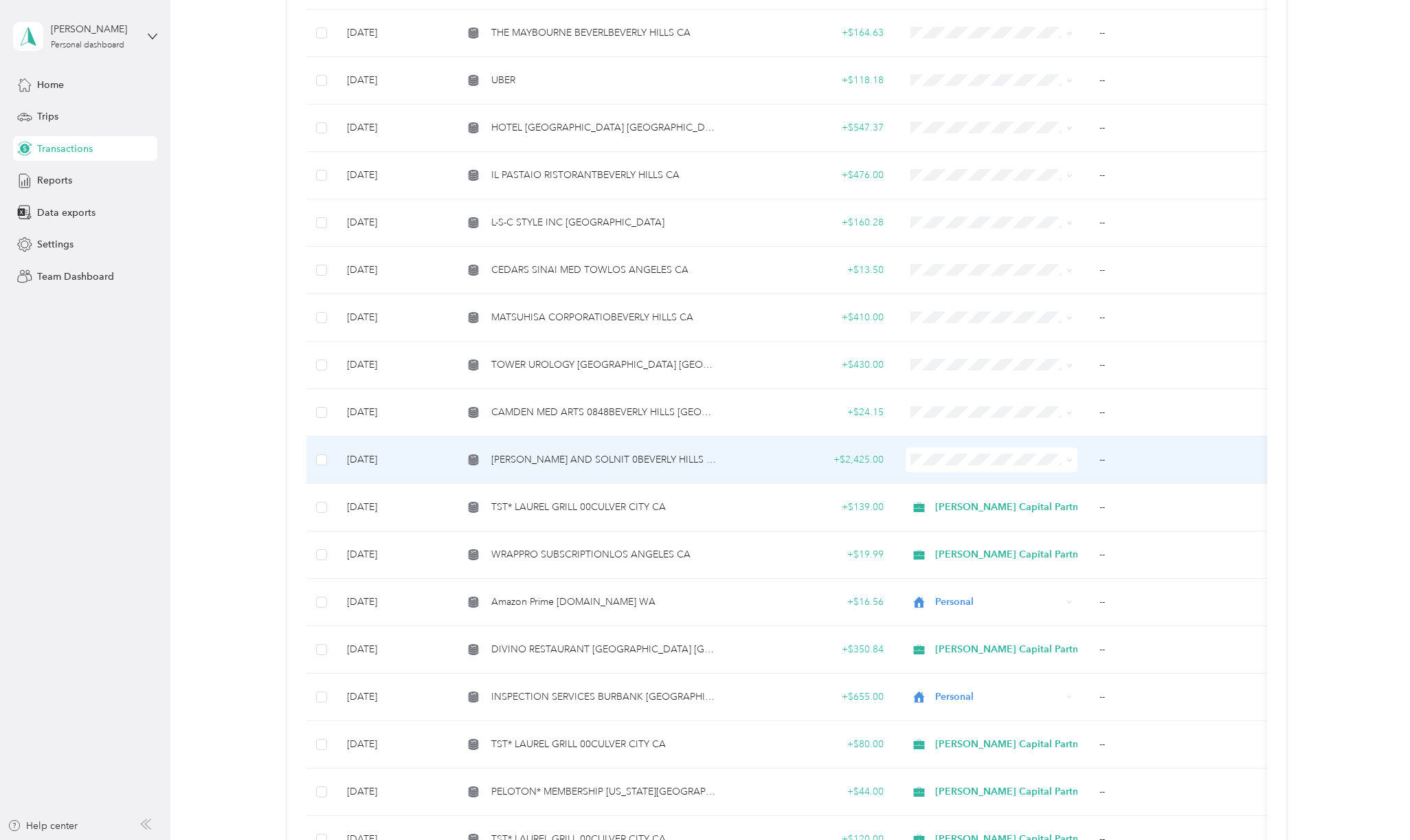
click at [671, 461] on td "[PERSON_NAME] AND SOLNIT 0BEVERLY HILLS CA" at bounding box center [591, 460] width 276 height 47
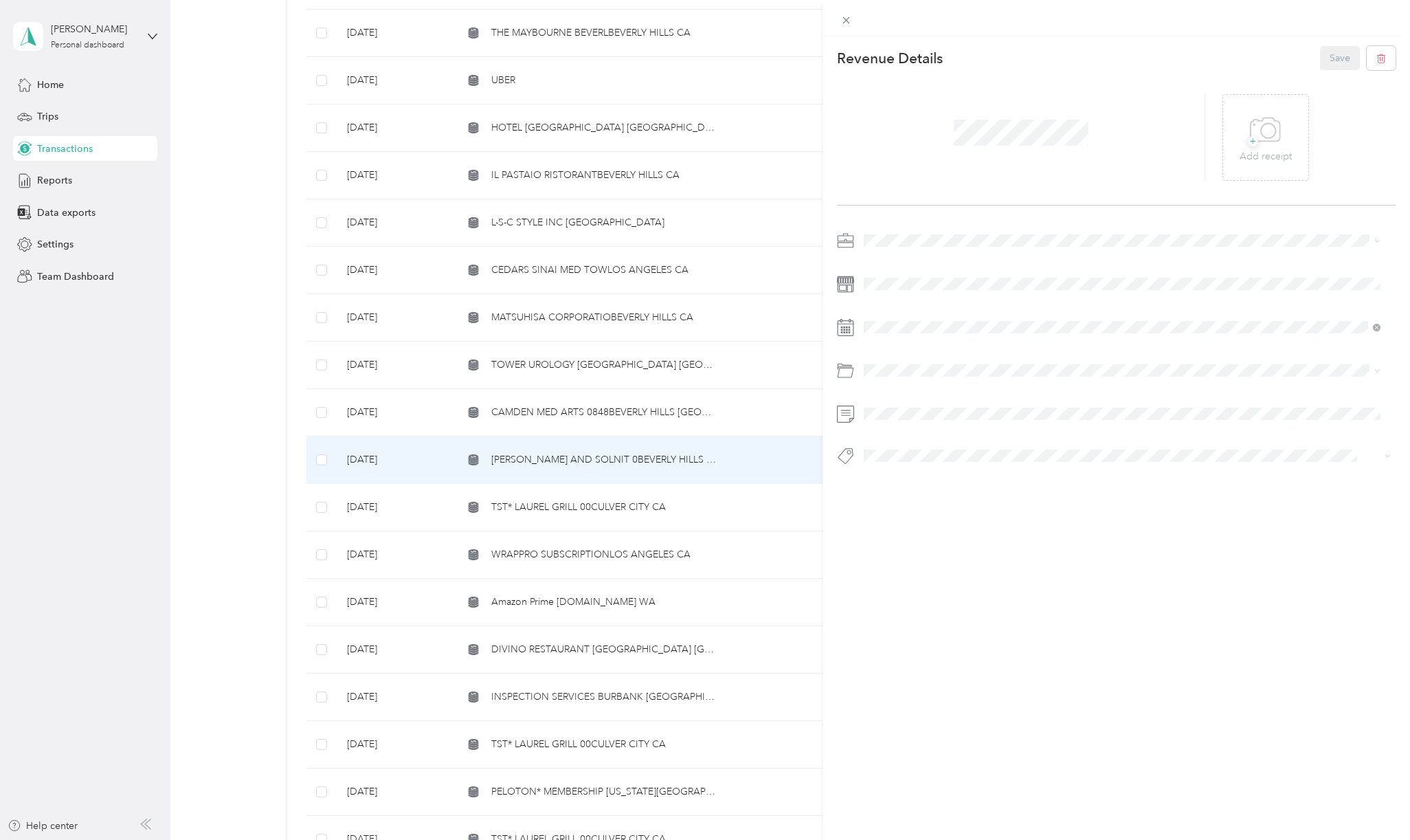
drag, startPoint x: 891, startPoint y: 293, endPoint x: 978, endPoint y: 271, distance: 89.7
click at [891, 292] on li "Personal" at bounding box center [1123, 285] width 526 height 24
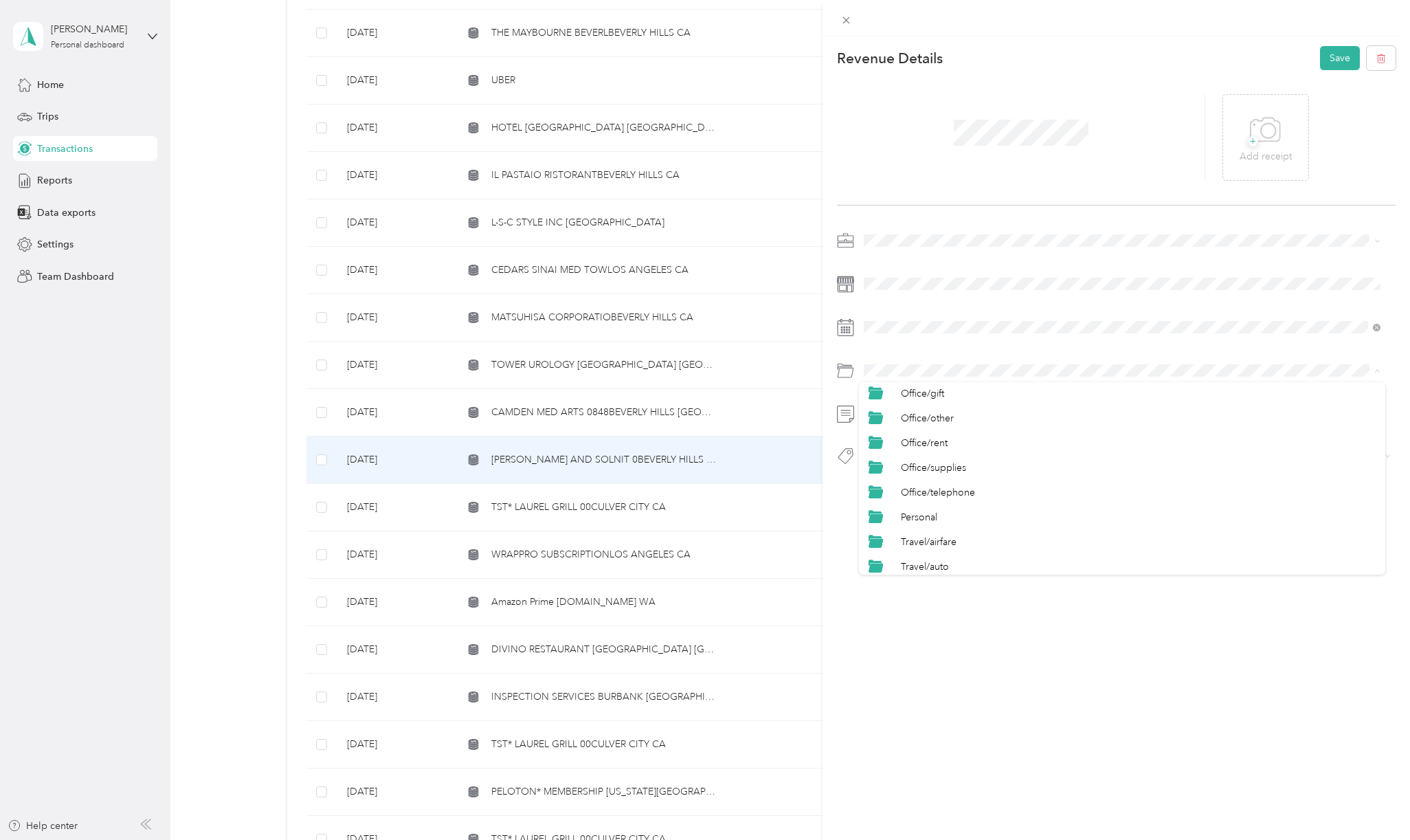
scroll to position [641, 0]
click at [933, 420] on span "Personal" at bounding box center [919, 425] width 36 height 12
click at [906, 476] on span "Personal - Mdh" at bounding box center [907, 479] width 56 height 12
click at [1320, 59] on button "Save" at bounding box center [1340, 58] width 40 height 24
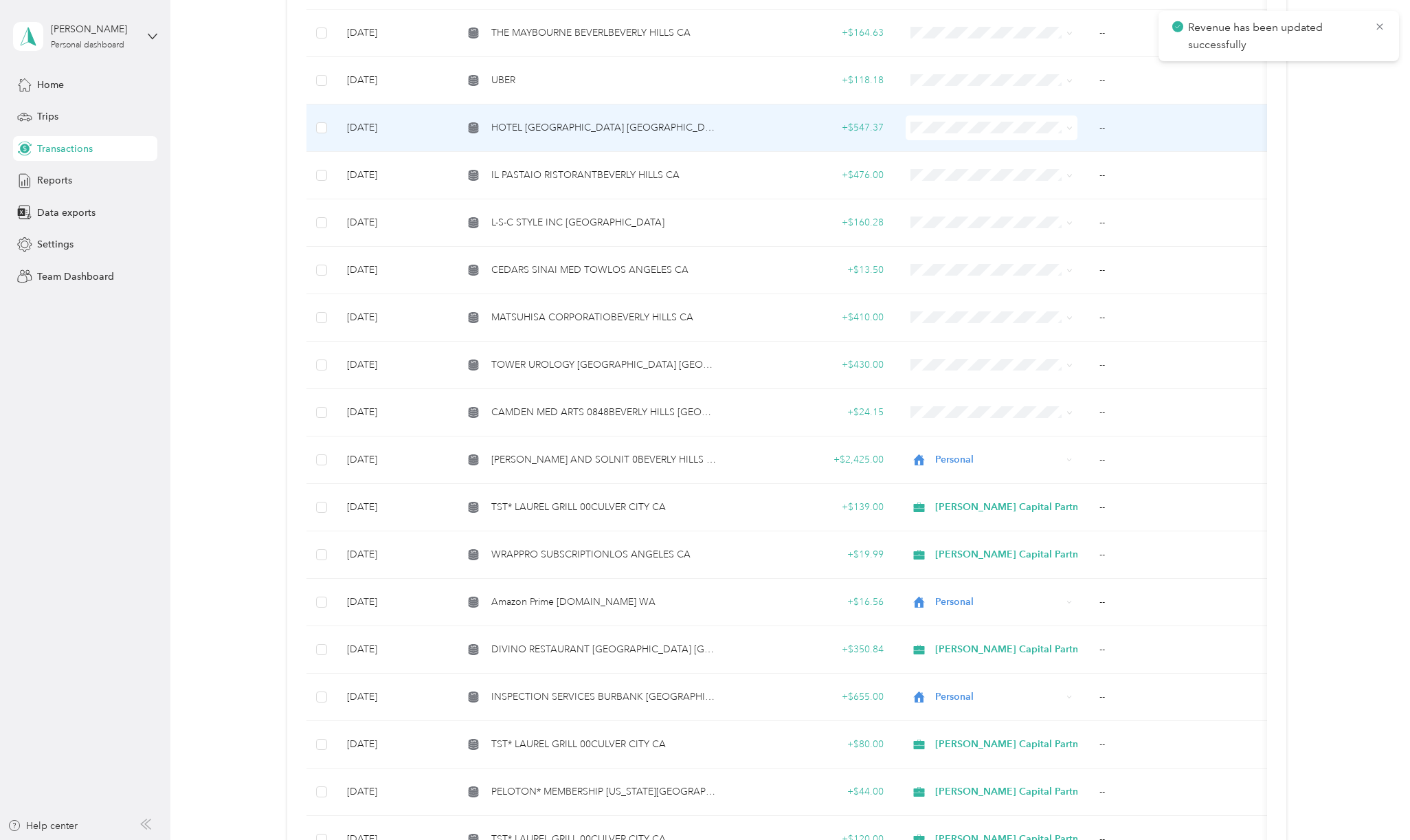
scroll to position [1800, 0]
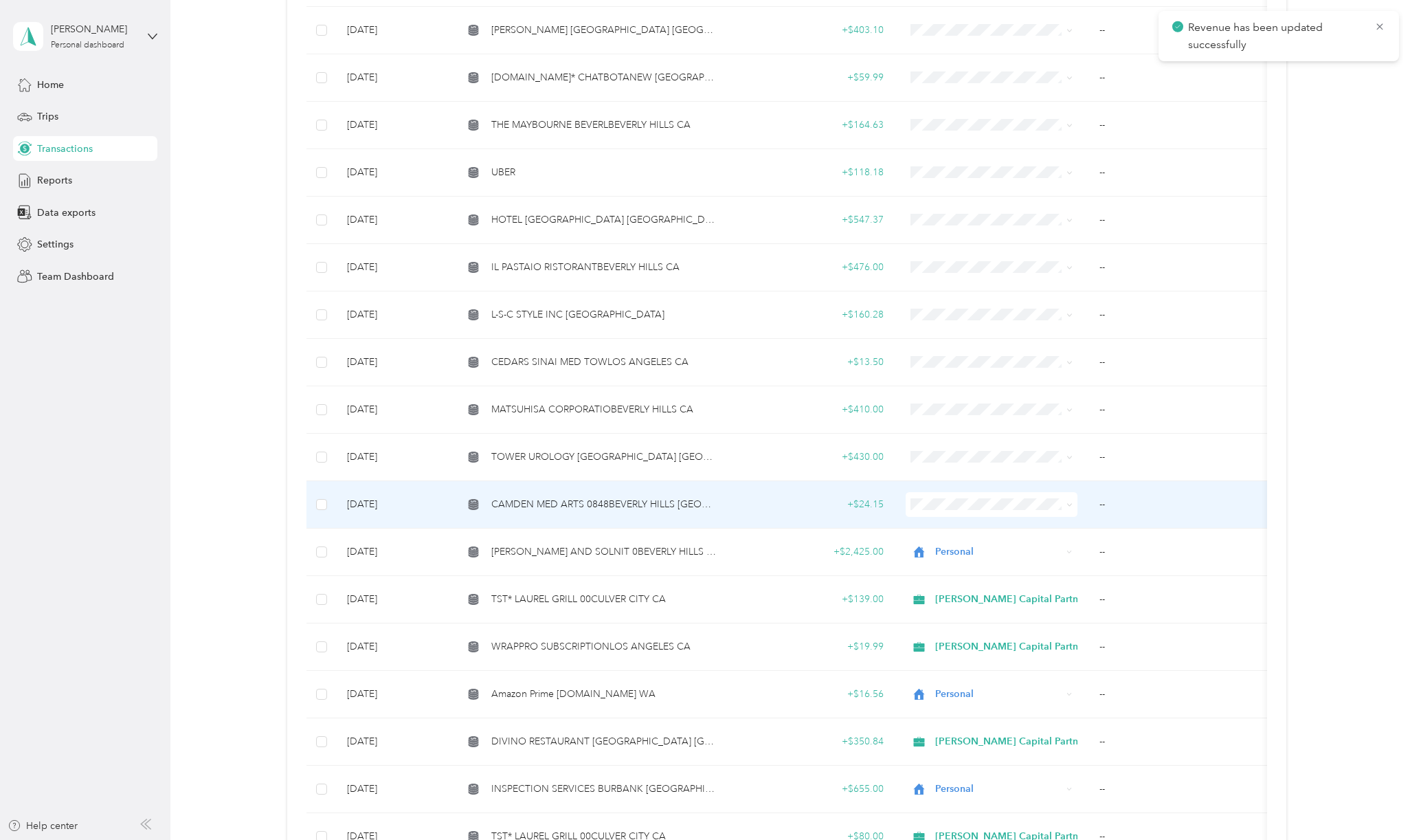
click at [553, 497] on span "CAMDEN MED ARTS 0848BEVERLY HILLS [GEOGRAPHIC_DATA]" at bounding box center [604, 504] width 227 height 15
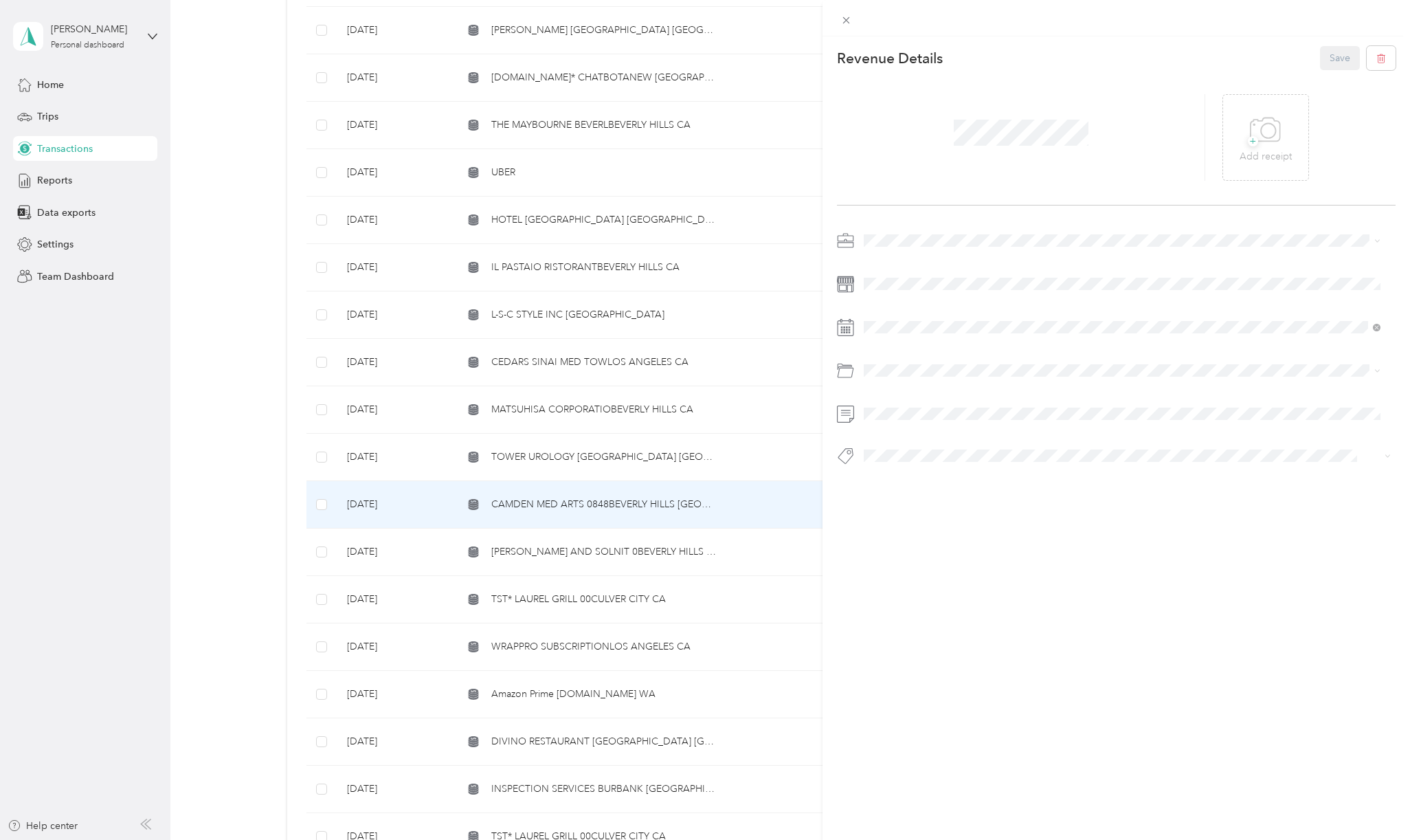
click at [889, 281] on div "Personal" at bounding box center [1123, 283] width 507 height 14
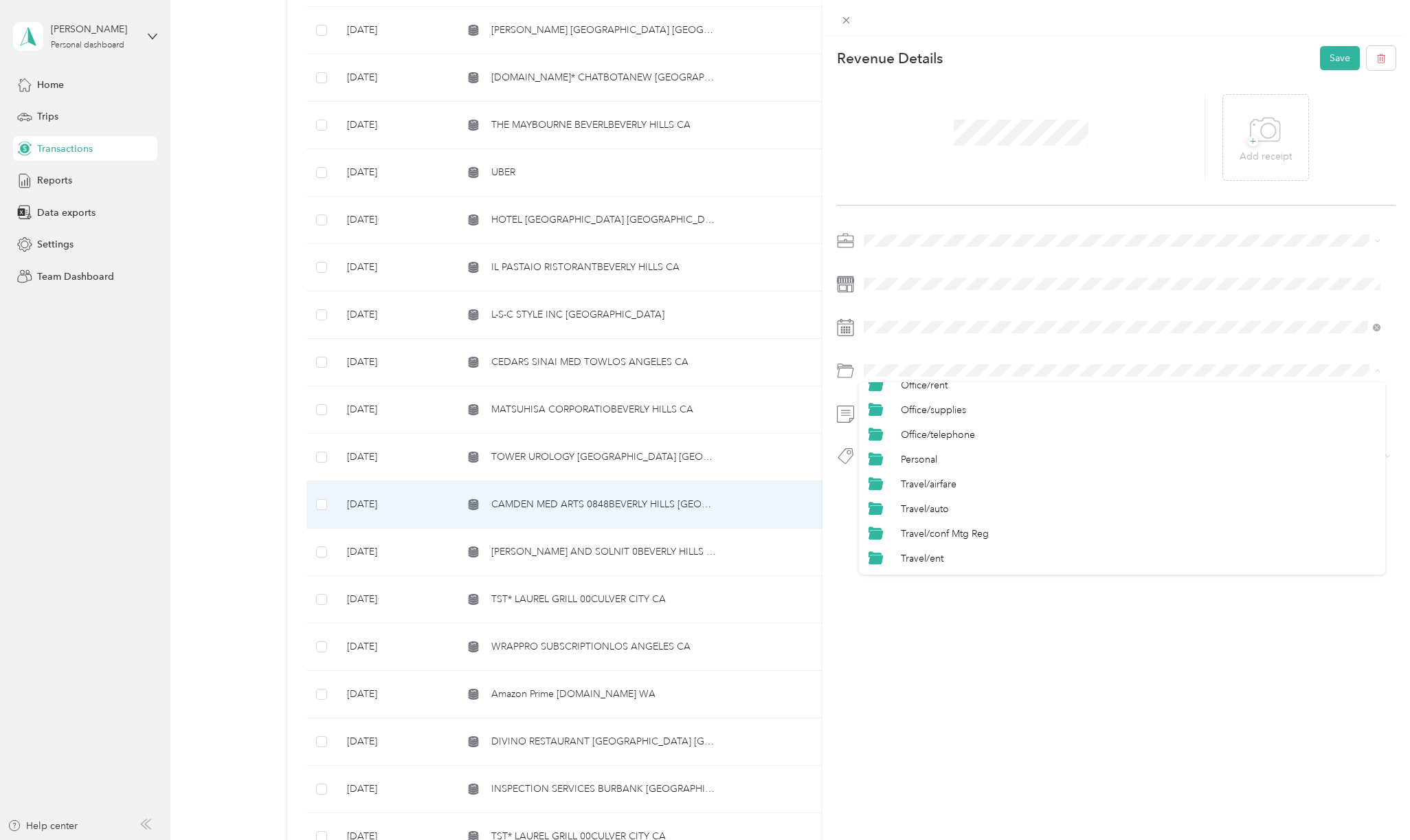
scroll to position [586, 0]
click at [916, 484] on div "Personal" at bounding box center [1123, 481] width 507 height 15
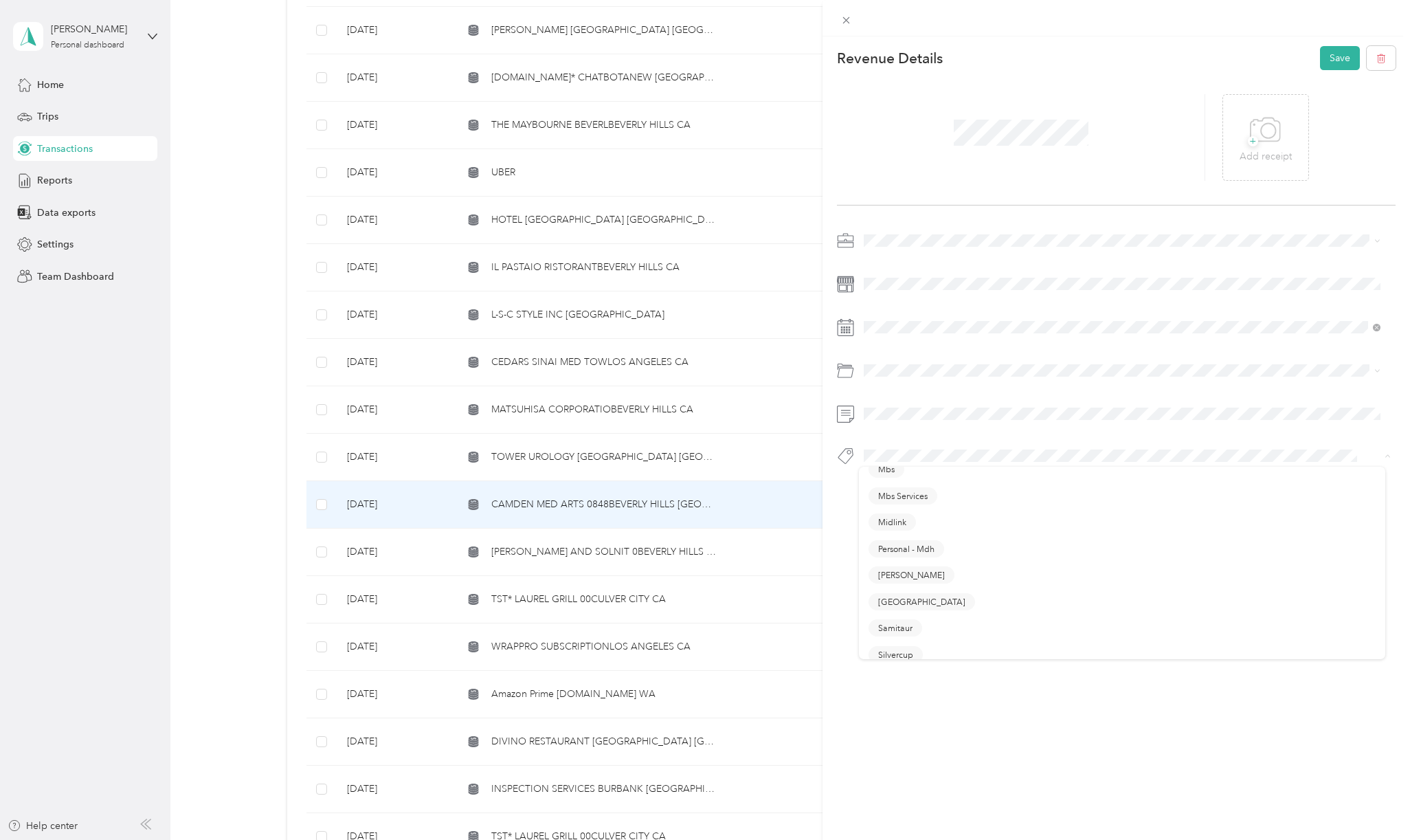
scroll to position [367, 0]
click at [908, 527] on li "Personal - Mdh" at bounding box center [1123, 537] width 526 height 26
click at [1328, 59] on button "Save" at bounding box center [1340, 58] width 40 height 24
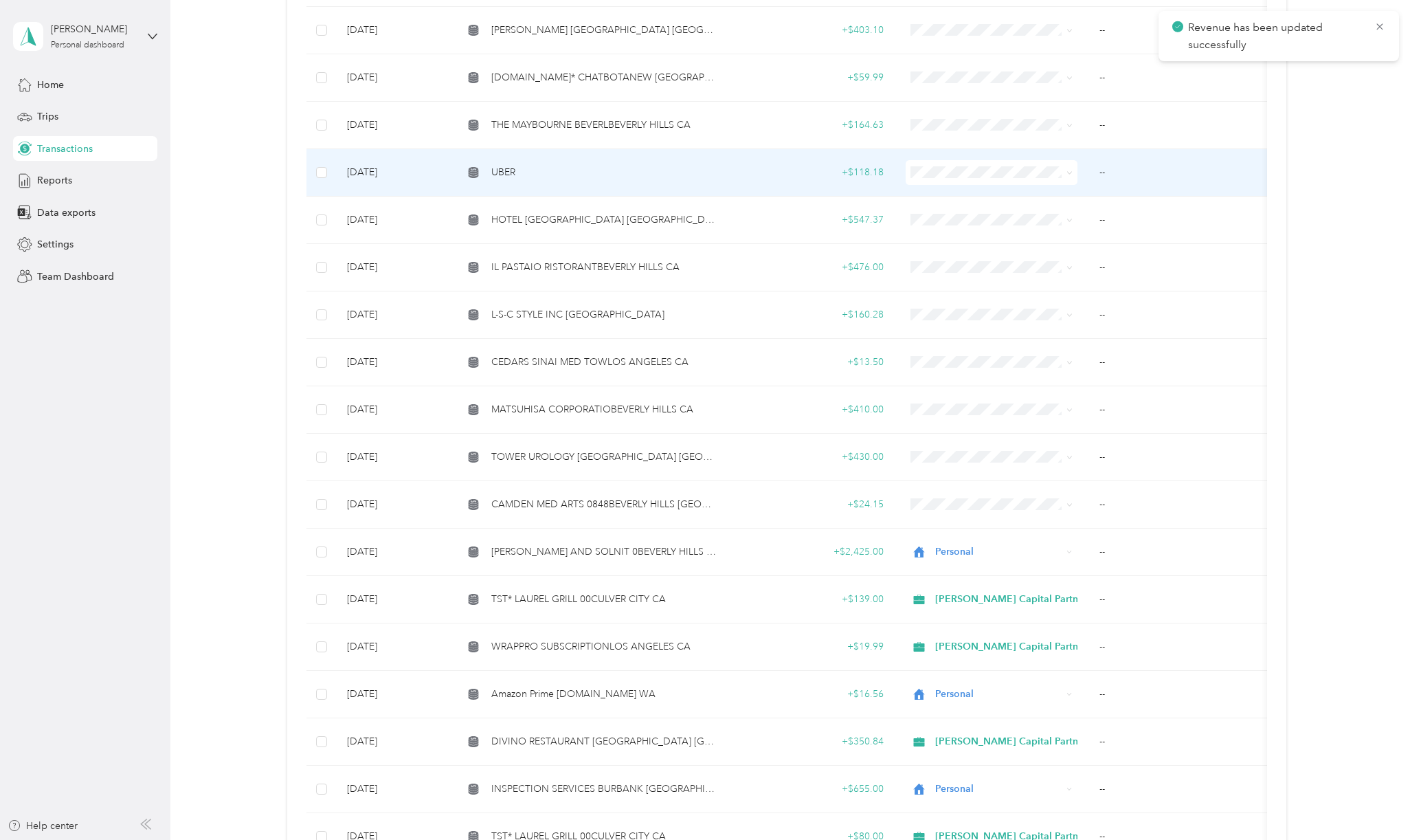
scroll to position [1709, 0]
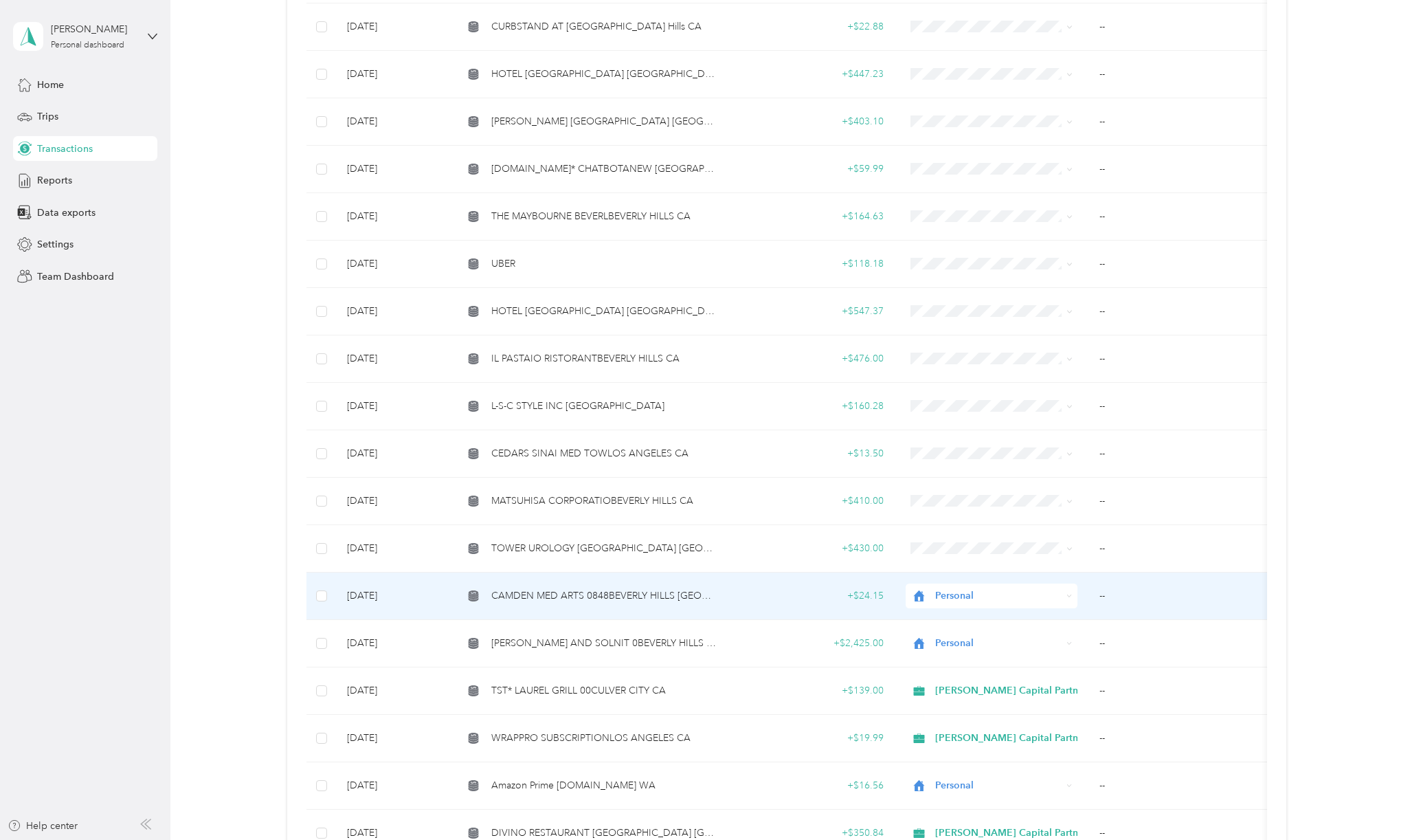
click at [613, 592] on span "CAMDEN MED ARTS 0848BEVERLY HILLS [GEOGRAPHIC_DATA]" at bounding box center [604, 595] width 227 height 15
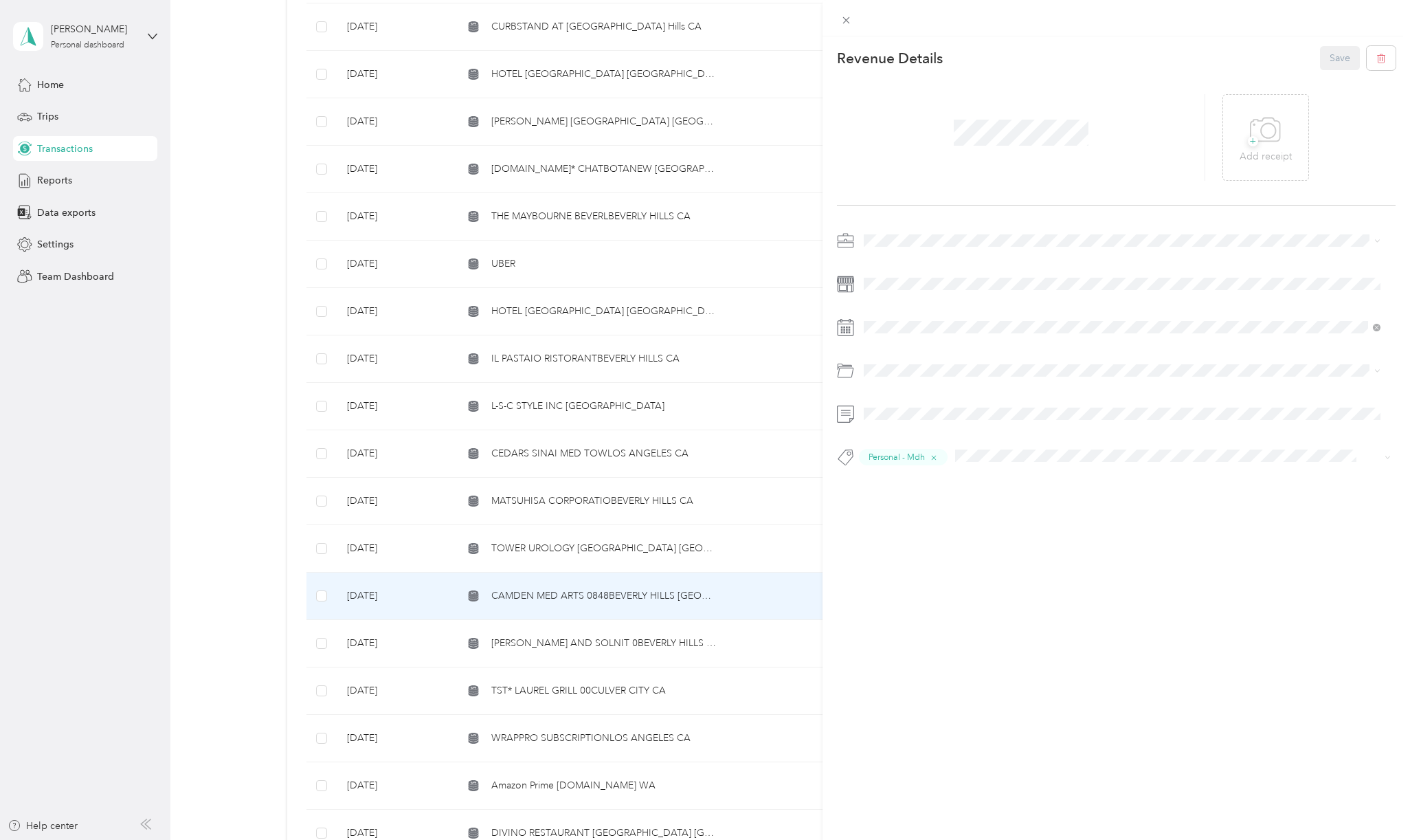
click at [563, 538] on div "This revenue cannot be edited because it is either under review, approved, or p…" at bounding box center [705, 420] width 1410 height 840
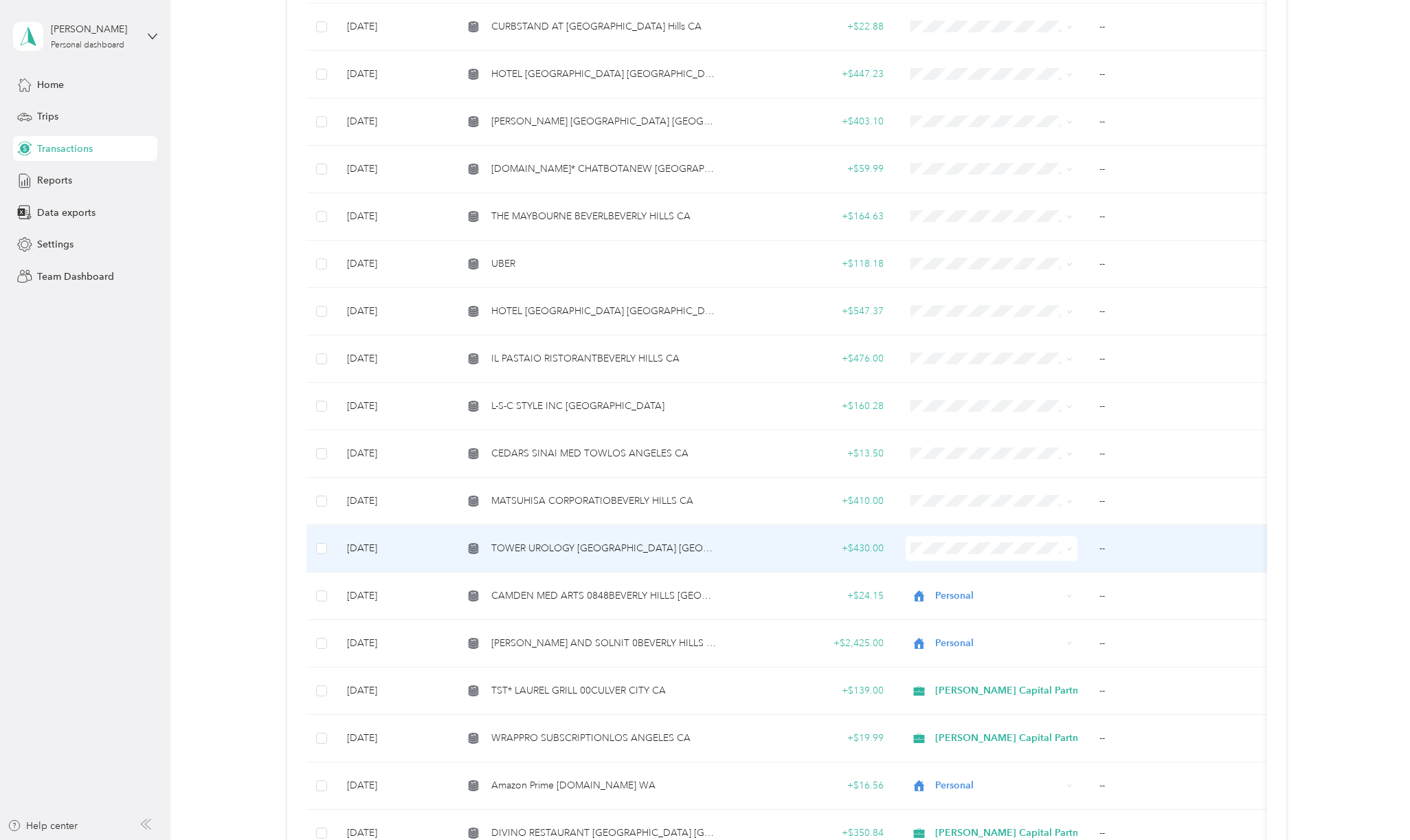
click at [518, 541] on span "TOWER UROLOGY [GEOGRAPHIC_DATA] [GEOGRAPHIC_DATA]" at bounding box center [604, 548] width 227 height 15
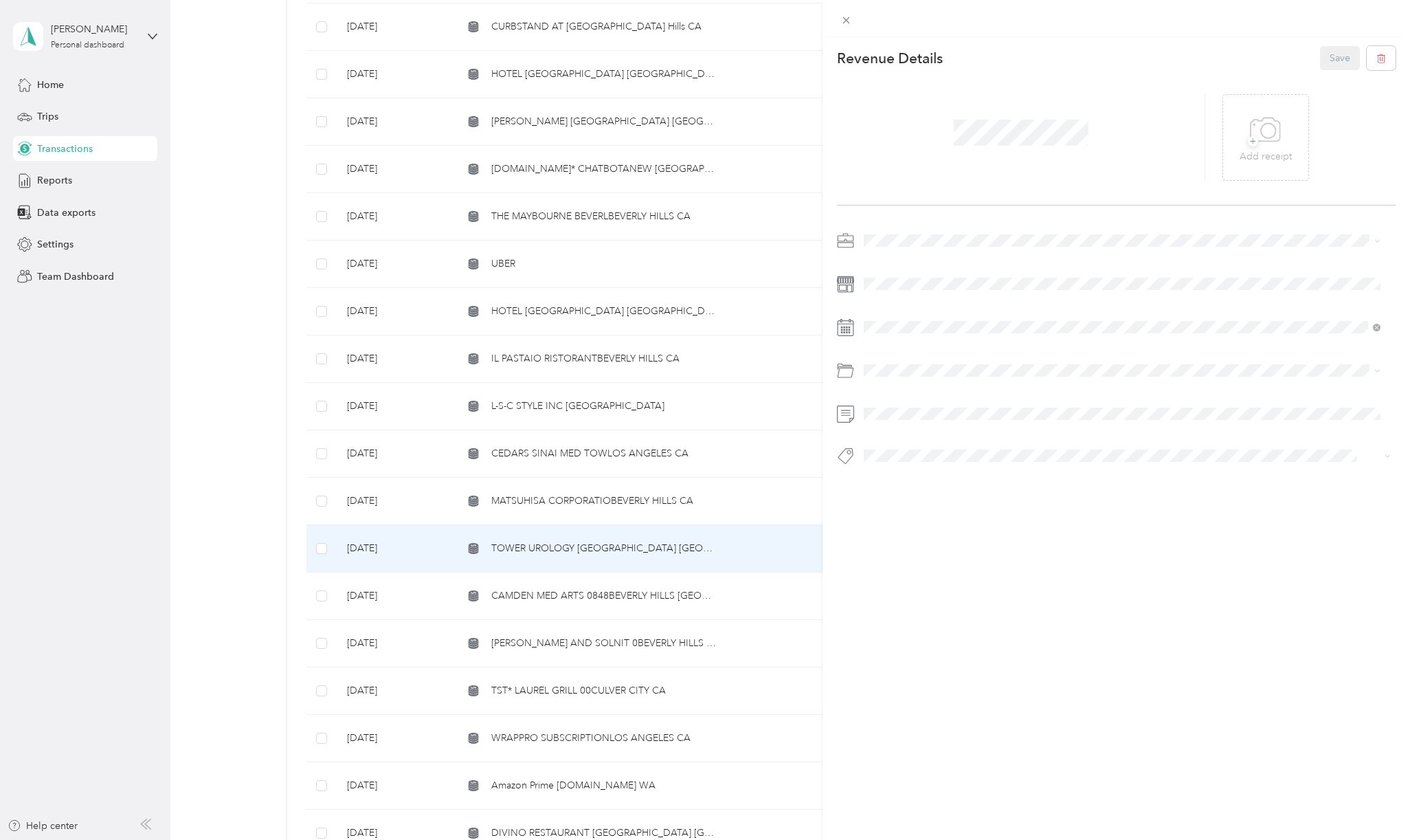
click at [887, 282] on span "Personal" at bounding box center [887, 284] width 36 height 12
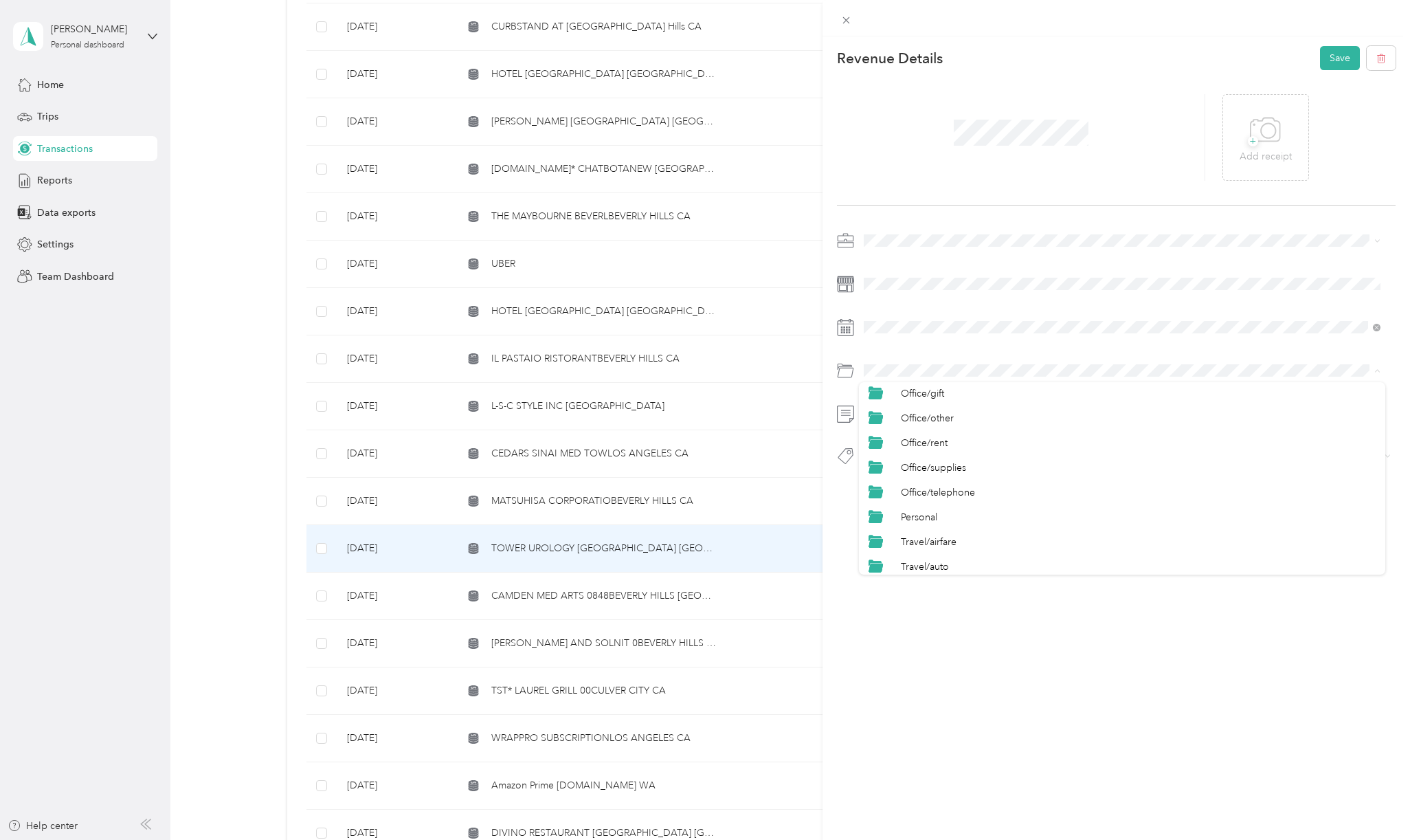
scroll to position [641, 0]
click at [935, 424] on div "Personal" at bounding box center [1139, 423] width 475 height 14
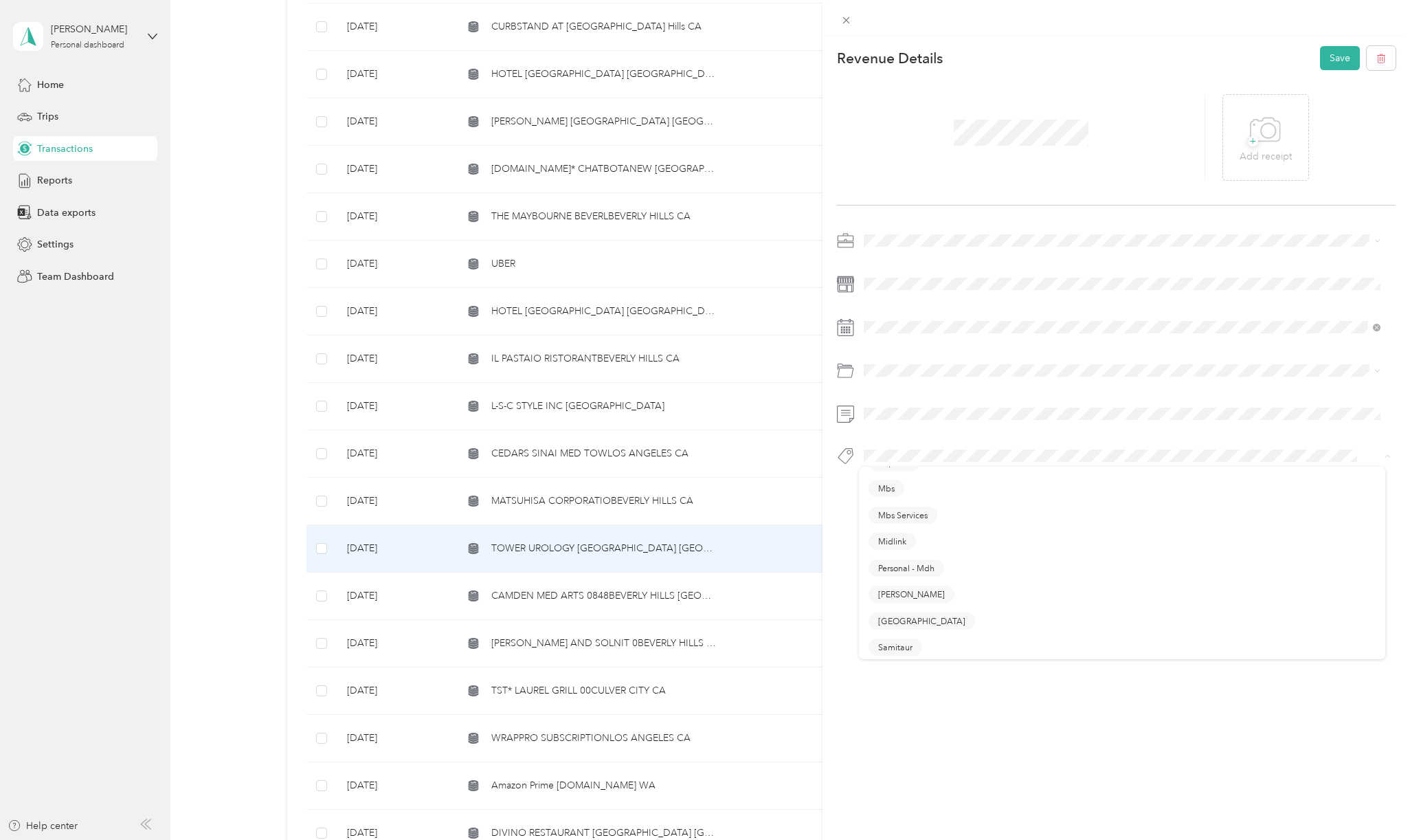
scroll to position [367, 0]
click at [924, 533] on span "Personal - Mdh" at bounding box center [907, 531] width 56 height 12
click at [1339, 55] on button "Save" at bounding box center [1340, 58] width 40 height 24
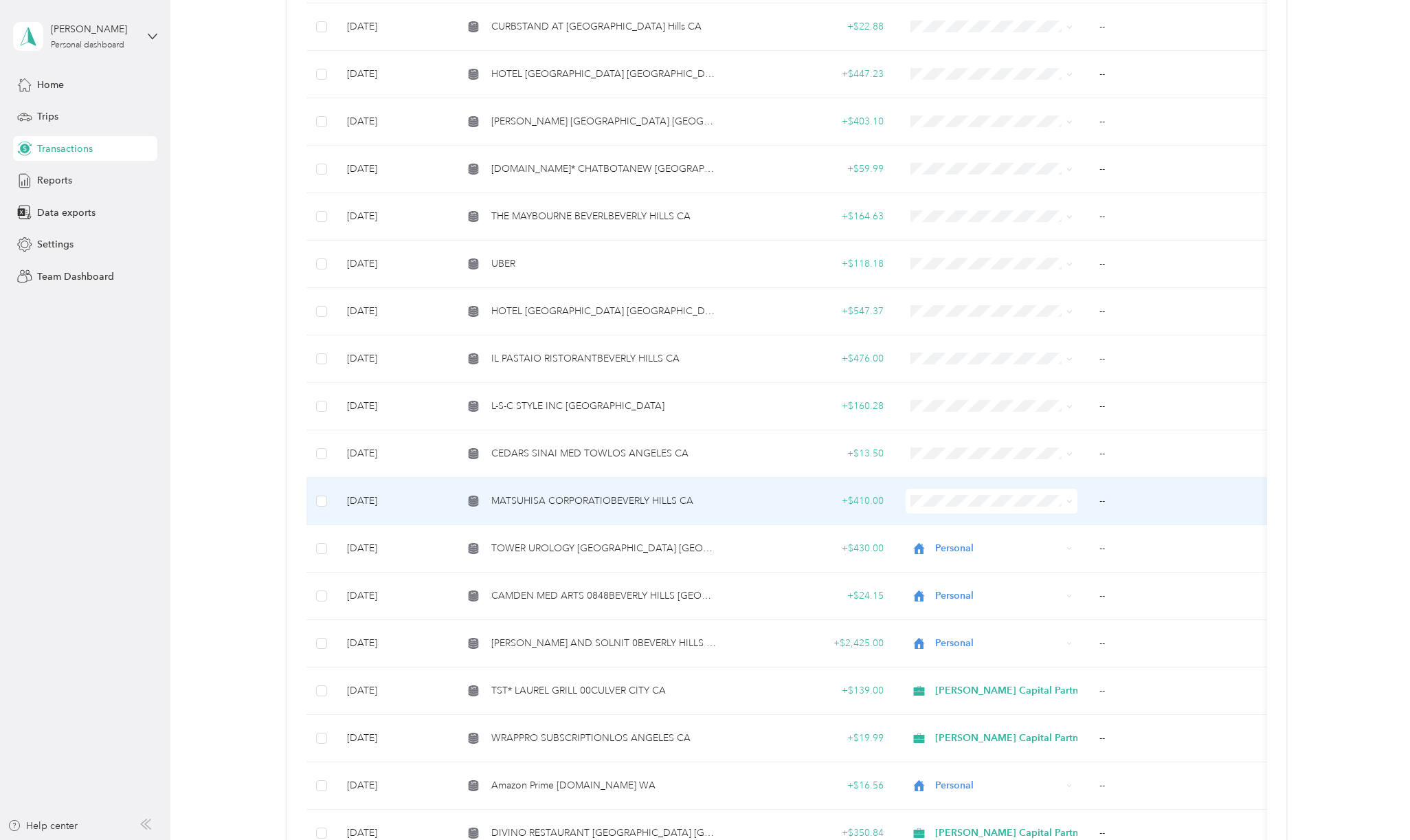
click at [567, 496] on span "MATSUHISA CORPORATIOBEVERLY HILLS CA" at bounding box center [592, 501] width 202 height 15
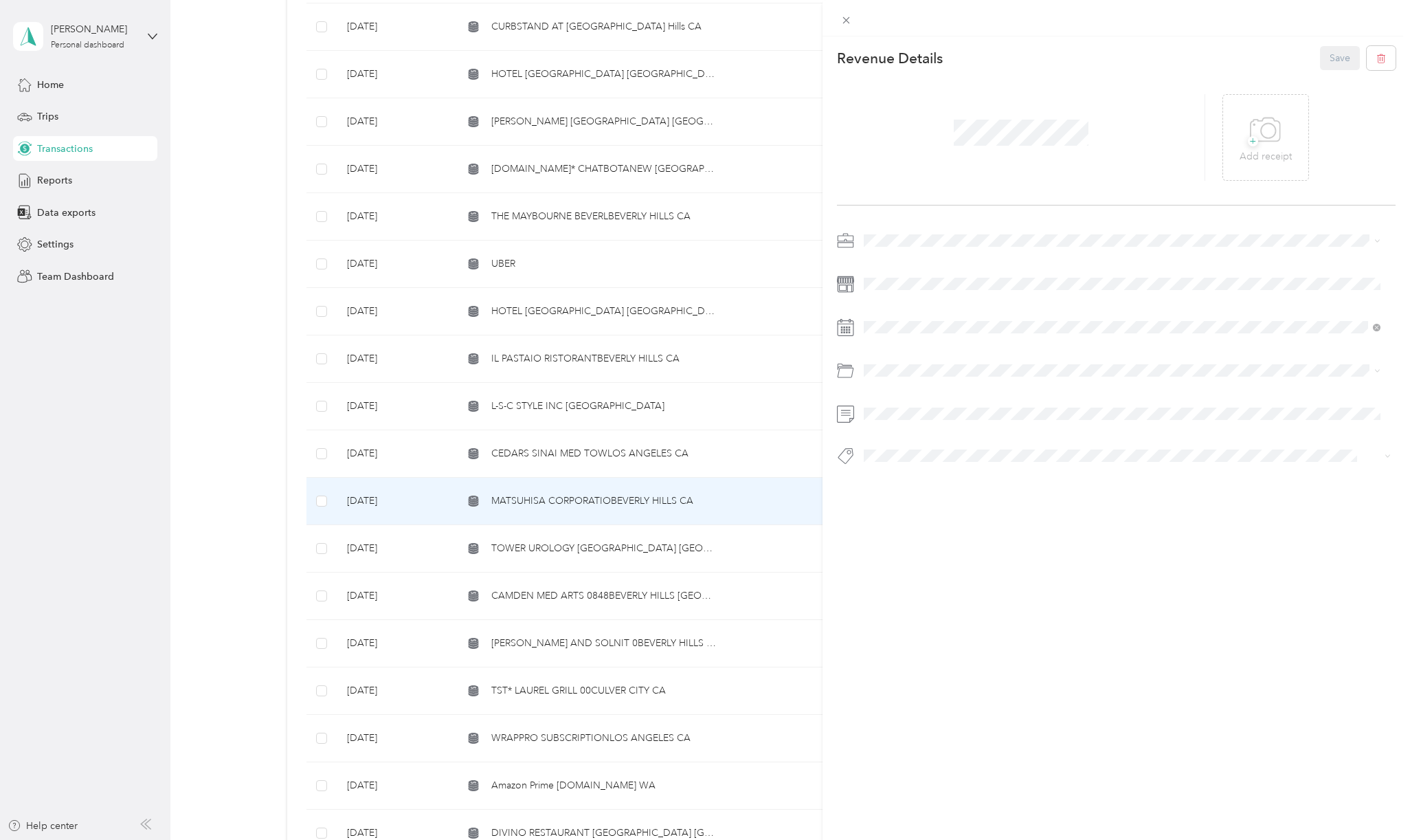
click at [885, 266] on li "[PERSON_NAME] Capital Partners" at bounding box center [1123, 258] width 526 height 24
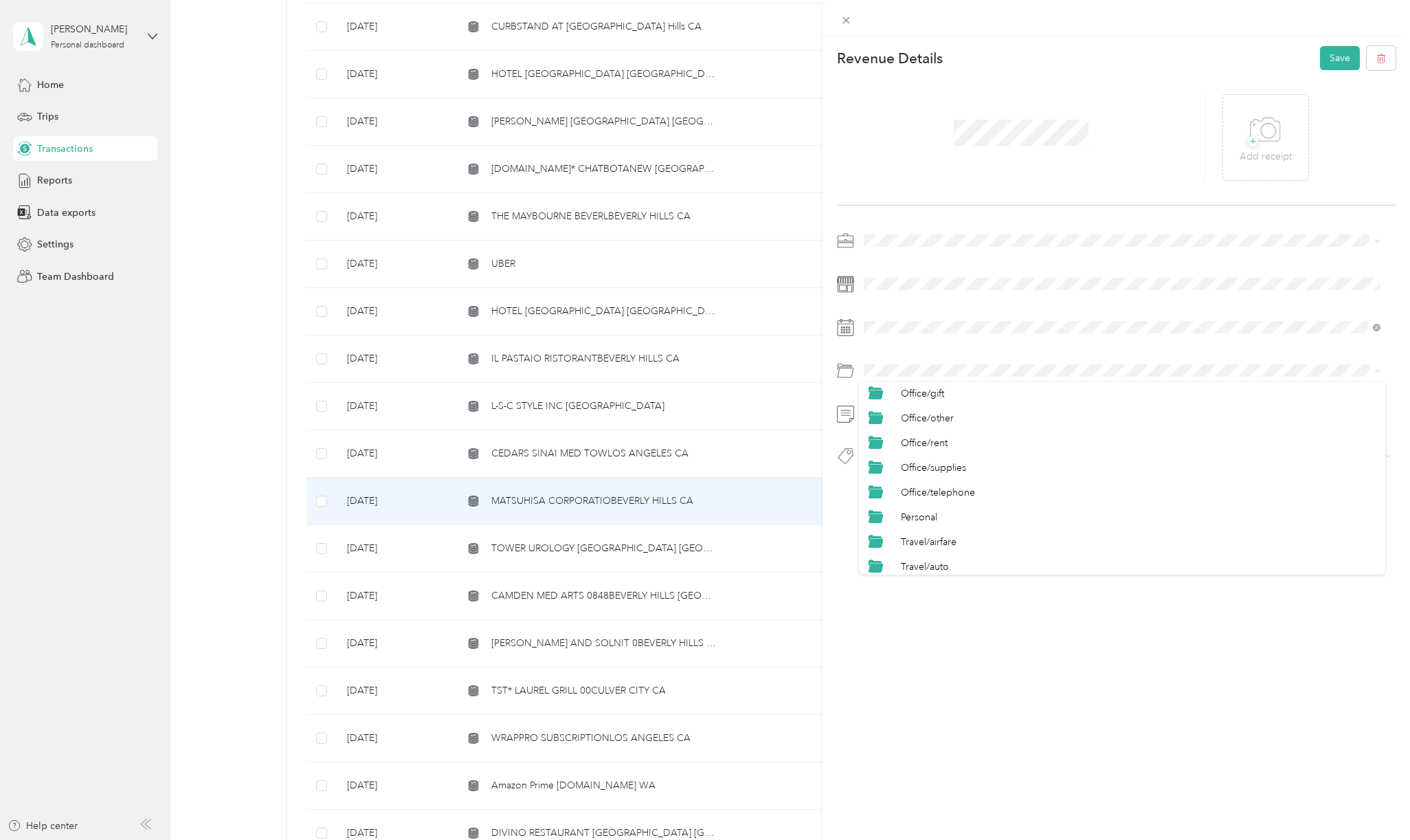
scroll to position [367, 0]
click at [951, 396] on div "Ent/meals" at bounding box center [1139, 404] width 475 height 14
click at [897, 473] on button "Hcp 100" at bounding box center [895, 480] width 51 height 17
click at [1334, 64] on button "Save" at bounding box center [1340, 58] width 40 height 24
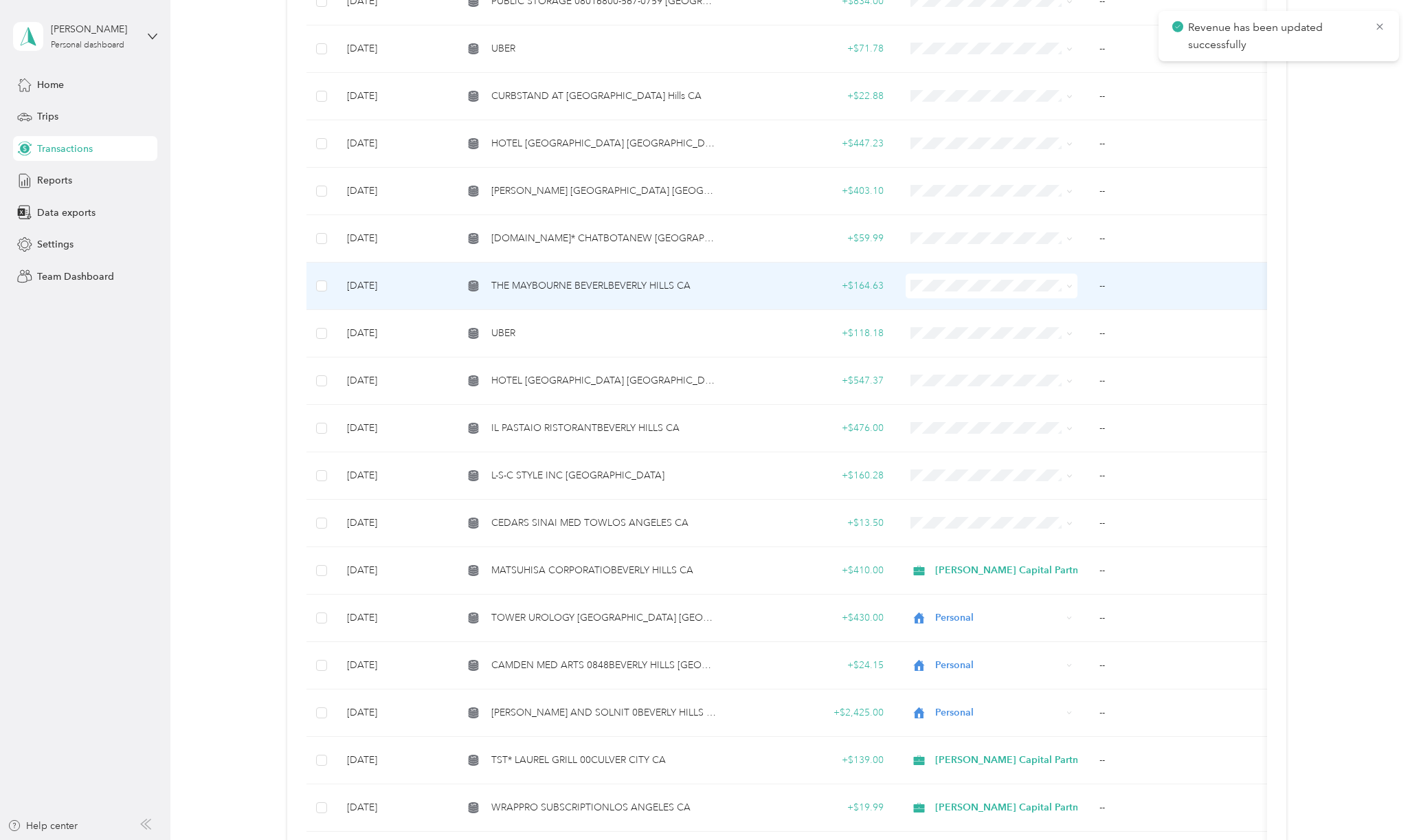
scroll to position [1617, 0]
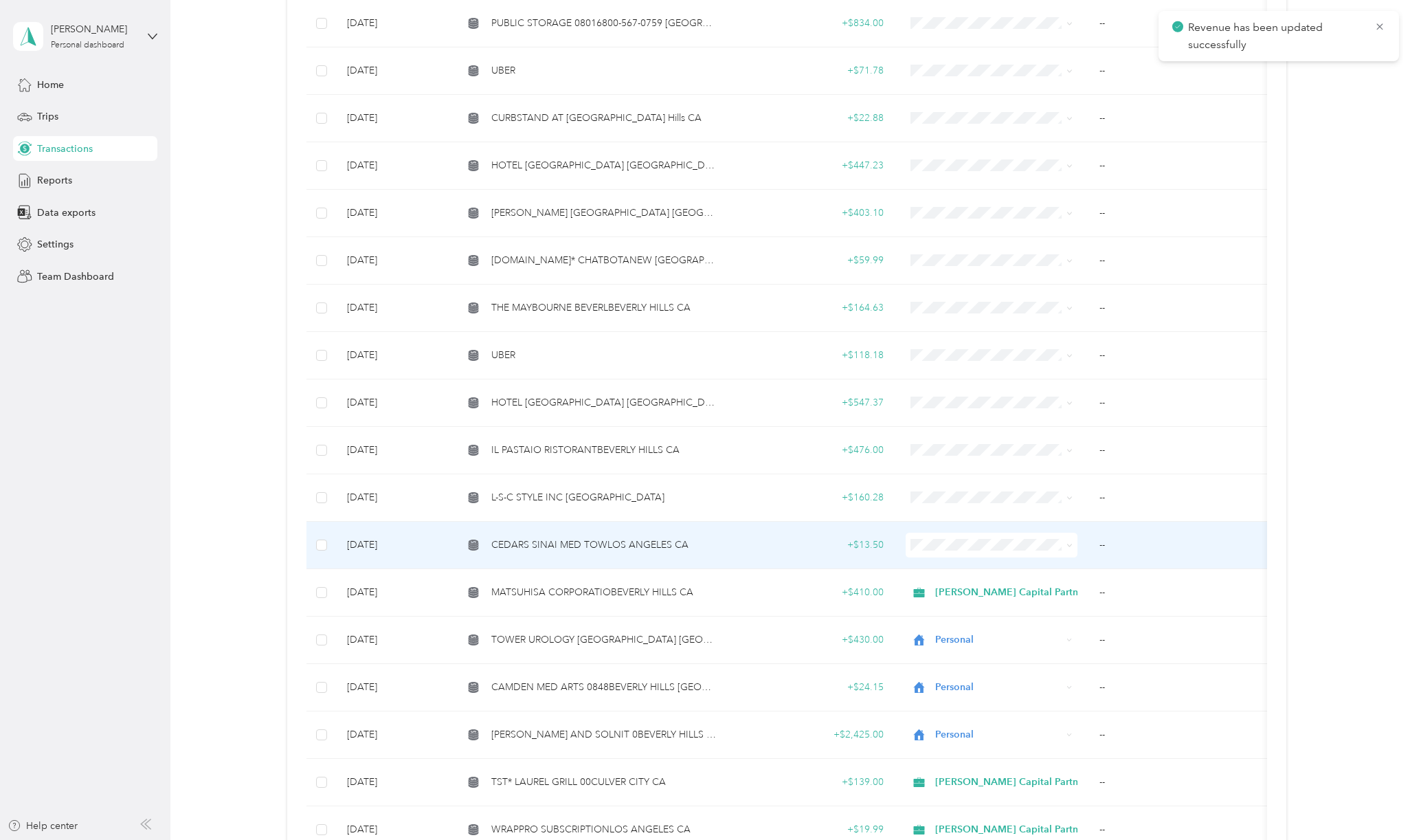
click at [625, 539] on span "CEDARS SINAI MED TOWLOS ANGELES CA" at bounding box center [590, 545] width 197 height 15
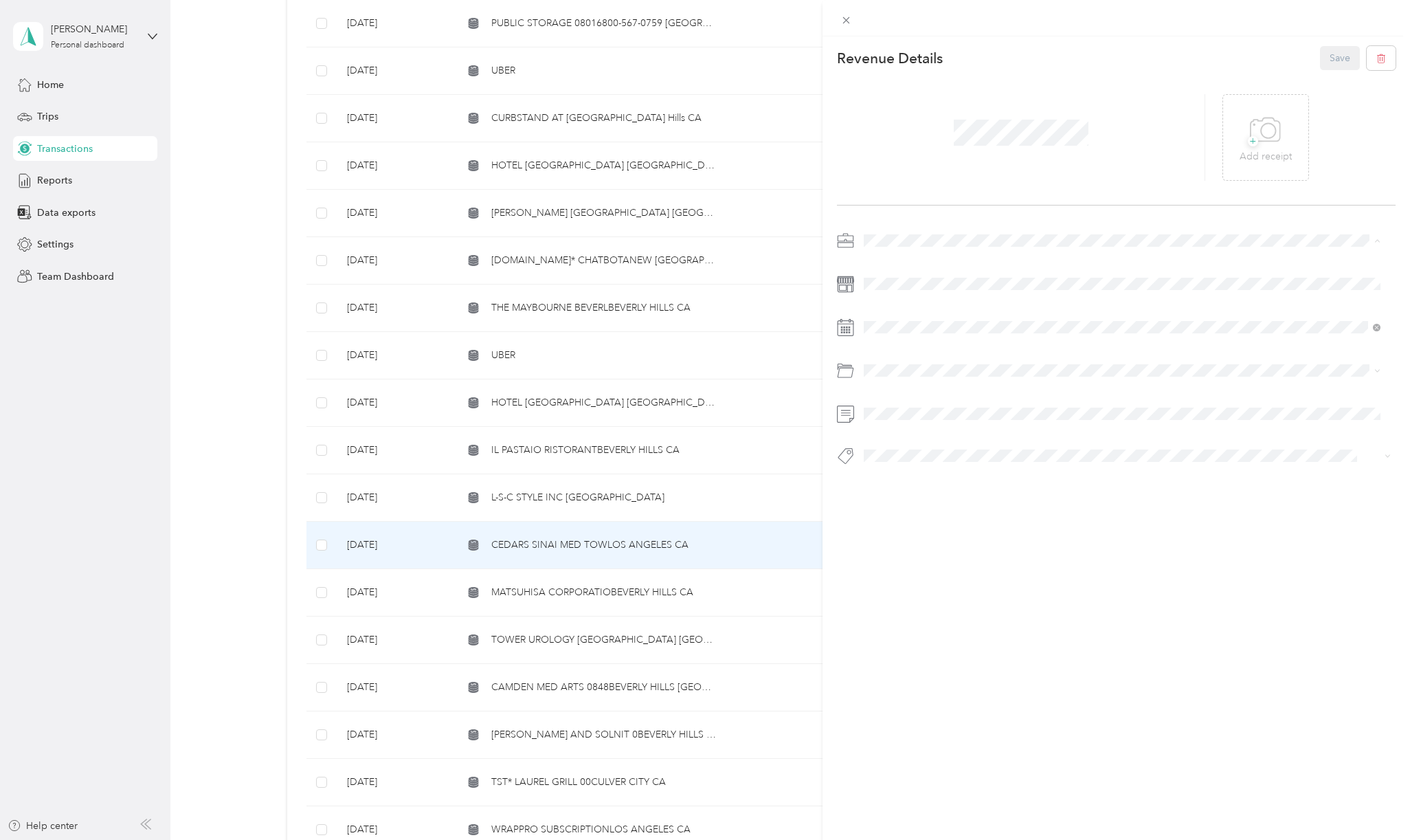
click at [889, 285] on span "Personal" at bounding box center [887, 288] width 36 height 12
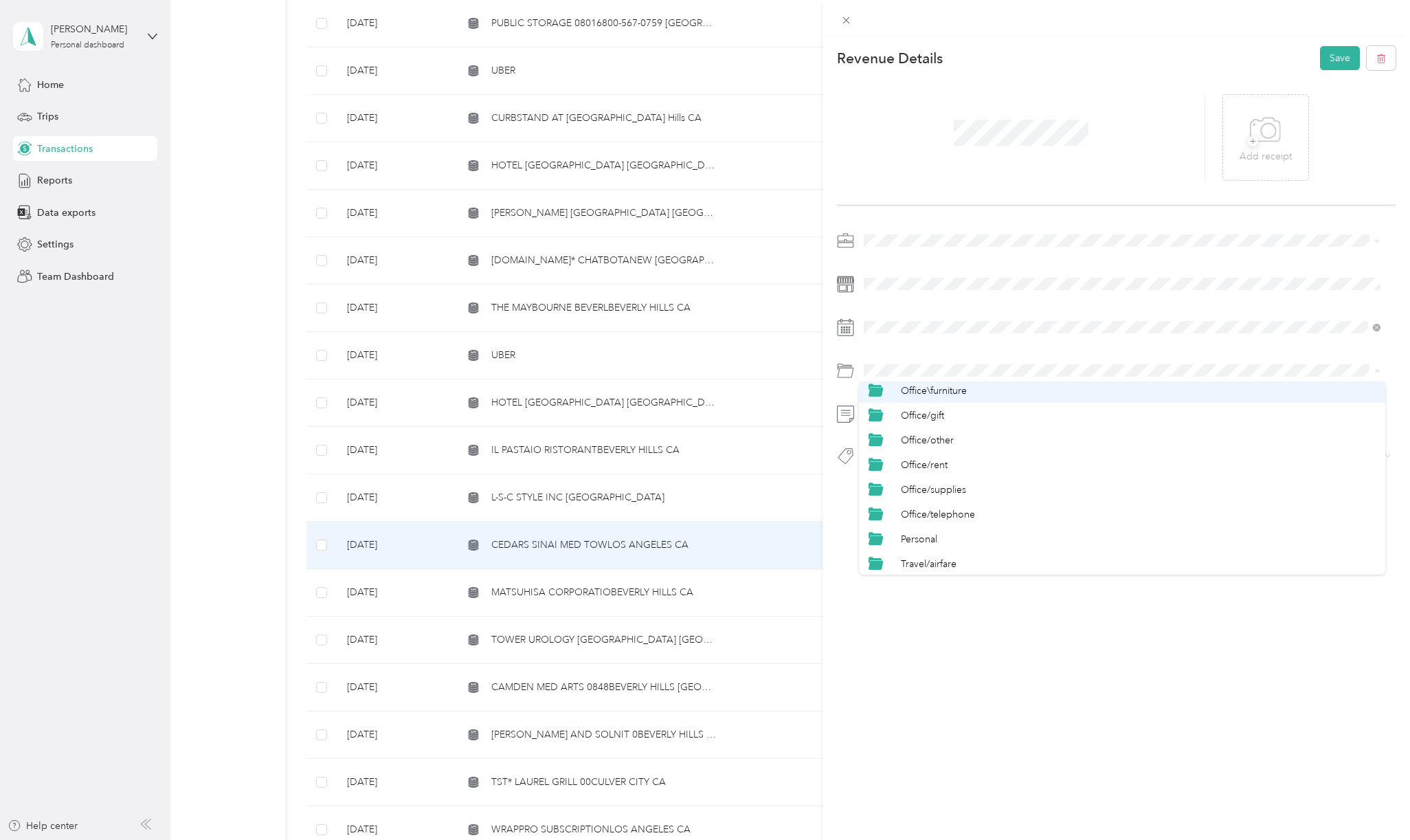
scroll to position [550, 0]
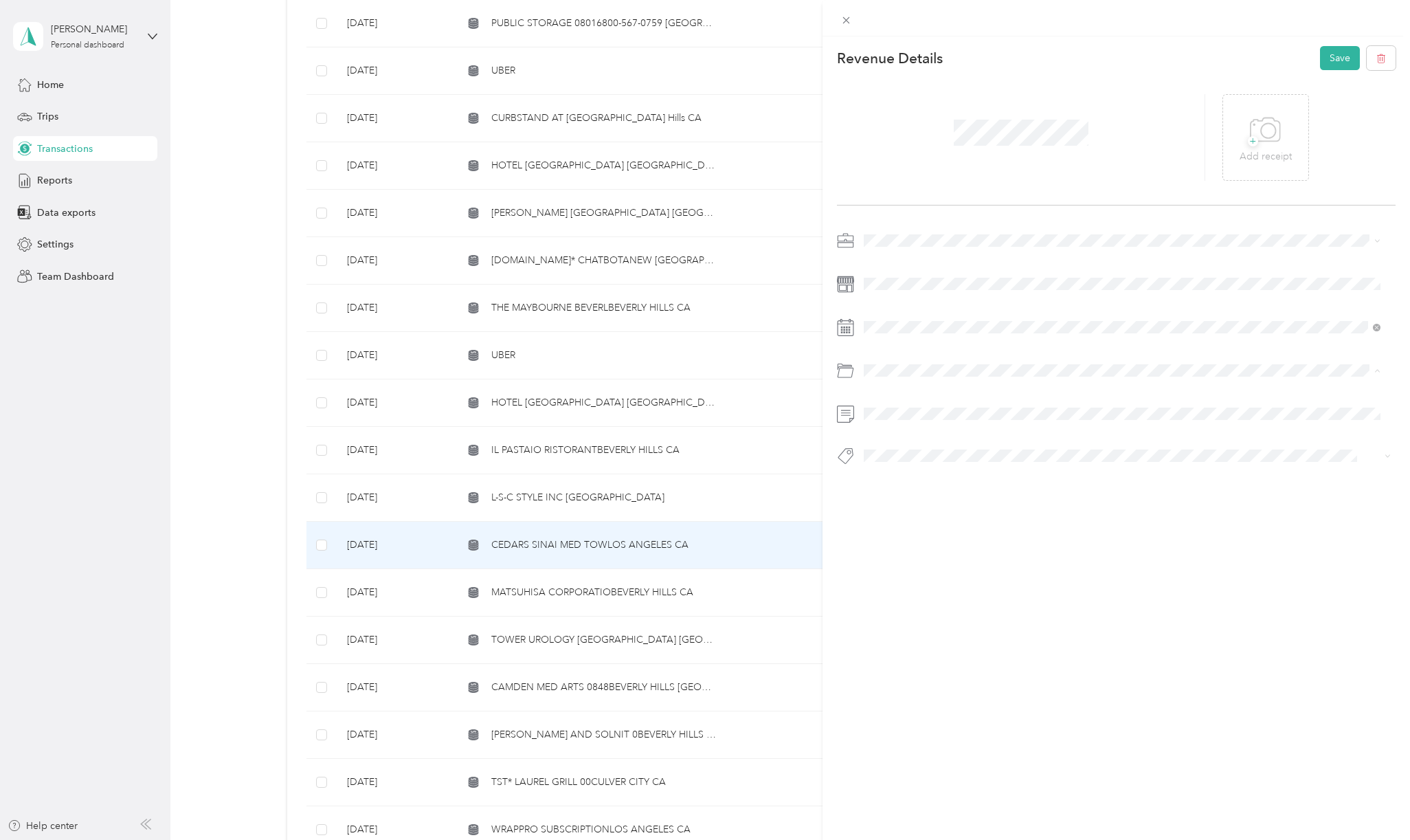
click at [910, 517] on span "Personal" at bounding box center [919, 517] width 36 height 12
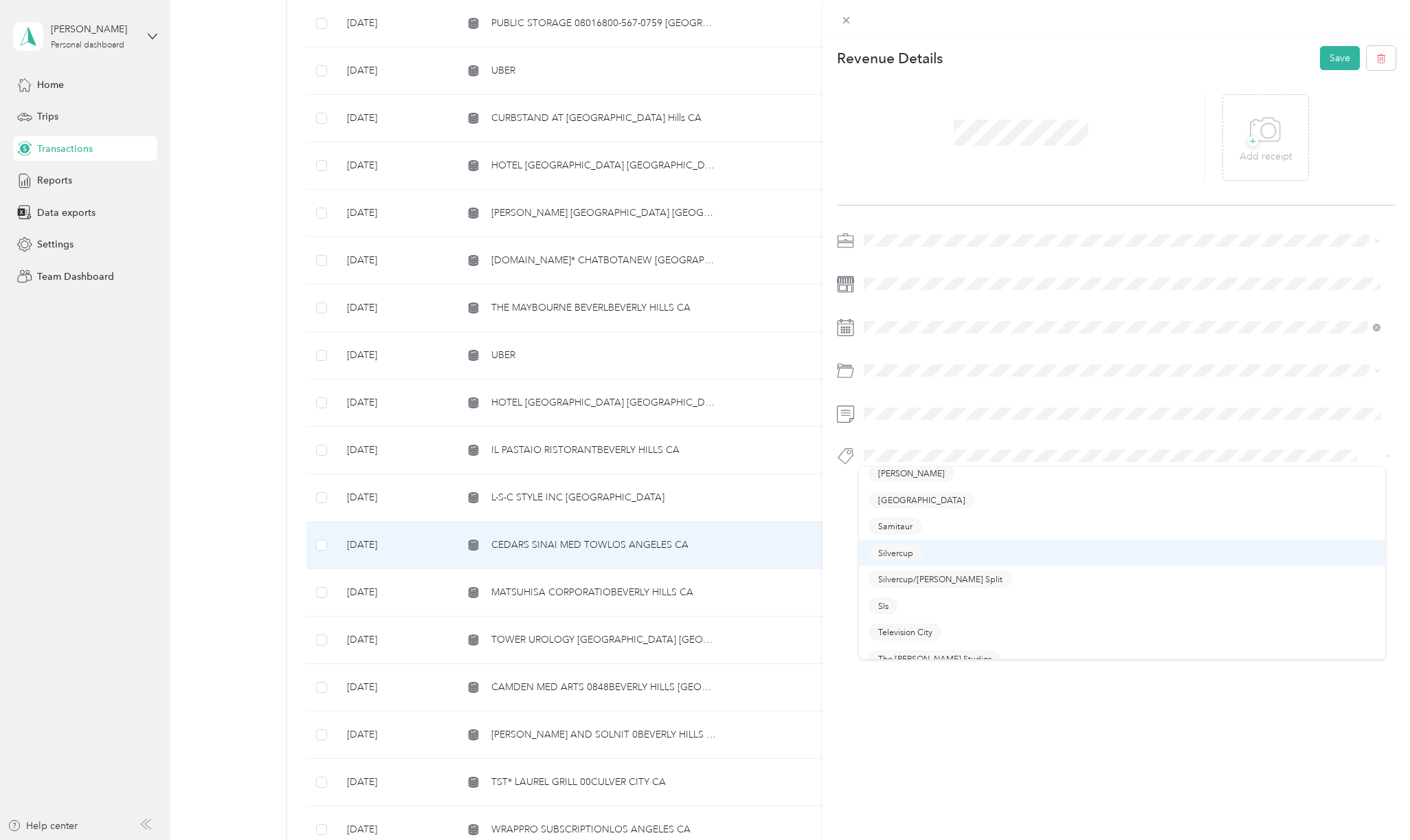
scroll to position [365, 0]
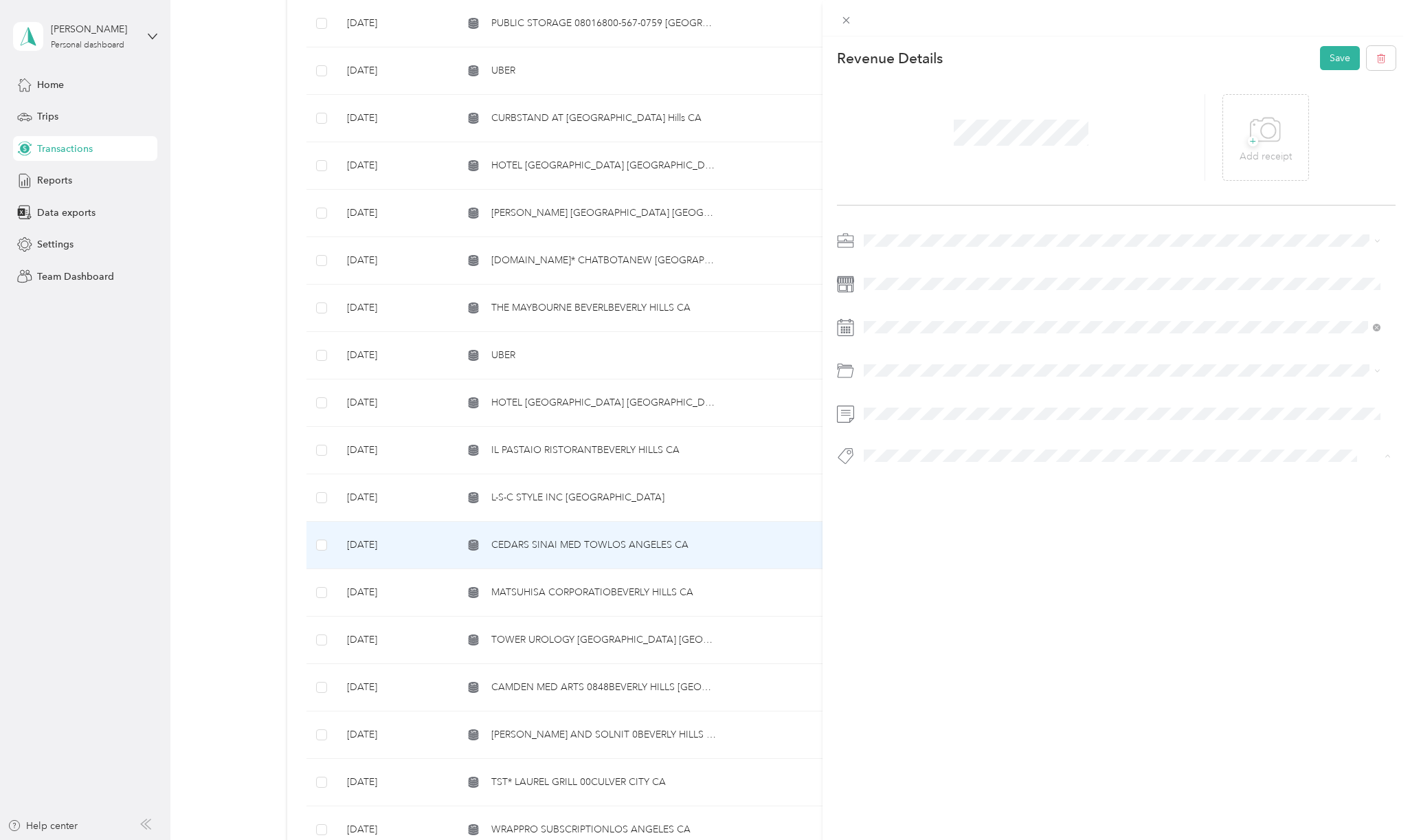
click at [922, 532] on span "Personal - Mdh" at bounding box center [907, 538] width 56 height 12
click at [1330, 60] on button "Save" at bounding box center [1340, 58] width 40 height 24
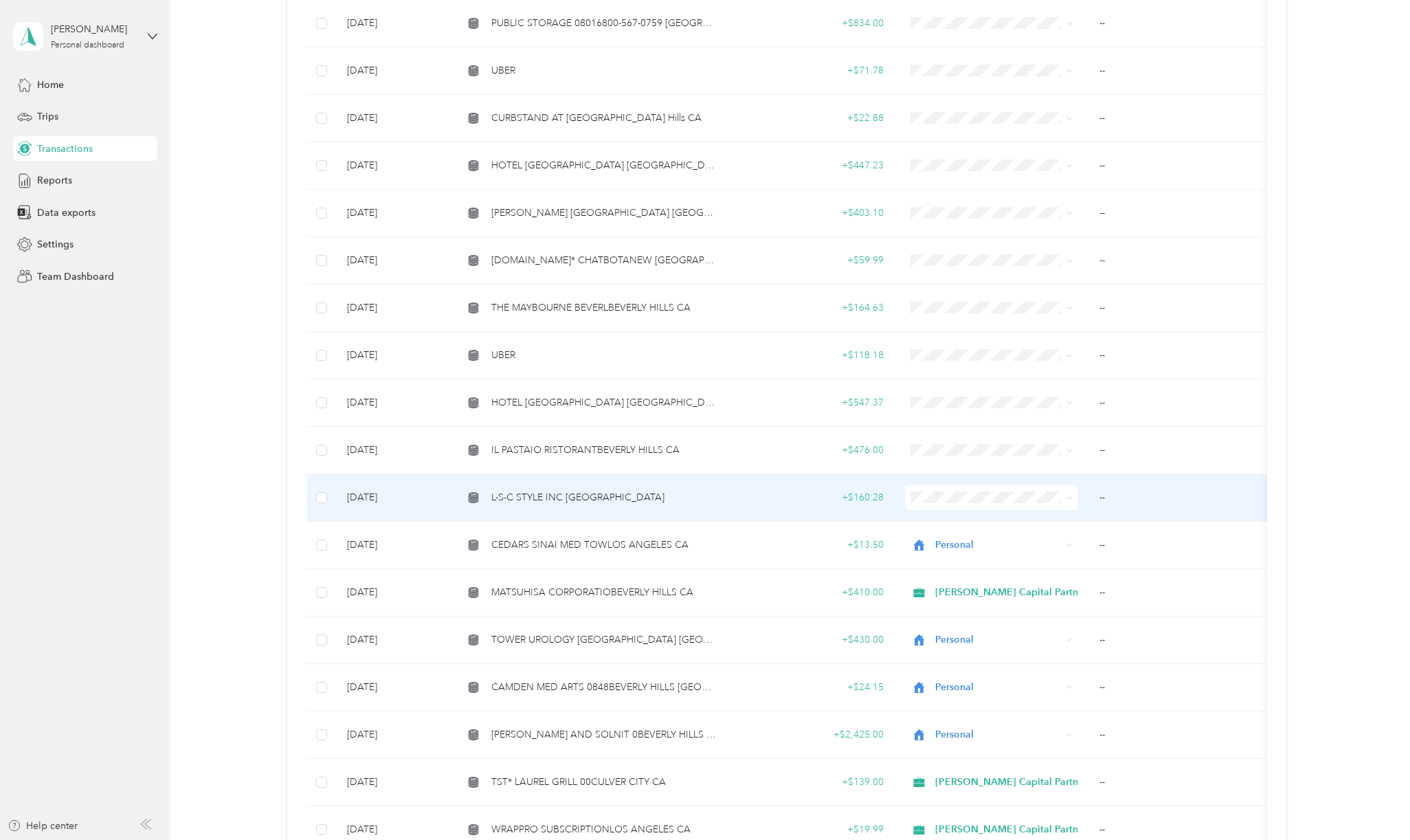
click at [584, 490] on span "L-S-C STYLE INC [GEOGRAPHIC_DATA]" at bounding box center [578, 497] width 173 height 15
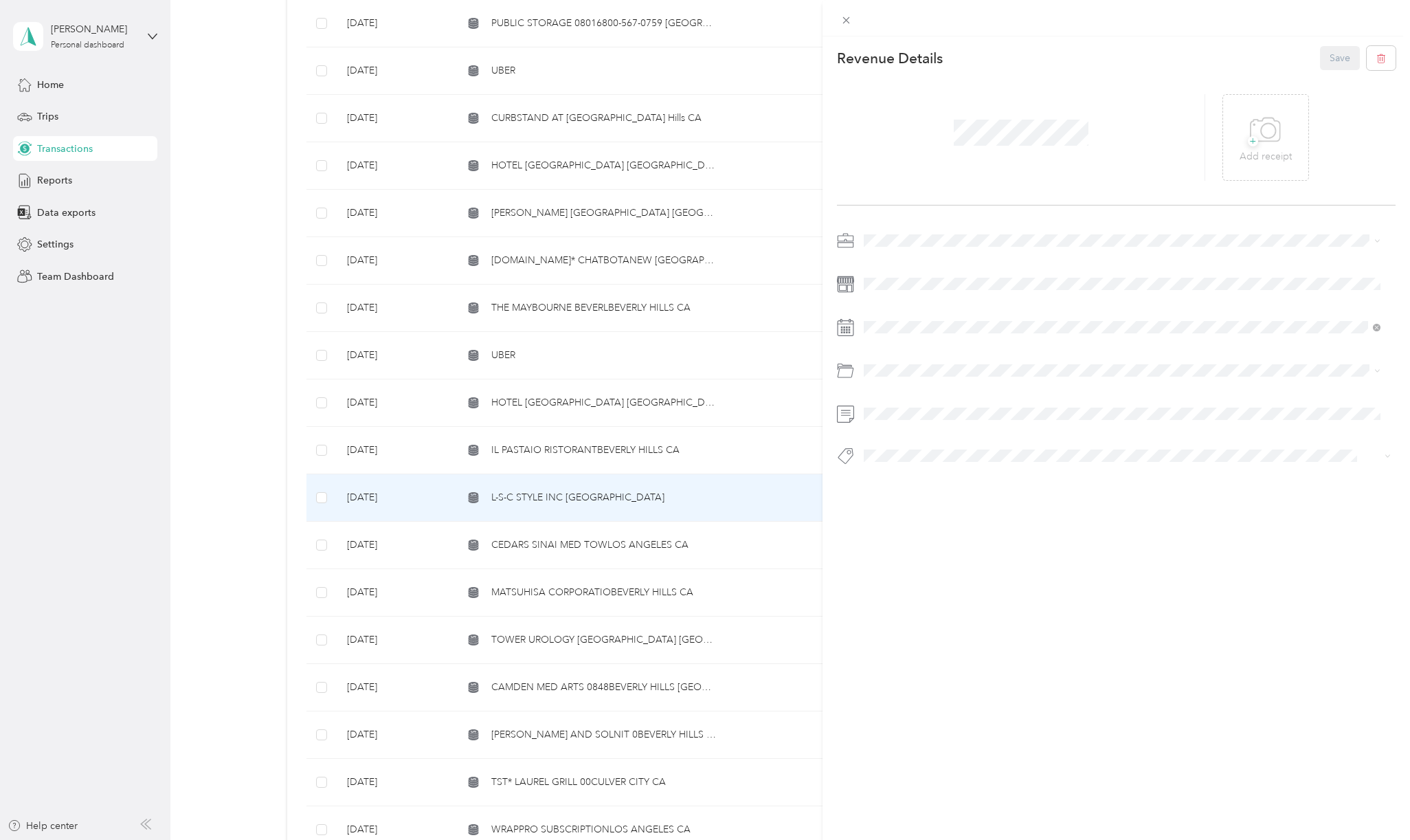
click at [893, 286] on span "Personal" at bounding box center [887, 288] width 36 height 12
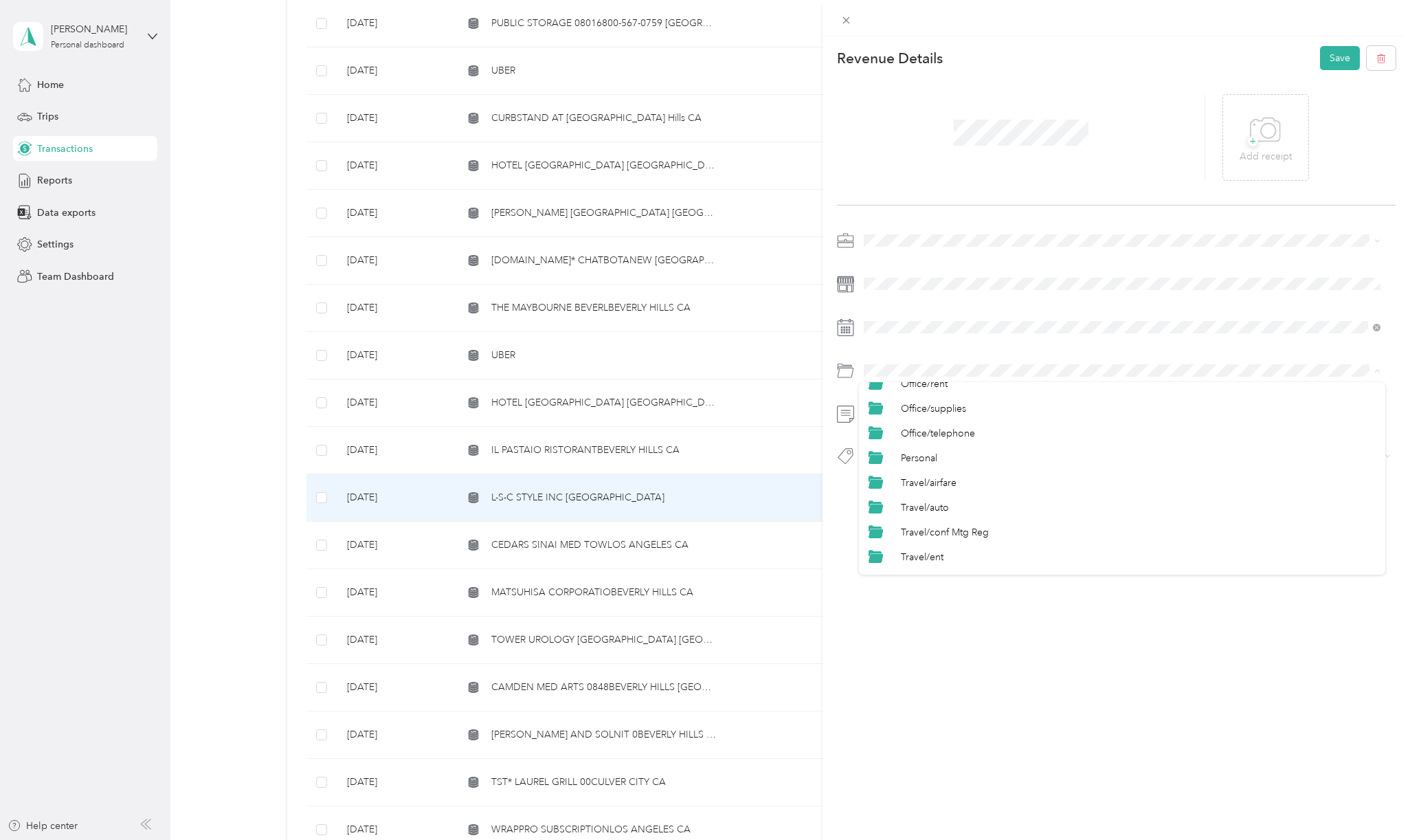
scroll to position [641, 0]
click at [919, 431] on li "Personal" at bounding box center [1123, 425] width 526 height 25
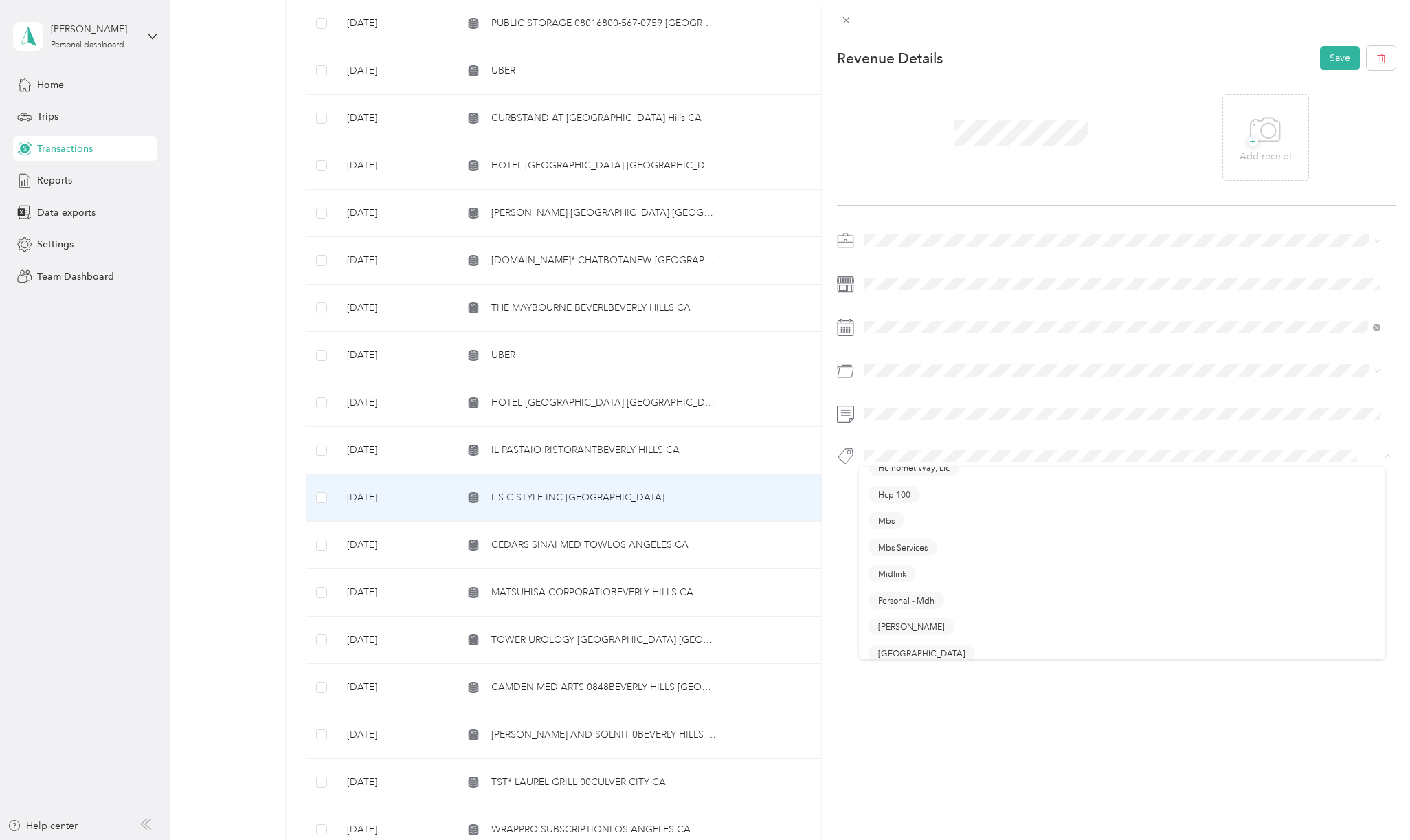
scroll to position [367, 0]
click at [915, 530] on span "Personal - Mdh" at bounding box center [907, 536] width 56 height 12
click at [1339, 59] on button "Save" at bounding box center [1340, 58] width 40 height 24
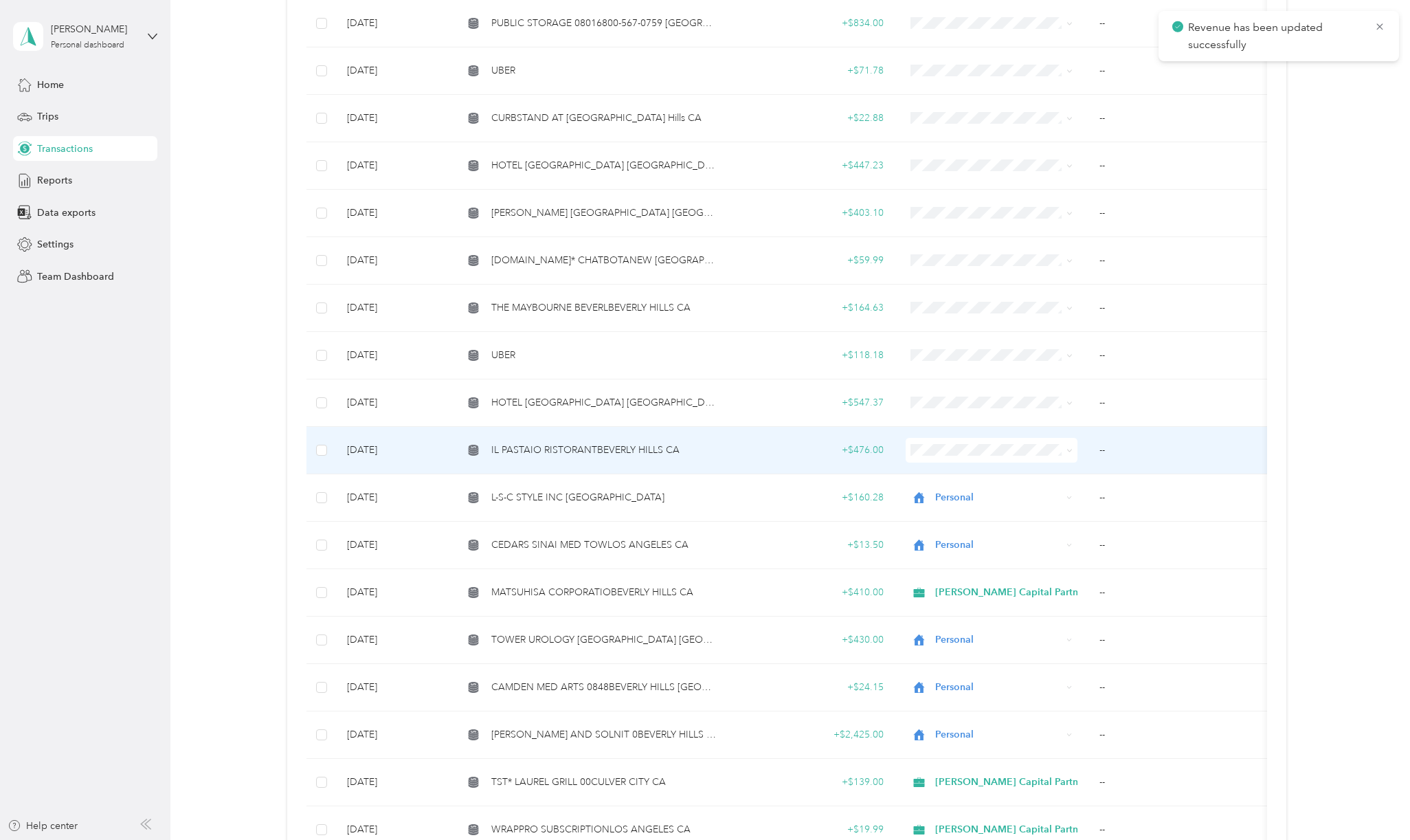
click at [592, 443] on span "IL PASTAIO RISTORANTBEVERLY HILLS CA" at bounding box center [585, 450] width 189 height 15
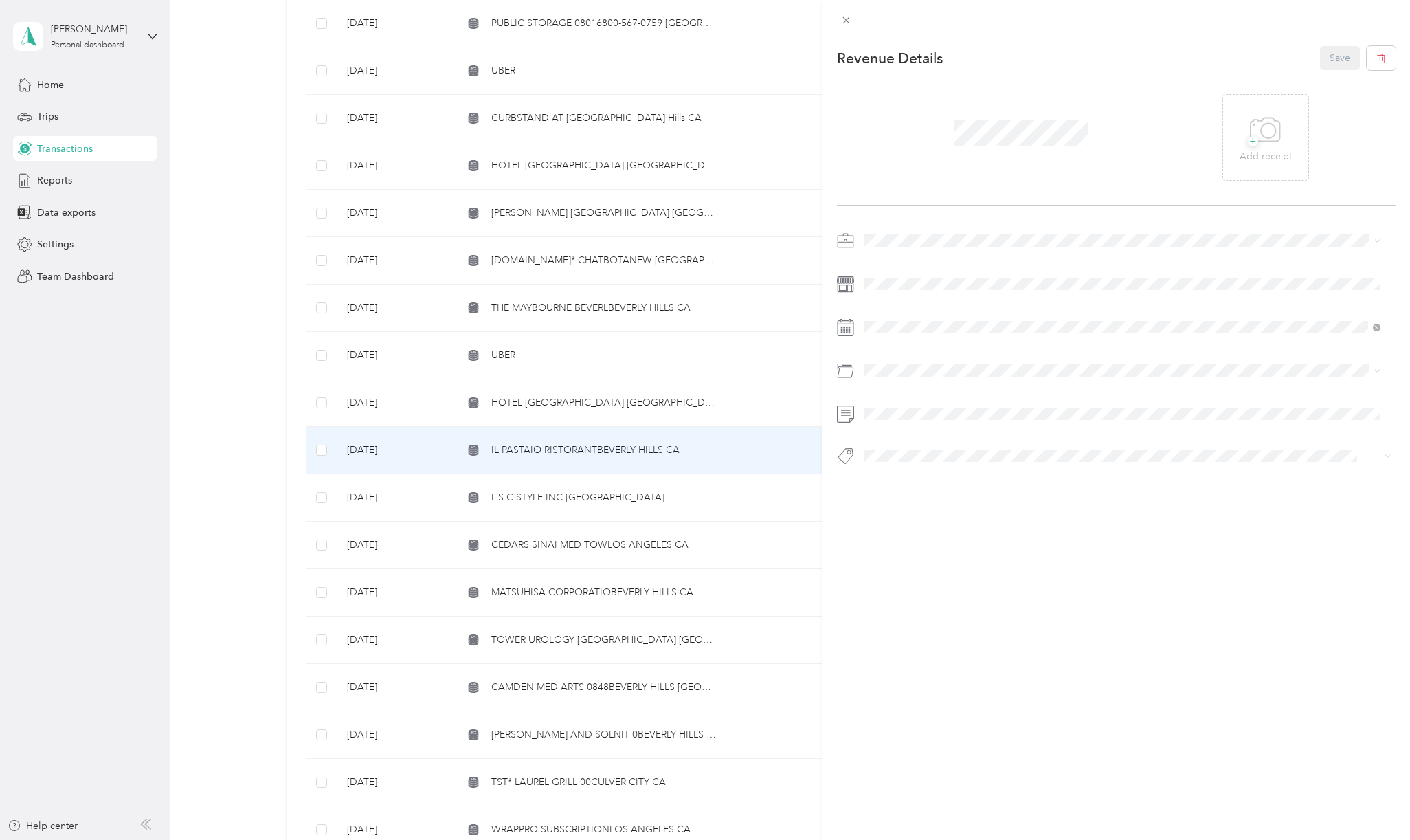
click at [894, 229] on span at bounding box center [1128, 240] width 537 height 22
click at [888, 288] on span "Personal" at bounding box center [887, 288] width 36 height 12
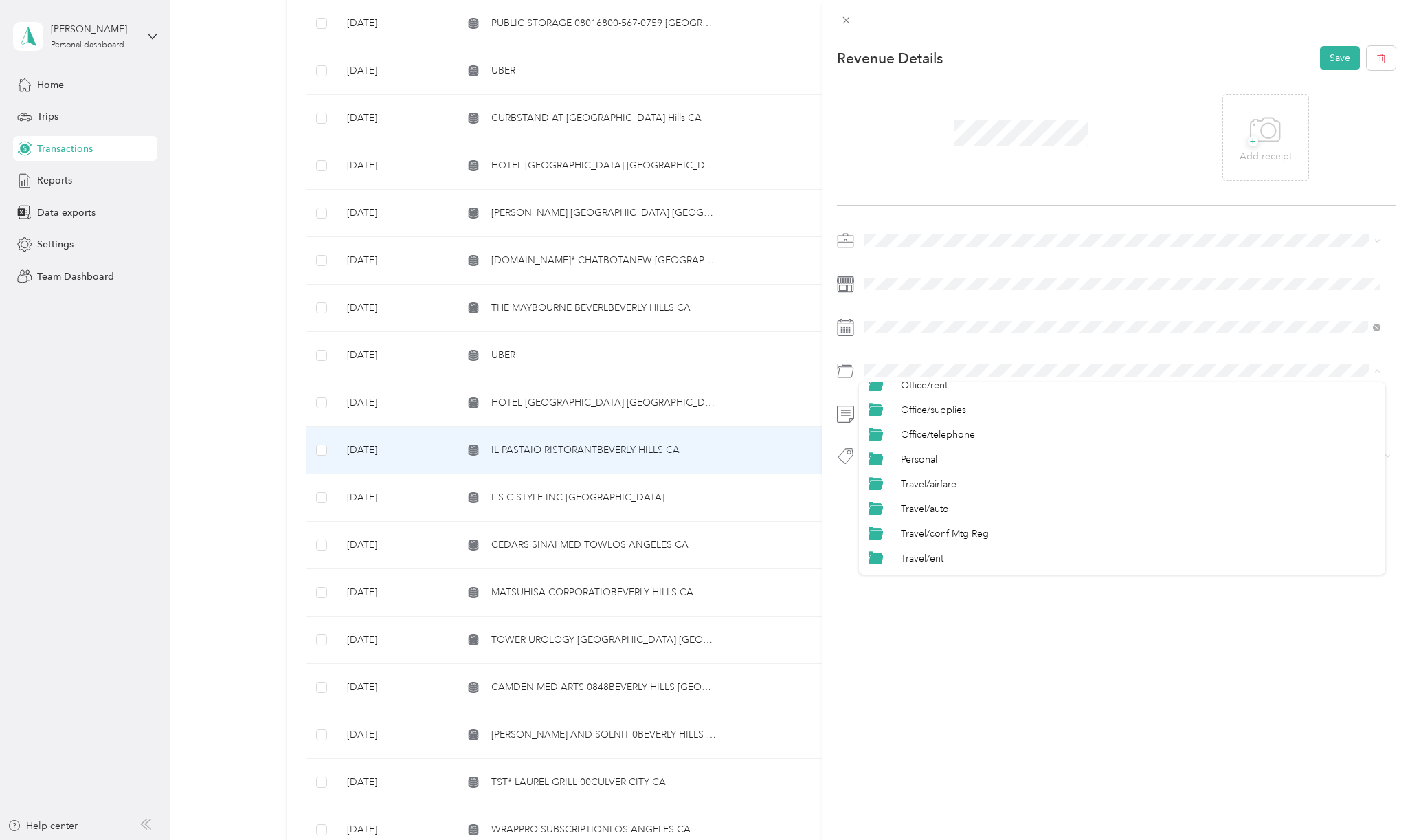
scroll to position [641, 0]
click at [923, 425] on span "Personal" at bounding box center [919, 424] width 36 height 12
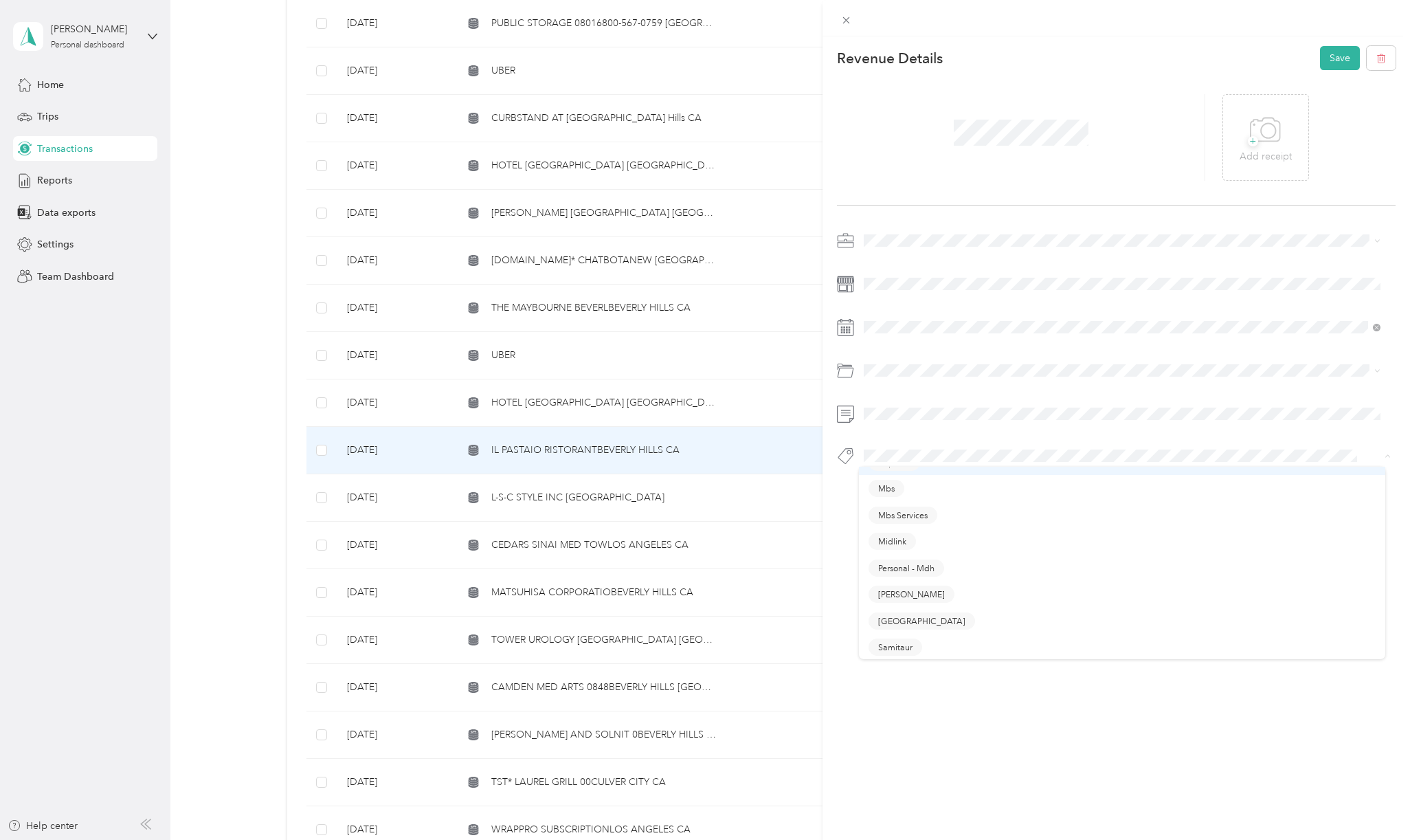
scroll to position [367, 0]
click at [903, 531] on span "Personal - Mdh" at bounding box center [907, 536] width 56 height 12
